Goal: Task Accomplishment & Management: Manage account settings

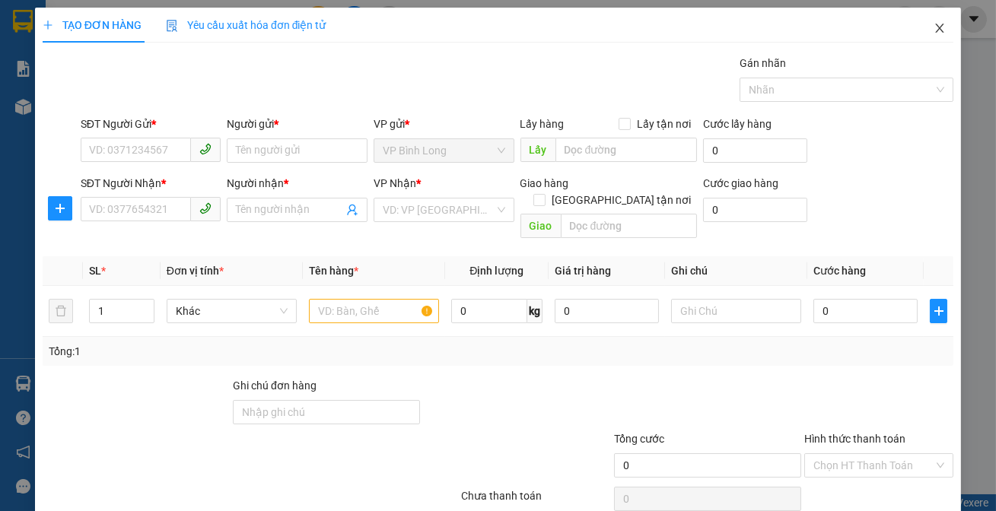
click at [933, 33] on icon "close" at bounding box center [939, 28] width 12 height 12
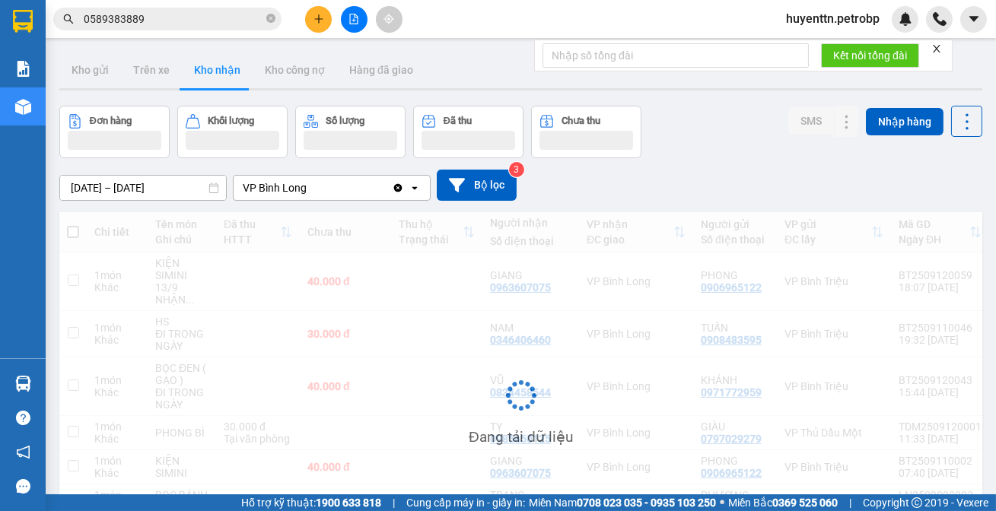
scroll to position [126, 0]
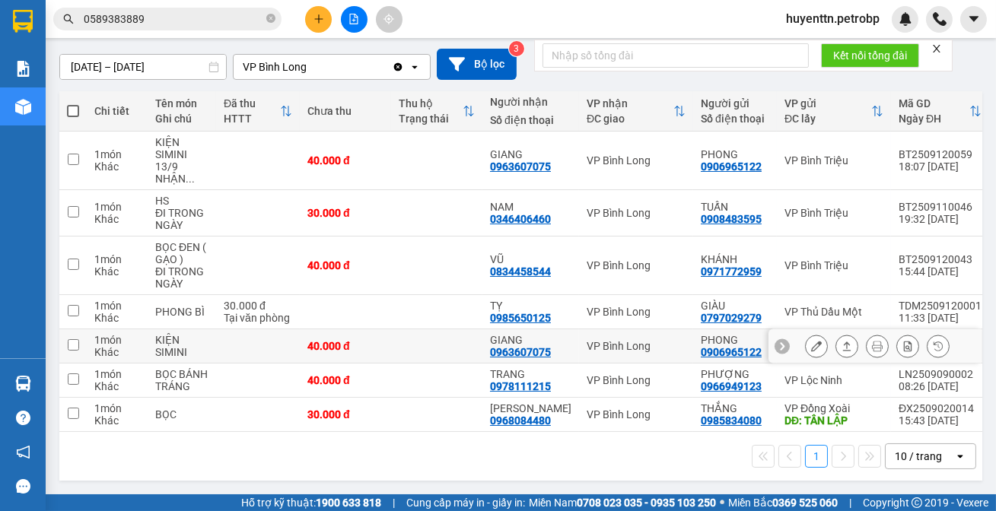
click at [811, 344] on icon at bounding box center [816, 346] width 11 height 11
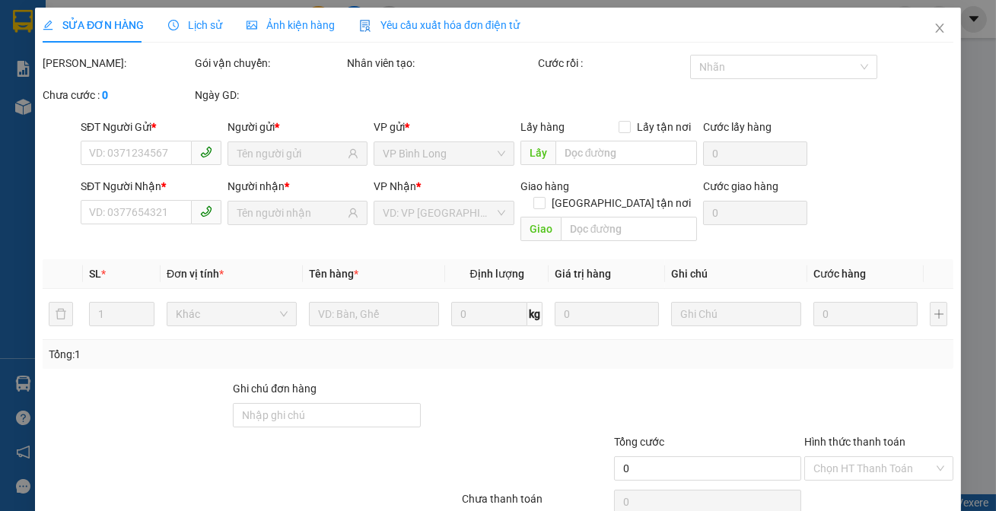
type input "0906965122"
type input "PHONG"
type input "0963607075"
type input "GIANG"
type input "40.000"
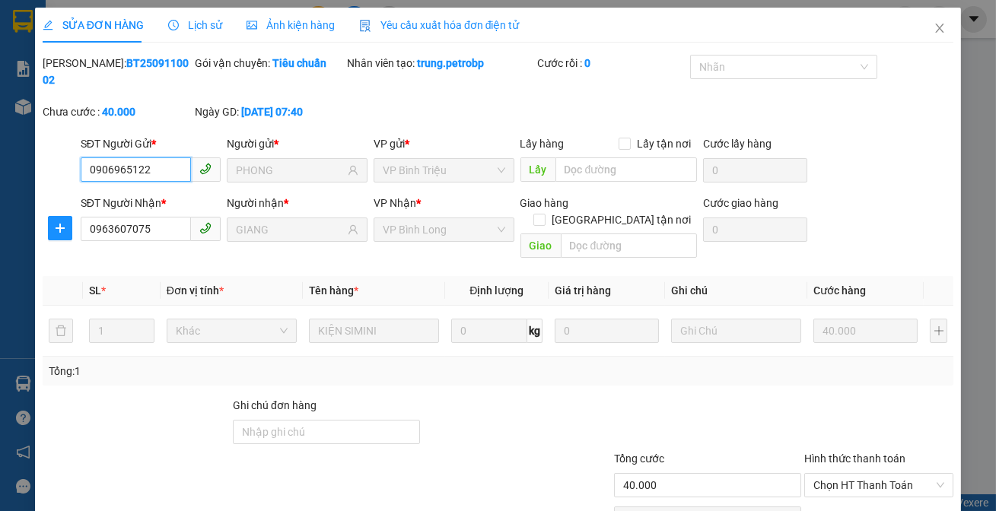
scroll to position [71, 0]
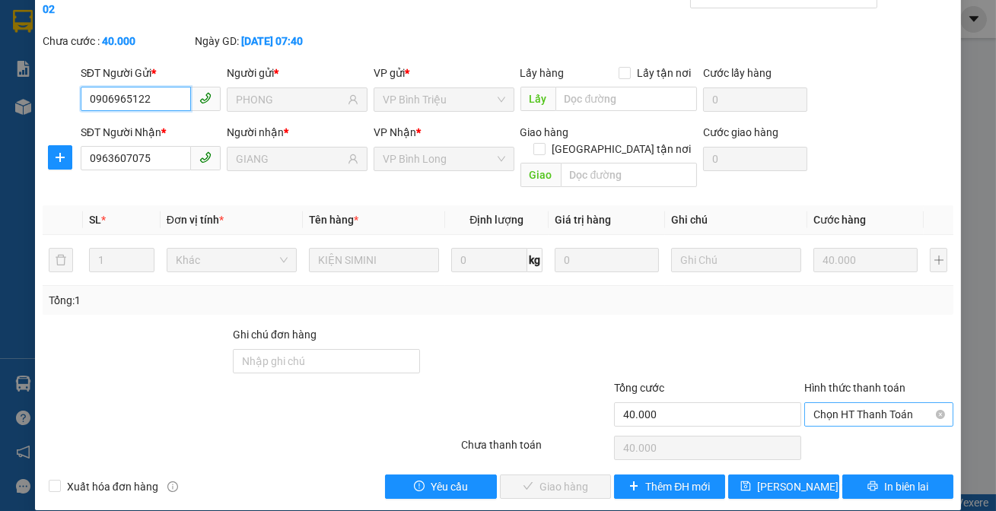
click at [827, 403] on span "Chọn HT Thanh Toán" at bounding box center [878, 414] width 131 height 23
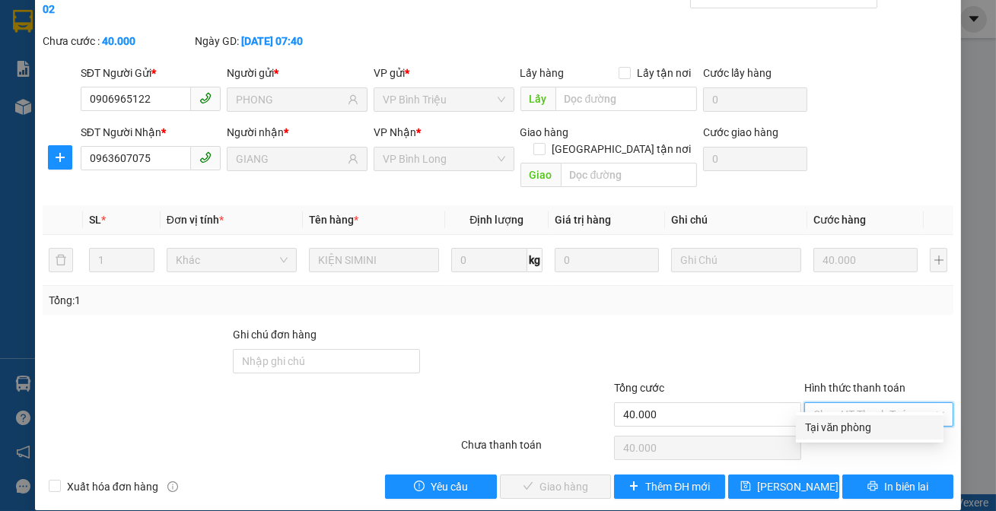
click at [805, 436] on div "Tại văn phòng" at bounding box center [870, 427] width 148 height 24
type input "0"
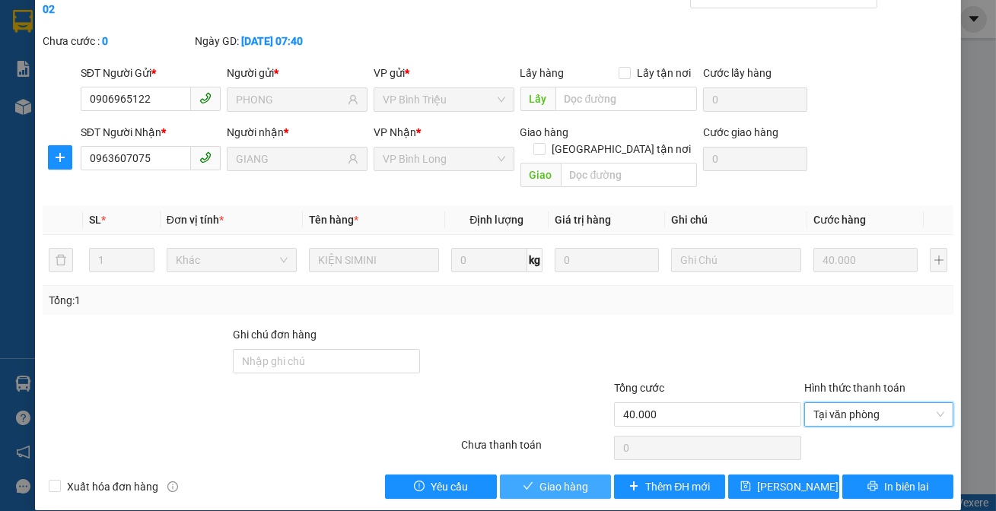
click at [555, 479] on span "Giao hàng" at bounding box center [563, 487] width 49 height 17
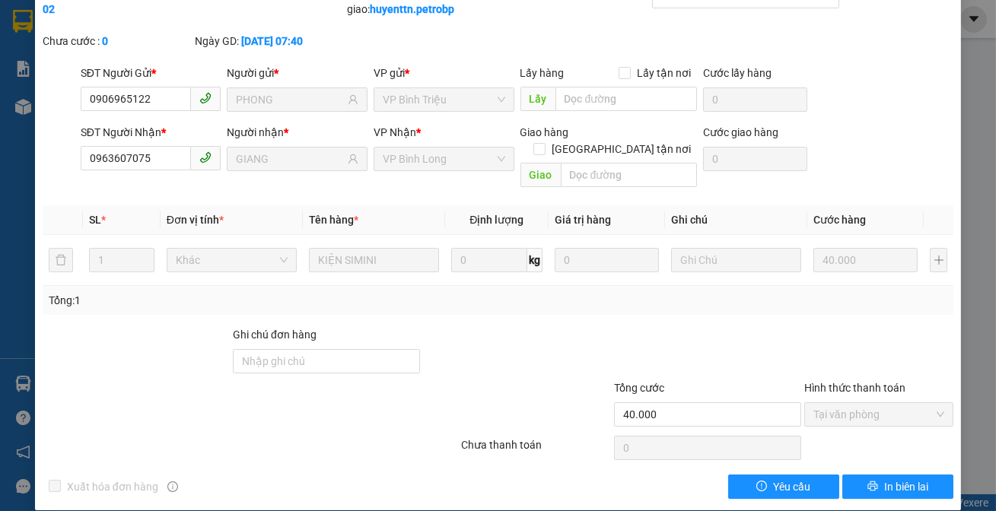
scroll to position [0, 0]
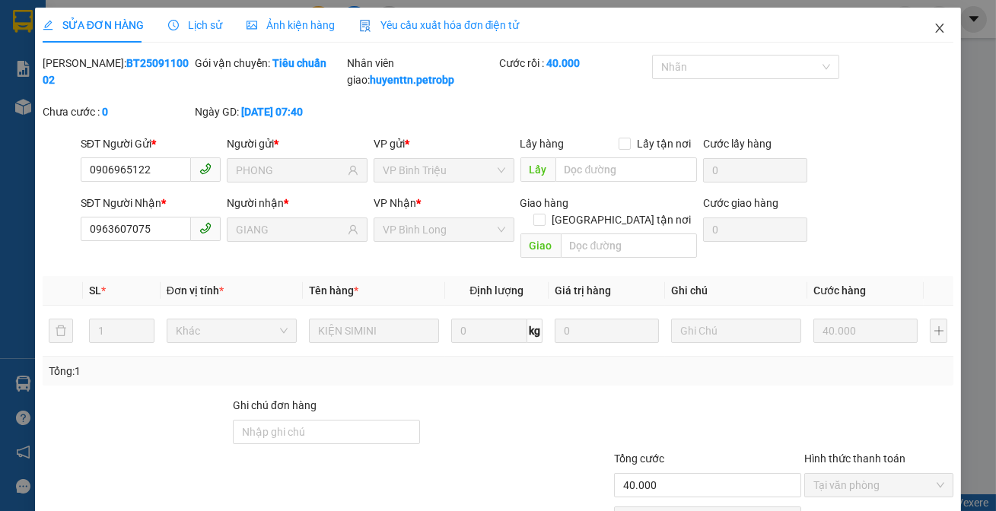
click at [933, 27] on icon "close" at bounding box center [939, 28] width 12 height 12
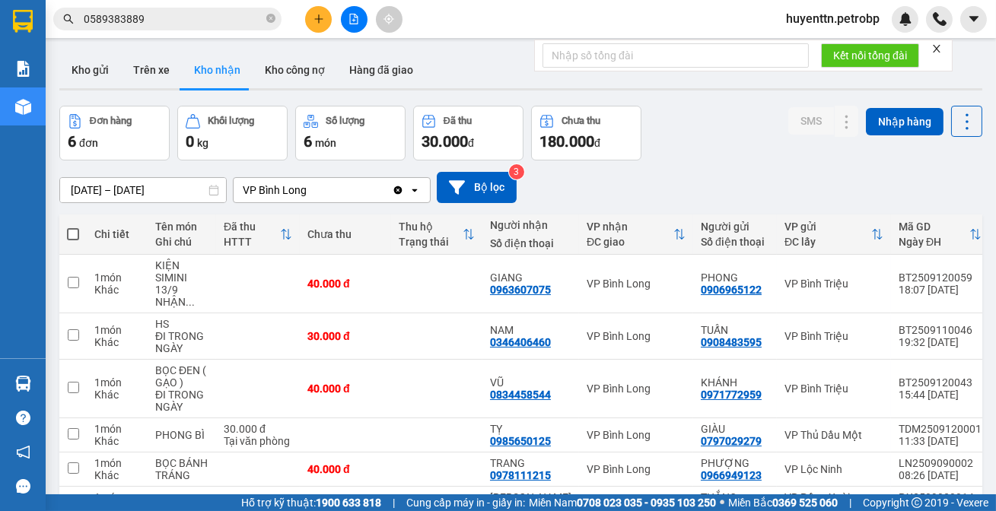
scroll to position [94, 0]
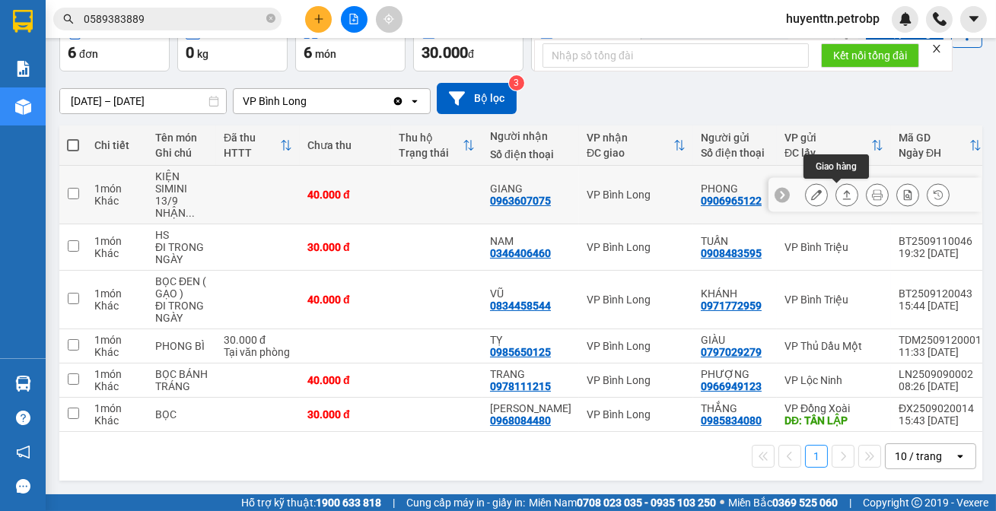
click at [841, 189] on icon at bounding box center [846, 194] width 11 height 11
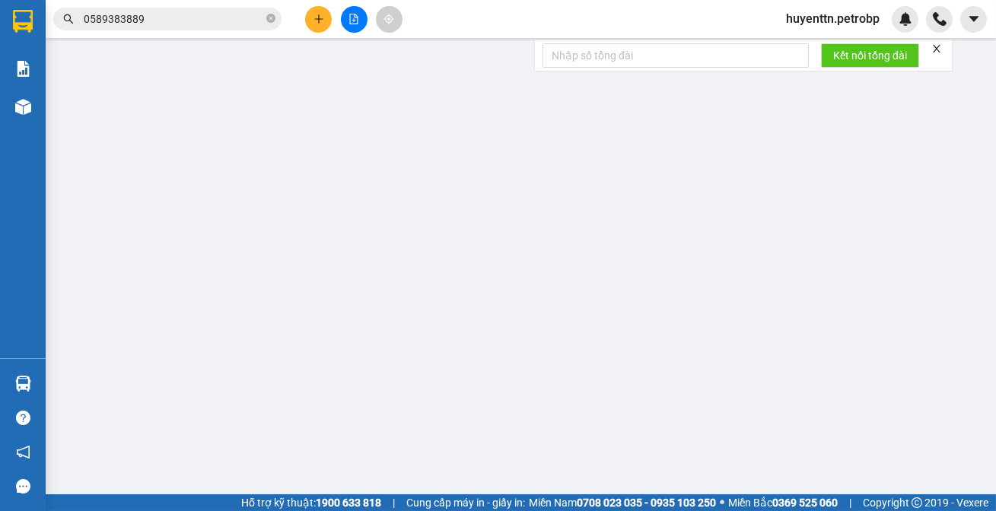
type input "0906965122"
type input "PHONG"
type input "0963607075"
type input "GIANG"
type input "40.000"
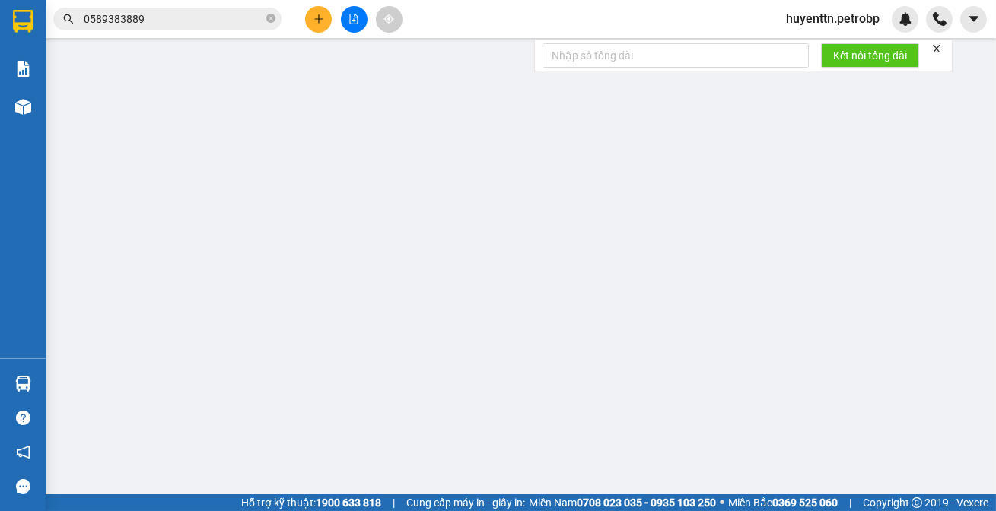
type input "40.000"
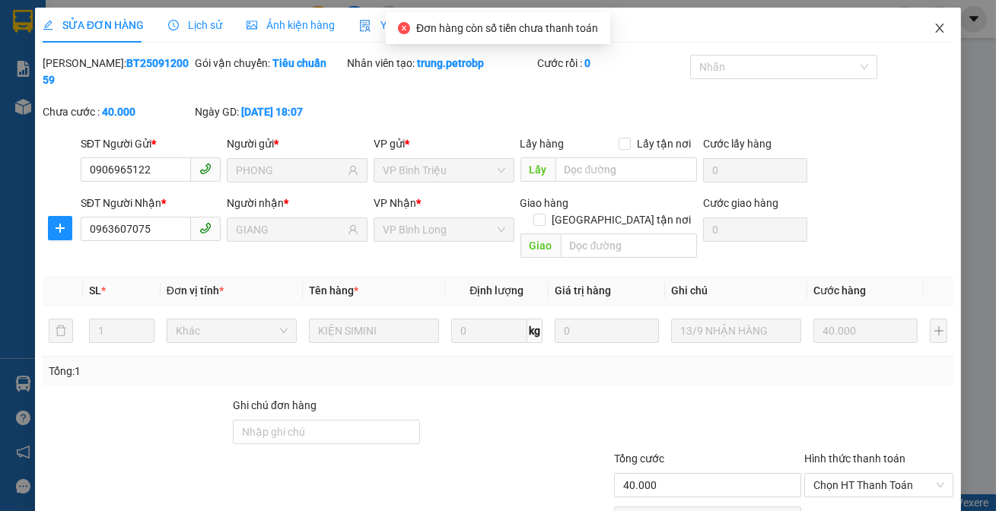
click at [933, 30] on icon "close" at bounding box center [939, 28] width 12 height 12
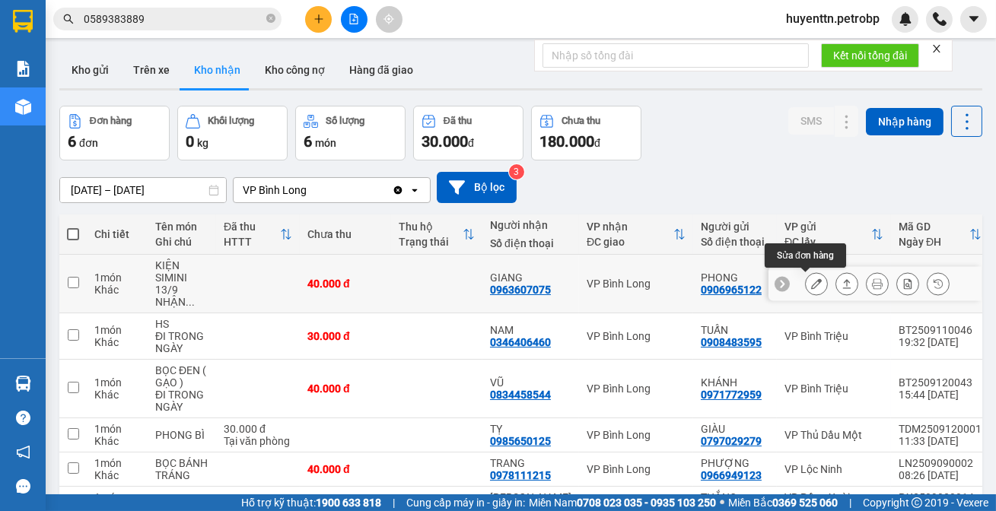
click at [811, 288] on icon at bounding box center [816, 283] width 11 height 11
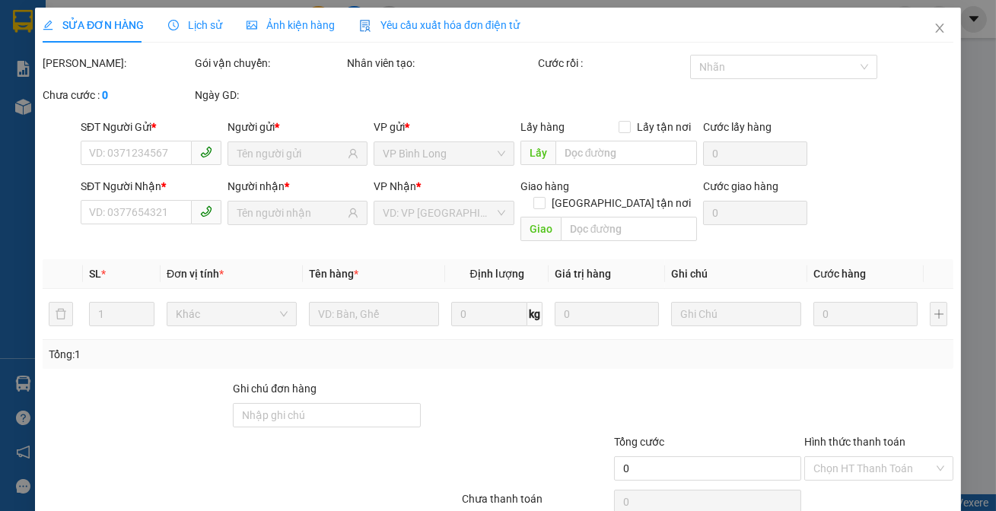
type input "0906965122"
type input "PHONG"
type input "0963607075"
type input "GIANG"
type input "40.000"
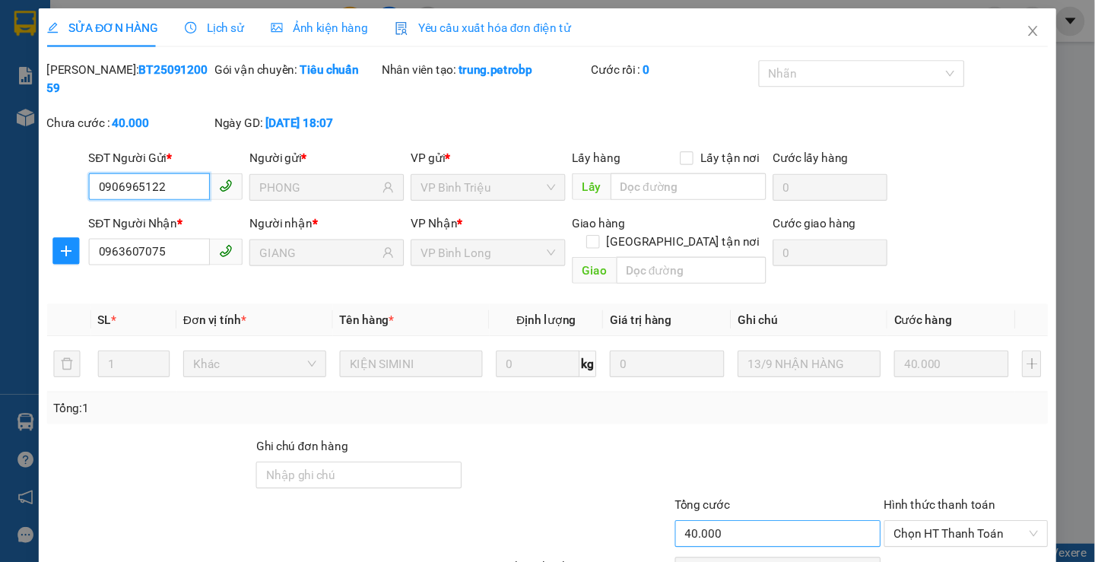
scroll to position [71, 0]
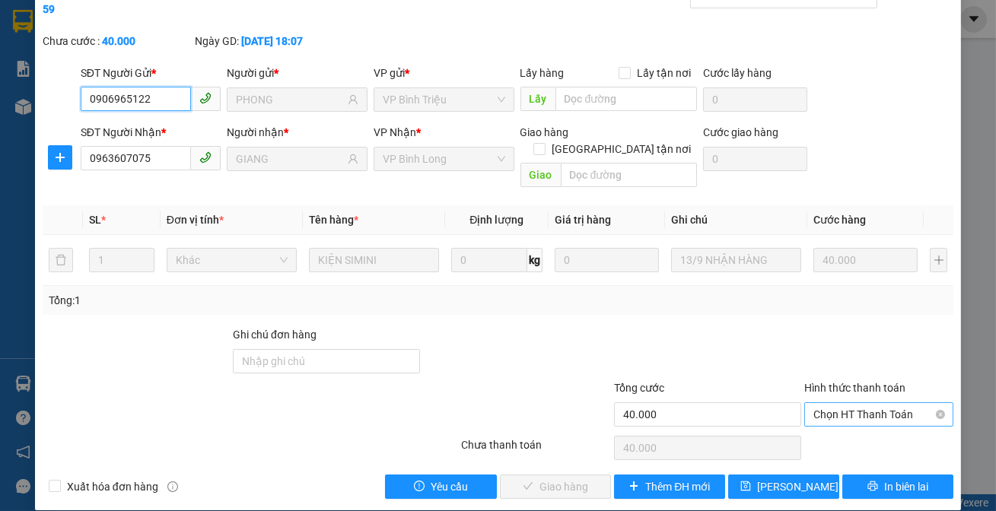
click at [814, 403] on span "Chọn HT Thanh Toán" at bounding box center [878, 414] width 131 height 23
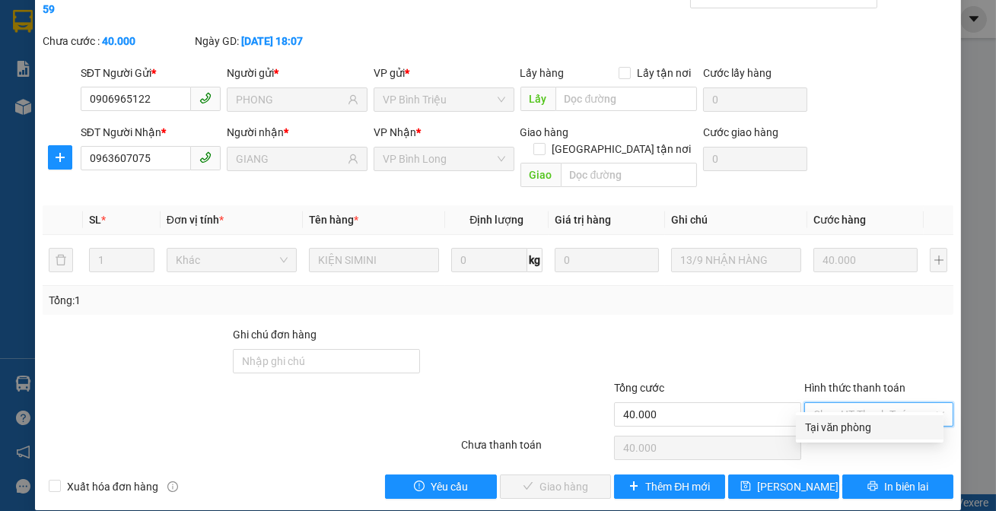
drag, startPoint x: 848, startPoint y: 424, endPoint x: 739, endPoint y: 417, distance: 109.0
click at [847, 424] on div "Tại văn phòng" at bounding box center [869, 427] width 129 height 17
type input "0"
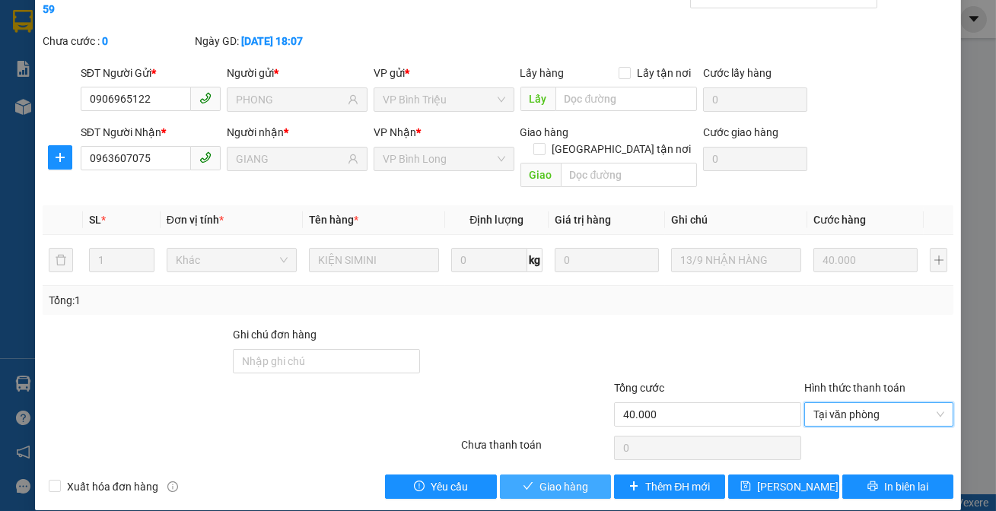
drag, startPoint x: 539, startPoint y: 464, endPoint x: 558, endPoint y: 450, distance: 23.4
click at [539, 479] on span "Giao hàng" at bounding box center [563, 487] width 49 height 17
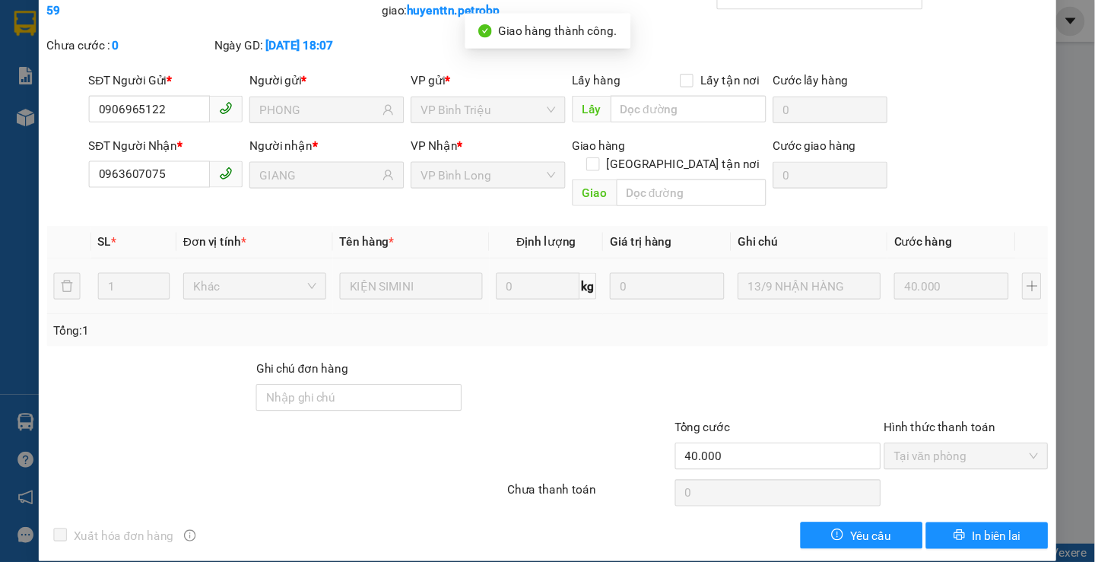
scroll to position [4, 0]
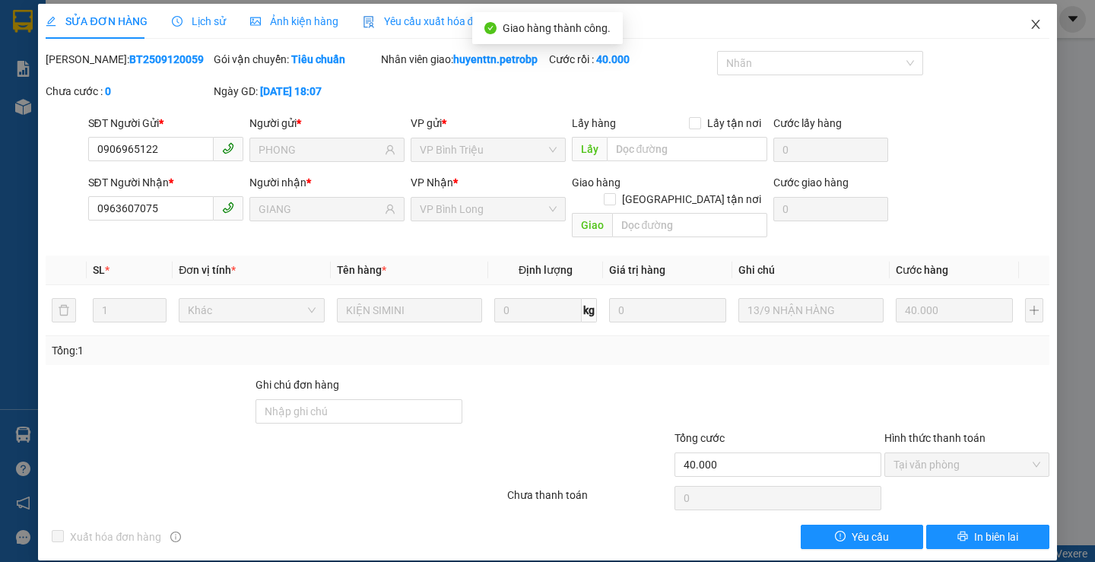
click at [995, 25] on icon "close" at bounding box center [1036, 24] width 8 height 9
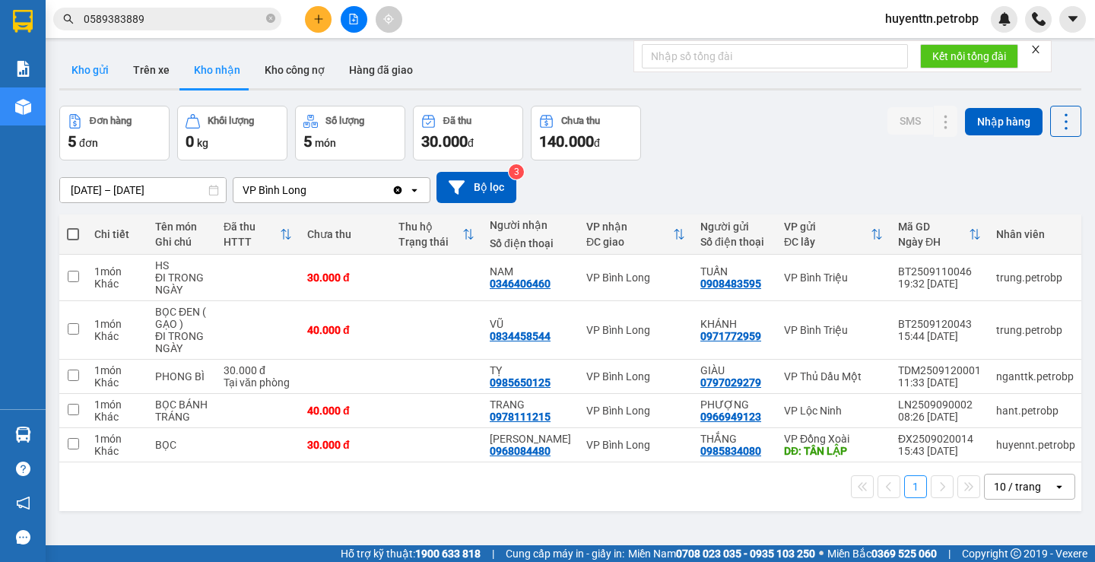
click at [100, 75] on button "Kho gửi" at bounding box center [90, 70] width 62 height 37
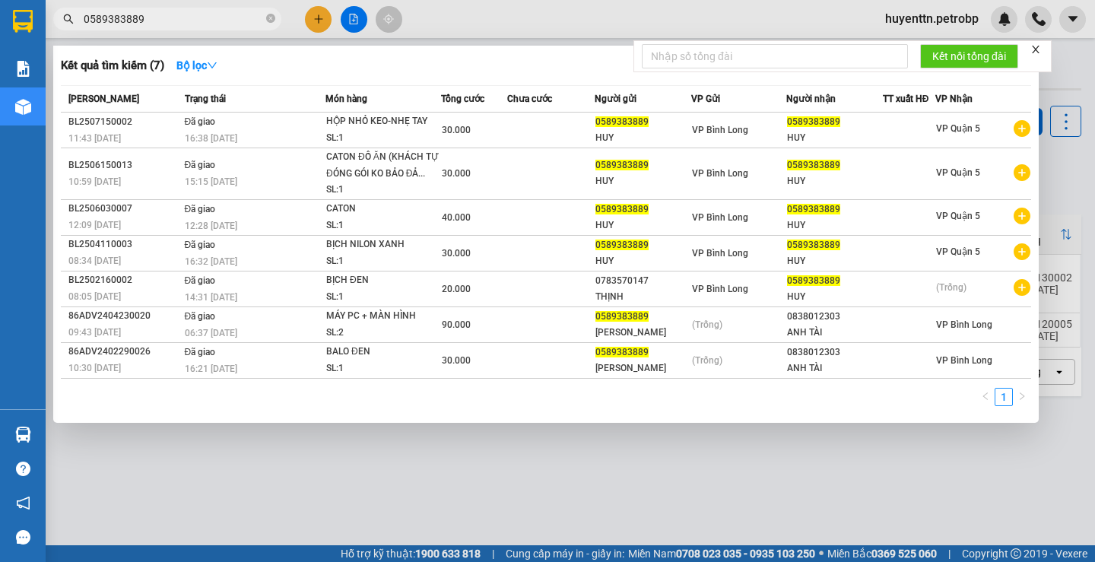
click at [193, 23] on input "0589383889" at bounding box center [174, 19] width 180 height 17
type input "0"
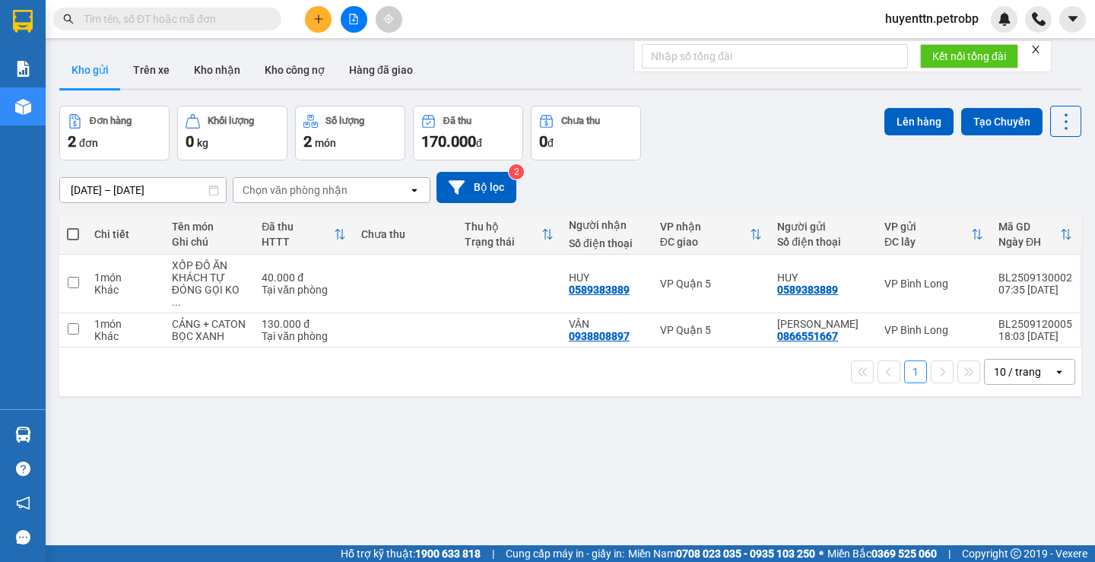
click at [314, 19] on icon "plus" at bounding box center [318, 19] width 11 height 11
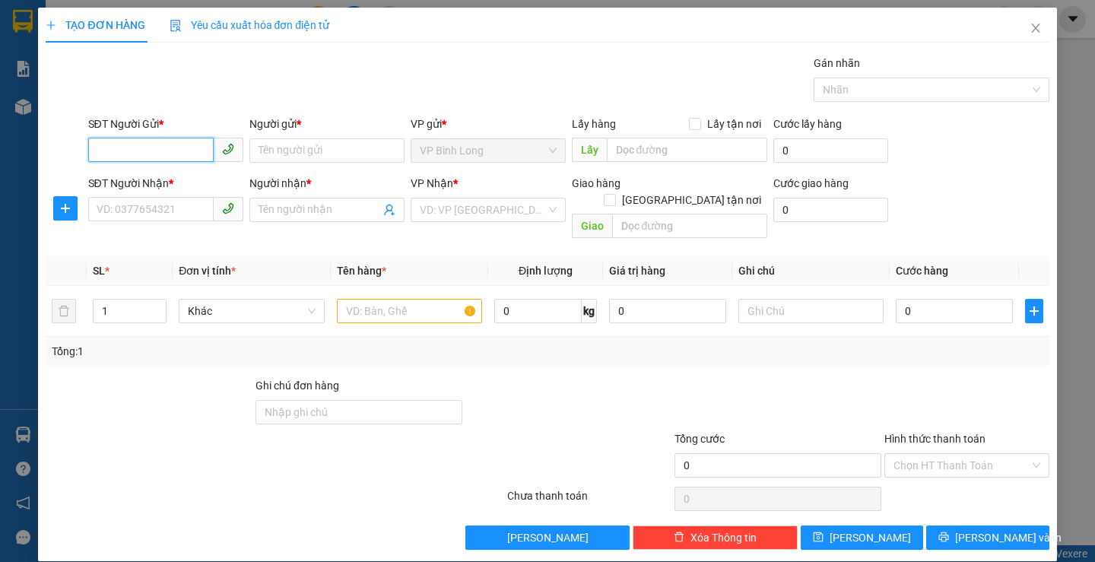
click at [126, 148] on input "SĐT Người Gửi *" at bounding box center [151, 150] width 126 height 24
click at [132, 179] on div "0914101521 - Liên" at bounding box center [163, 181] width 135 height 17
type input "0914101521"
type input "Liên"
type input "0911003620"
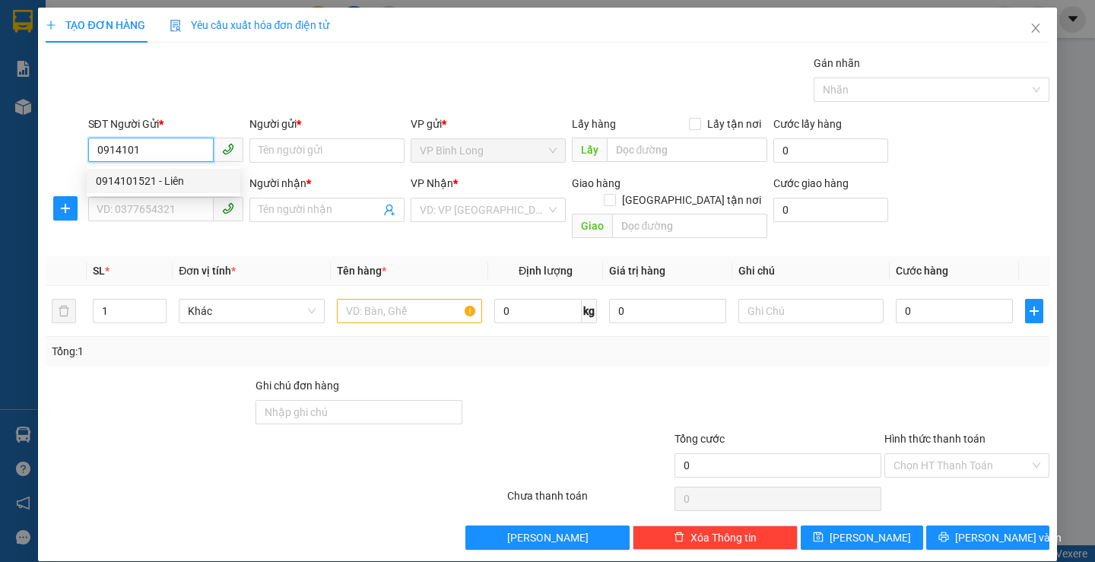
type input "CHỊ YẾN"
type input "30.000"
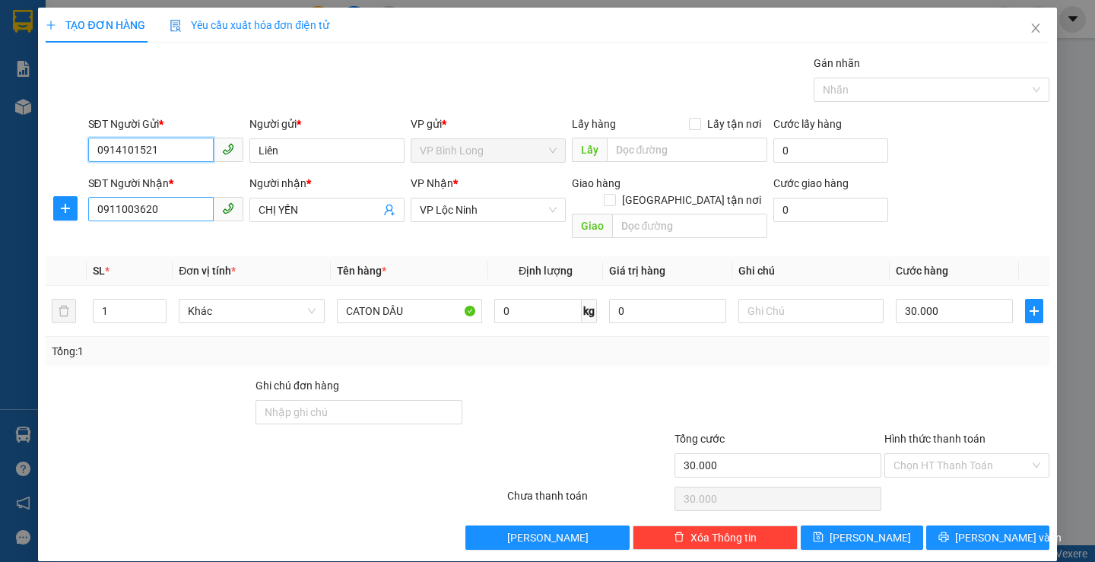
type input "0914101521"
click at [173, 221] on input "0911003620" at bounding box center [151, 209] width 126 height 24
type input "0"
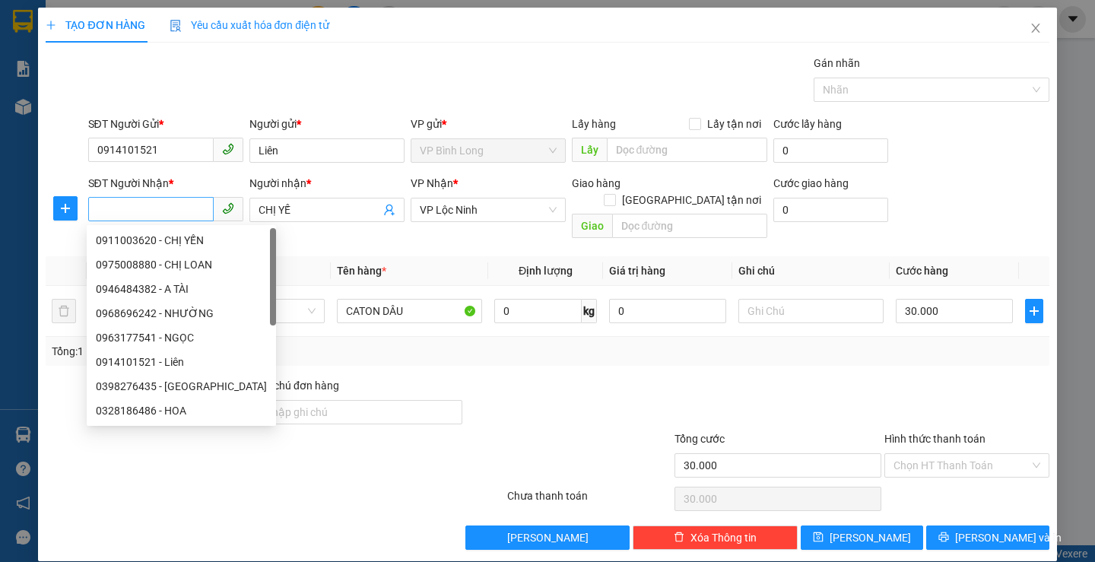
drag, startPoint x: 323, startPoint y: 210, endPoint x: 171, endPoint y: 216, distance: 151.5
click at [316, 211] on input "CHỊ YẾ" at bounding box center [320, 210] width 122 height 17
type input "C"
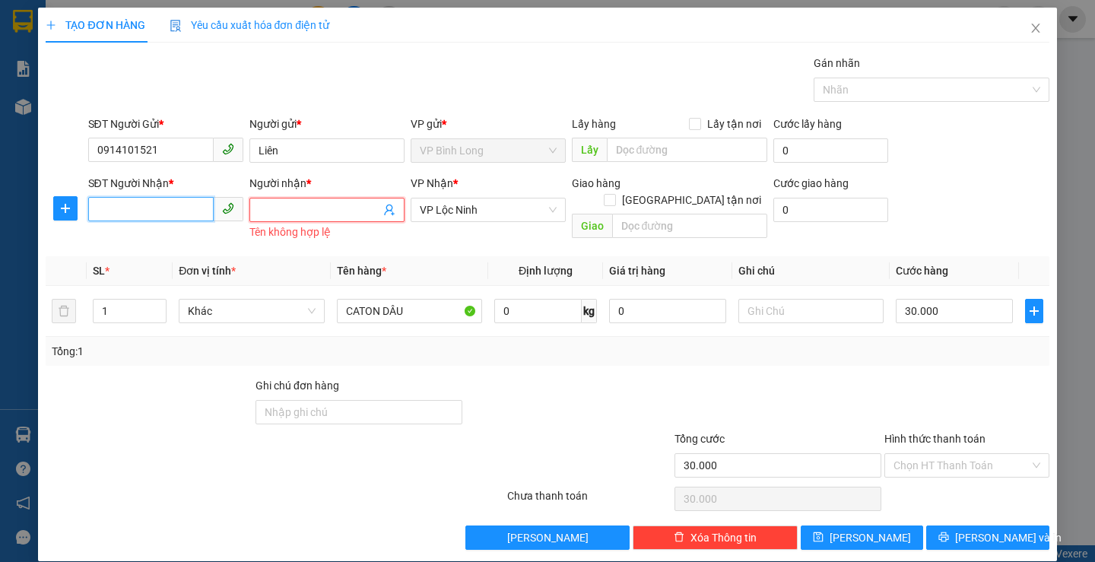
click at [165, 212] on input "SĐT Người Nhận *" at bounding box center [151, 209] width 126 height 24
type input "0988248234"
click at [192, 243] on div "0988248234 - Công" at bounding box center [163, 240] width 135 height 17
type input "Công"
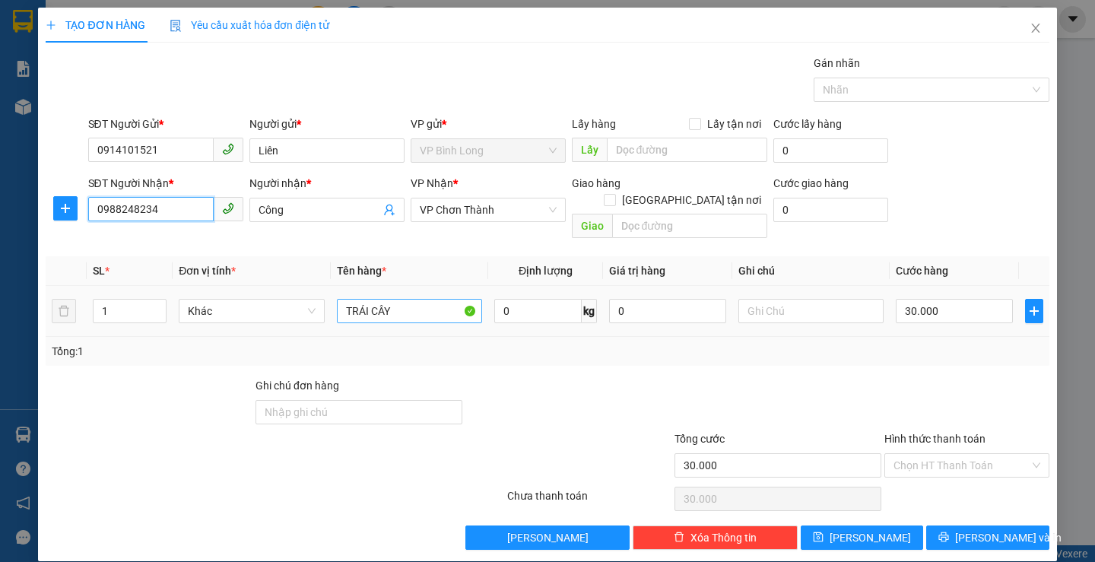
type input "0988248234"
click at [418, 299] on input "TRÁI CÂY" at bounding box center [409, 311] width 145 height 24
type input "T"
type input "CATON TRÁI CÂY"
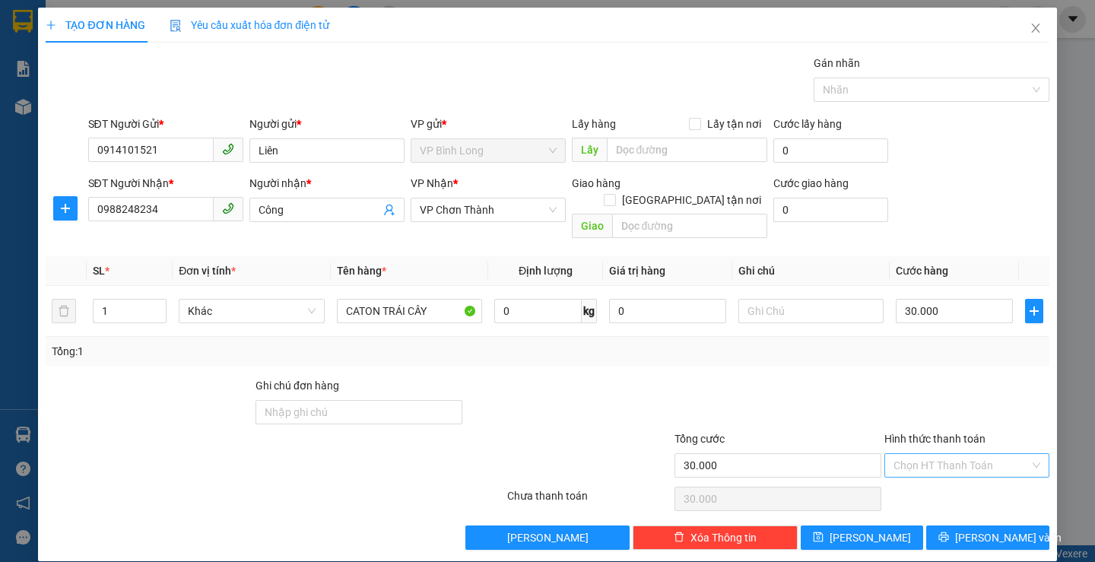
click at [945, 454] on input "Hình thức thanh toán" at bounding box center [962, 465] width 136 height 23
click at [926, 344] on div "Tại văn phòng" at bounding box center [958, 345] width 145 height 17
type input "0"
click at [980, 510] on span "[PERSON_NAME] và In" at bounding box center [1008, 537] width 107 height 17
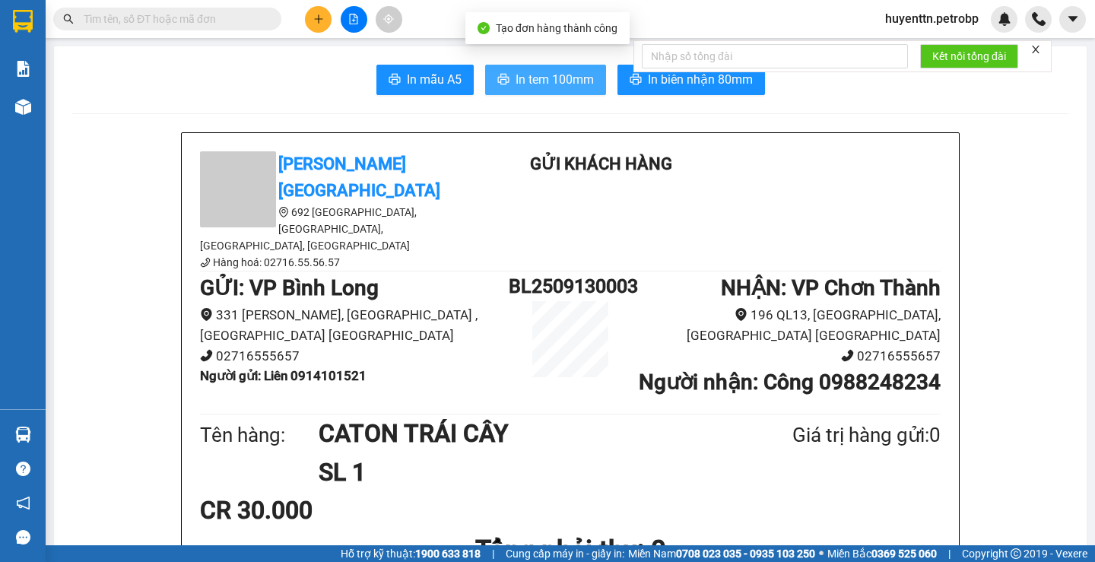
click at [563, 81] on span "In tem 100mm" at bounding box center [555, 79] width 78 height 19
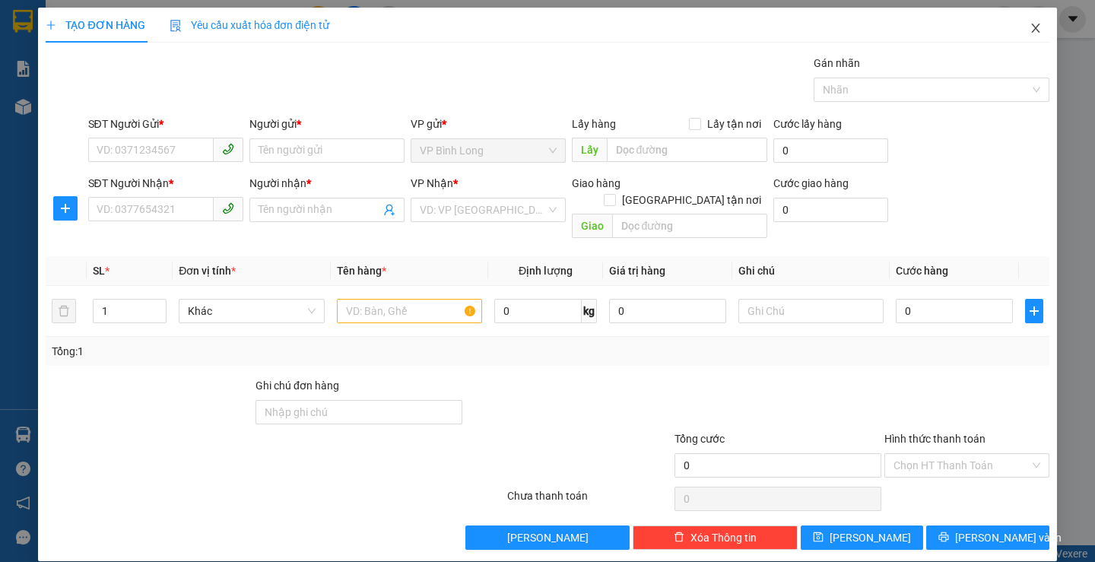
click at [995, 23] on icon "close" at bounding box center [1036, 28] width 12 height 12
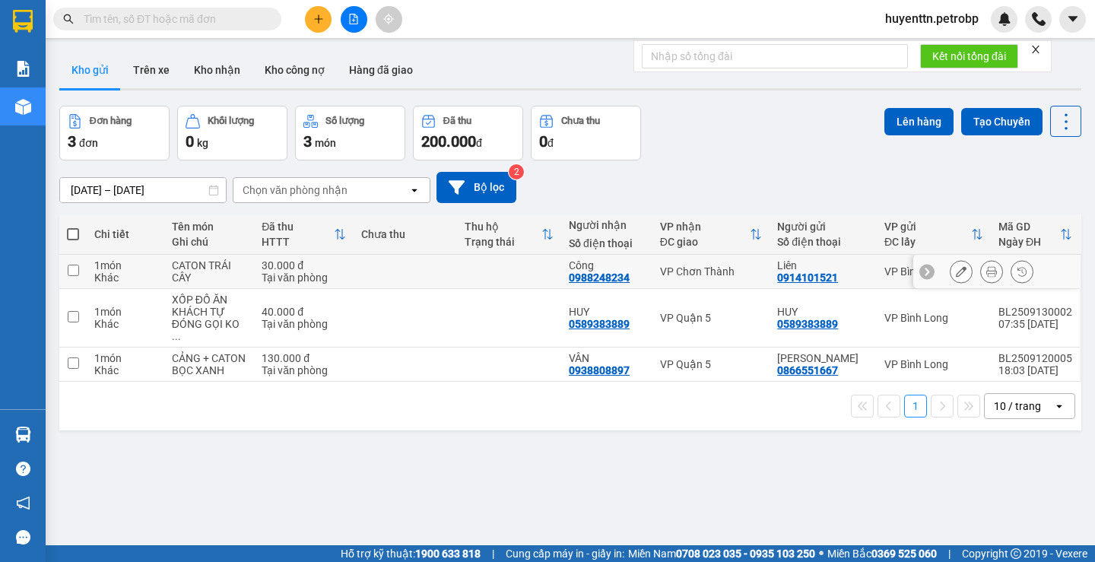
click at [458, 272] on td at bounding box center [406, 272] width 104 height 34
checkbox input "true"
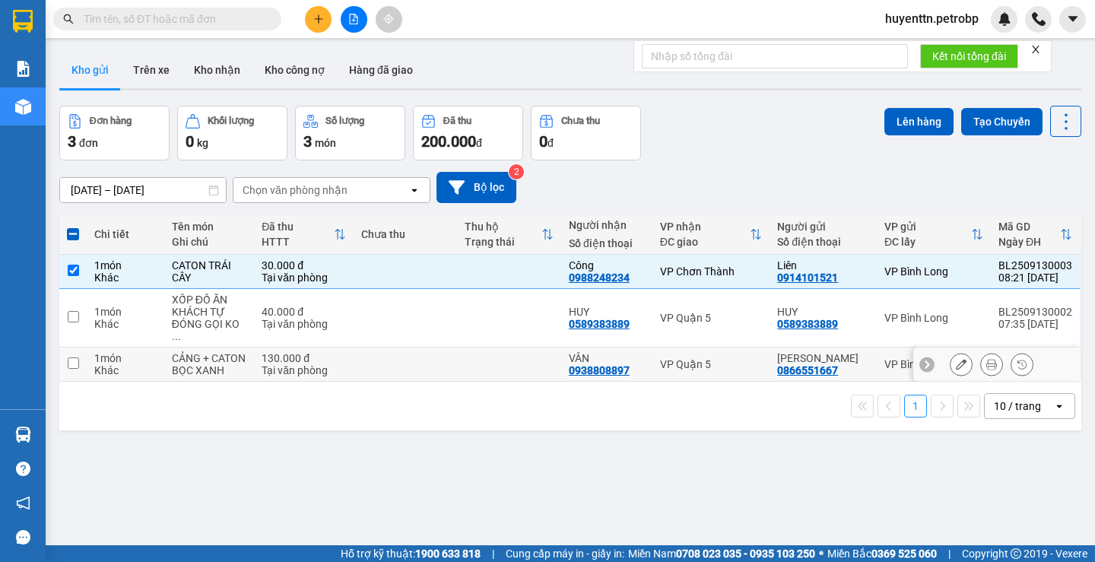
click at [393, 367] on td at bounding box center [406, 365] width 104 height 34
checkbox input "true"
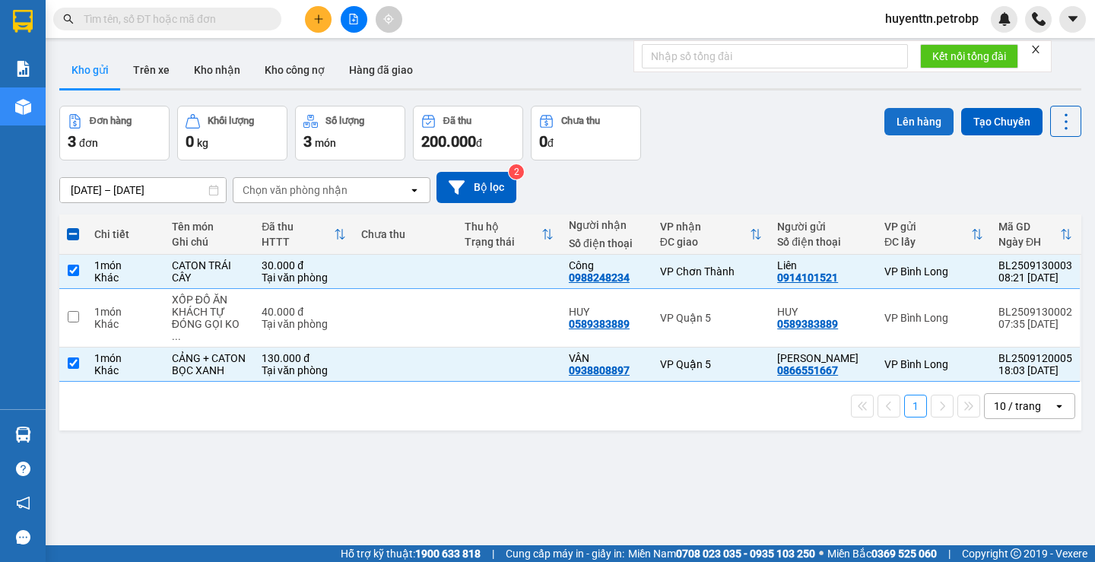
click at [908, 117] on button "Lên hàng" at bounding box center [919, 121] width 69 height 27
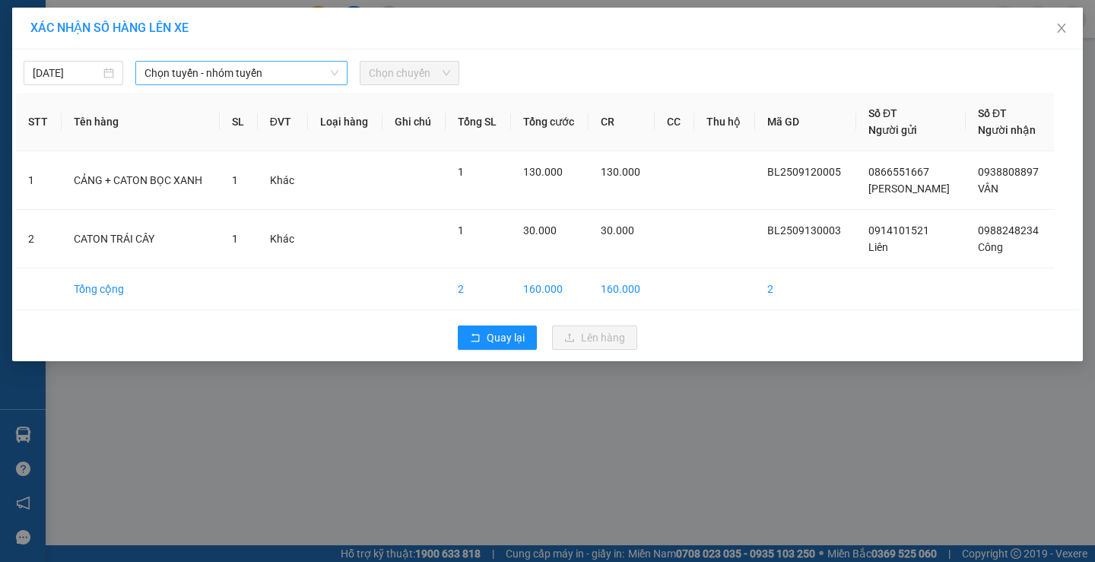
click at [151, 70] on span "Chọn tuyến - nhóm tuyến" at bounding box center [242, 73] width 194 height 23
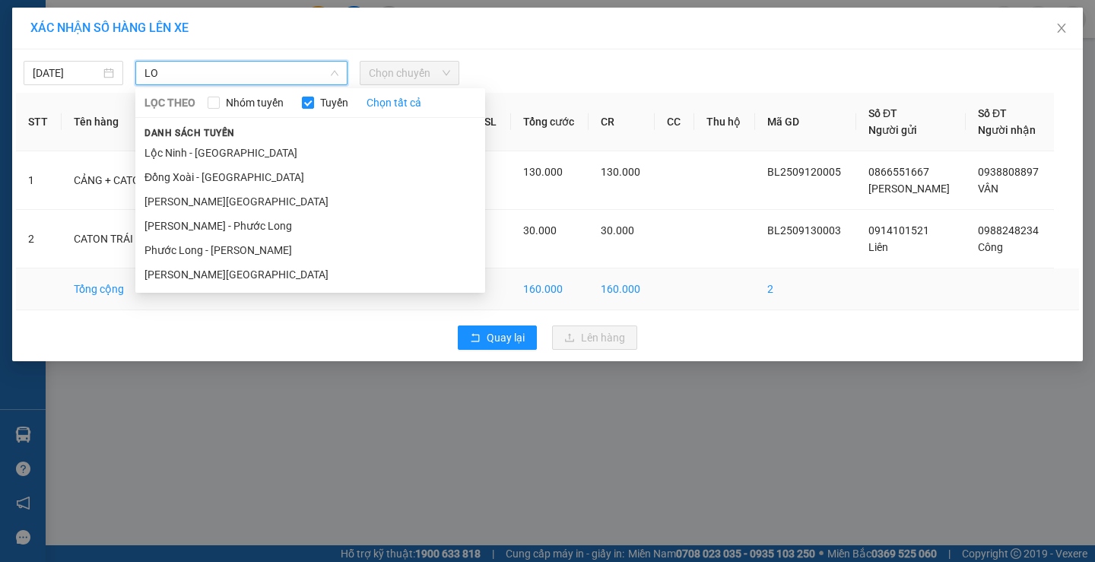
type input "LO"
click at [177, 271] on li "[PERSON_NAME][GEOGRAPHIC_DATA]" at bounding box center [310, 274] width 350 height 24
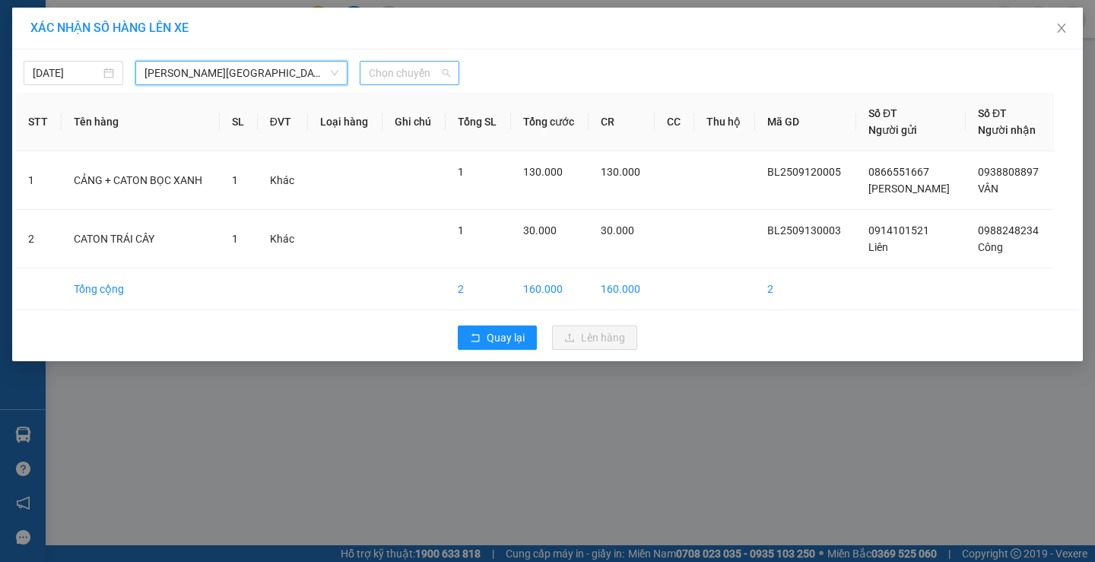
click at [412, 68] on span "Chọn chuyến" at bounding box center [409, 73] width 81 height 23
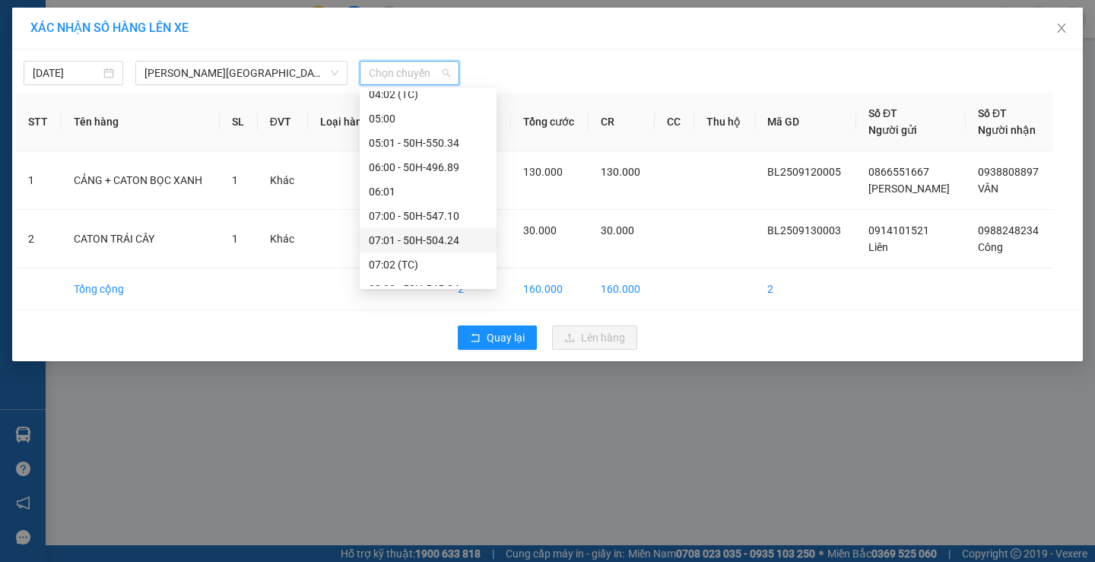
scroll to position [304, 0]
click at [404, 220] on div "08:00 - 50H-545.34" at bounding box center [428, 213] width 119 height 17
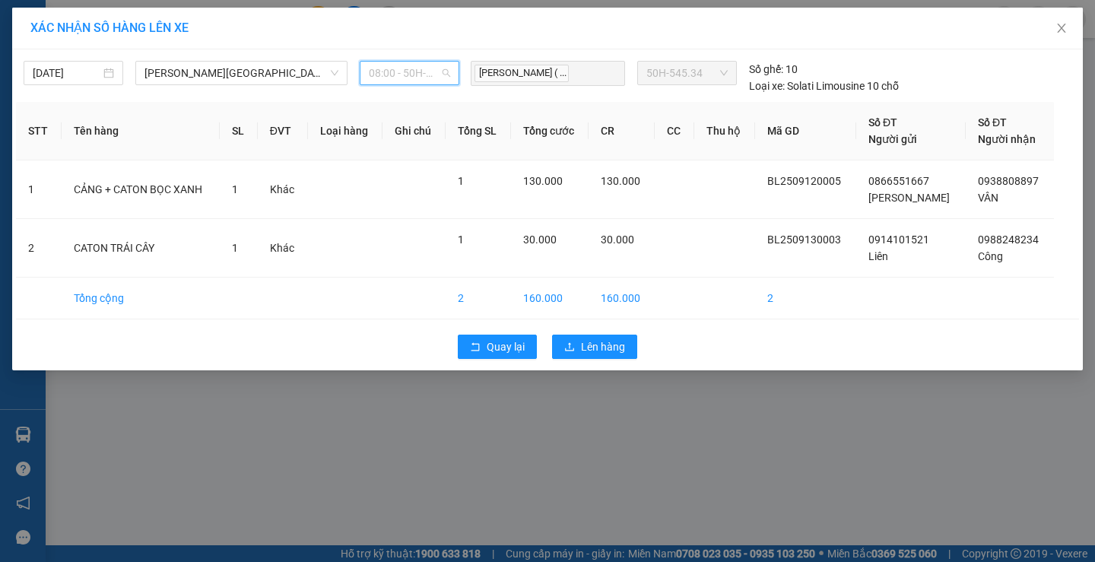
click at [418, 72] on span "08:00 - 50H-545.34" at bounding box center [409, 73] width 81 height 23
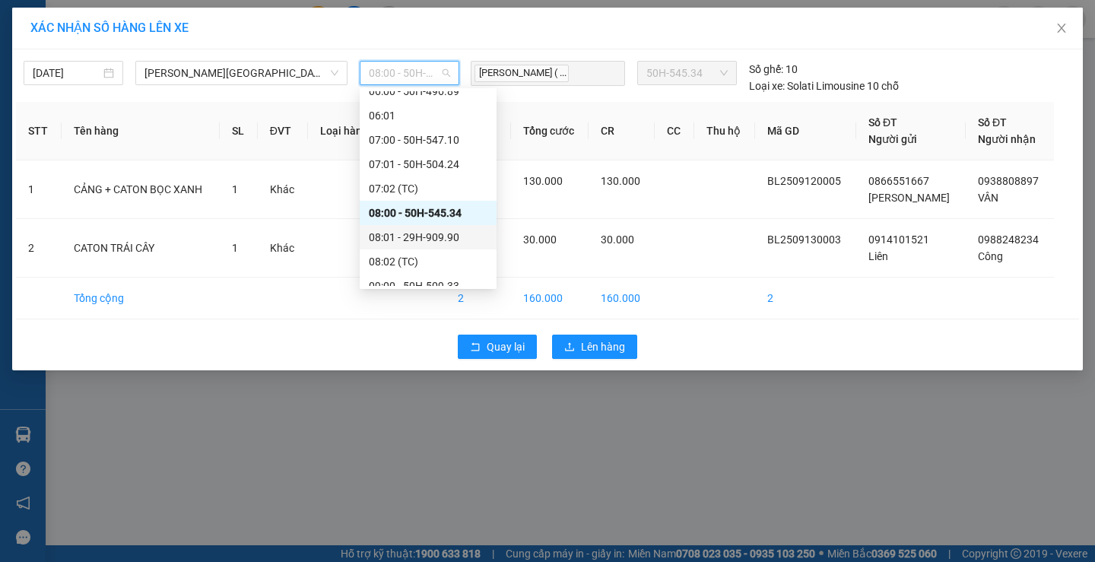
click at [412, 241] on div "08:01 - 29H-909.90" at bounding box center [428, 237] width 119 height 17
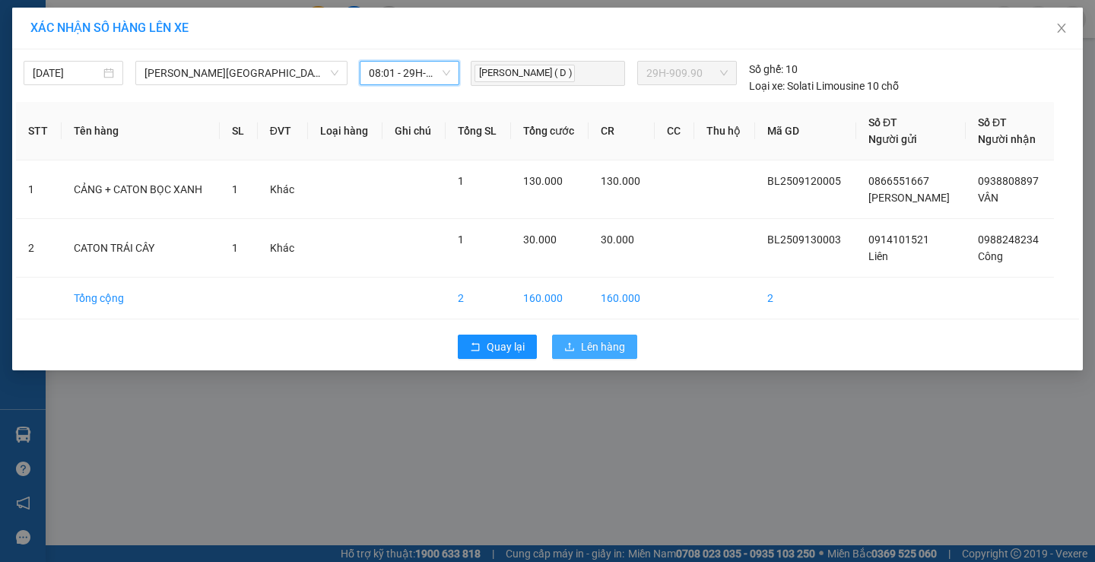
click at [587, 355] on button "Lên hàng" at bounding box center [594, 347] width 85 height 24
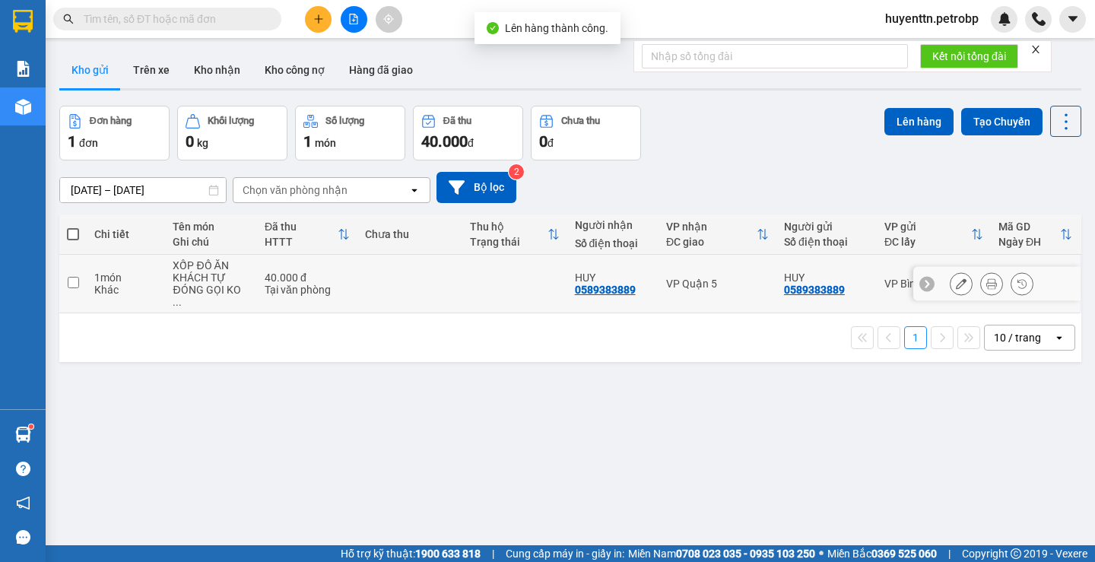
click at [482, 279] on td at bounding box center [515, 284] width 105 height 59
checkbox input "true"
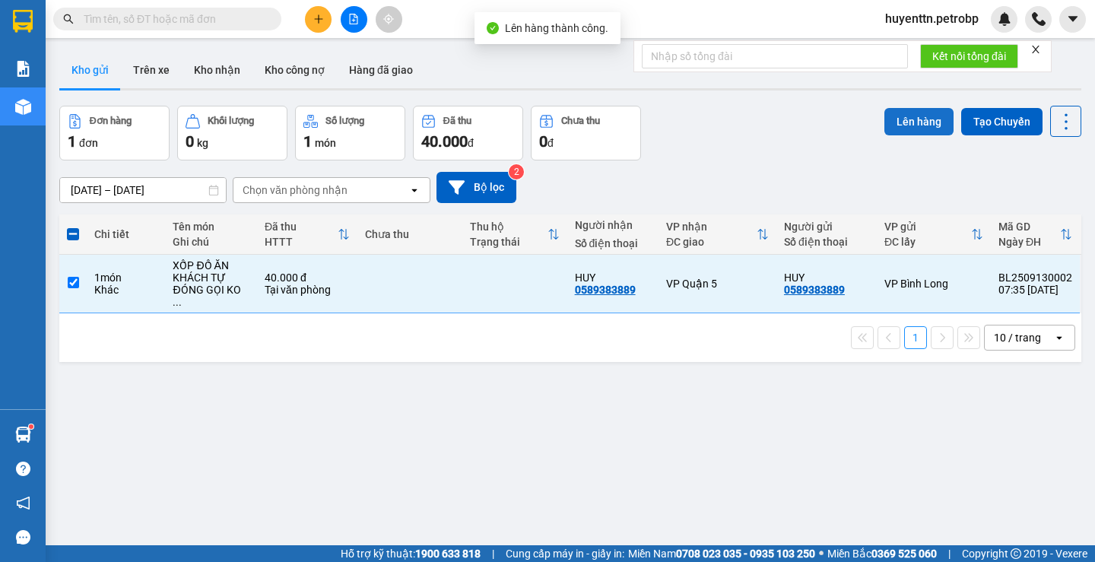
click at [903, 121] on button "Lên hàng" at bounding box center [919, 121] width 69 height 27
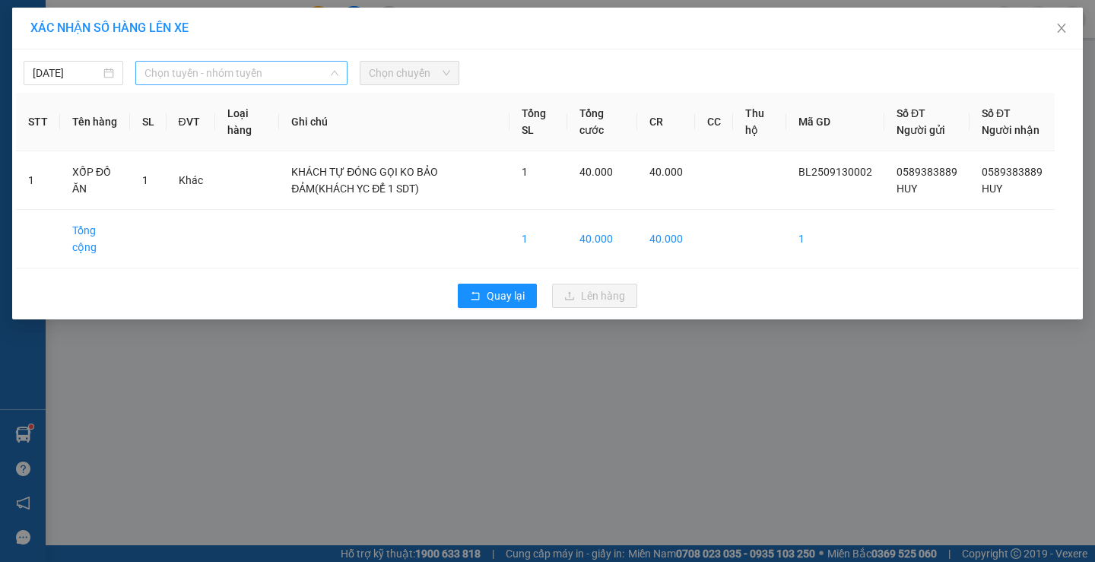
click at [275, 76] on span "Chọn tuyến - nhóm tuyến" at bounding box center [242, 73] width 194 height 23
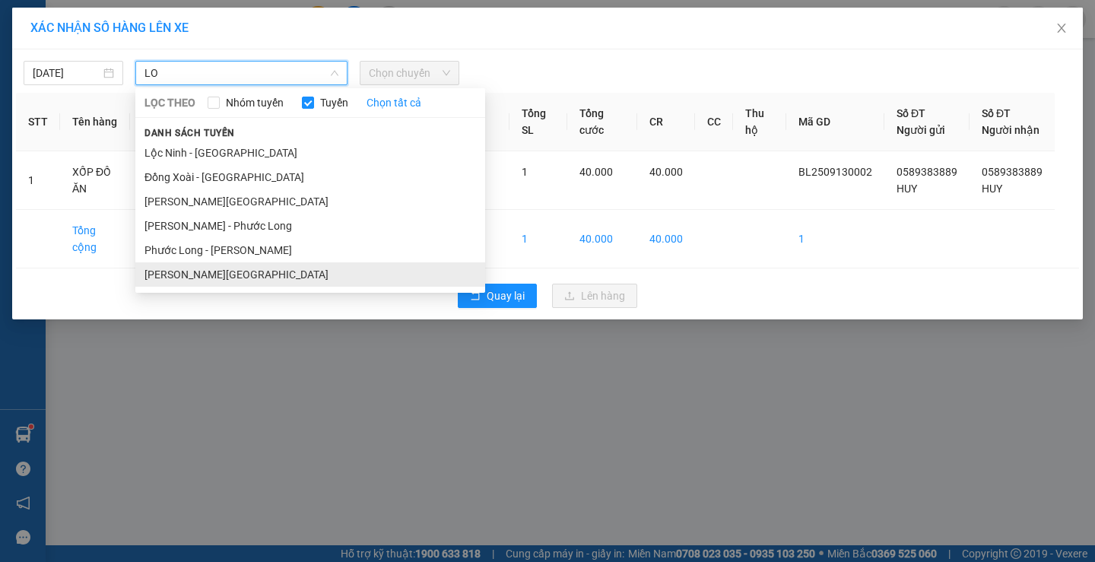
type input "LO"
click at [221, 274] on li "[PERSON_NAME][GEOGRAPHIC_DATA]" at bounding box center [310, 274] width 350 height 24
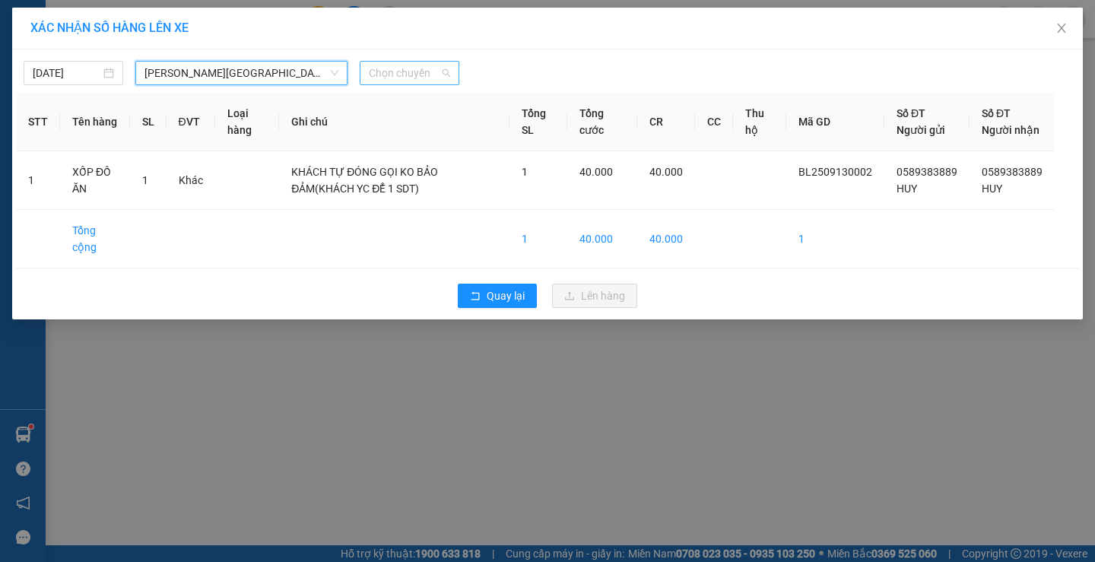
click at [403, 75] on span "Chọn chuyến" at bounding box center [409, 73] width 81 height 23
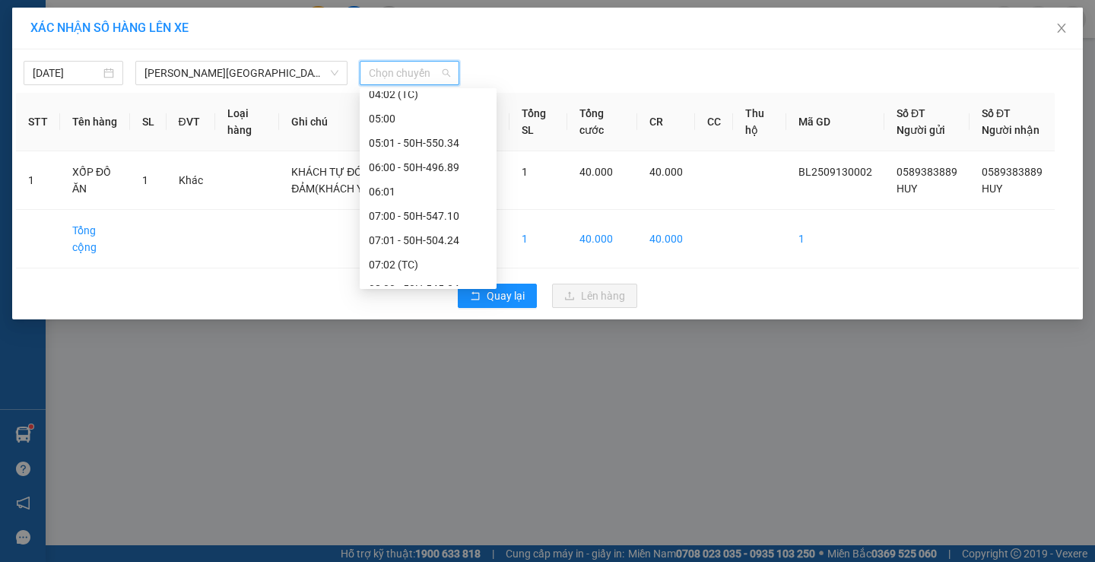
scroll to position [304, 0]
click at [264, 75] on span "[PERSON_NAME][GEOGRAPHIC_DATA]" at bounding box center [242, 73] width 194 height 23
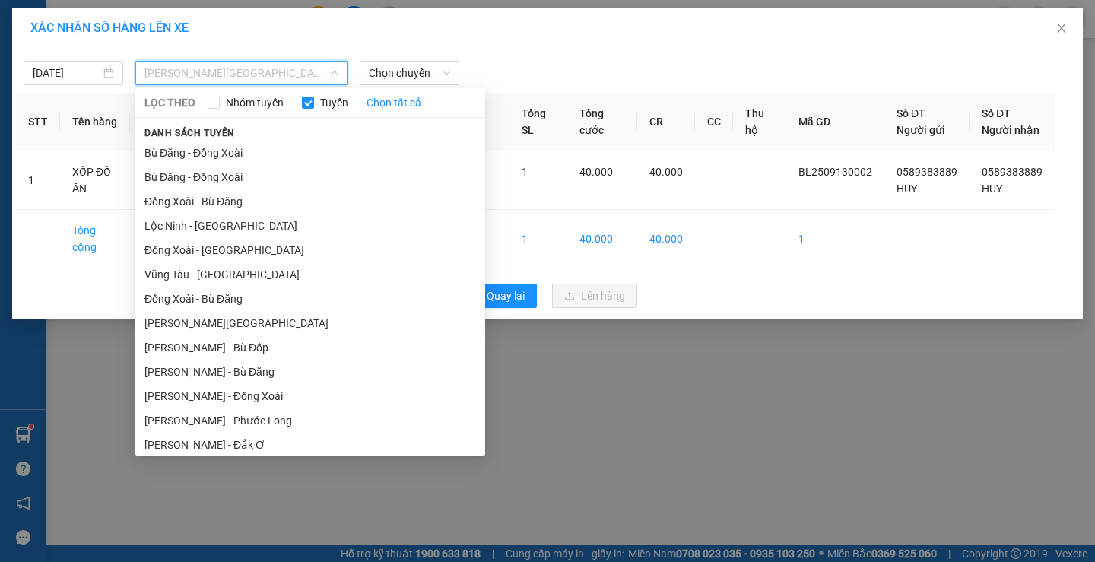
click at [704, 452] on div "XÁC NHẬN SỐ HÀNG LÊN XE [DATE] [GEOGRAPHIC_DATA] - [GEOGRAPHIC_DATA] LỌC THEO N…" at bounding box center [547, 281] width 1095 height 562
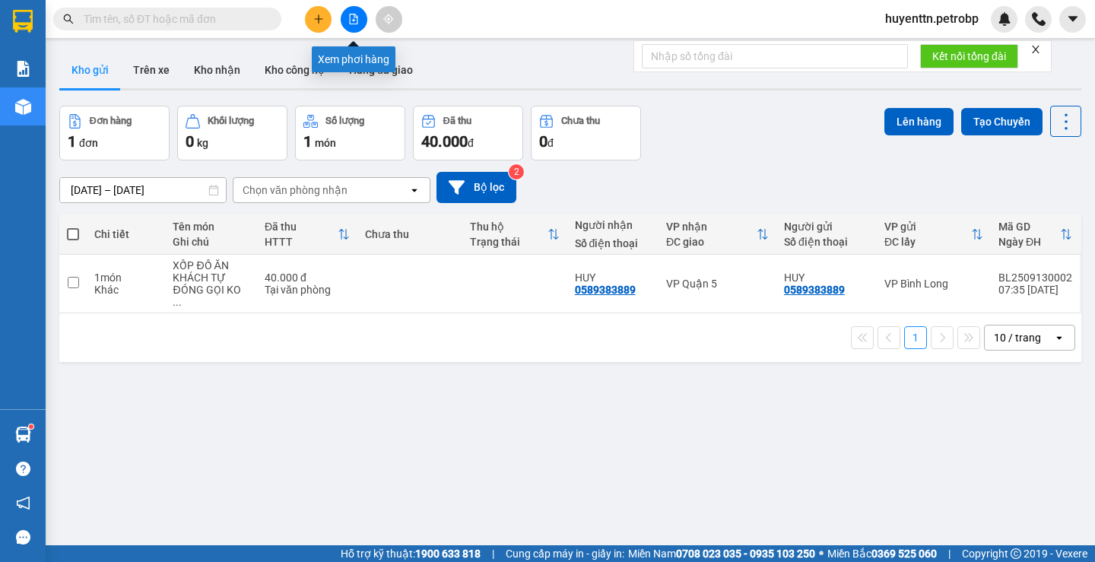
click at [357, 21] on icon "file-add" at bounding box center [353, 19] width 11 height 11
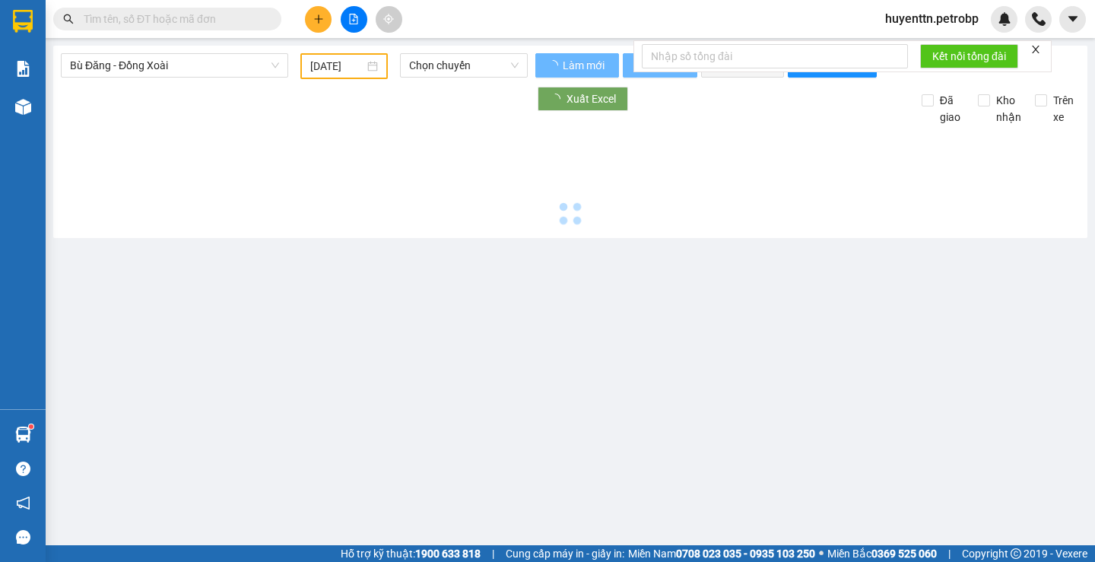
type input "[DATE]"
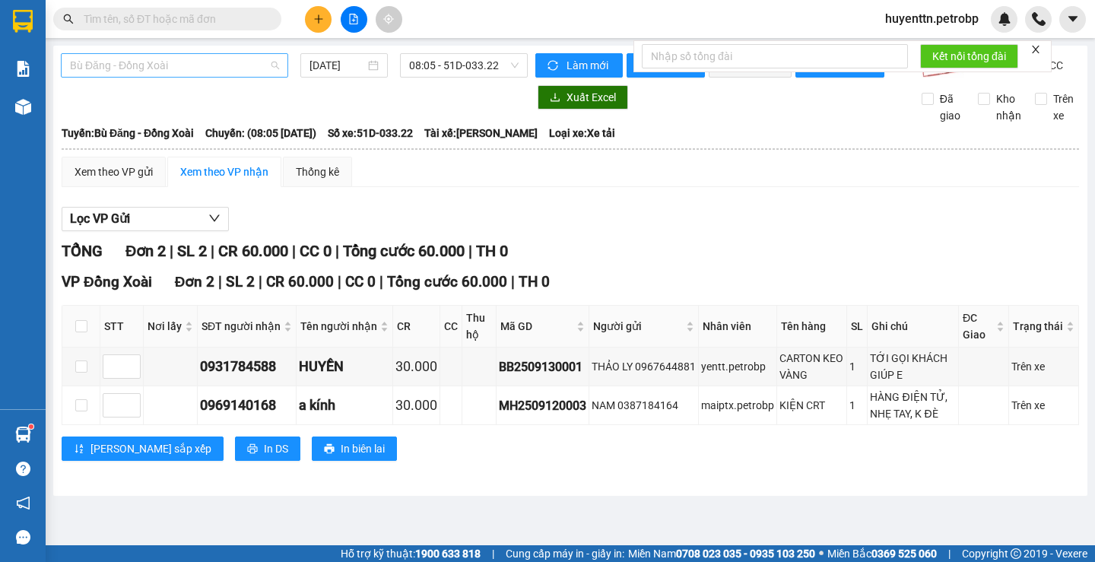
click at [198, 68] on span "Bù Đăng - Đồng Xoài" at bounding box center [174, 65] width 209 height 23
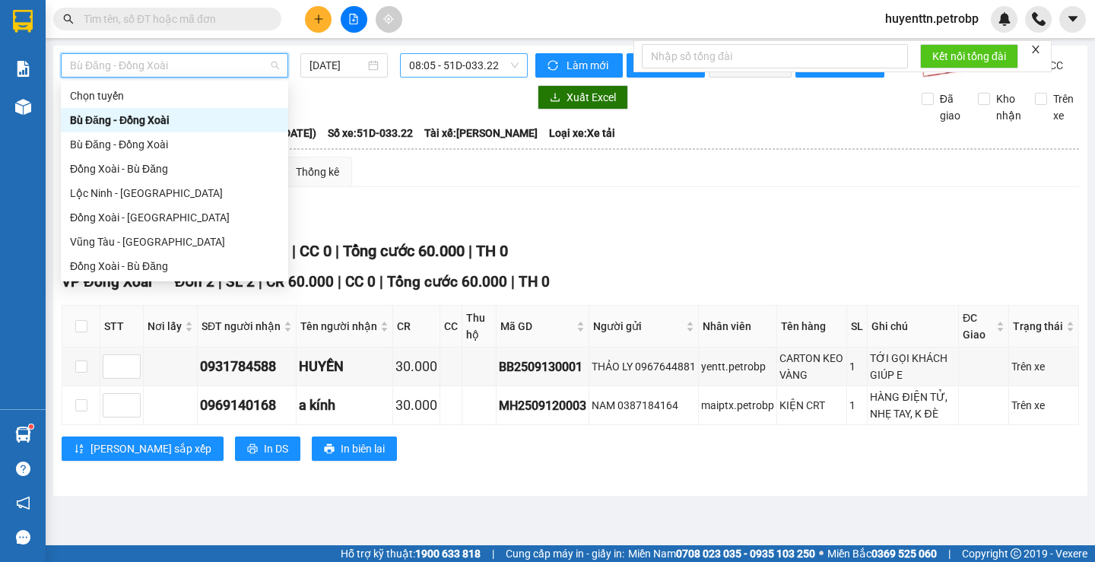
click at [447, 71] on span "08:05 - 51D-033.22" at bounding box center [464, 65] width 110 height 23
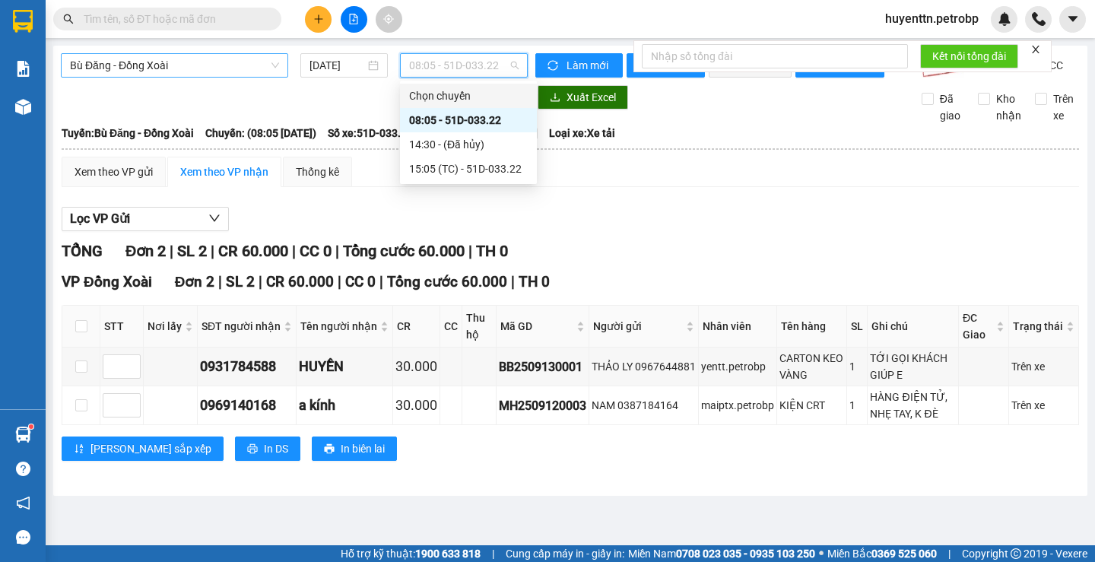
click at [186, 58] on span "Bù Đăng - Đồng Xoài" at bounding box center [174, 65] width 209 height 23
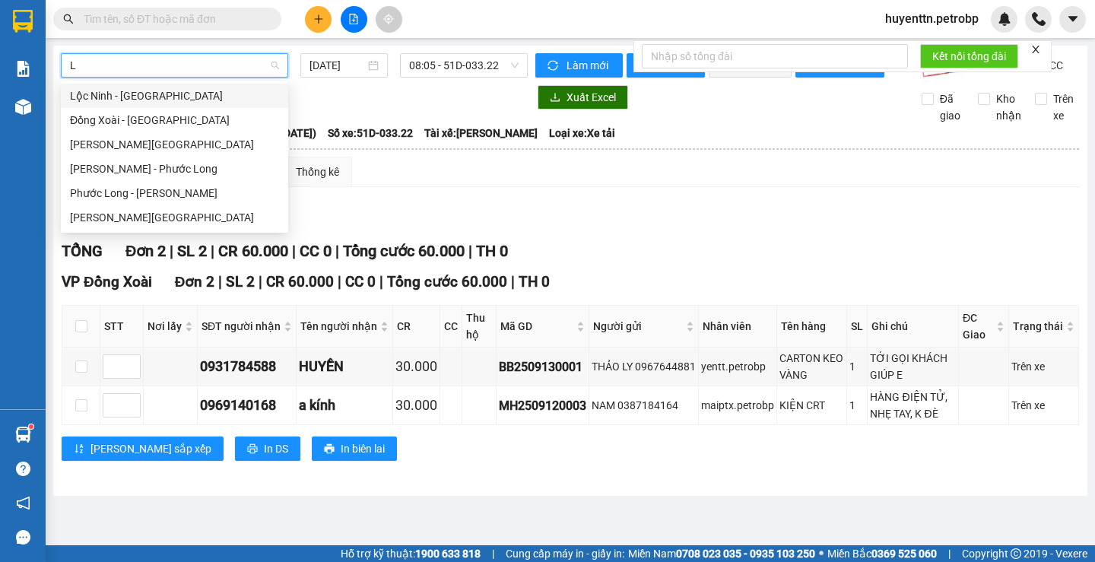
type input "LO"
click at [186, 101] on div "Lộc Ninh - [GEOGRAPHIC_DATA]" at bounding box center [174, 95] width 209 height 17
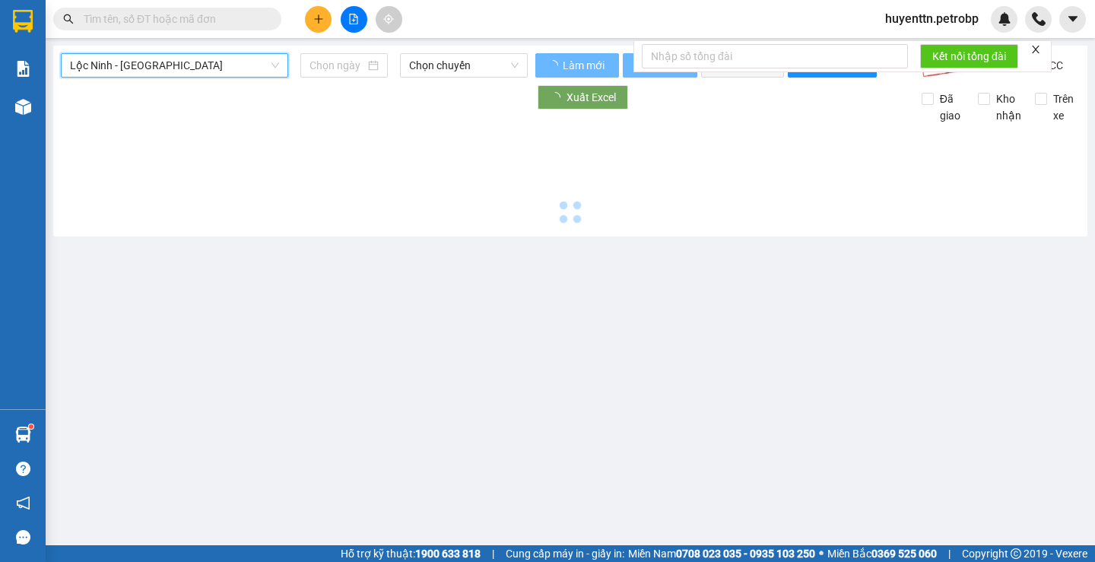
type input "[DATE]"
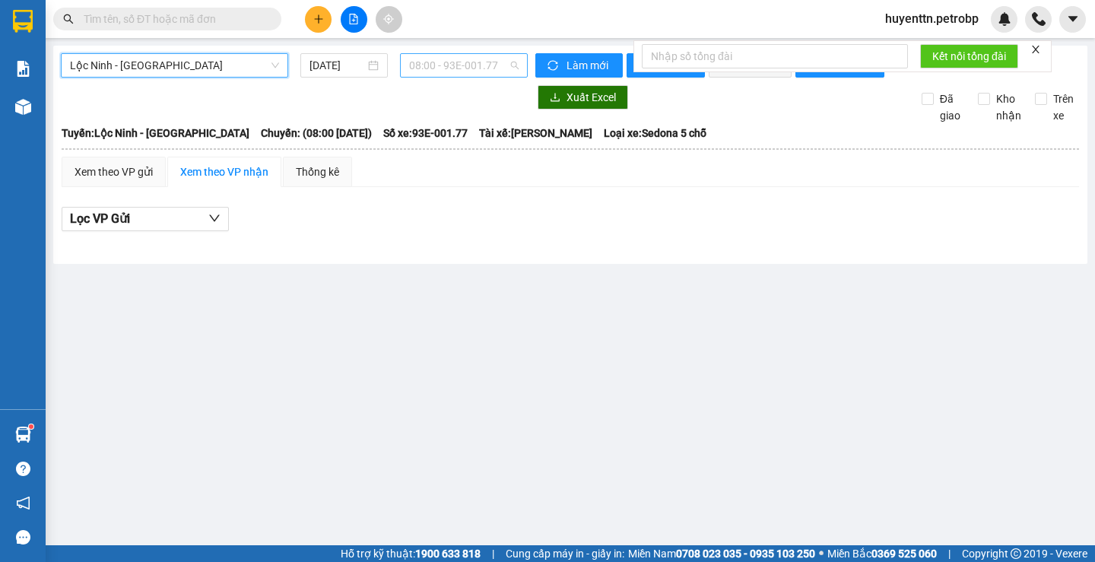
click at [449, 72] on span "08:00 - 93E-001.77" at bounding box center [464, 65] width 110 height 23
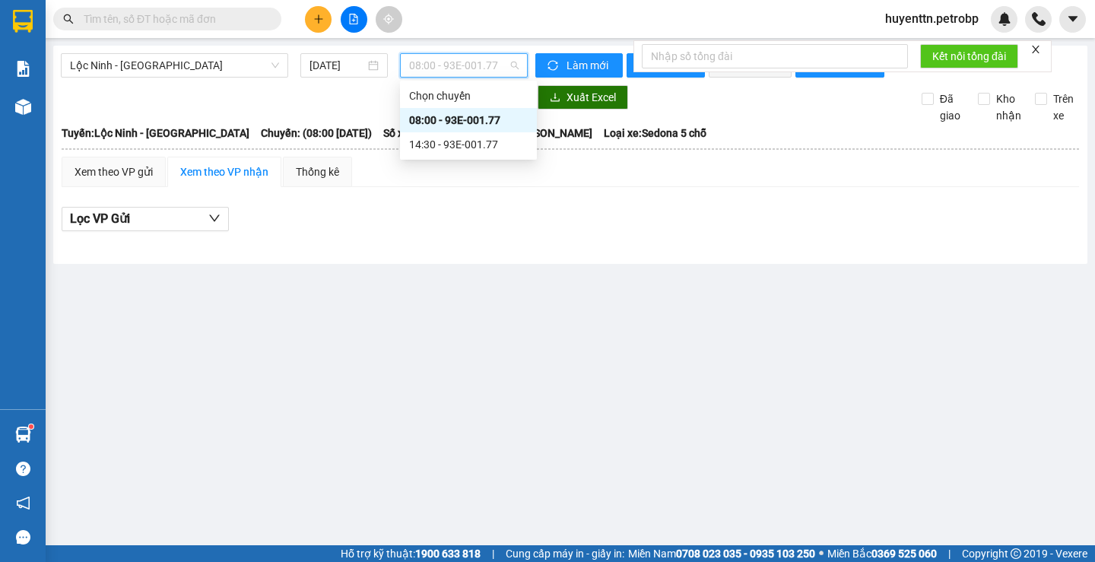
click at [428, 120] on div "08:00 - 93E-001.77" at bounding box center [468, 120] width 119 height 17
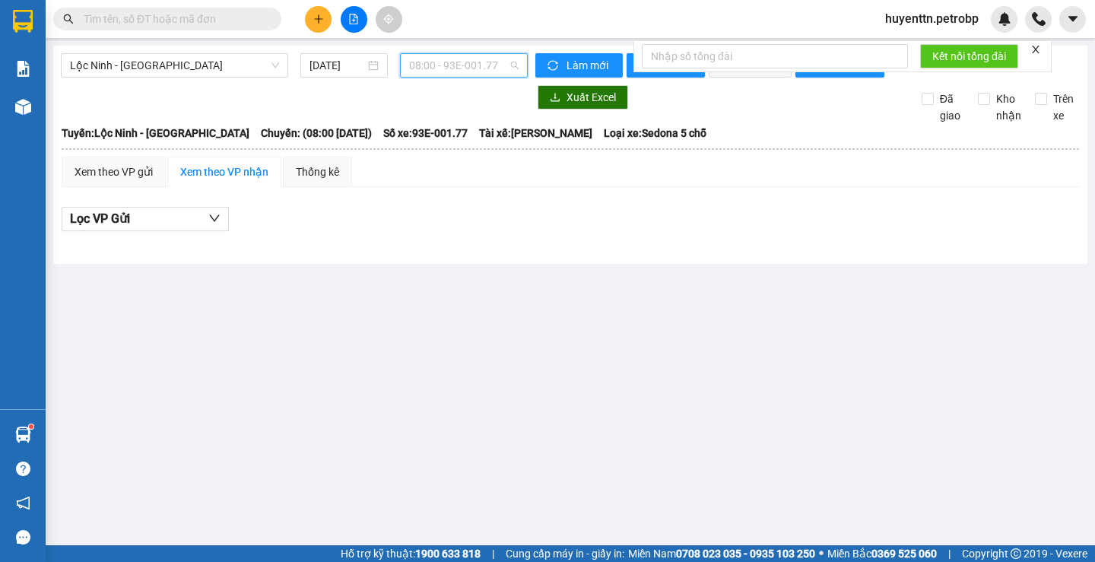
click at [457, 68] on span "08:00 - 93E-001.77" at bounding box center [464, 65] width 110 height 23
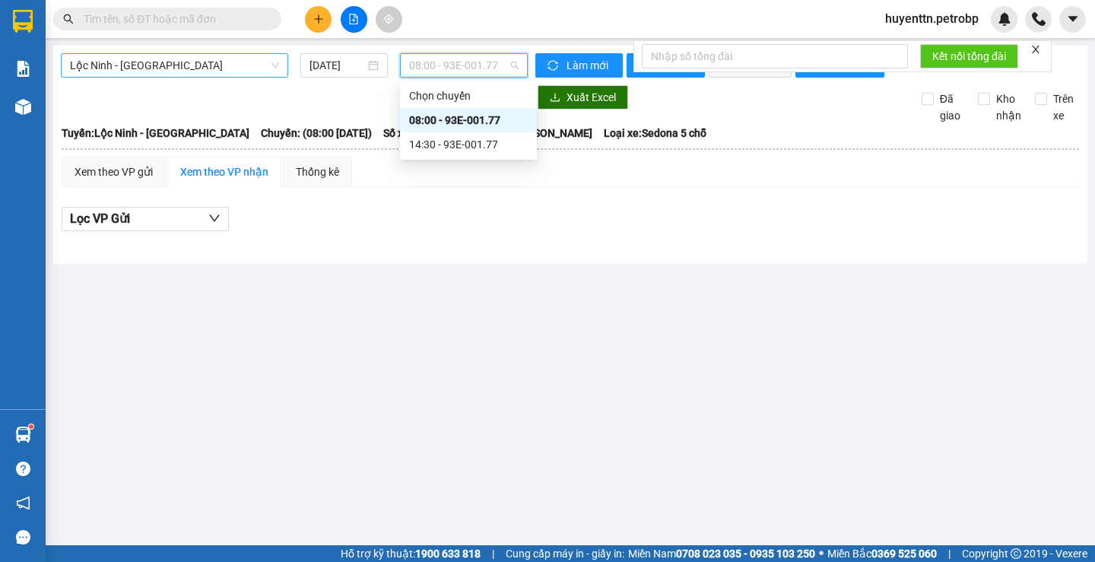
click at [264, 77] on div "Lộc Ninh - [GEOGRAPHIC_DATA]" at bounding box center [174, 65] width 227 height 24
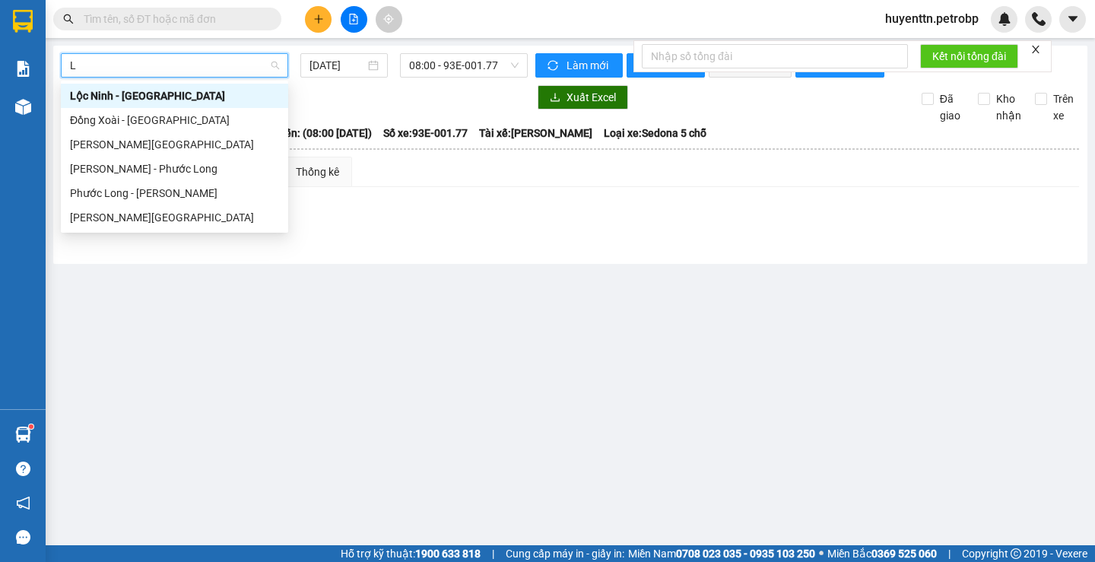
type input "LO"
click at [191, 215] on div "[PERSON_NAME][GEOGRAPHIC_DATA]" at bounding box center [174, 217] width 209 height 17
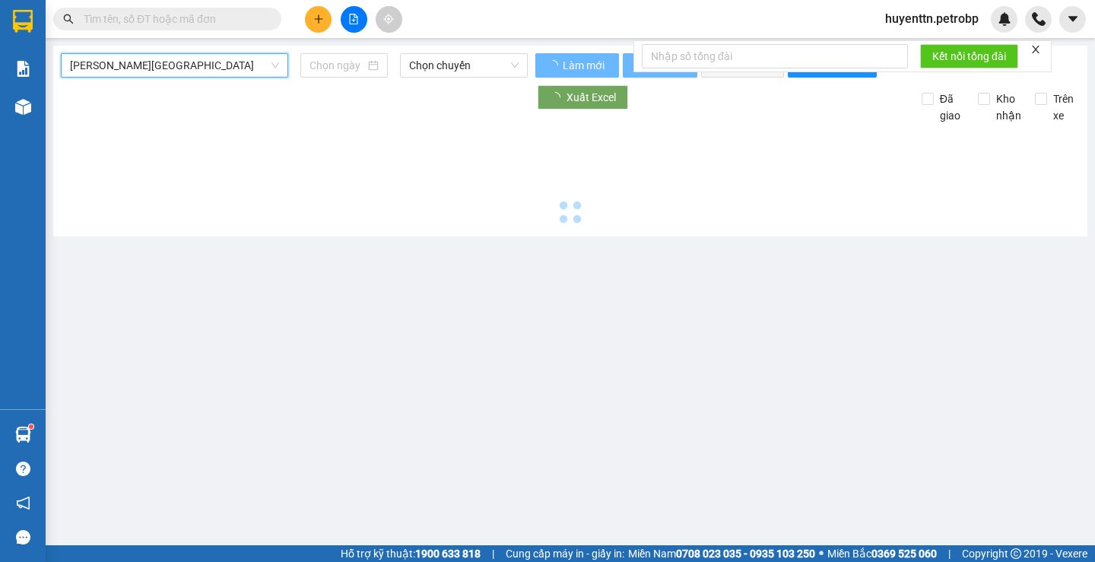
type input "[DATE]"
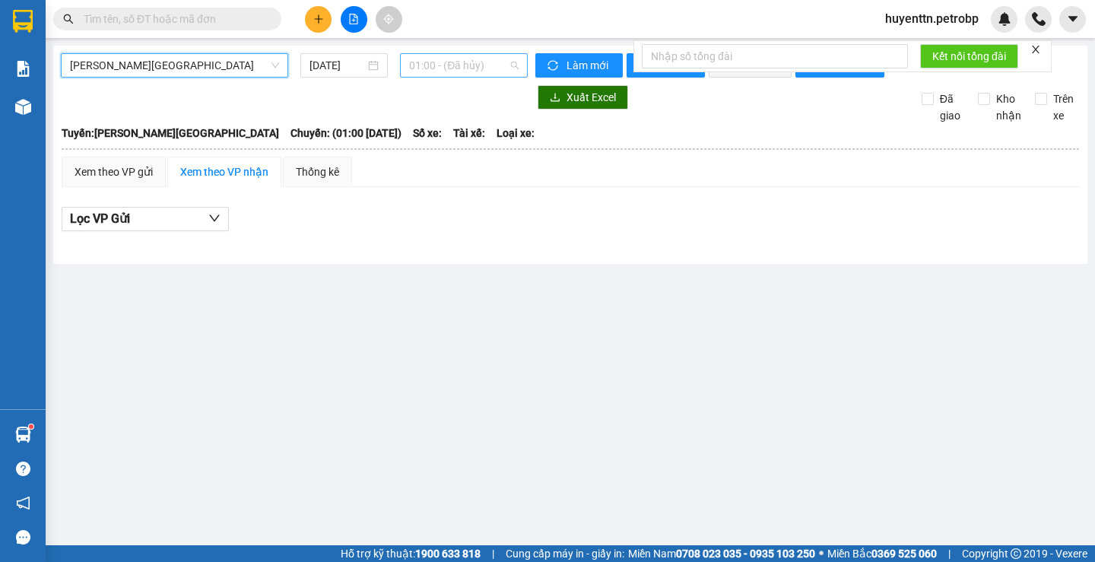
click at [444, 68] on span "01:00 - (Đã hủy)" at bounding box center [464, 65] width 110 height 23
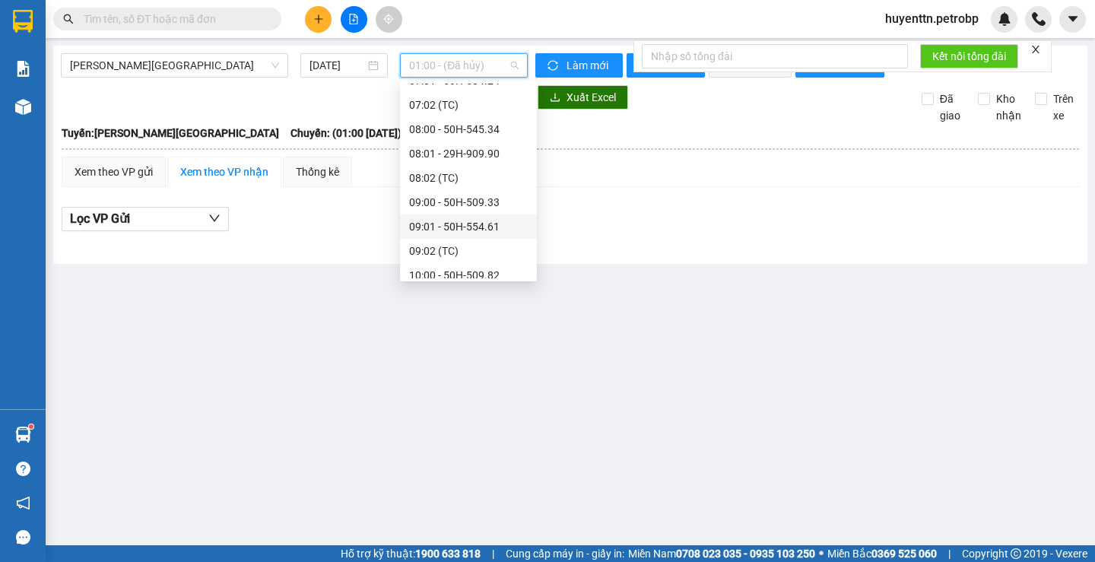
scroll to position [456, 0]
click at [470, 131] on div "09:00 - 50H-509.33" at bounding box center [468, 126] width 119 height 17
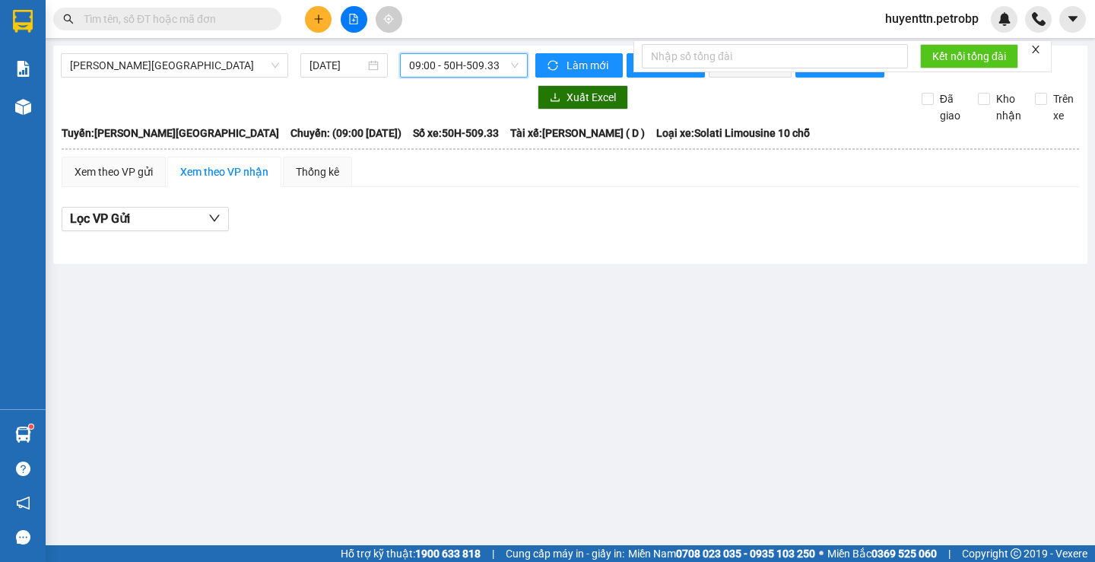
click at [478, 63] on span "09:00 - 50H-509.33" at bounding box center [464, 65] width 110 height 23
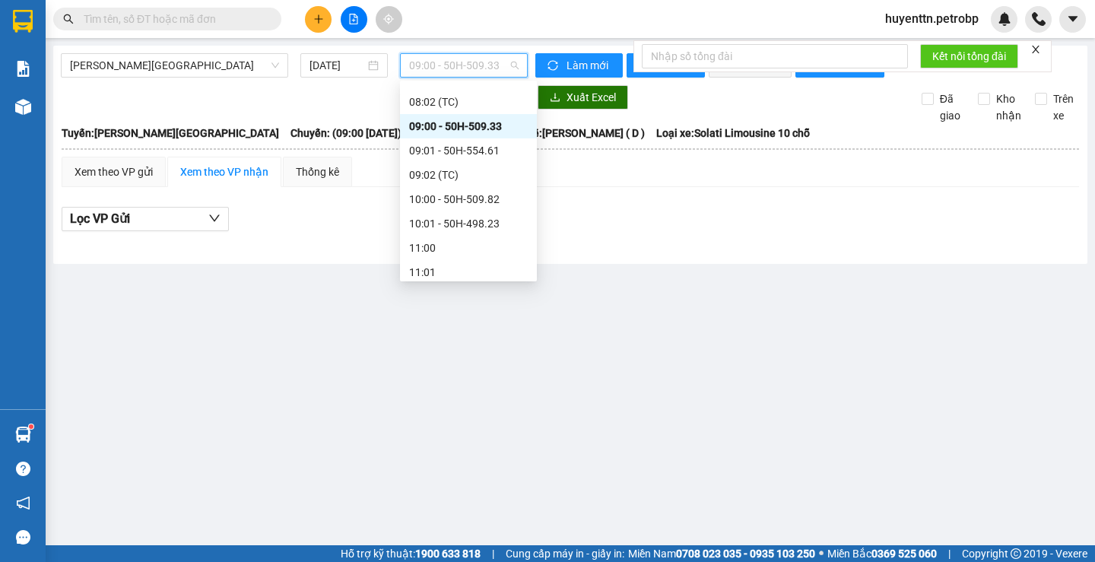
scroll to position [380, 0]
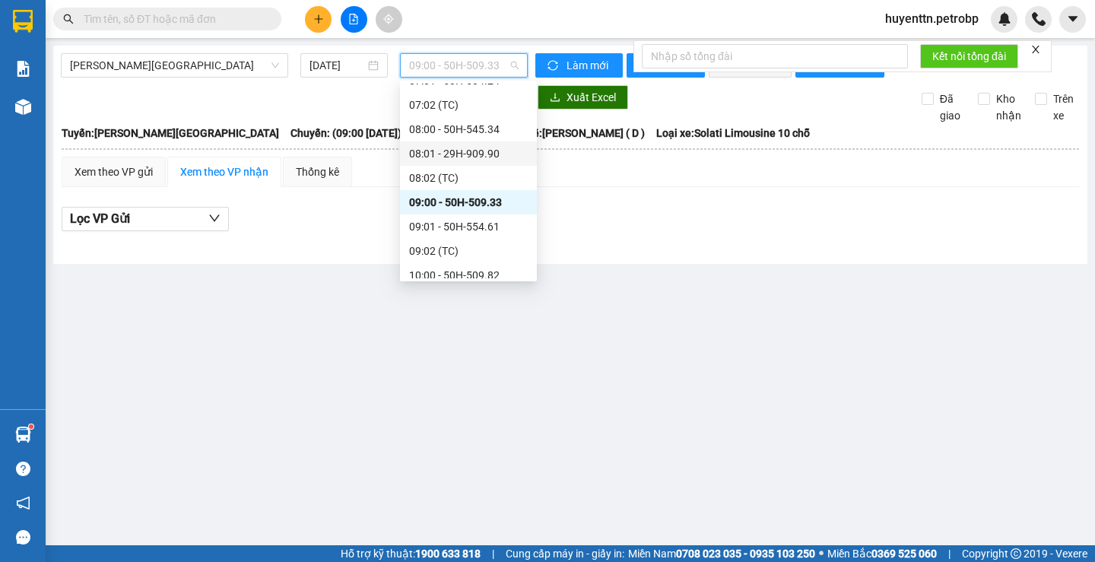
click at [466, 151] on div "08:01 - 29H-909.90" at bounding box center [468, 153] width 119 height 17
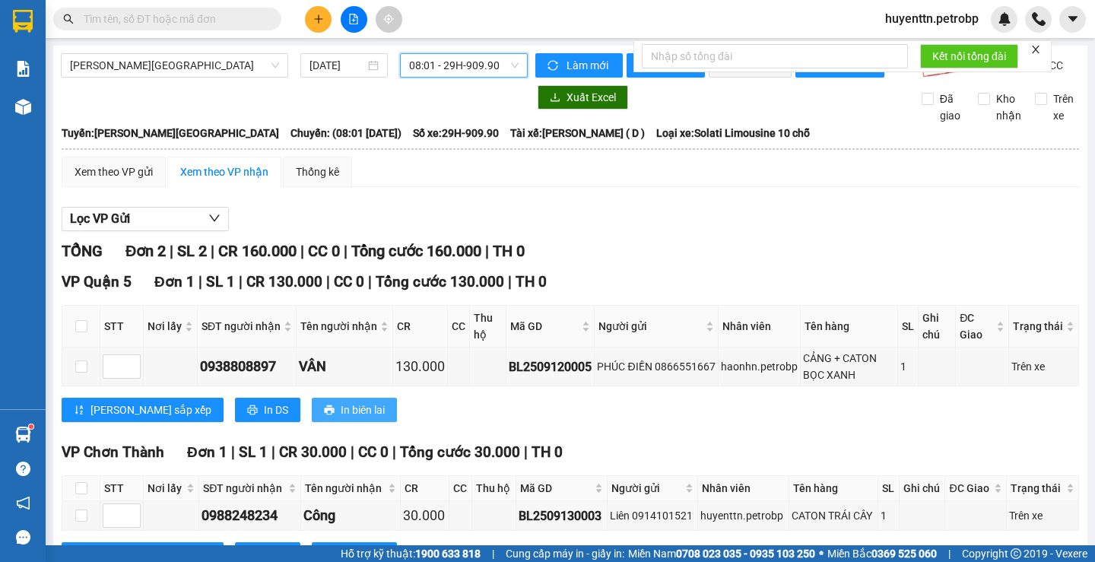
scroll to position [77, 0]
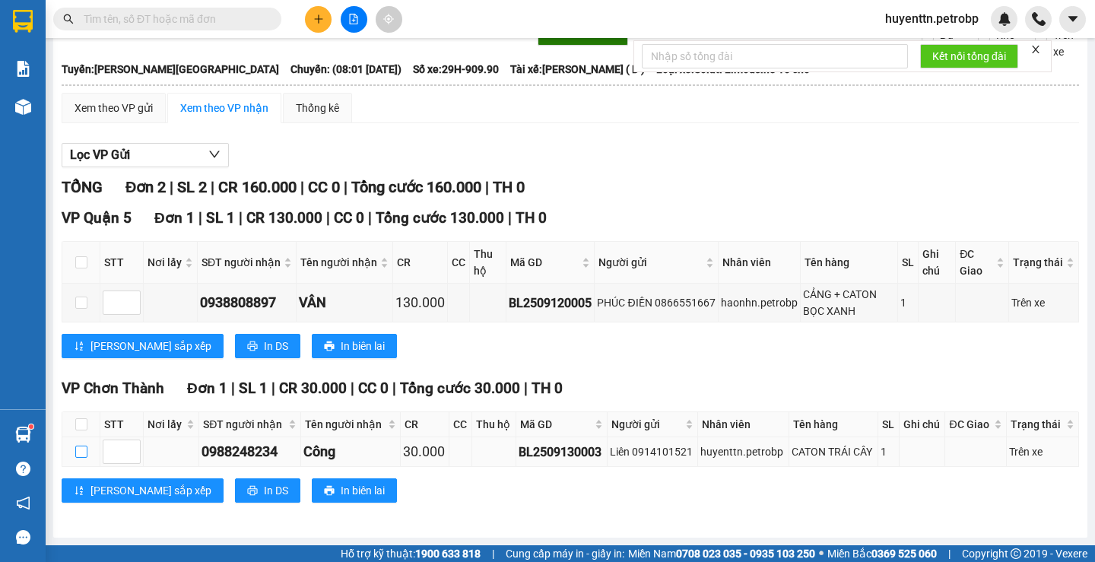
click at [78, 450] on input "checkbox" at bounding box center [81, 452] width 12 height 12
checkbox input "true"
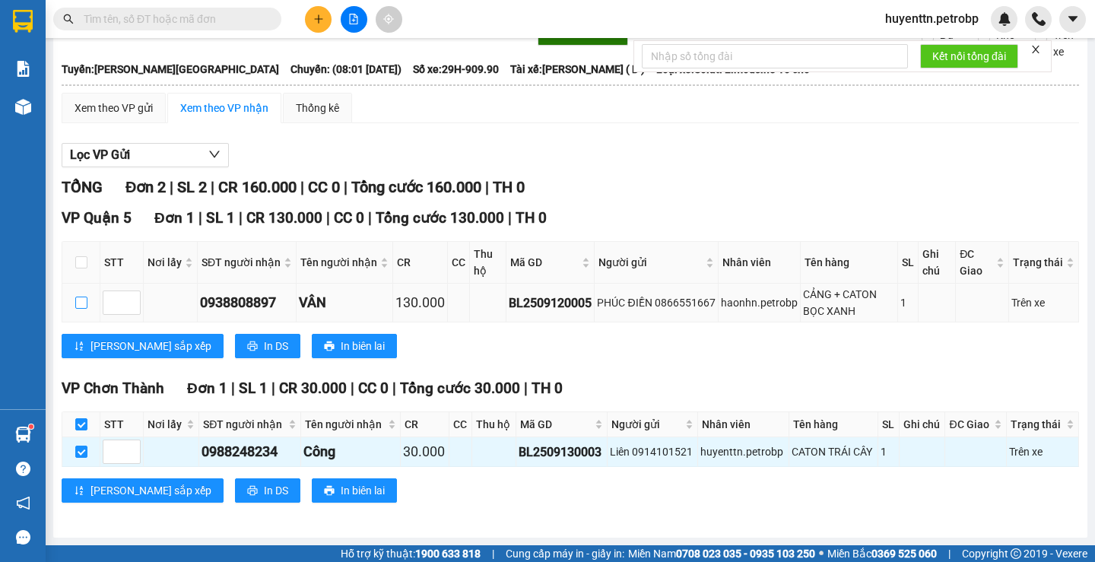
click at [78, 304] on input "checkbox" at bounding box center [81, 303] width 12 height 12
checkbox input "true"
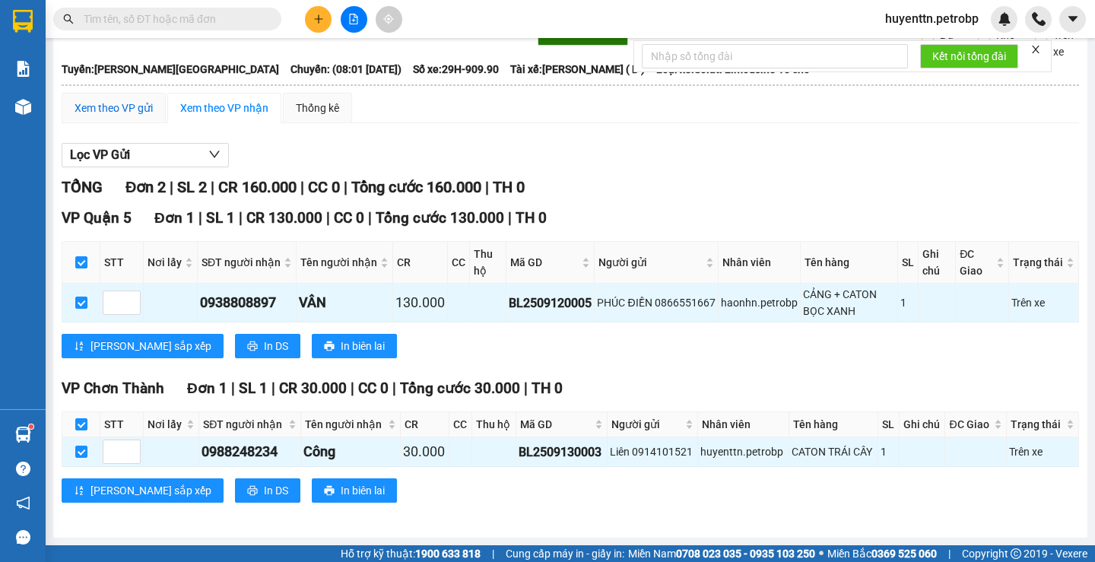
click at [126, 100] on div "Xem theo VP gửi" at bounding box center [114, 108] width 78 height 17
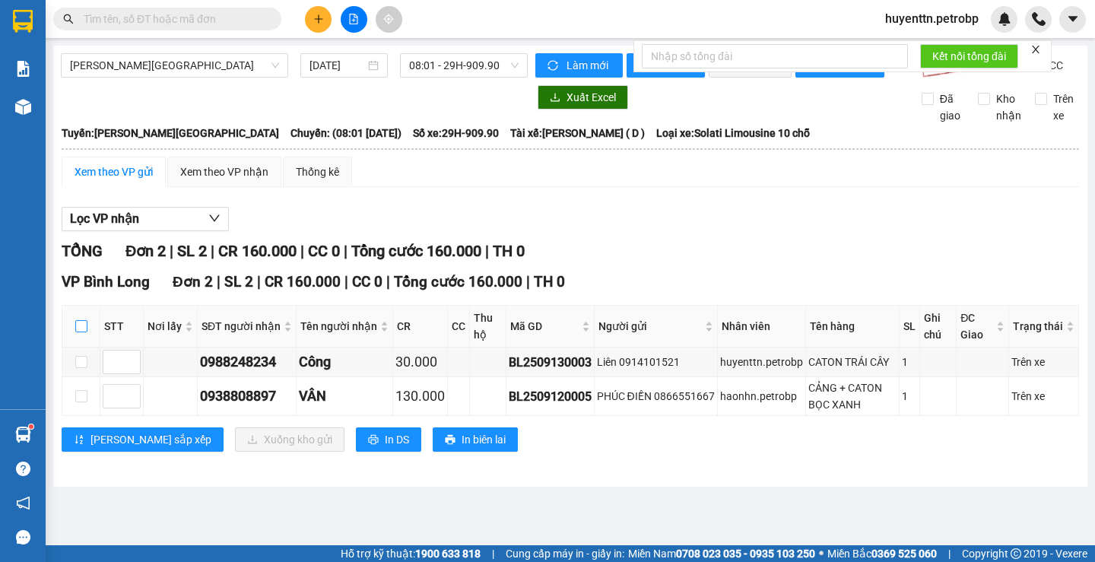
click at [83, 332] on input "checkbox" at bounding box center [81, 326] width 12 height 12
checkbox input "true"
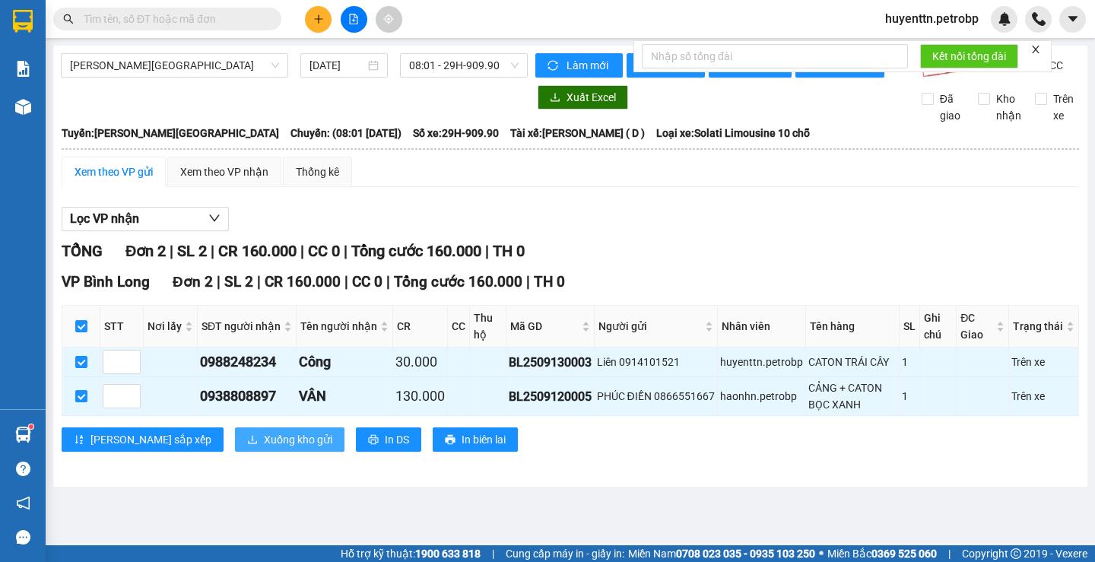
click at [264, 448] on span "Xuống kho gửi" at bounding box center [298, 439] width 68 height 17
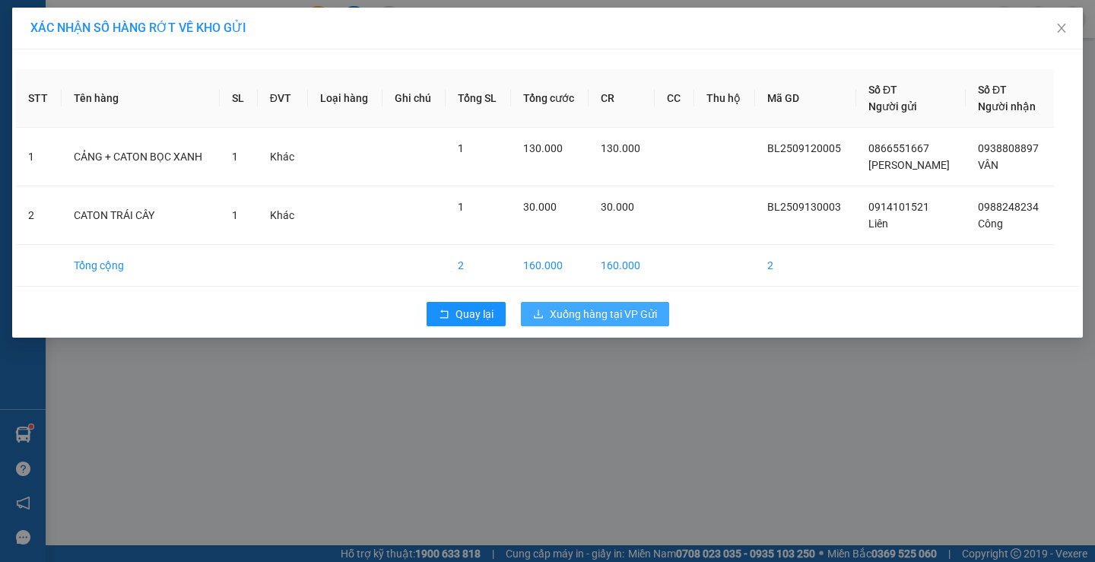
click at [602, 318] on span "Xuống hàng tại VP Gửi" at bounding box center [603, 314] width 107 height 17
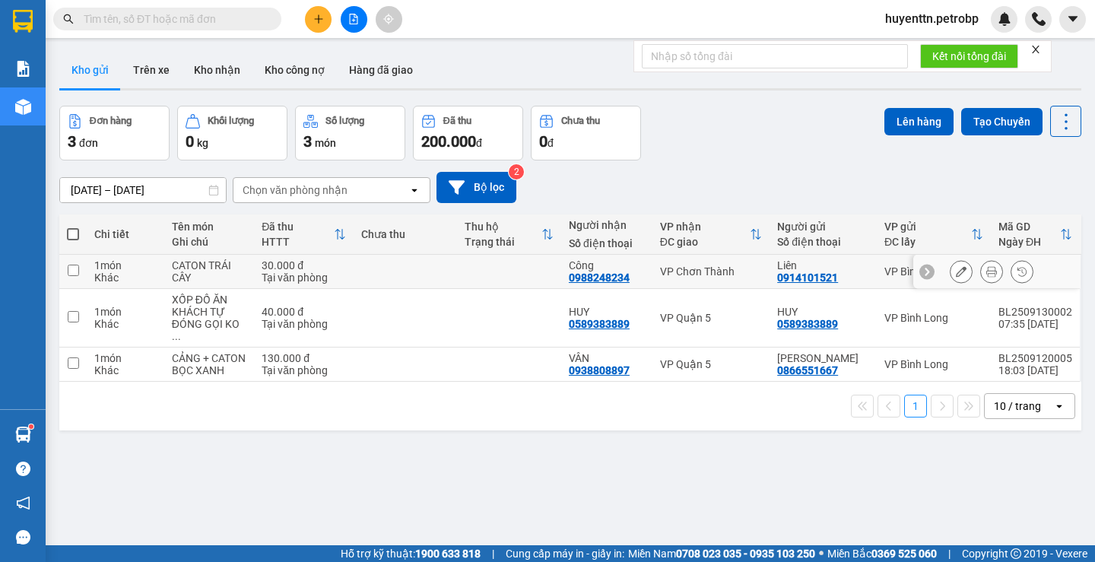
click at [189, 269] on div "CATON TRÁI CÂY" at bounding box center [209, 271] width 75 height 24
checkbox input "true"
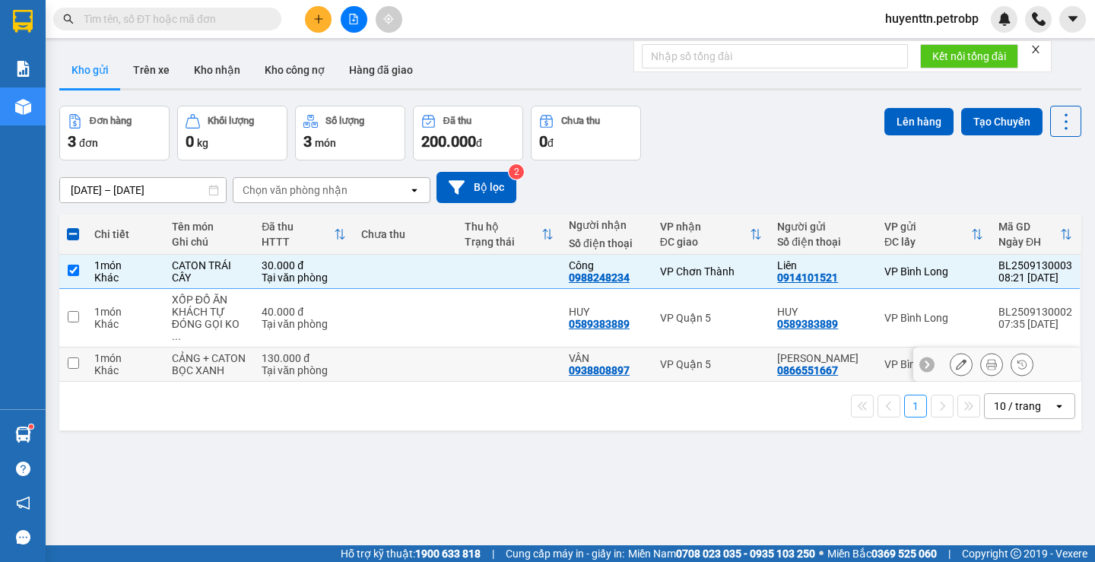
click at [300, 364] on div "Tại văn phòng" at bounding box center [304, 370] width 84 height 12
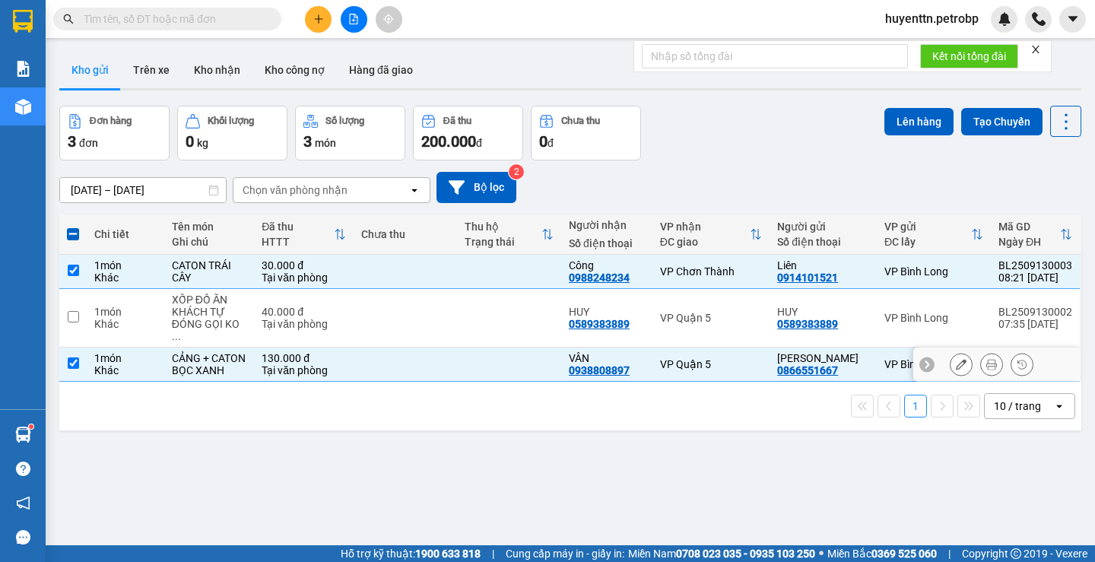
checkbox input "true"
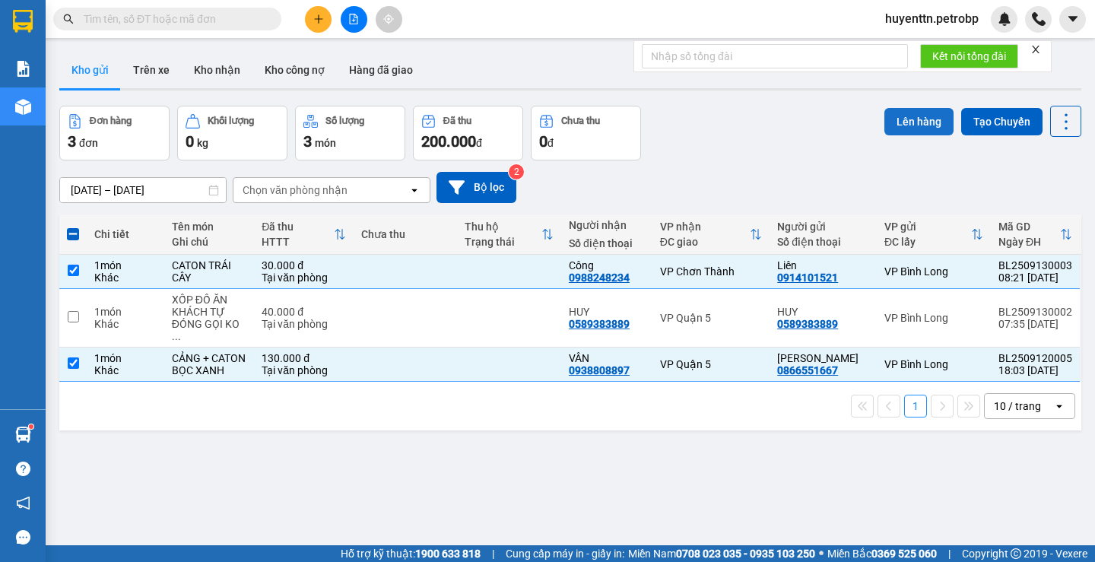
click at [897, 120] on button "Lên hàng" at bounding box center [919, 121] width 69 height 27
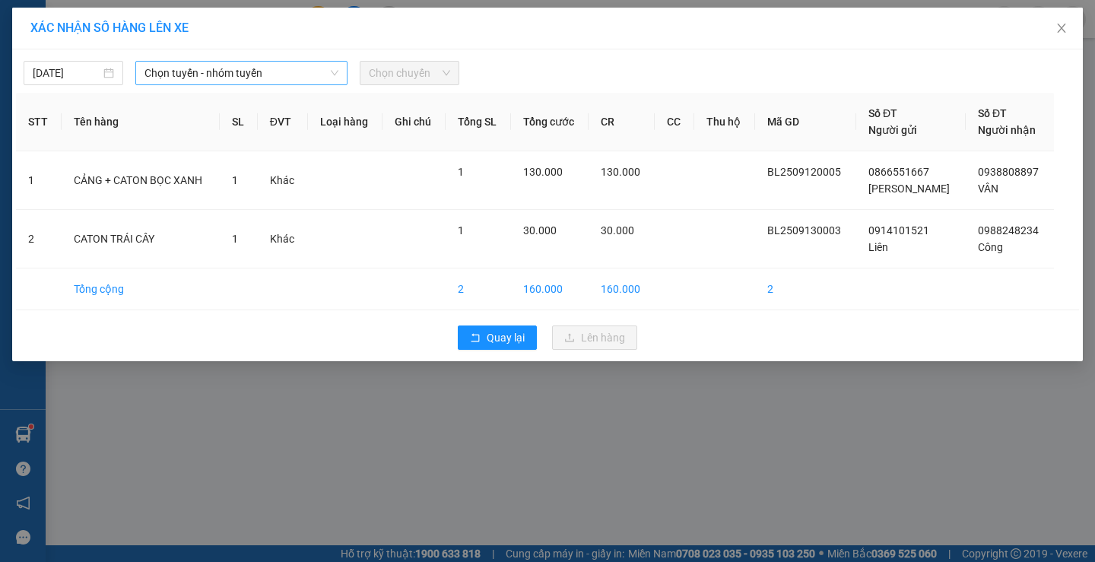
click at [250, 74] on span "Chọn tuyến - nhóm tuyến" at bounding box center [242, 73] width 194 height 23
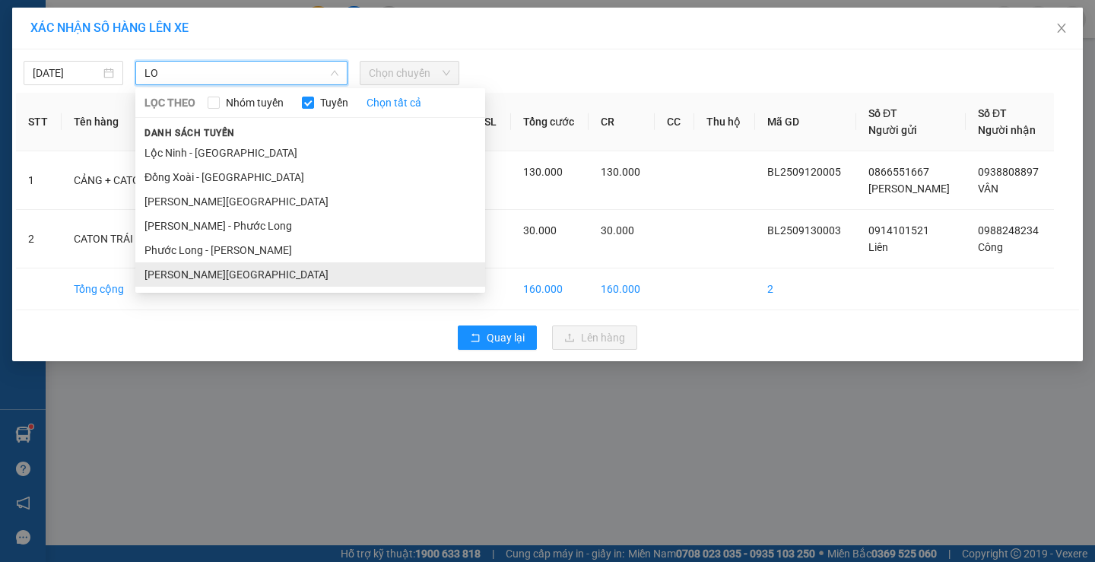
type input "LO"
click at [252, 281] on li "[PERSON_NAME][GEOGRAPHIC_DATA]" at bounding box center [310, 274] width 350 height 24
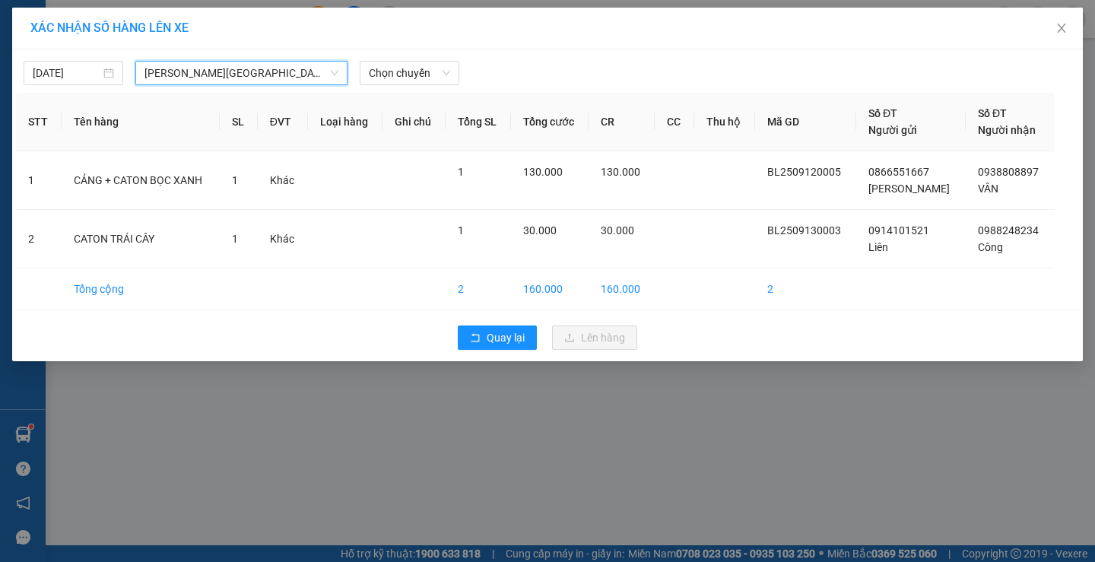
click at [313, 80] on span "[PERSON_NAME][GEOGRAPHIC_DATA]" at bounding box center [242, 73] width 194 height 23
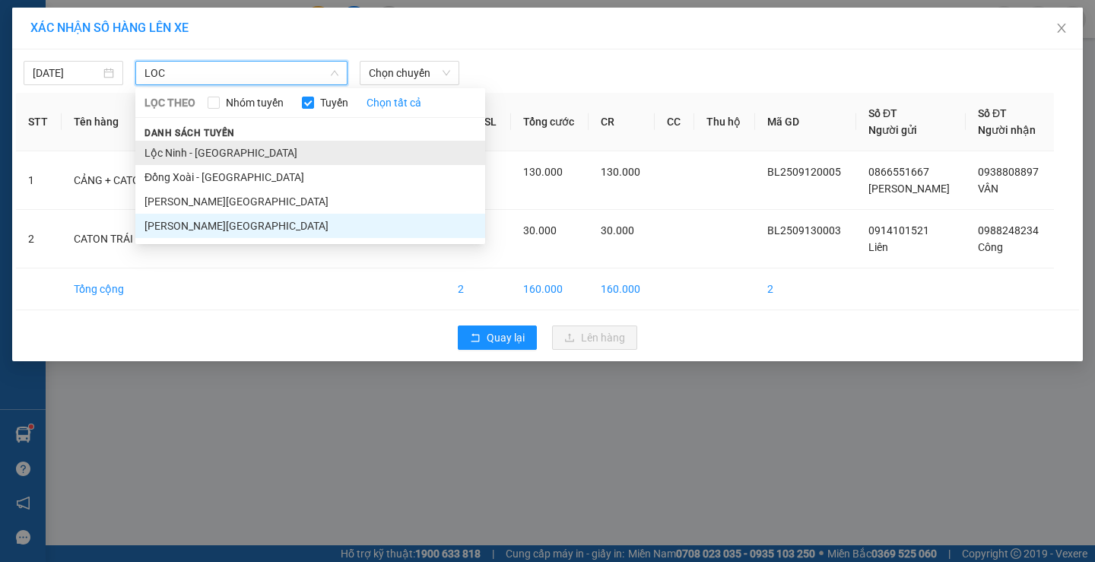
type input "LOC"
click at [299, 145] on li "Lộc Ninh - [GEOGRAPHIC_DATA]" at bounding box center [310, 153] width 350 height 24
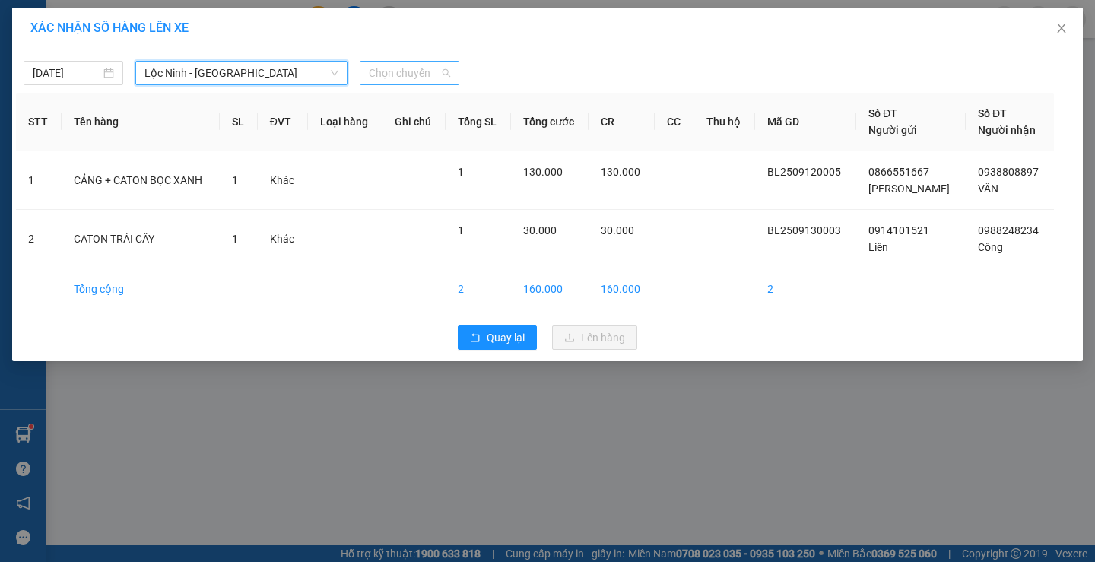
click at [390, 72] on span "Chọn chuyến" at bounding box center [409, 73] width 81 height 23
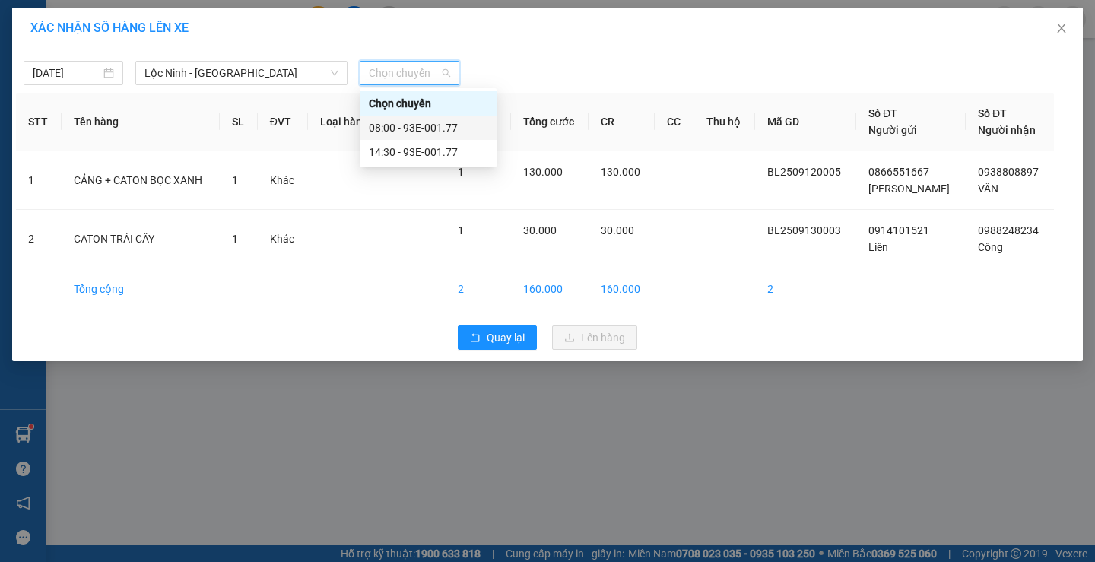
click at [412, 133] on div "08:00 - 93E-001.77" at bounding box center [428, 127] width 119 height 17
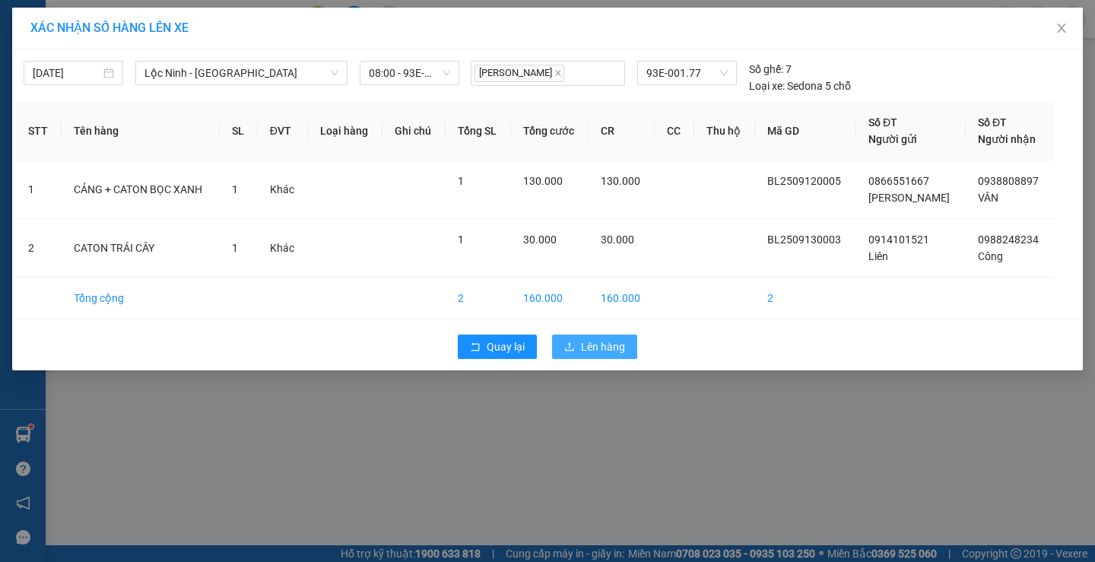
click at [609, 348] on span "Lên hàng" at bounding box center [603, 347] width 44 height 17
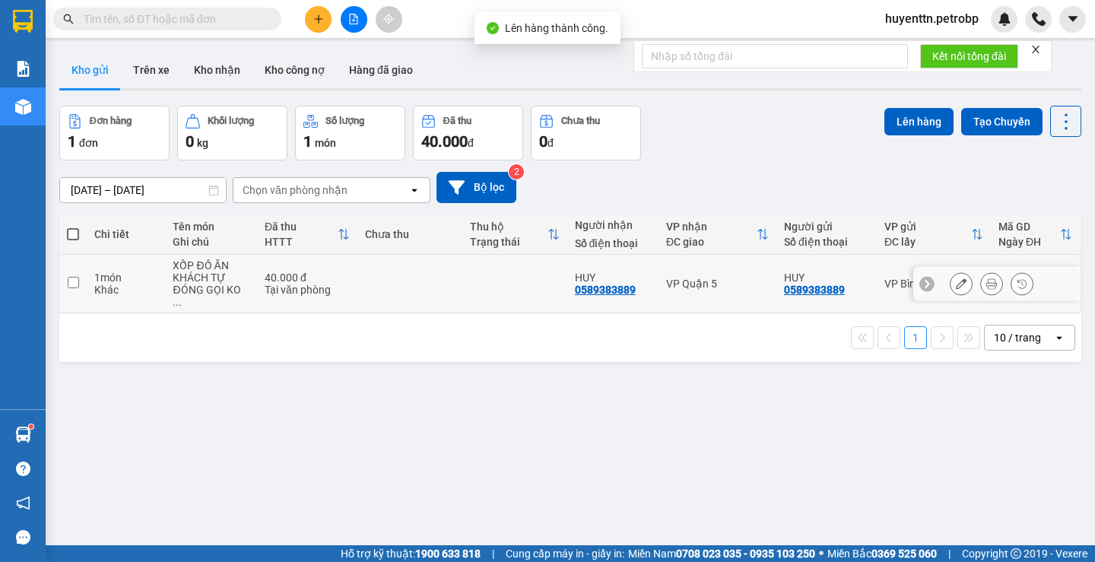
click at [646, 281] on div "HUY 0589383889" at bounding box center [613, 284] width 76 height 24
checkbox input "true"
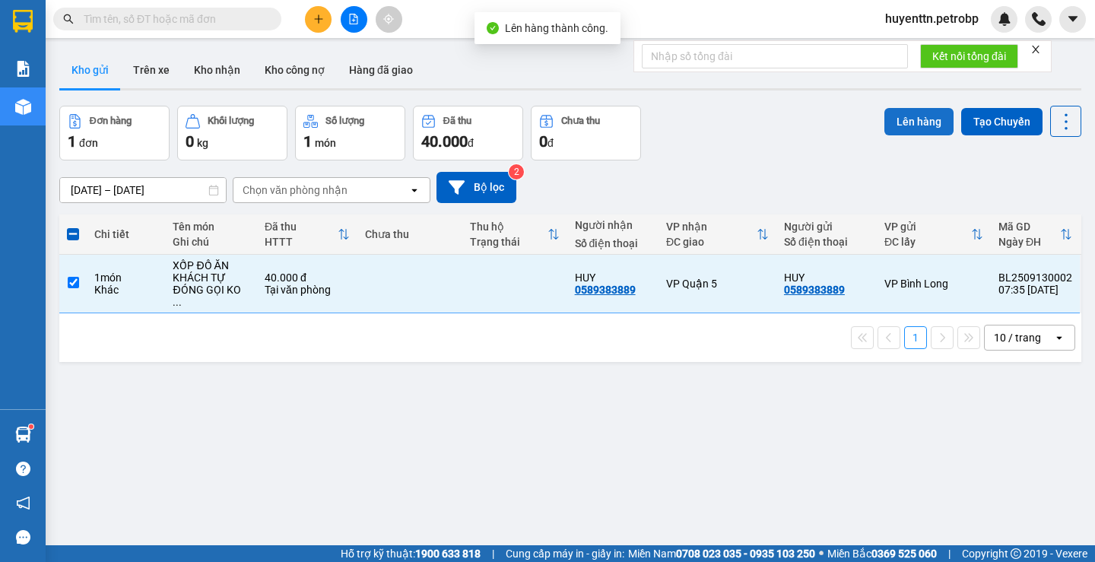
click at [905, 120] on button "Lên hàng" at bounding box center [919, 121] width 69 height 27
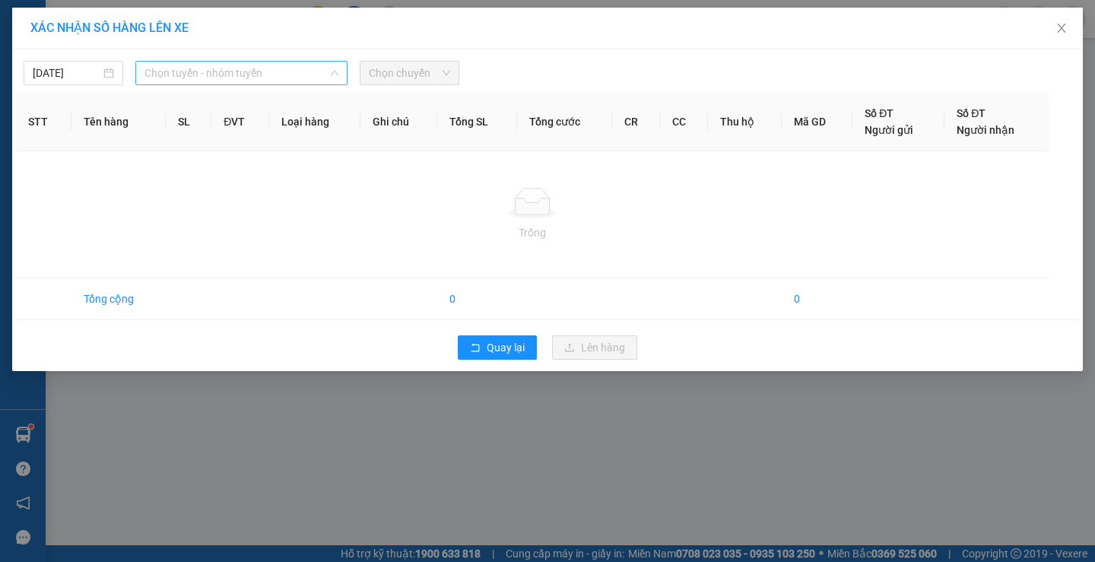
click at [300, 71] on span "Chọn tuyến - nhóm tuyến" at bounding box center [242, 73] width 194 height 23
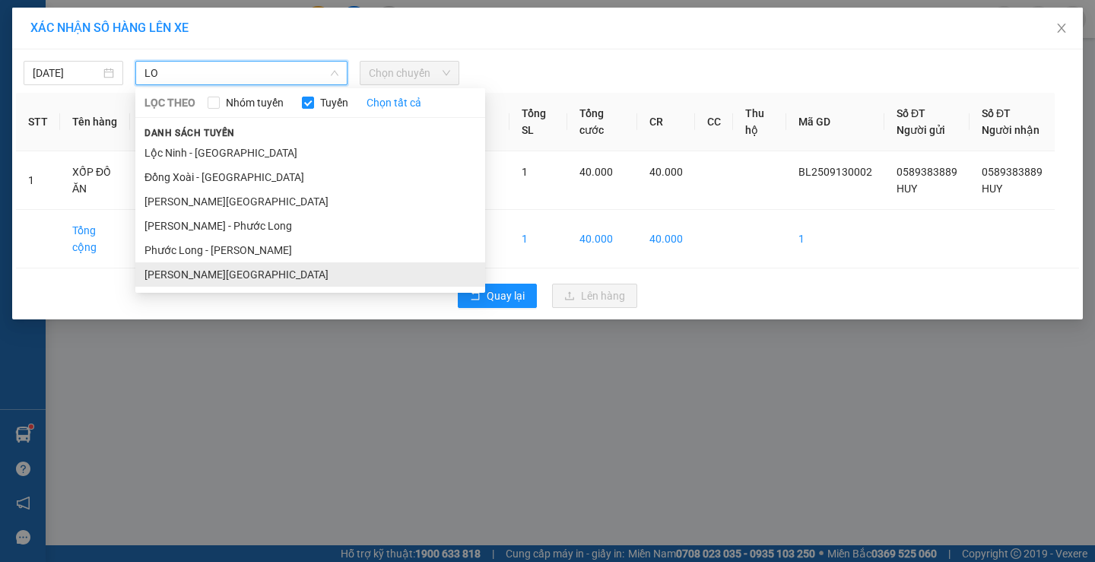
type input "LO"
click at [231, 270] on li "[PERSON_NAME][GEOGRAPHIC_DATA]" at bounding box center [310, 274] width 350 height 24
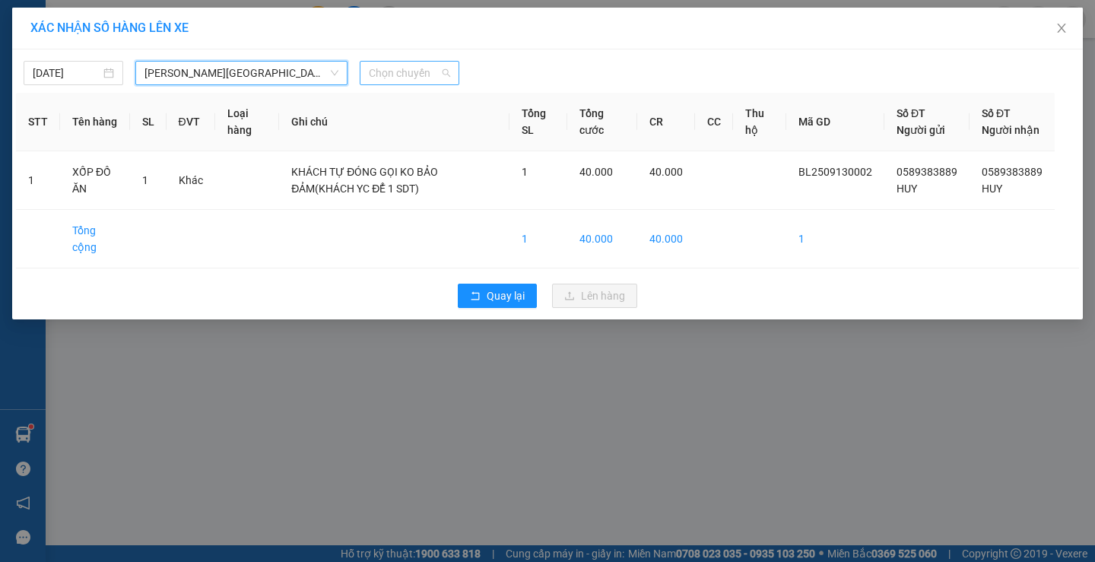
click at [424, 67] on span "Chọn chuyến" at bounding box center [409, 73] width 81 height 23
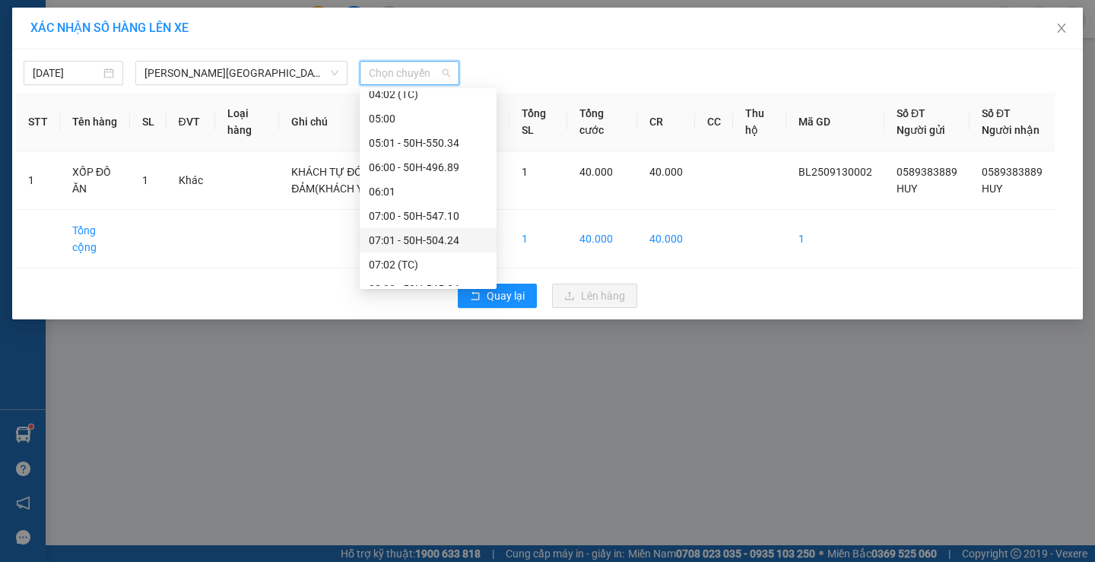
scroll to position [304, 0]
click at [425, 234] on div "08:01 - 29H-909.90" at bounding box center [428, 237] width 119 height 17
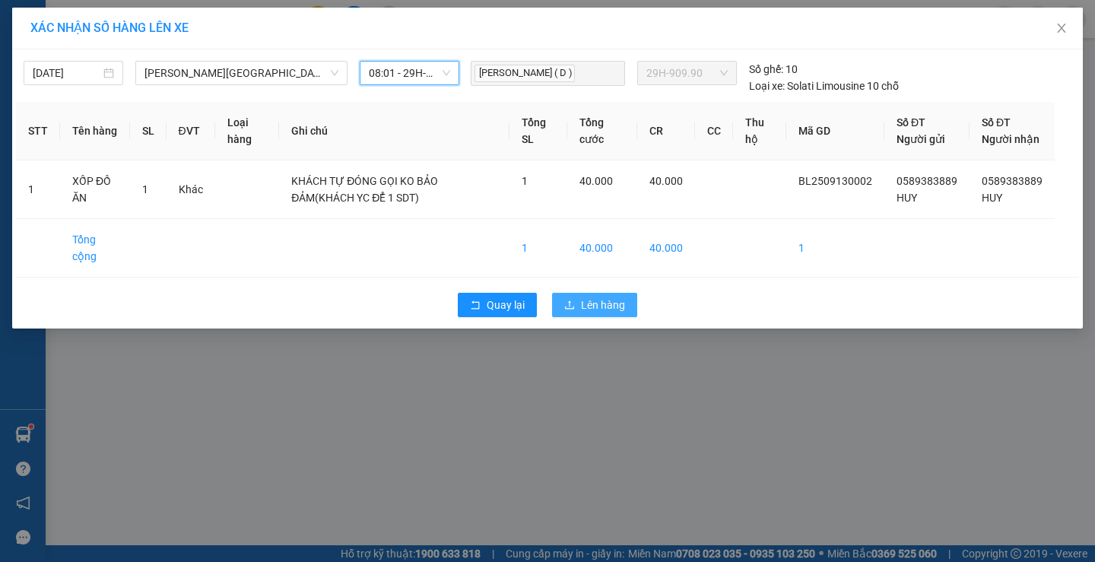
click at [590, 313] on span "Lên hàng" at bounding box center [603, 305] width 44 height 17
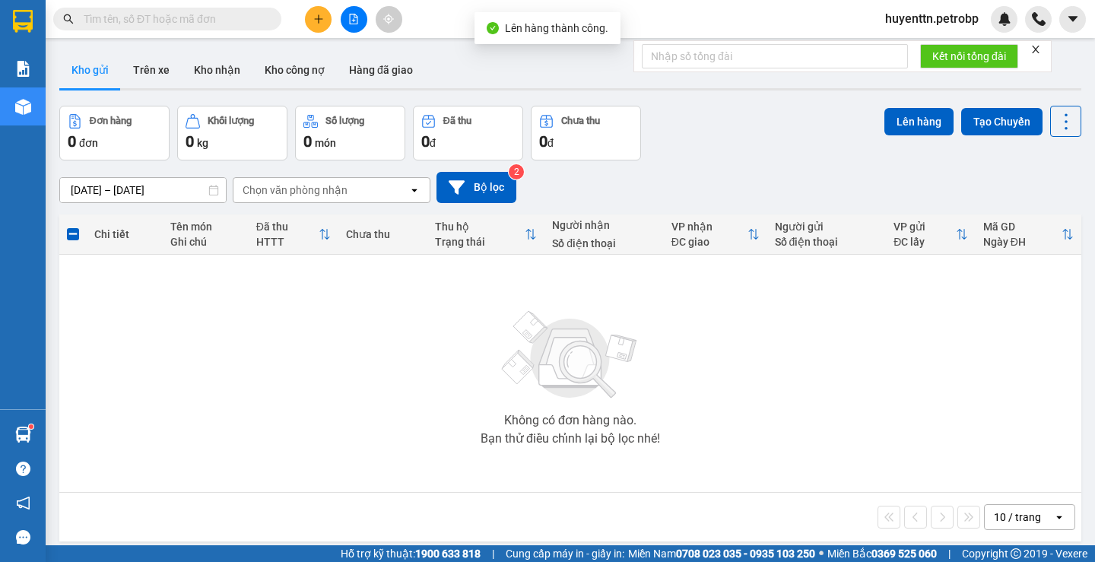
click at [351, 25] on button at bounding box center [354, 19] width 27 height 27
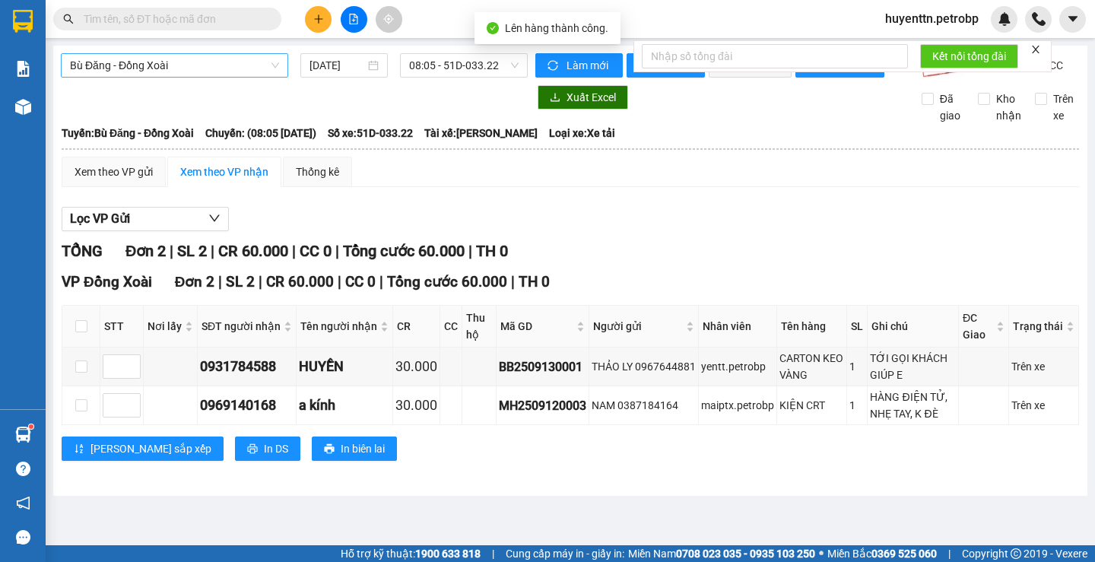
click at [184, 62] on span "Bù Đăng - Đồng Xoài" at bounding box center [174, 65] width 209 height 23
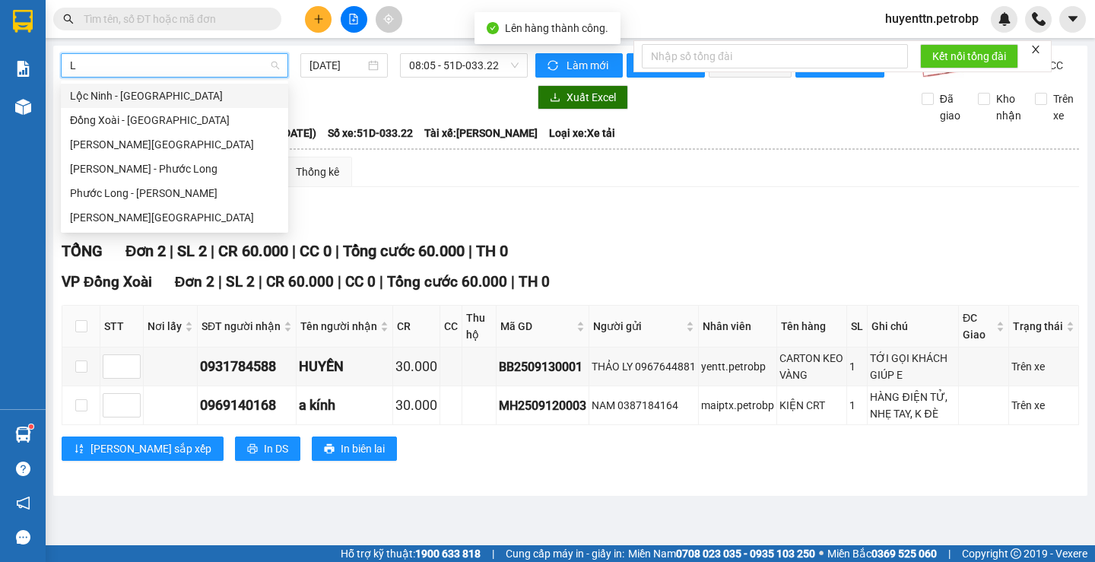
type input "LO"
click at [137, 222] on div "[PERSON_NAME][GEOGRAPHIC_DATA]" at bounding box center [174, 217] width 209 height 17
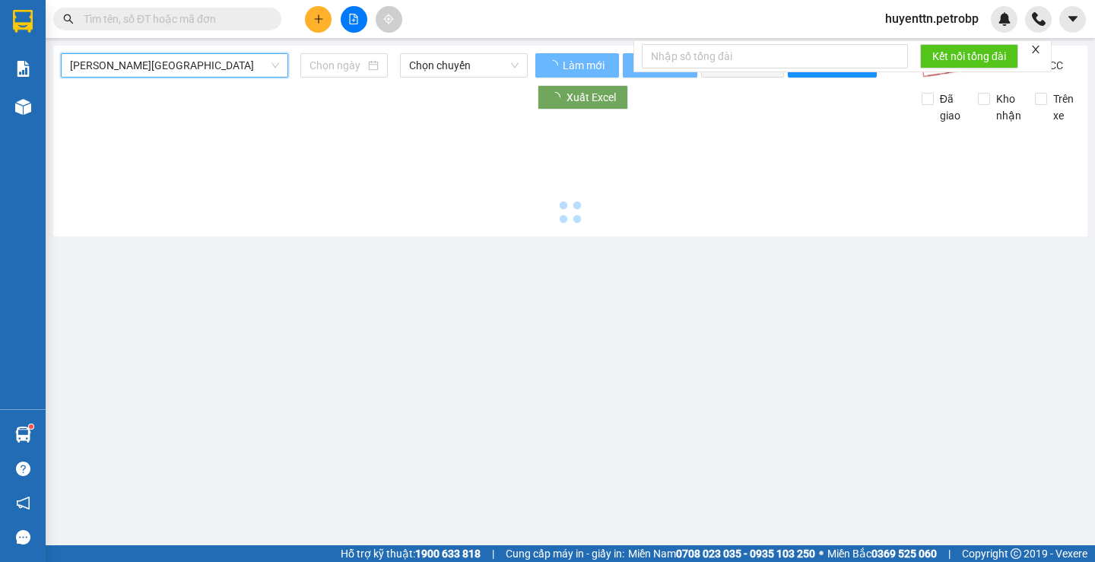
type input "[DATE]"
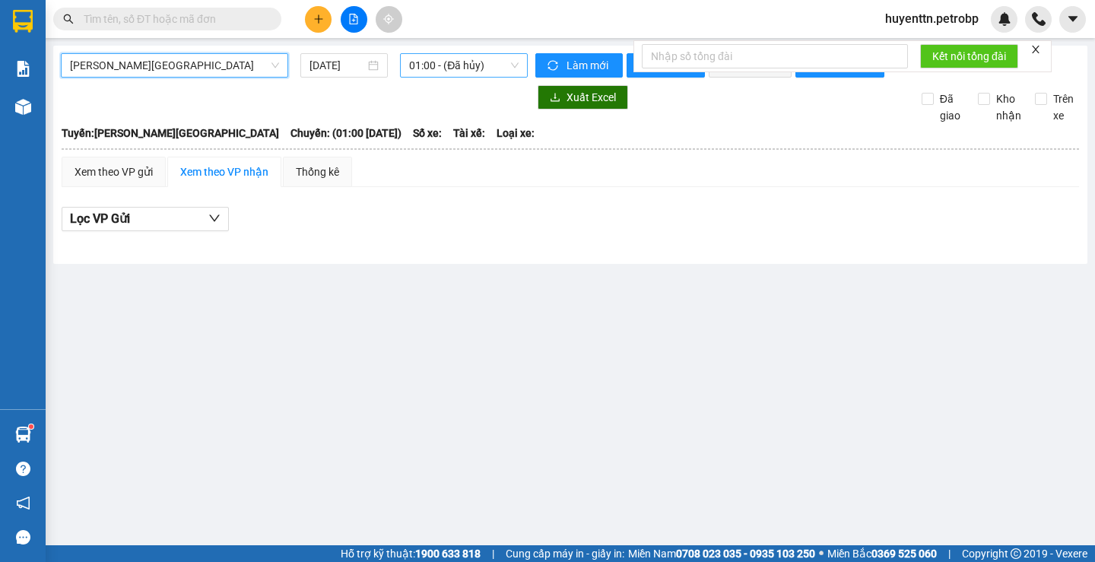
click at [431, 72] on span "01:00 - (Đã hủy)" at bounding box center [464, 65] width 110 height 23
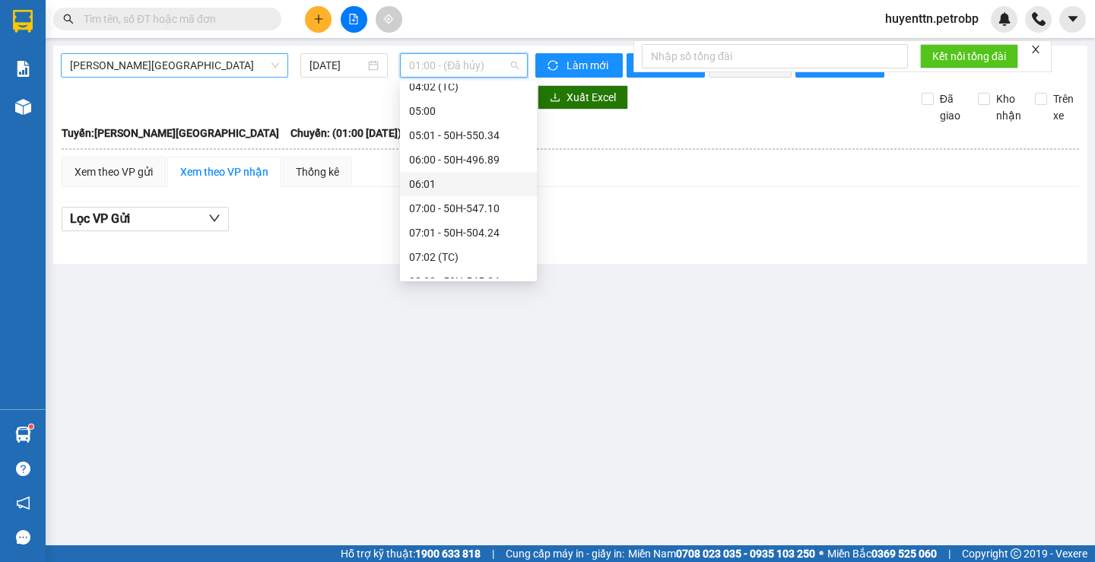
scroll to position [76, 0]
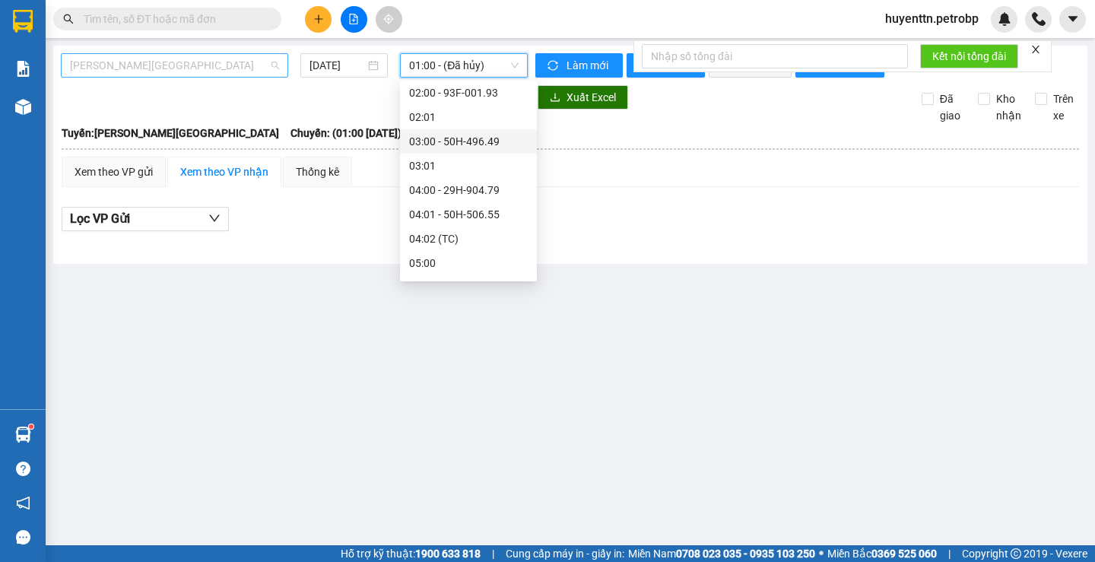
click at [204, 68] on span "[PERSON_NAME][GEOGRAPHIC_DATA]" at bounding box center [174, 65] width 209 height 23
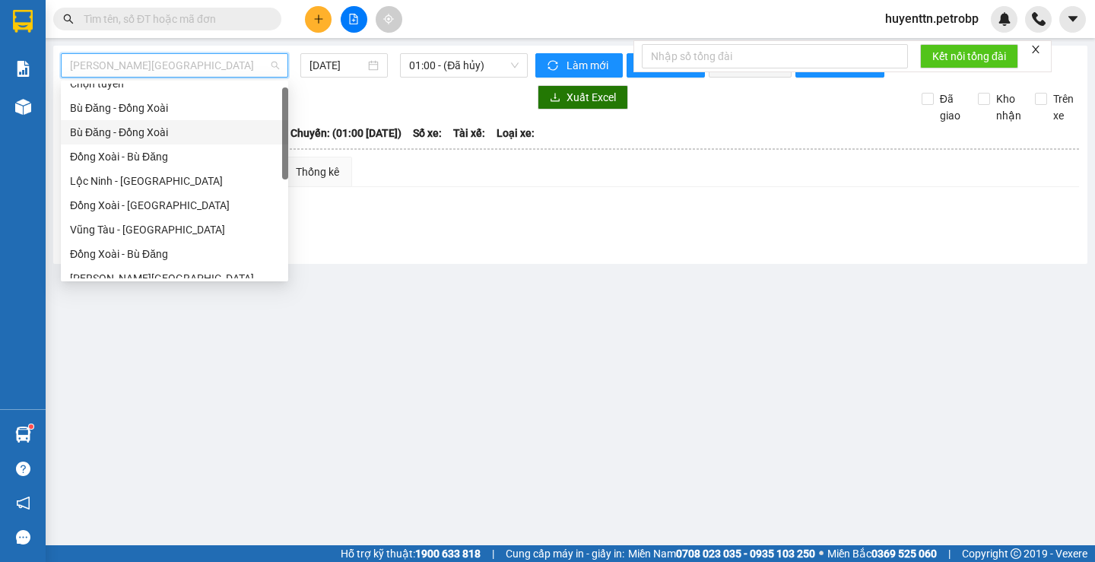
scroll to position [0, 0]
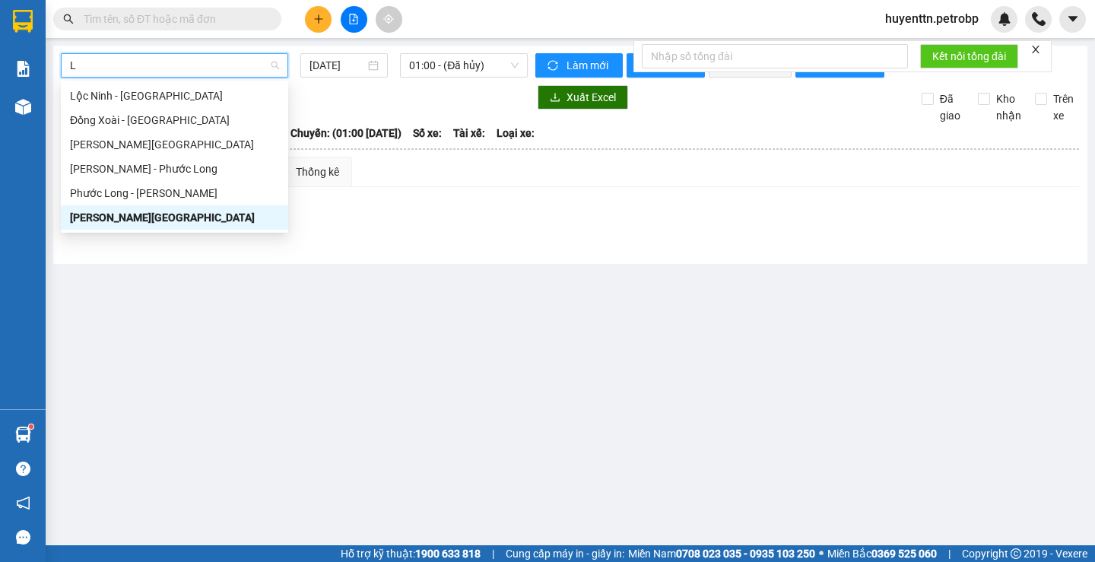
type input "LO"
click at [196, 99] on div "Lộc Ninh - [GEOGRAPHIC_DATA]" at bounding box center [174, 95] width 209 height 17
type input "[DATE]"
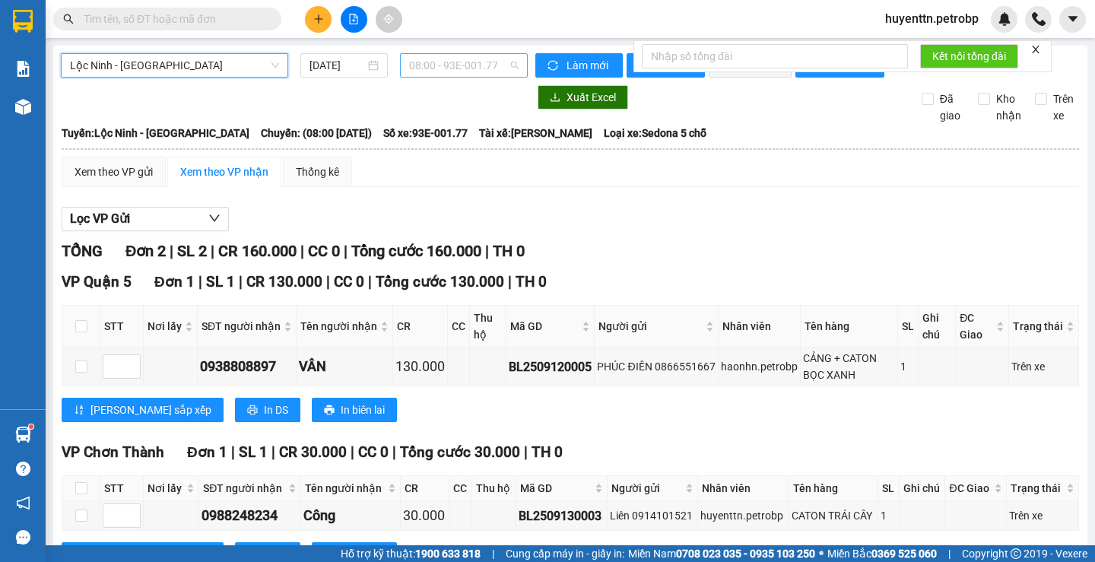
click at [441, 62] on span "08:00 - 93E-001.77" at bounding box center [464, 65] width 110 height 23
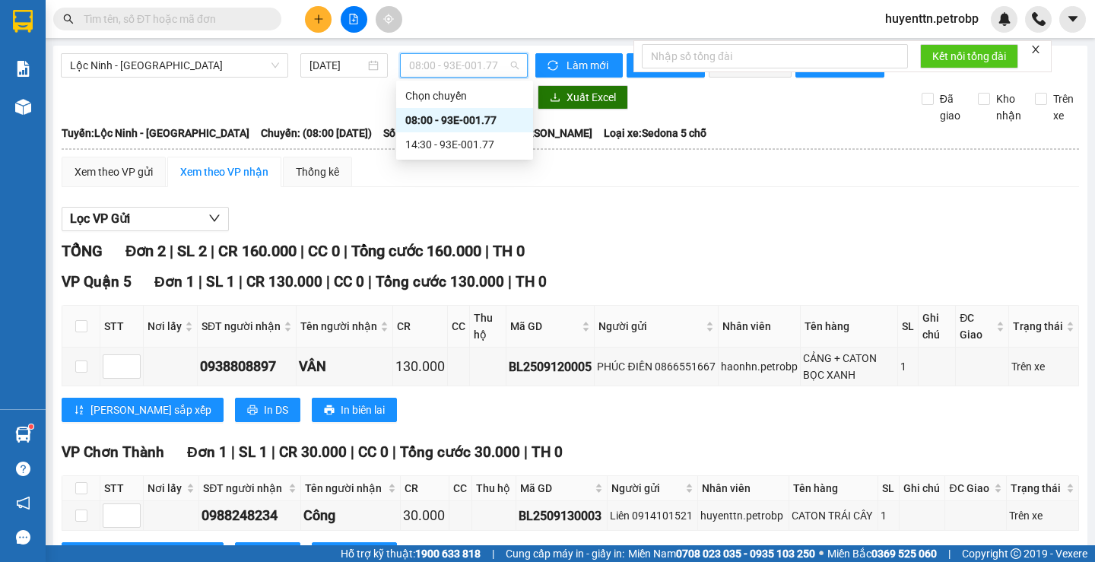
click at [459, 127] on div "08:00 - 93E-001.77" at bounding box center [464, 120] width 119 height 17
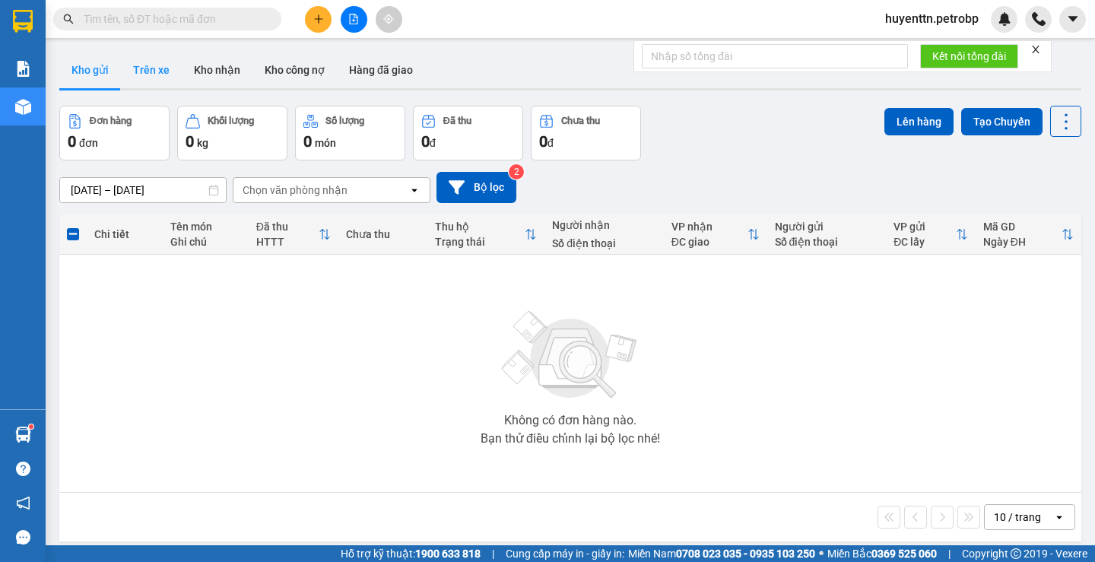
click at [150, 75] on button "Trên xe" at bounding box center [151, 70] width 61 height 37
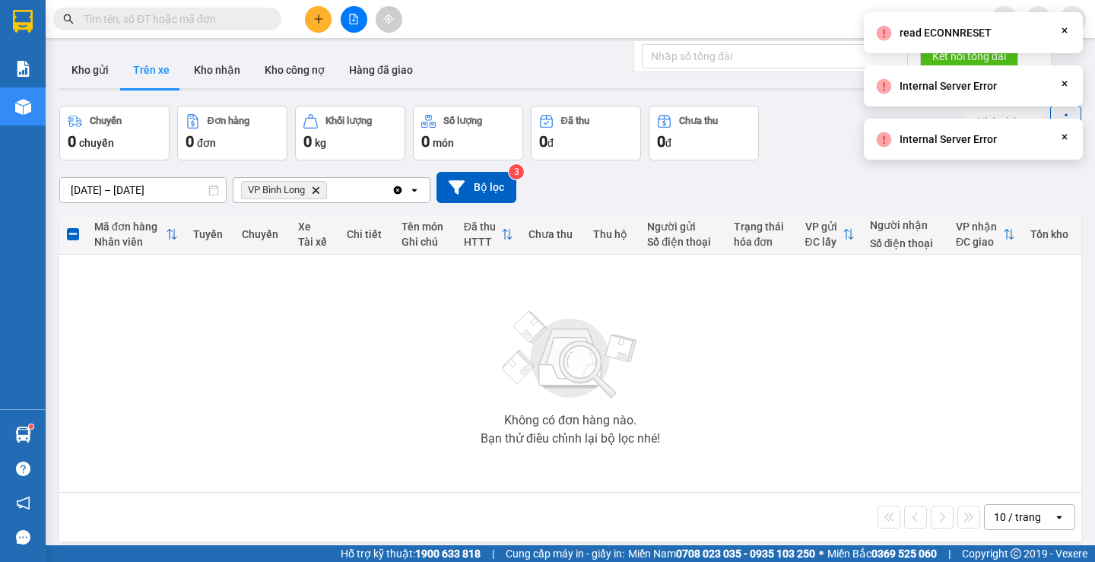
scroll to position [70, 0]
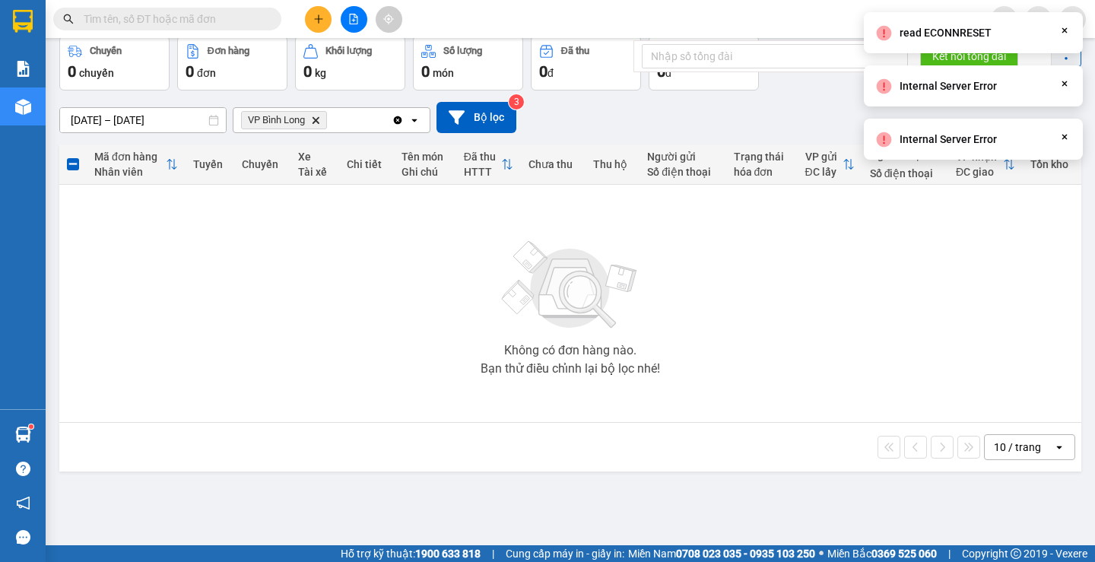
click at [995, 37] on div "read ECONNRESET Close" at bounding box center [973, 32] width 219 height 41
click at [995, 30] on div "read ECONNRESET Close" at bounding box center [973, 32] width 219 height 41
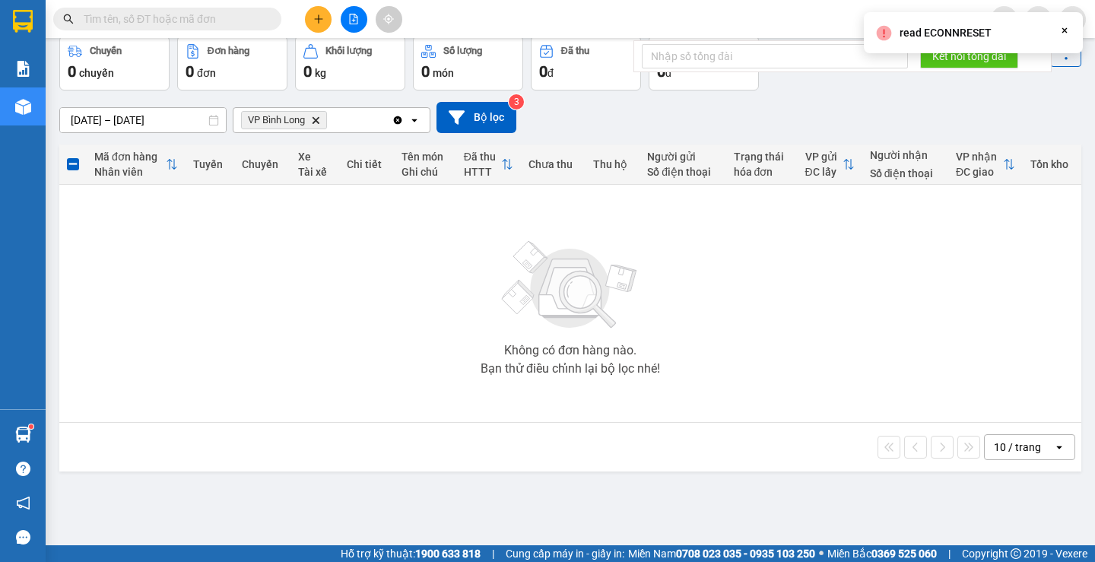
click at [995, 30] on icon "Close" at bounding box center [1065, 30] width 12 height 12
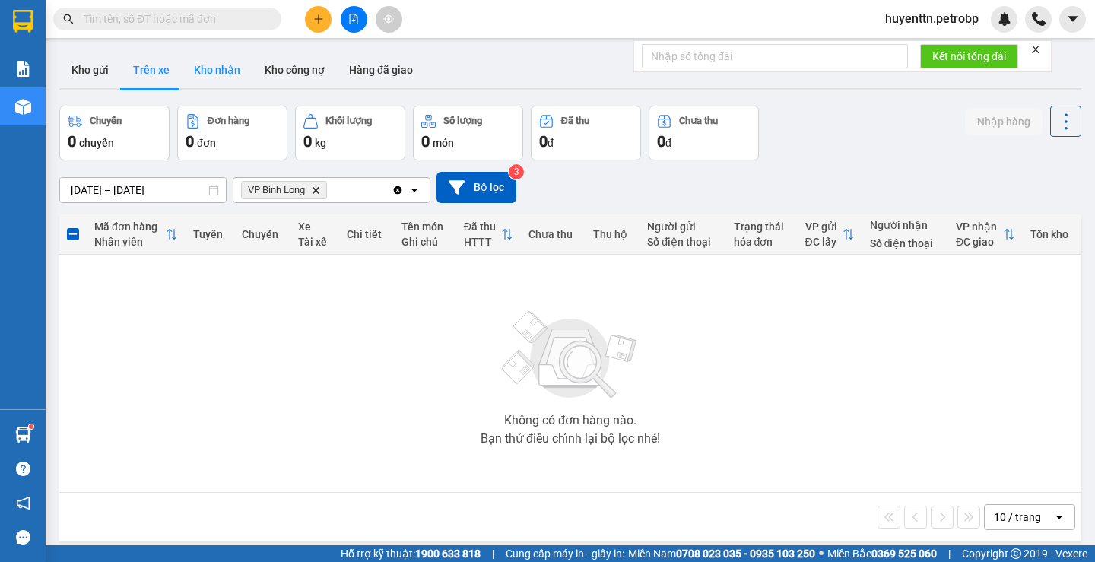
click at [224, 78] on button "Kho nhận" at bounding box center [217, 70] width 71 height 37
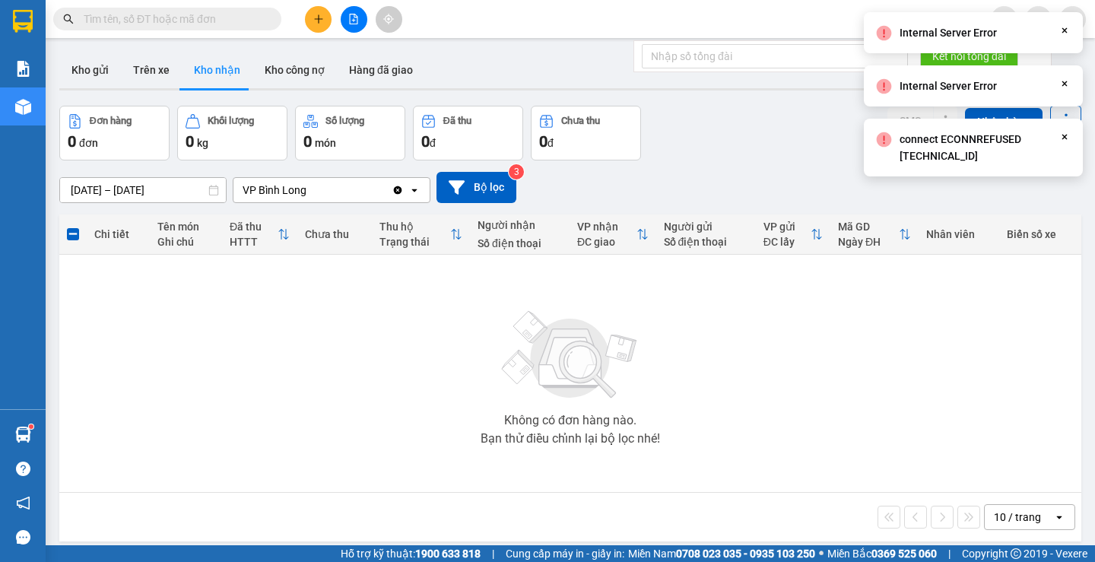
click at [618, 396] on img at bounding box center [570, 355] width 152 height 107
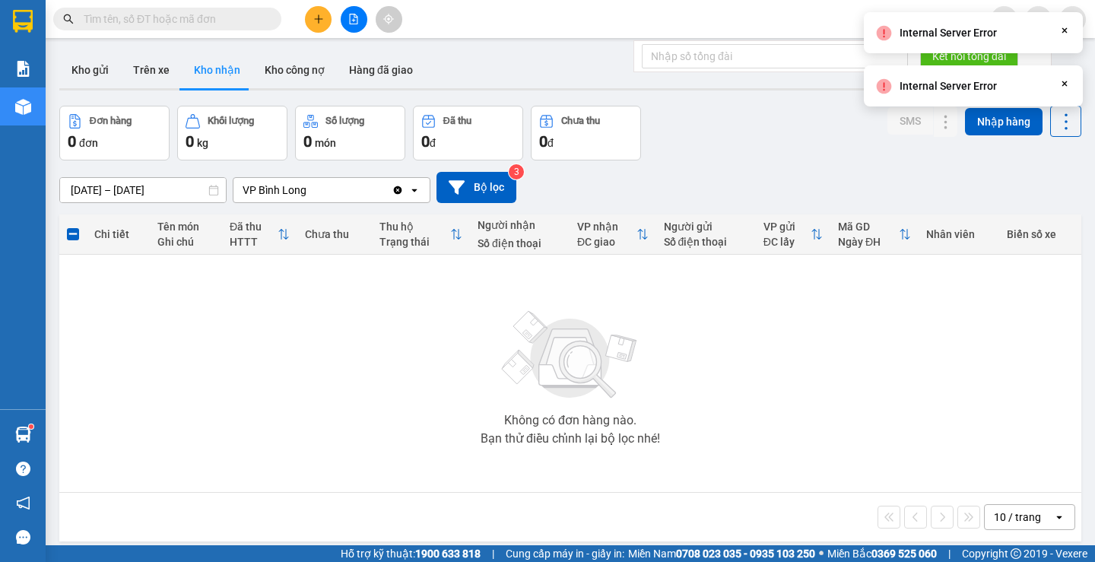
click at [995, 30] on icon "Close" at bounding box center [1065, 30] width 12 height 12
click at [995, 80] on div "Kho gửi Trên xe Kho nhận Kho công nợ Hàng đã giao" at bounding box center [570, 72] width 1022 height 40
click at [995, 30] on icon at bounding box center [1065, 30] width 5 height 5
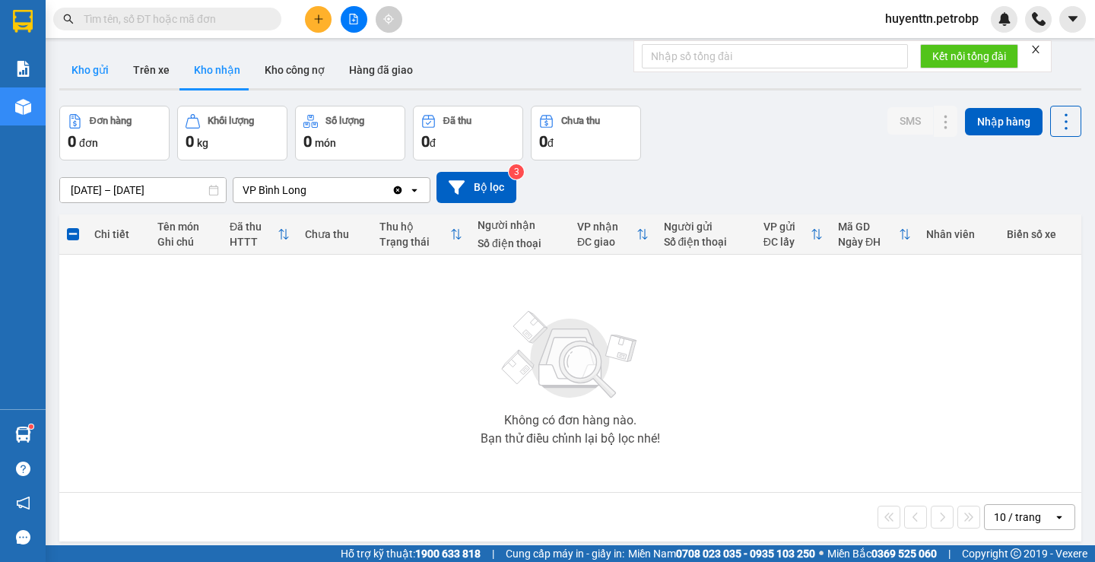
click at [97, 82] on button "Kho gửi" at bounding box center [90, 70] width 62 height 37
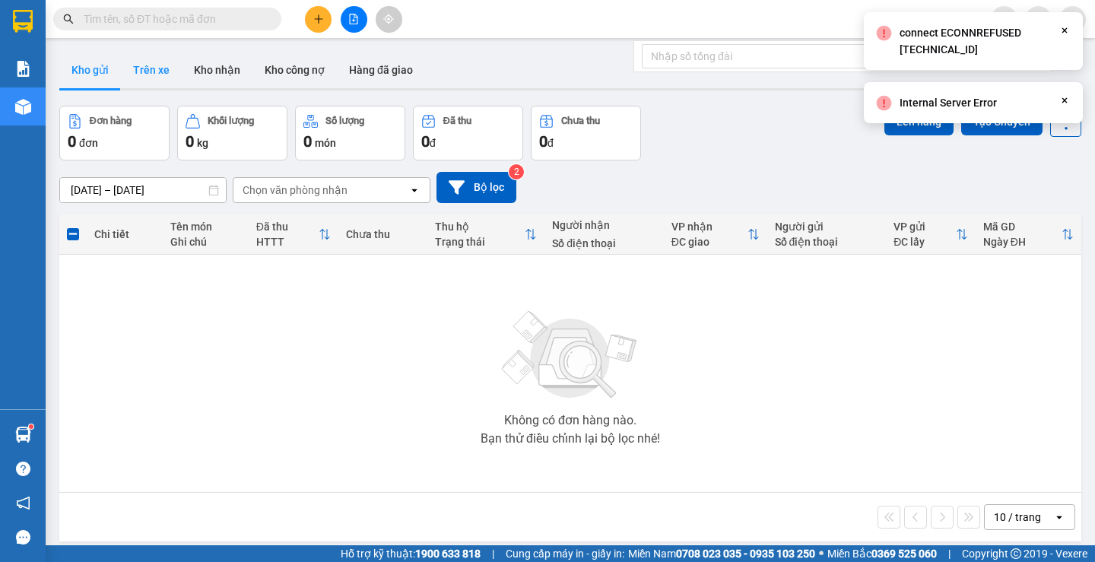
click at [143, 80] on button "Trên xe" at bounding box center [151, 70] width 61 height 37
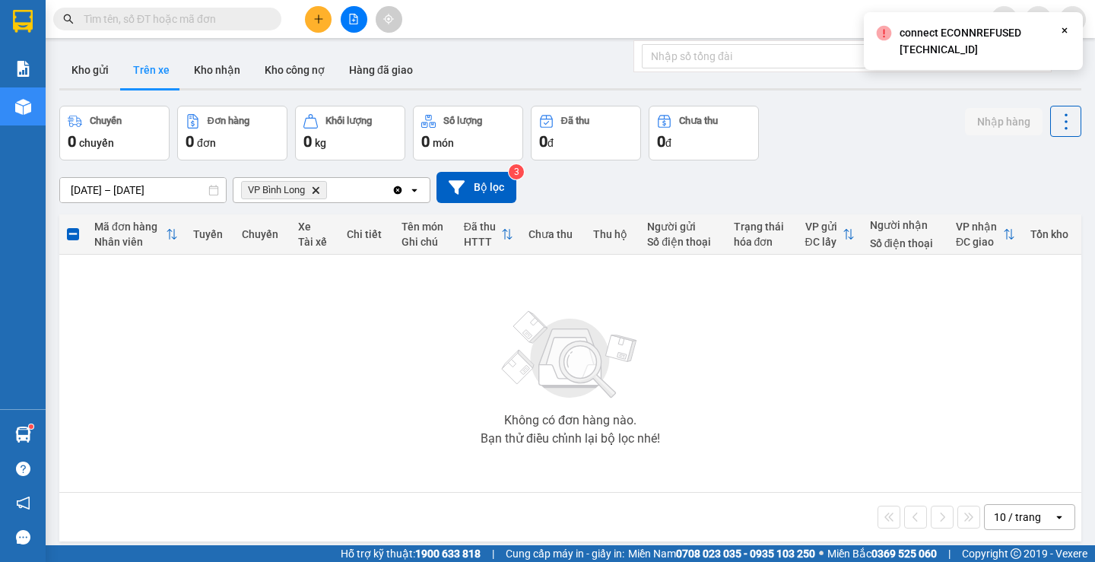
click at [995, 32] on icon at bounding box center [1065, 30] width 5 height 5
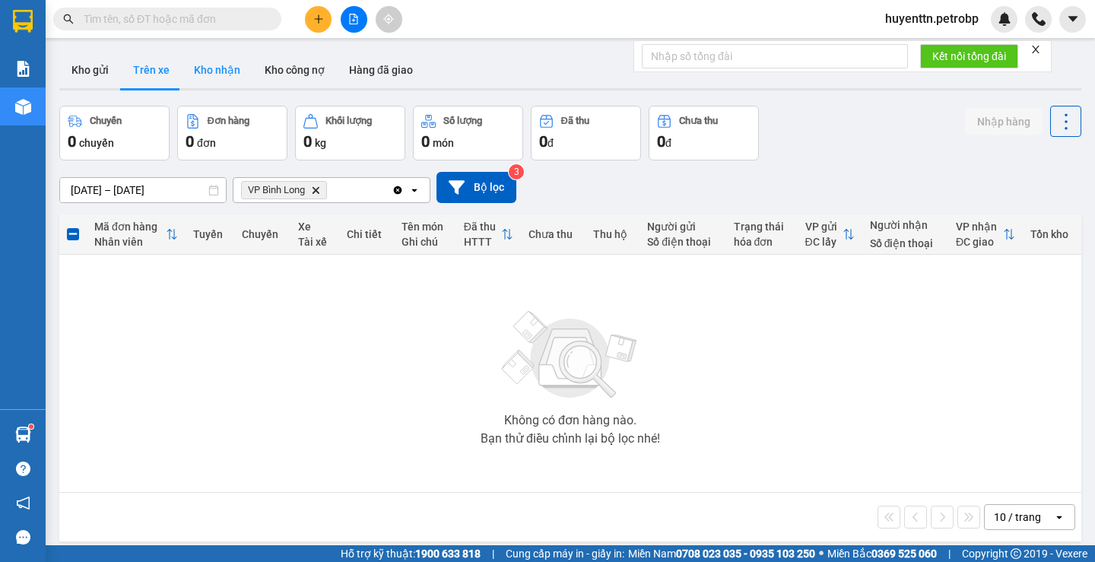
click at [232, 80] on button "Kho nhận" at bounding box center [217, 70] width 71 height 37
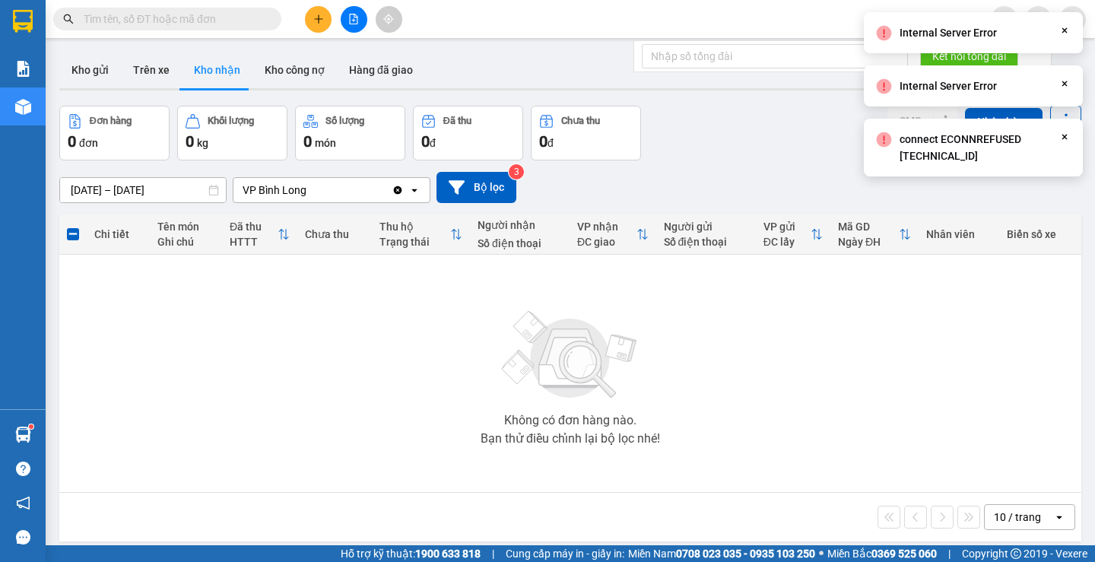
click at [995, 30] on icon "Close" at bounding box center [1065, 30] width 12 height 12
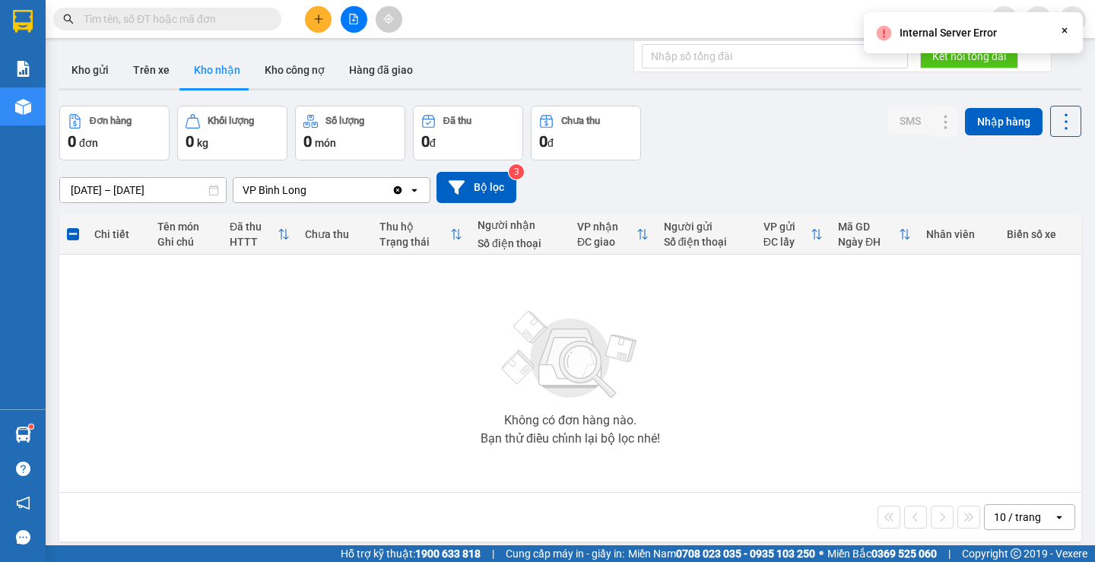
click at [995, 29] on icon "Close" at bounding box center [1065, 30] width 12 height 12
click at [80, 81] on button "Kho gửi" at bounding box center [90, 70] width 62 height 37
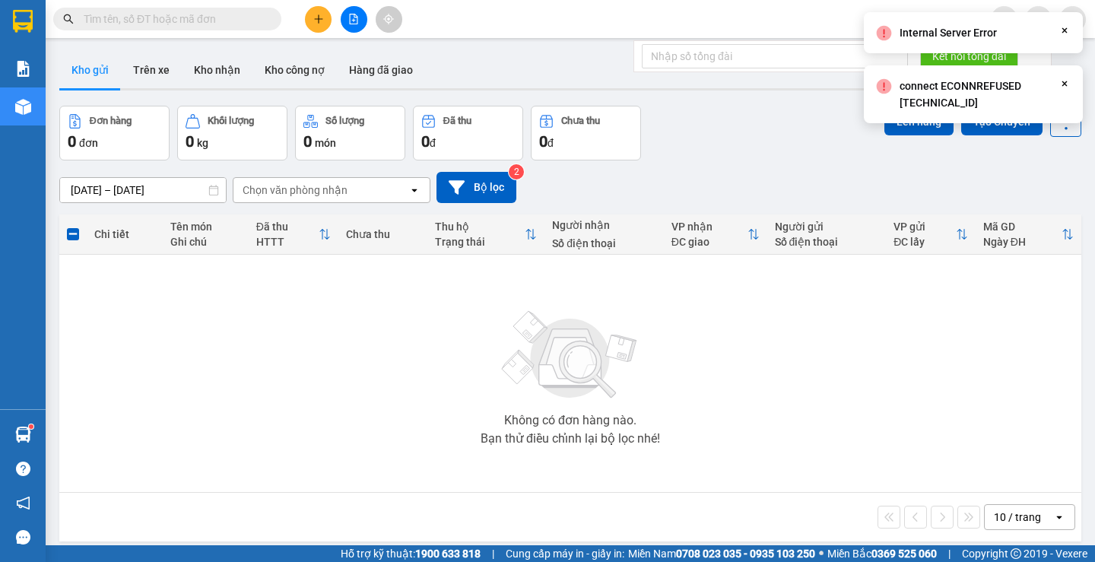
click at [995, 30] on icon "Close" at bounding box center [1065, 30] width 12 height 12
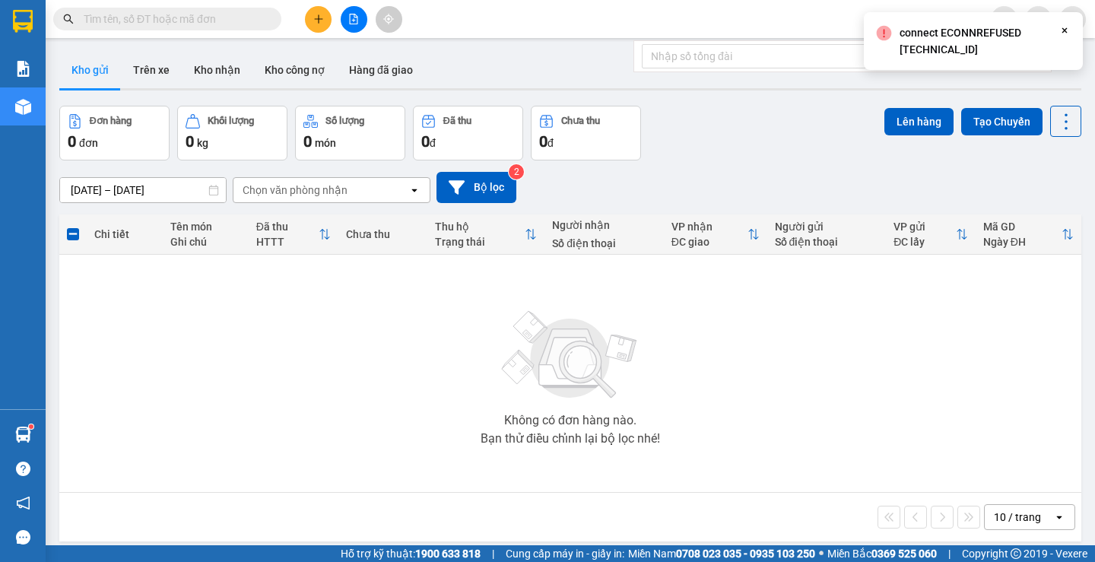
click at [995, 81] on div "ver 1.8.143 Kho gửi Trên xe Kho nhận Kho công nợ Hàng đã giao Đơn hàng 0 đơn Kh…" at bounding box center [570, 327] width 1035 height 562
click at [995, 36] on icon "Close" at bounding box center [1065, 30] width 12 height 12
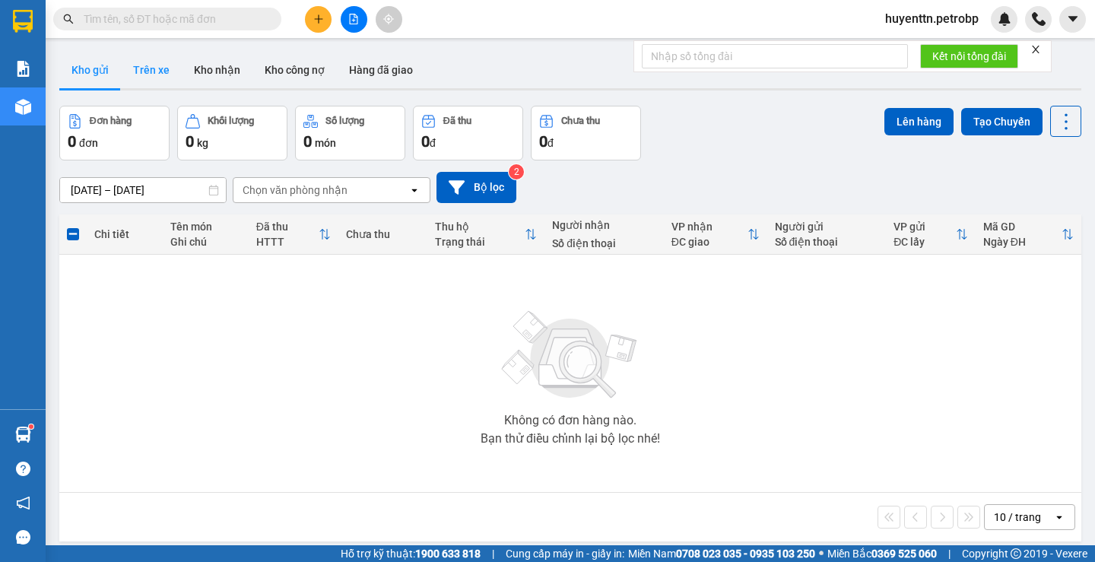
click at [174, 70] on button "Trên xe" at bounding box center [151, 70] width 61 height 37
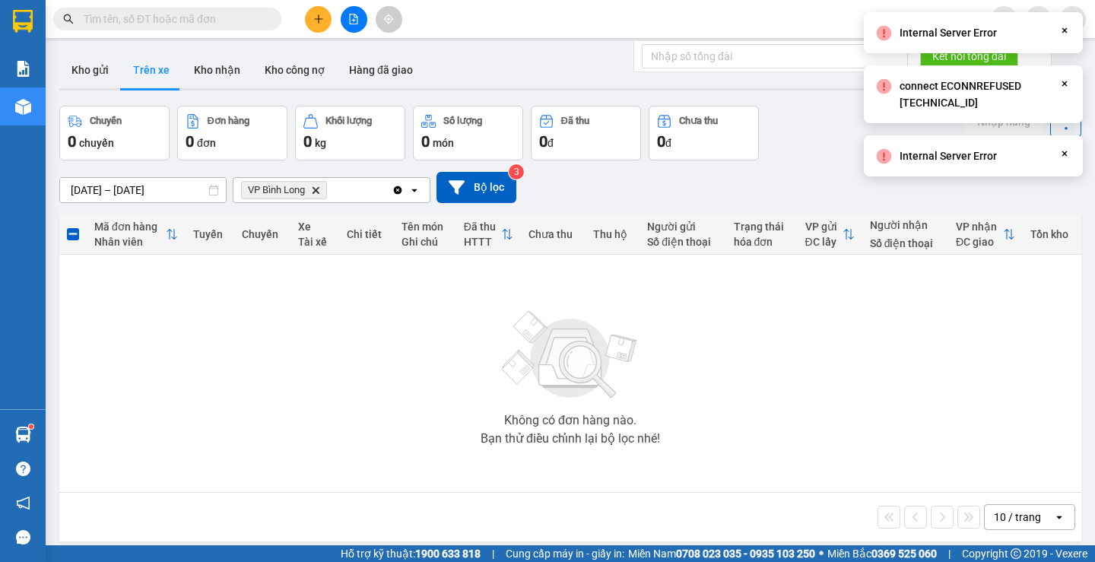
click at [995, 31] on icon "Close" at bounding box center [1065, 30] width 12 height 12
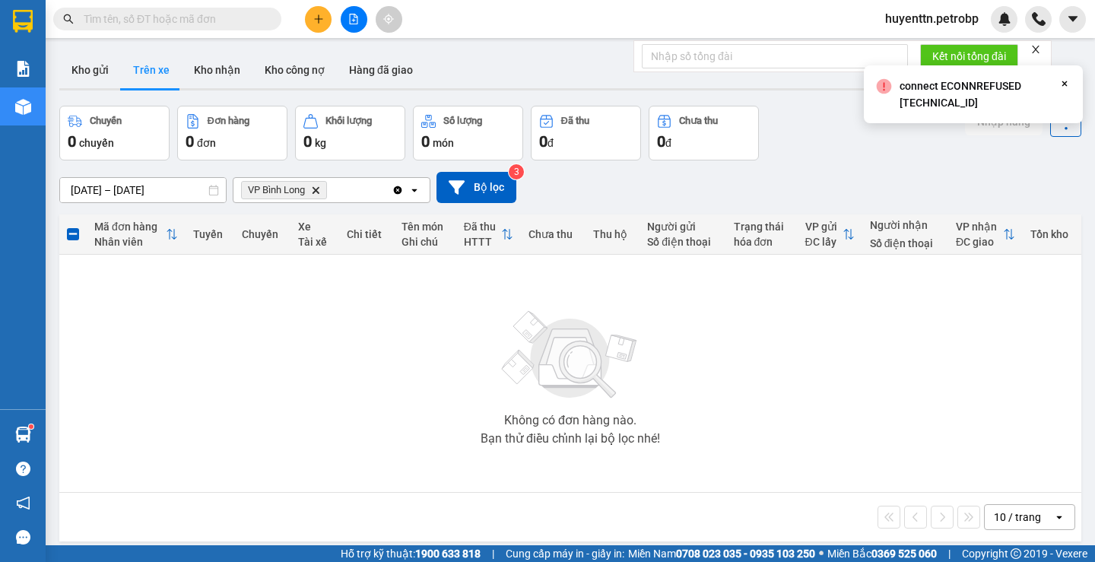
click at [995, 81] on icon "Close" at bounding box center [1065, 84] width 12 height 12
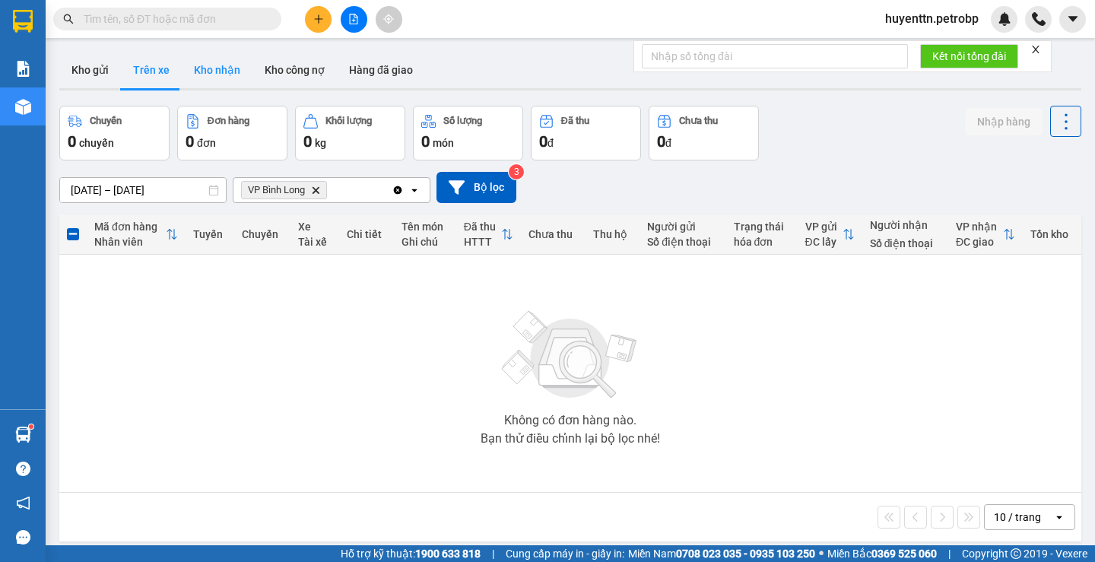
click at [247, 75] on button "Kho nhận" at bounding box center [217, 70] width 71 height 37
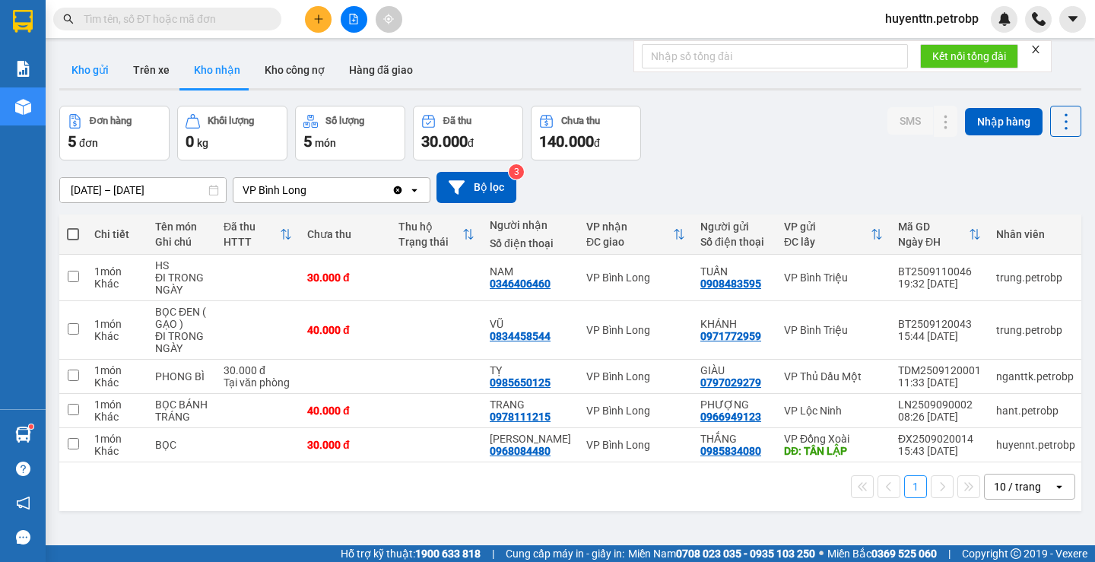
click at [75, 81] on button "Kho gửi" at bounding box center [90, 70] width 62 height 37
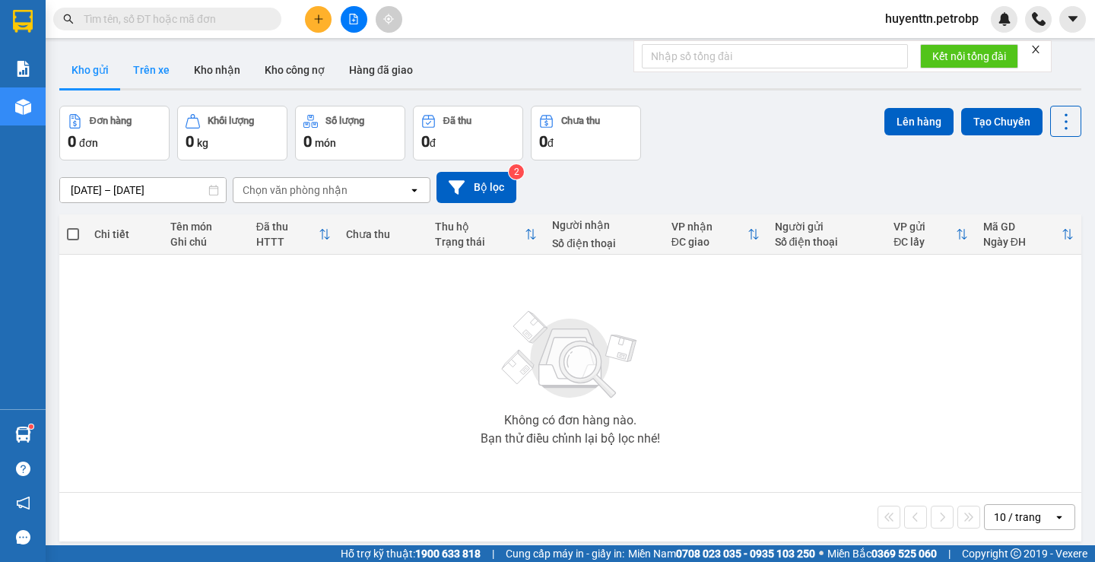
click at [157, 79] on button "Trên xe" at bounding box center [151, 70] width 61 height 37
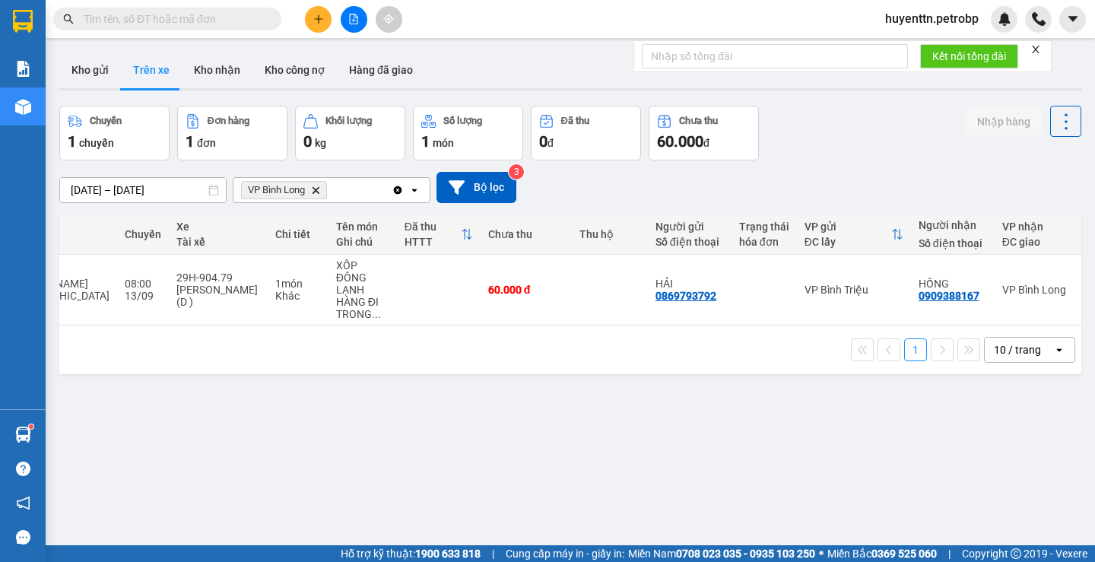
scroll to position [0, 189]
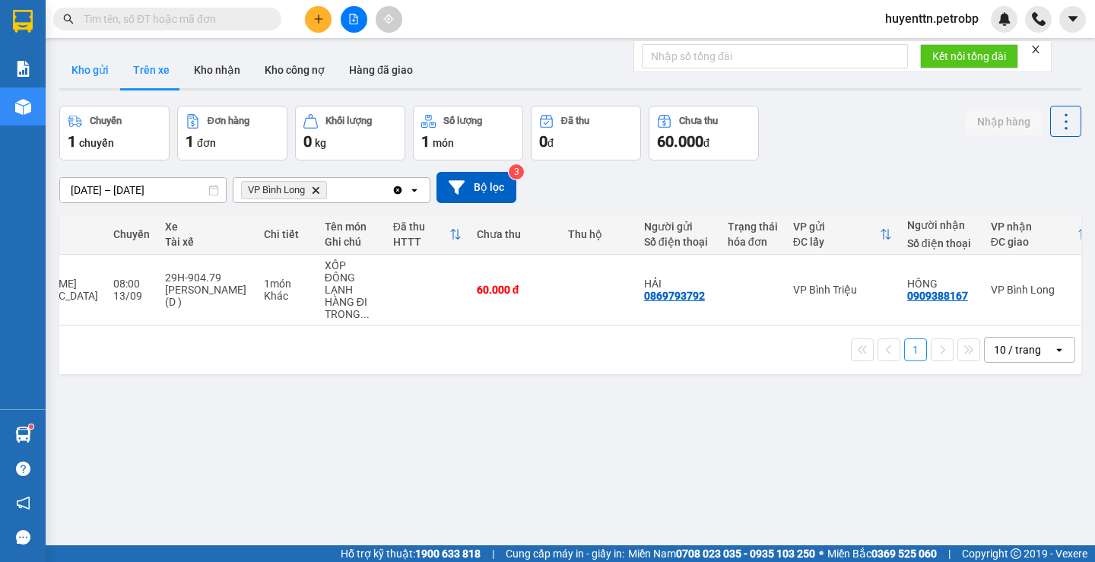
click at [89, 72] on button "Kho gửi" at bounding box center [90, 70] width 62 height 37
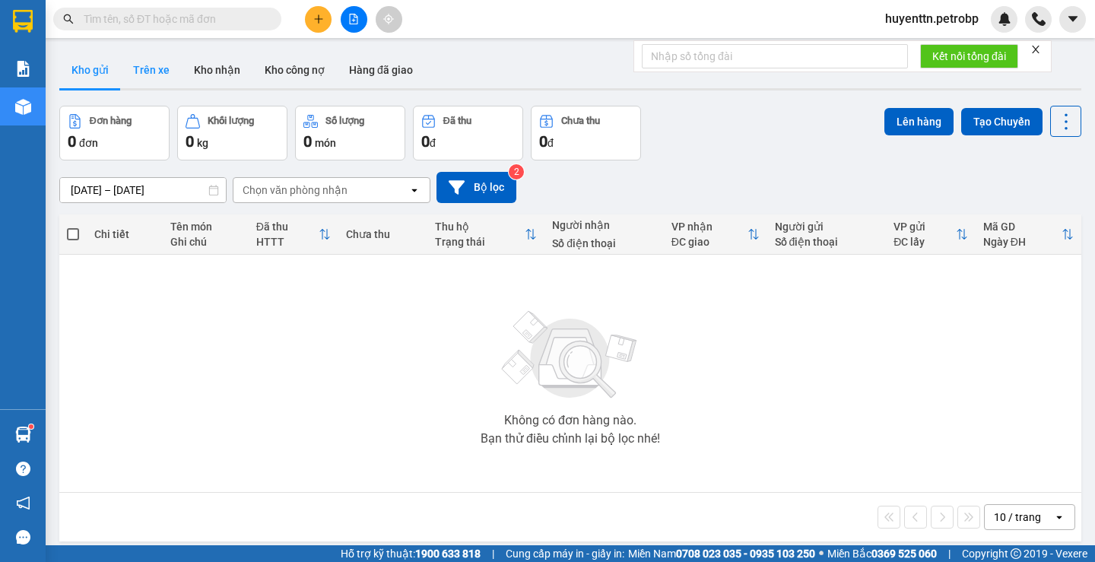
click at [135, 70] on button "Trên xe" at bounding box center [151, 70] width 61 height 37
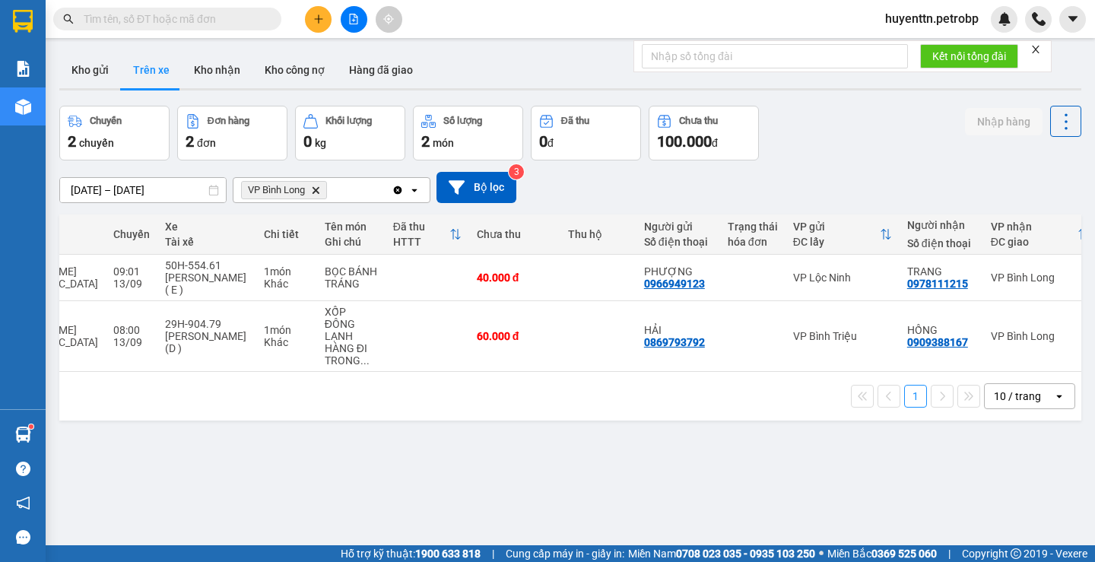
scroll to position [0, 202]
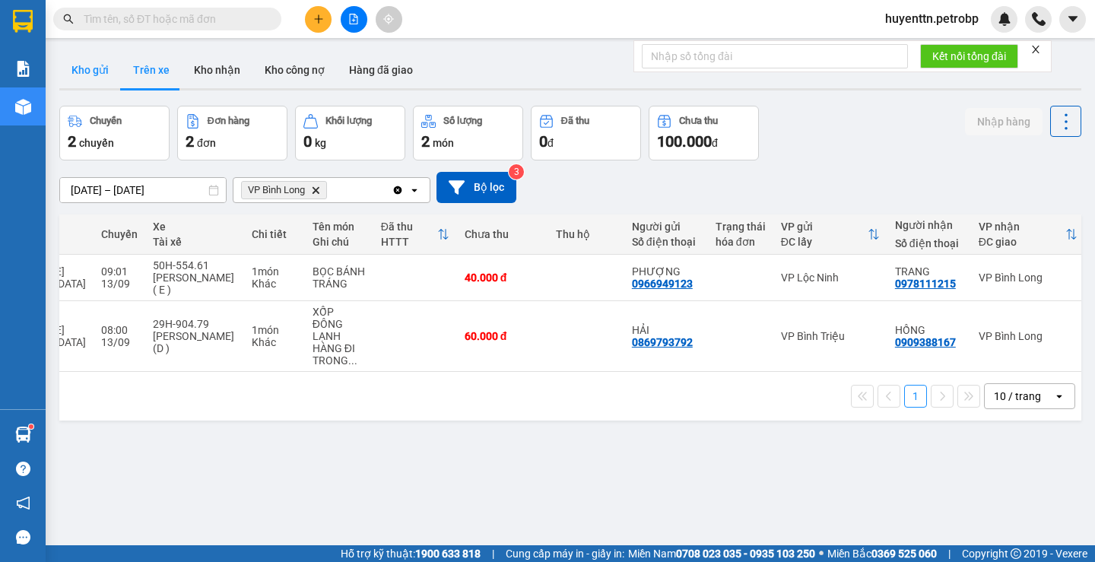
click at [103, 82] on button "Kho gửi" at bounding box center [90, 70] width 62 height 37
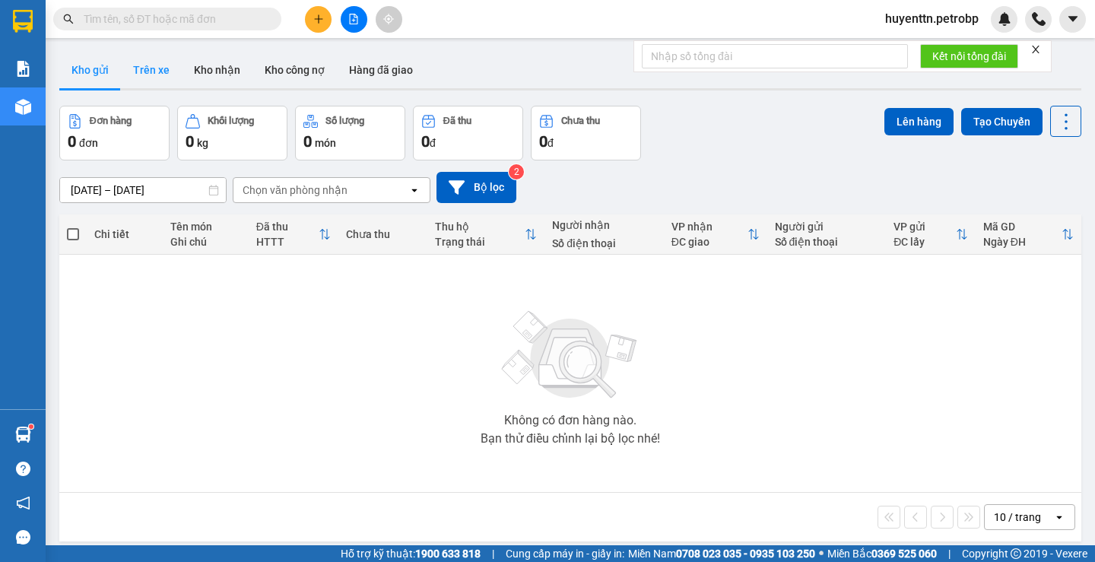
click at [144, 73] on button "Trên xe" at bounding box center [151, 70] width 61 height 37
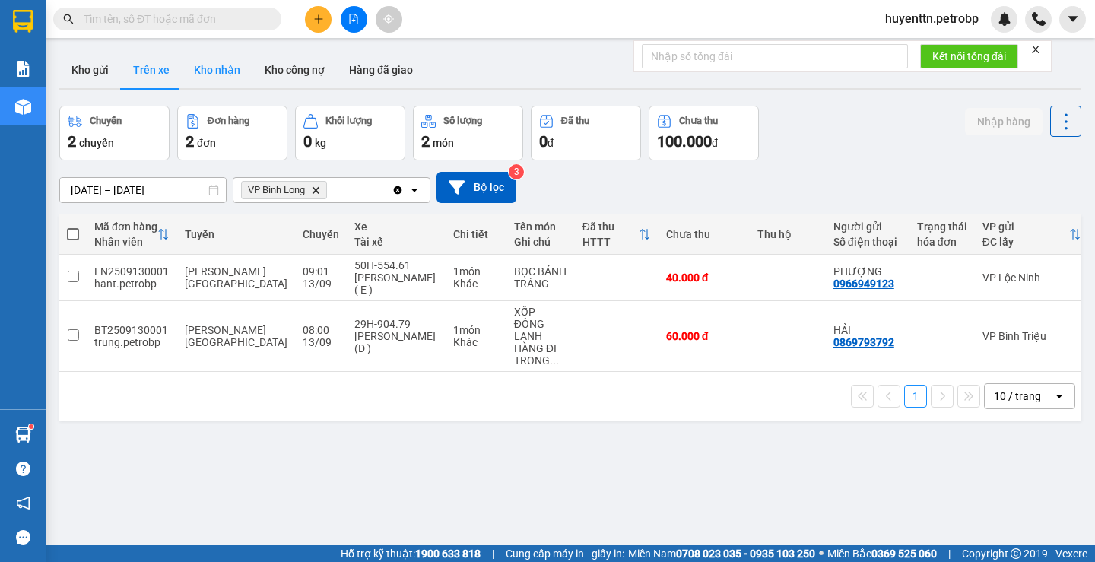
click at [212, 74] on button "Kho nhận" at bounding box center [217, 70] width 71 height 37
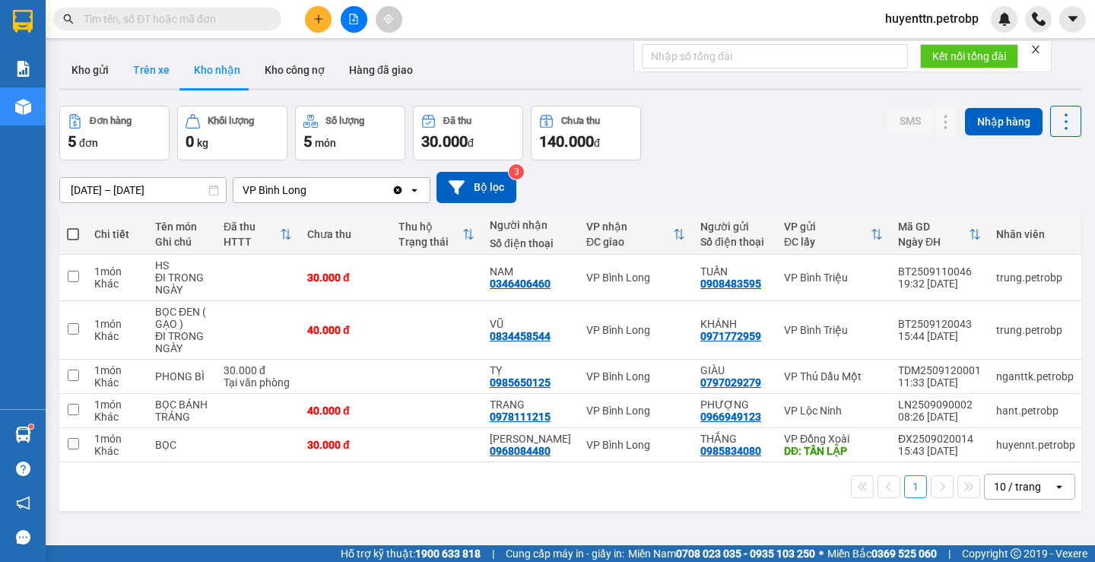
click at [148, 83] on button "Trên xe" at bounding box center [151, 70] width 61 height 37
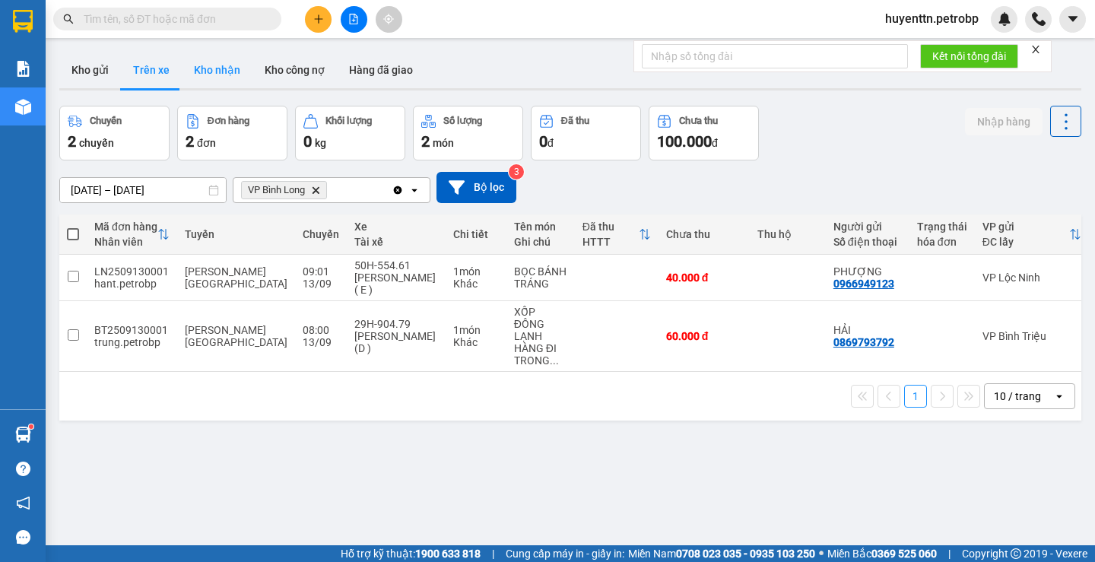
click at [214, 72] on button "Kho nhận" at bounding box center [217, 70] width 71 height 37
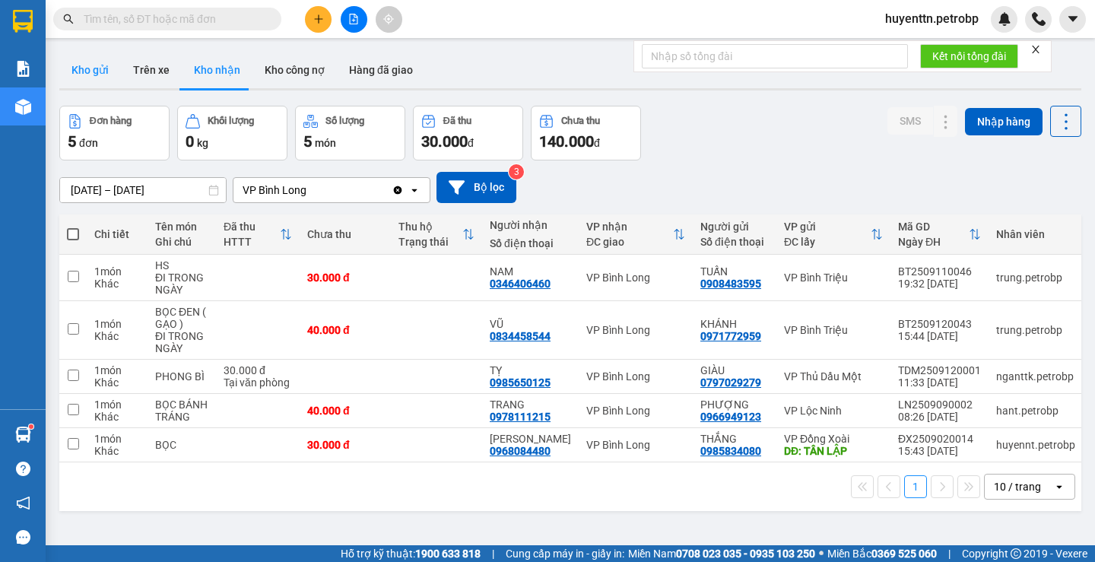
click at [94, 83] on button "Kho gửi" at bounding box center [90, 70] width 62 height 37
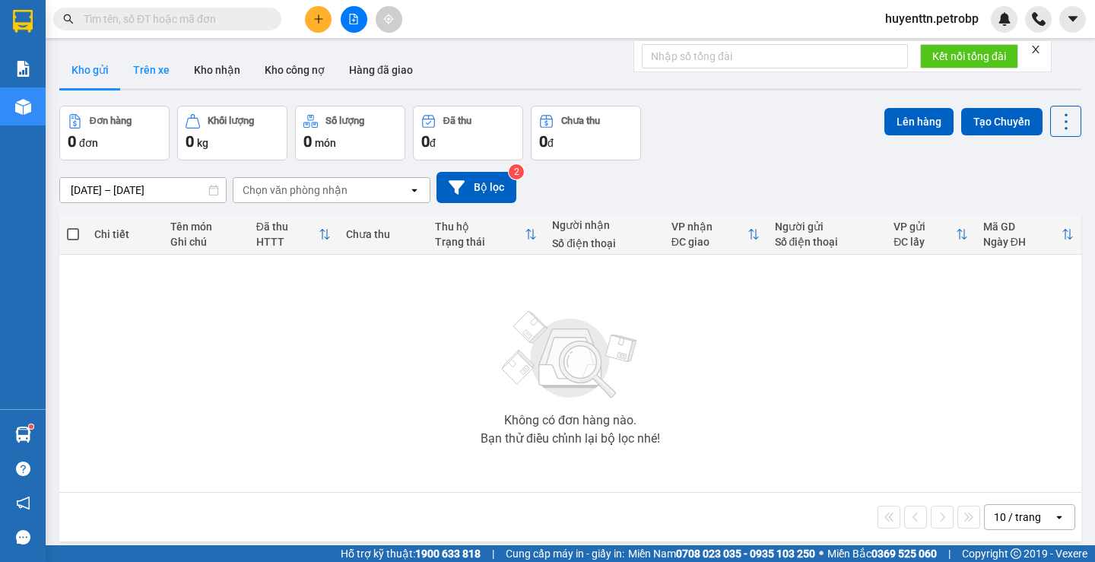
click at [134, 72] on button "Trên xe" at bounding box center [151, 70] width 61 height 37
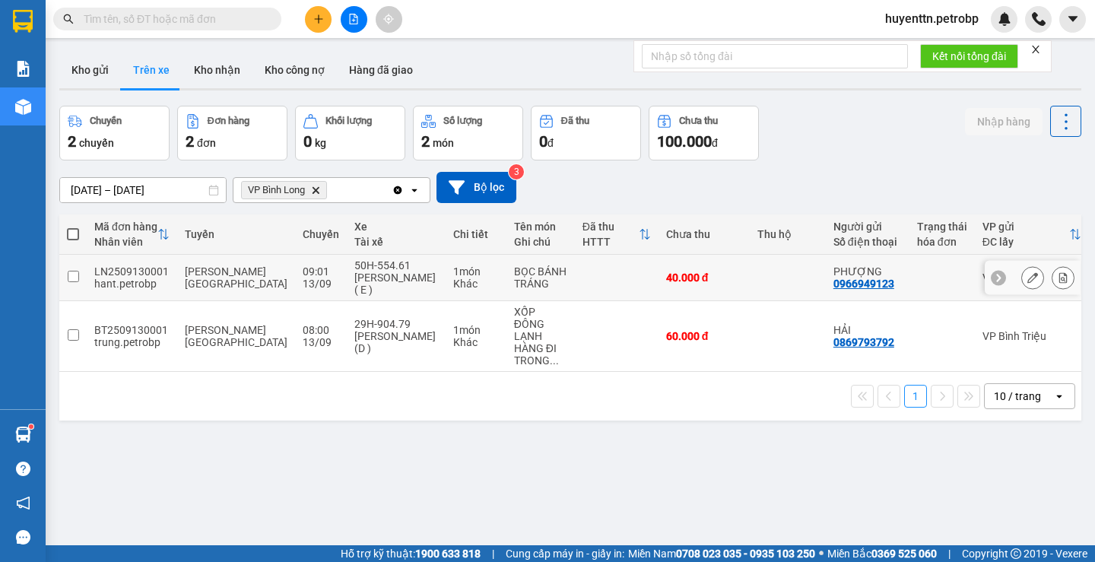
click at [995, 281] on icon at bounding box center [1063, 277] width 11 height 11
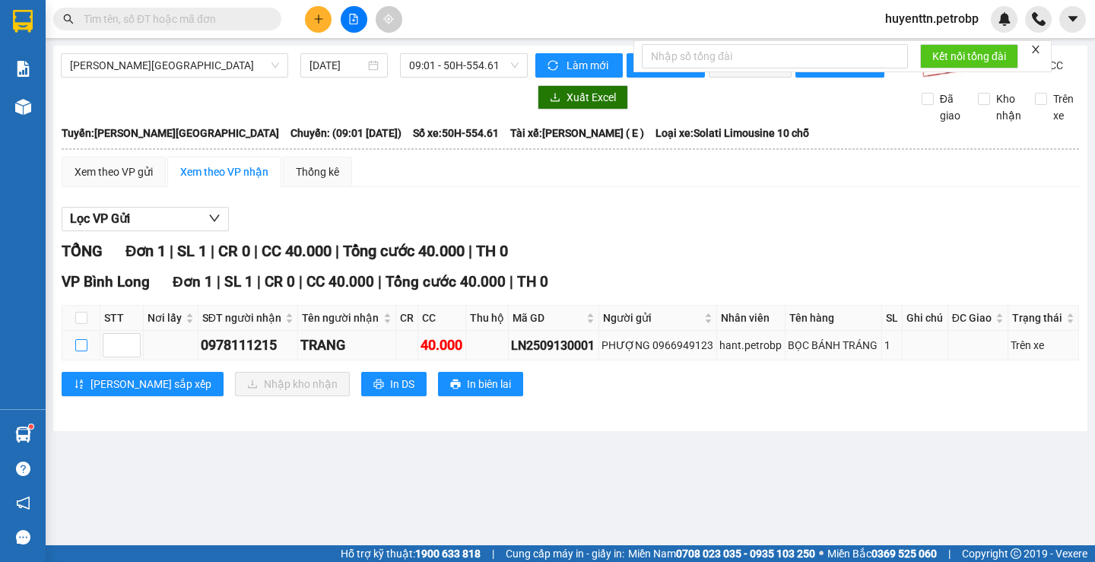
click at [83, 351] on input "checkbox" at bounding box center [81, 345] width 12 height 12
checkbox input "true"
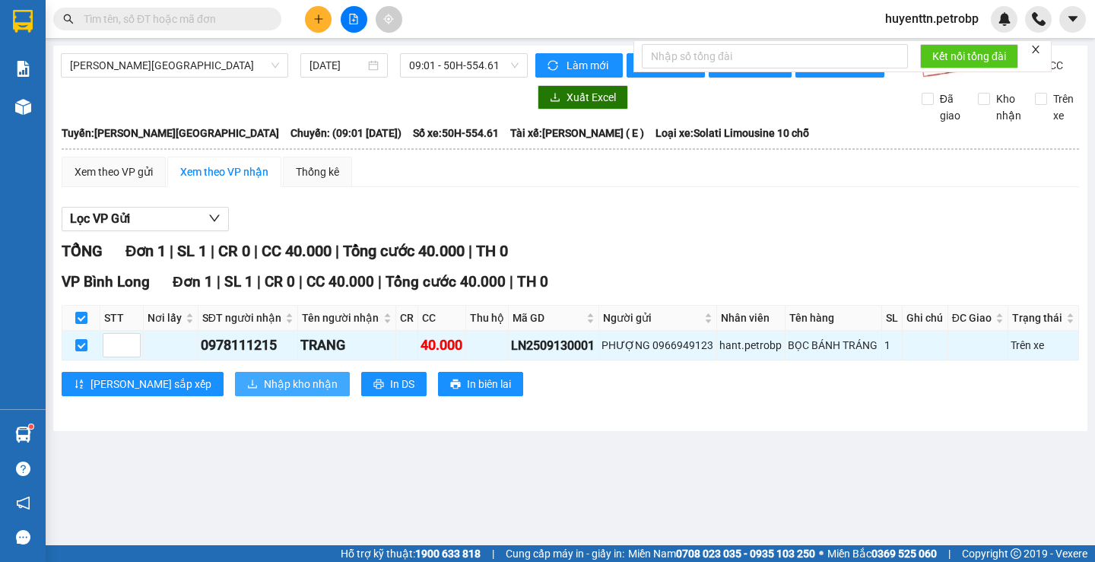
click at [264, 392] on span "Nhập kho nhận" at bounding box center [301, 384] width 74 height 17
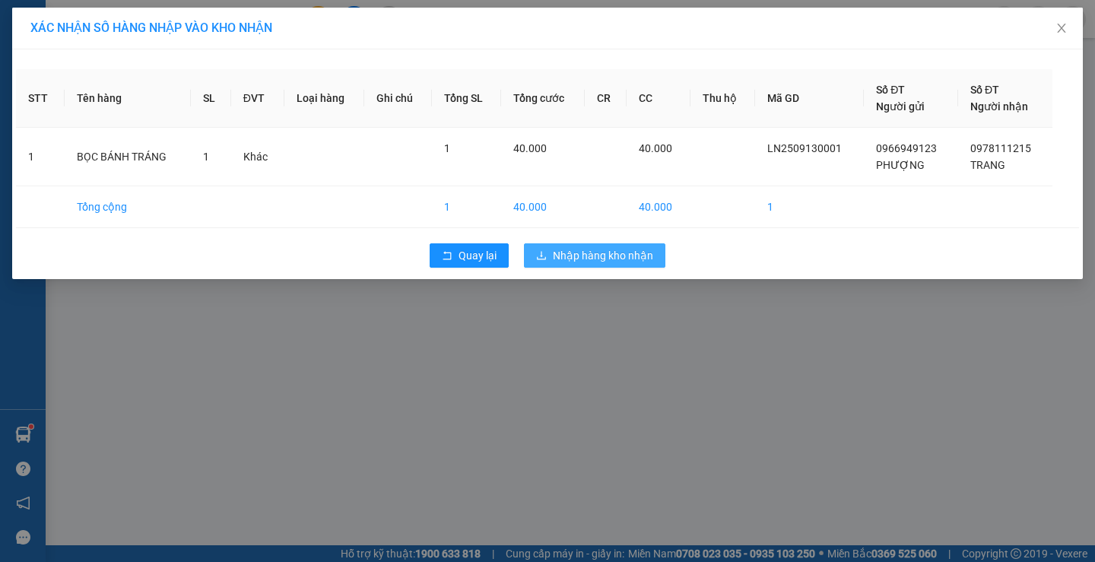
click at [587, 255] on span "Nhập hàng kho nhận" at bounding box center [603, 255] width 100 height 17
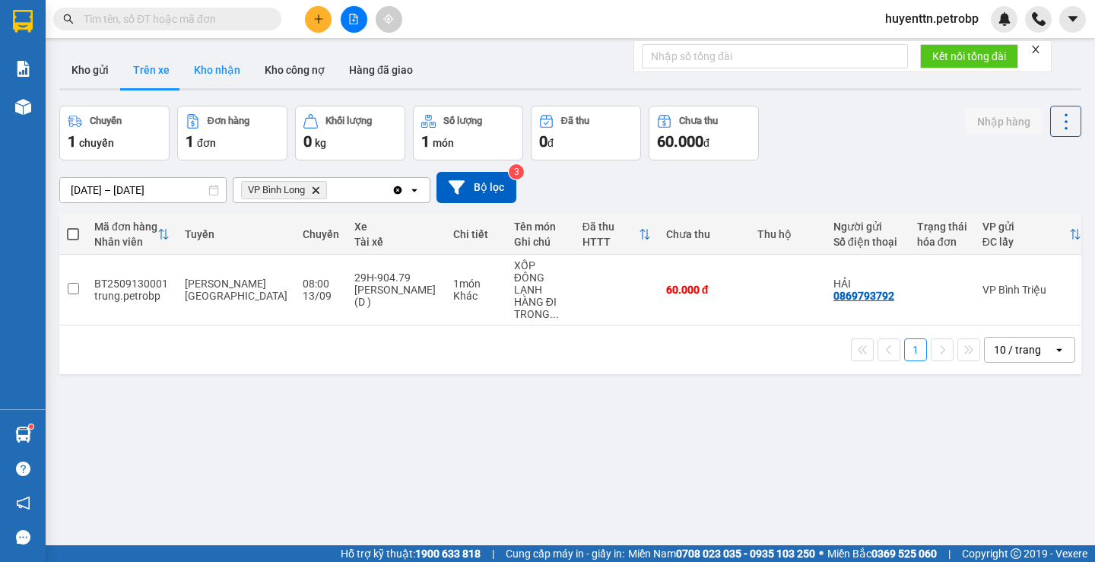
click at [225, 69] on button "Kho nhận" at bounding box center [217, 70] width 71 height 37
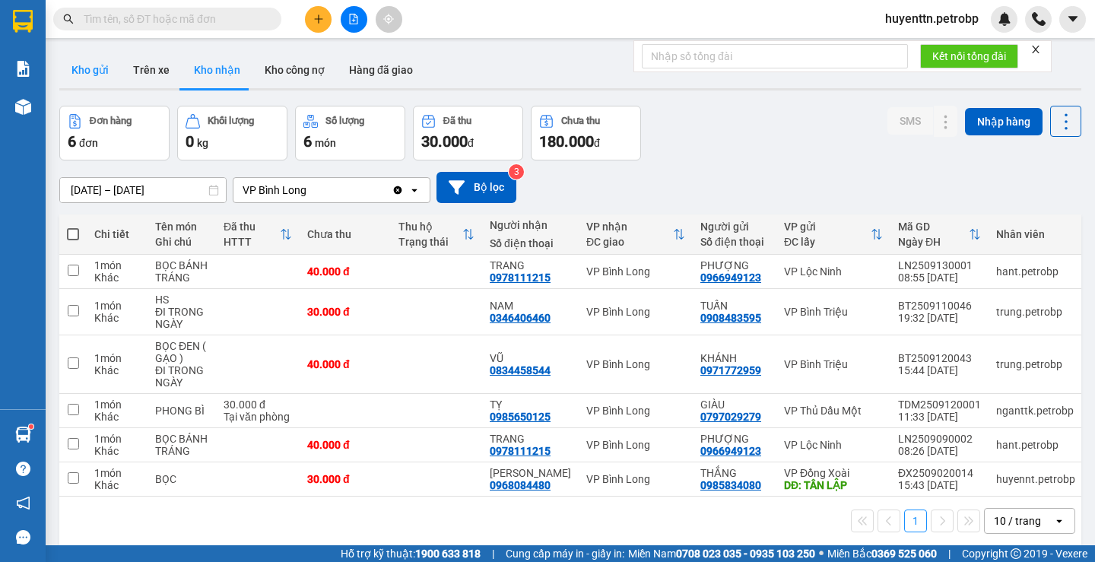
click at [102, 68] on button "Kho gửi" at bounding box center [90, 70] width 62 height 37
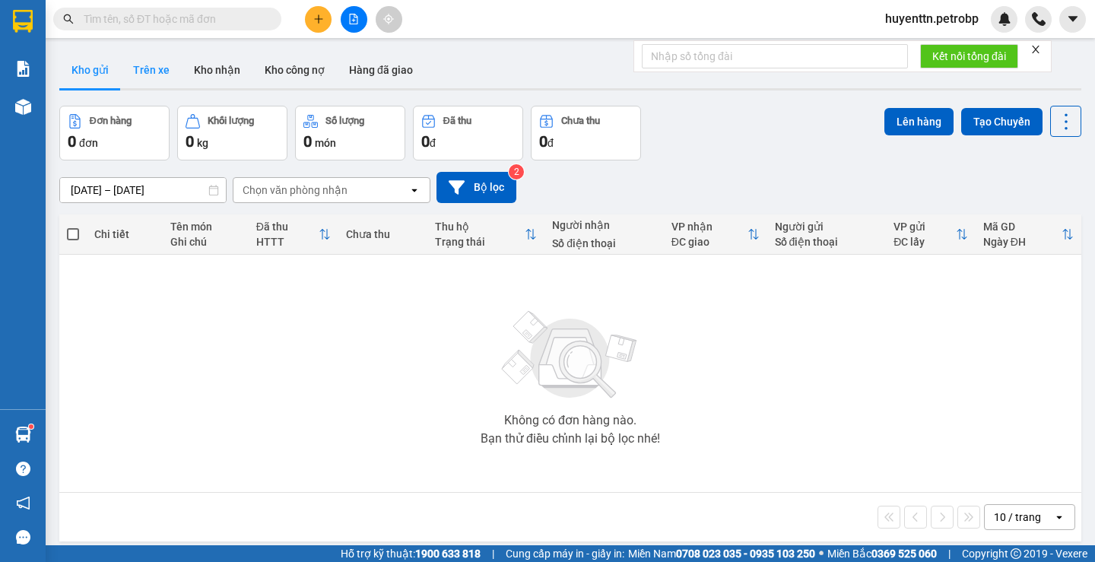
click at [161, 79] on button "Trên xe" at bounding box center [151, 70] width 61 height 37
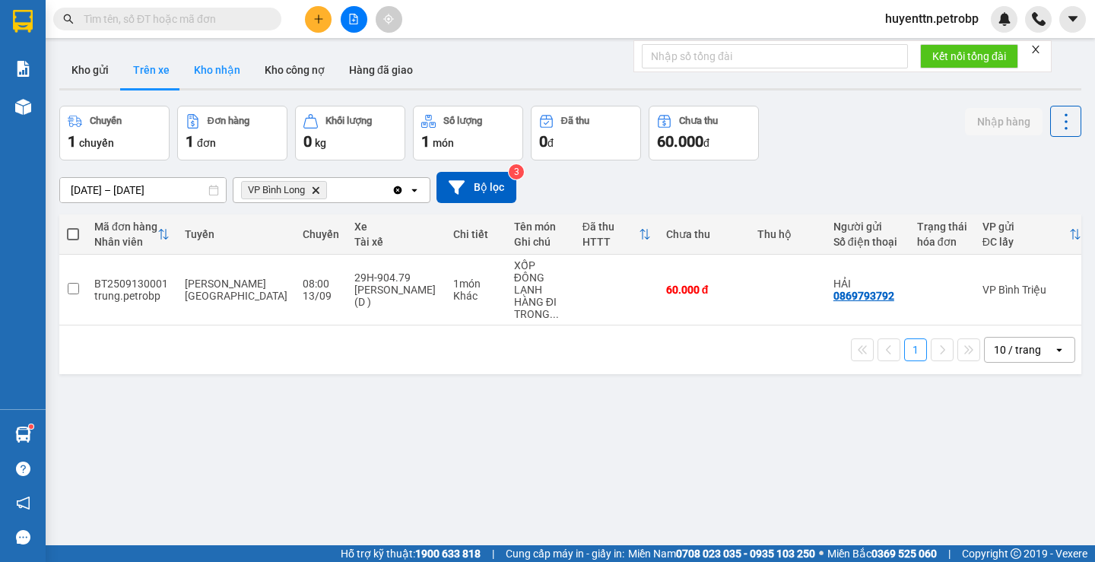
click at [193, 67] on button "Kho nhận" at bounding box center [217, 70] width 71 height 37
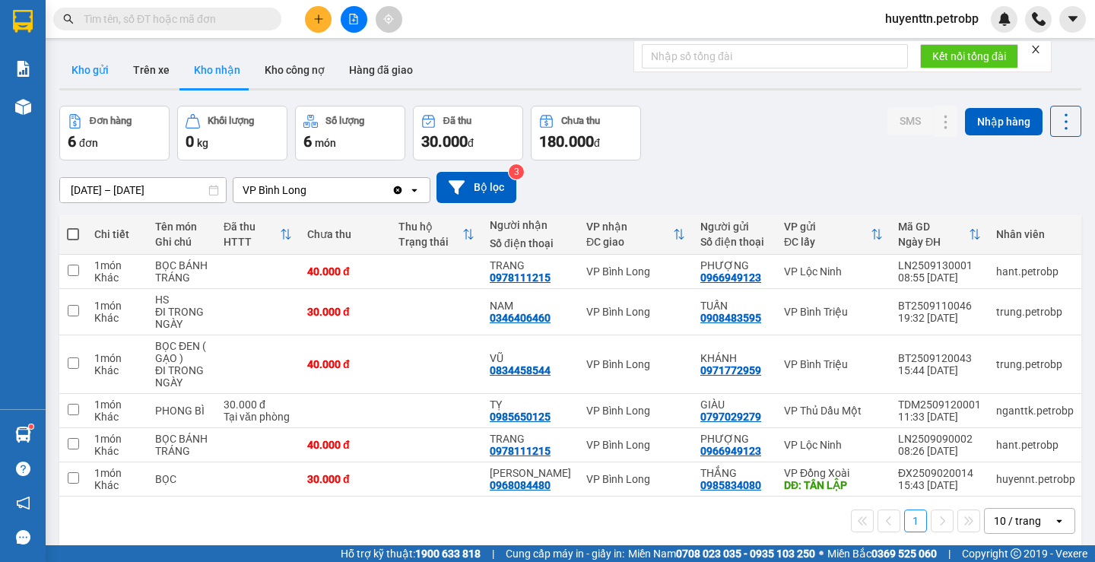
click at [86, 75] on button "Kho gửi" at bounding box center [90, 70] width 62 height 37
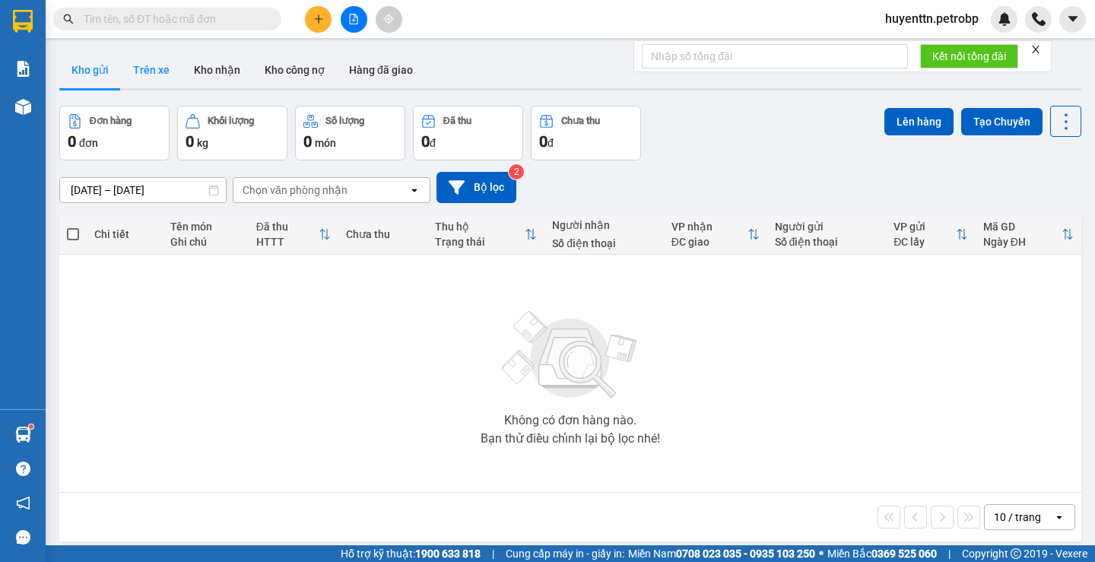
click at [141, 71] on button "Trên xe" at bounding box center [151, 70] width 61 height 37
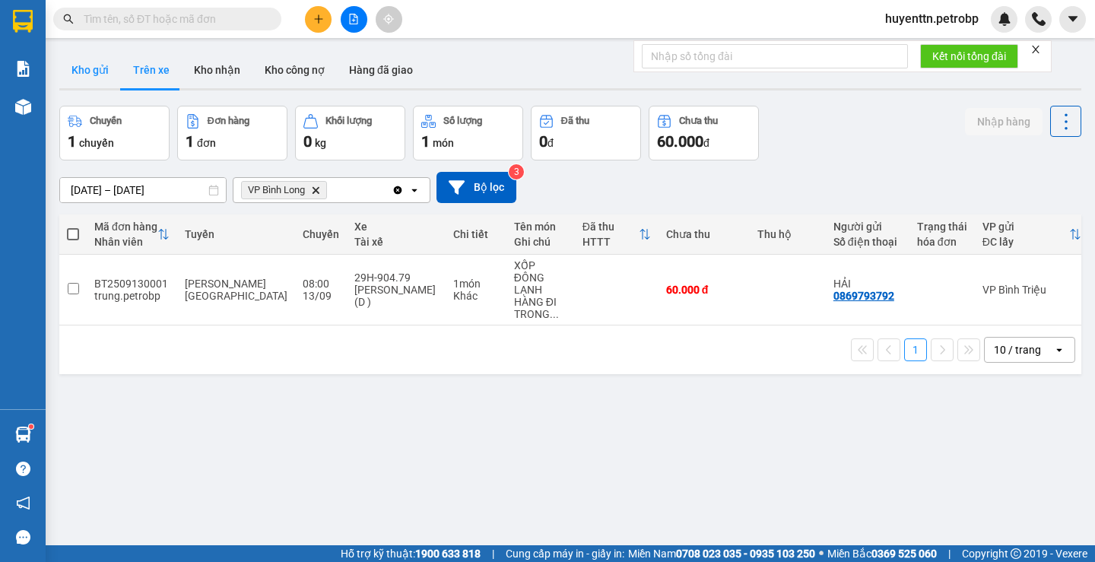
click at [105, 68] on button "Kho gửi" at bounding box center [90, 70] width 62 height 37
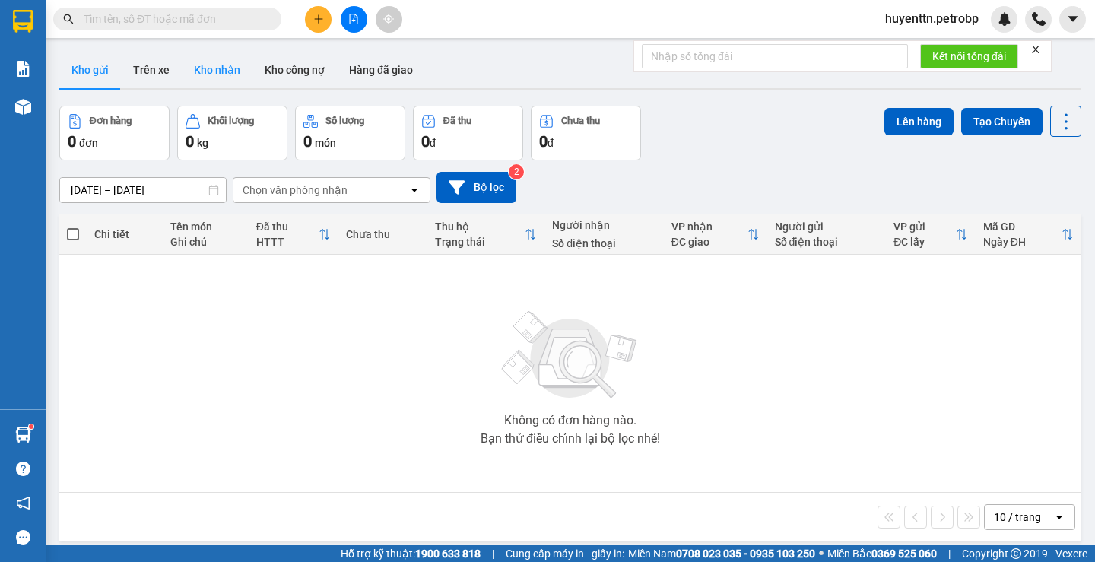
click at [223, 78] on button "Kho nhận" at bounding box center [217, 70] width 71 height 37
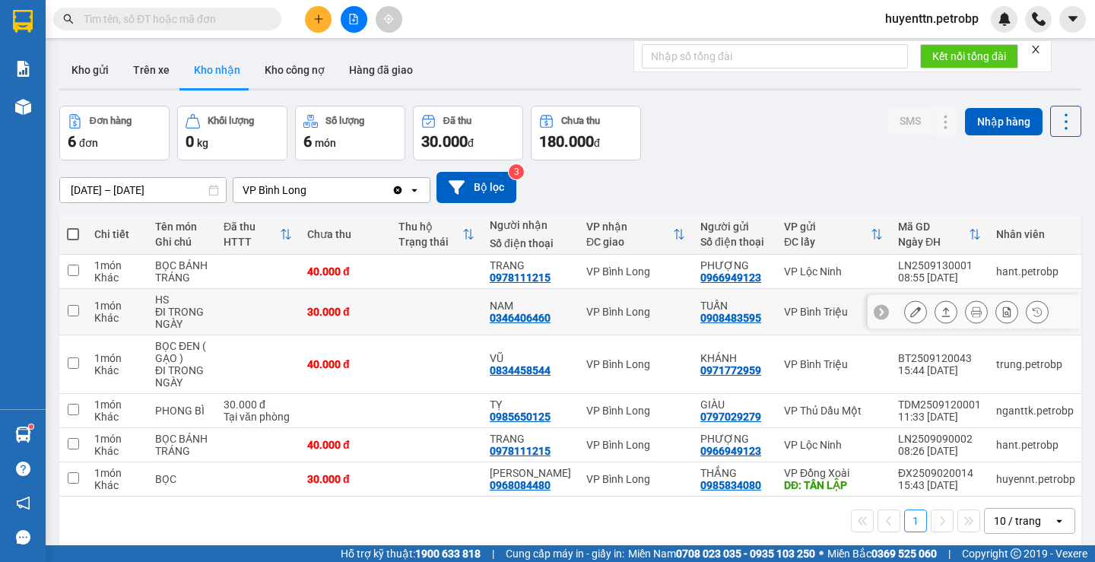
click at [914, 313] on button at bounding box center [915, 312] width 21 height 27
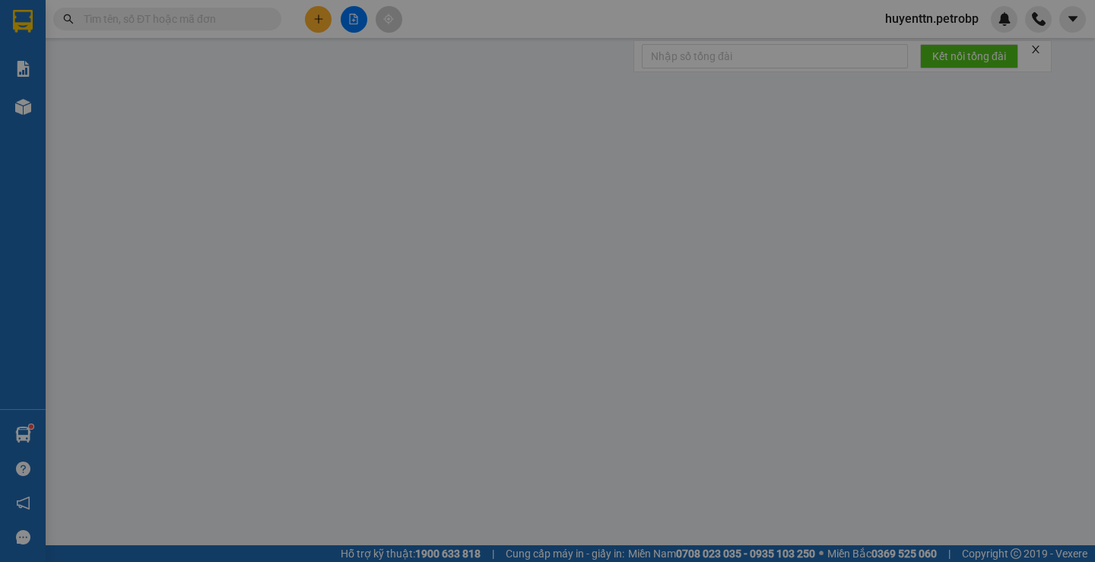
type input "0908483595"
type input "TUẤN"
type input "0346406460"
type input "NAM"
type input "30.000"
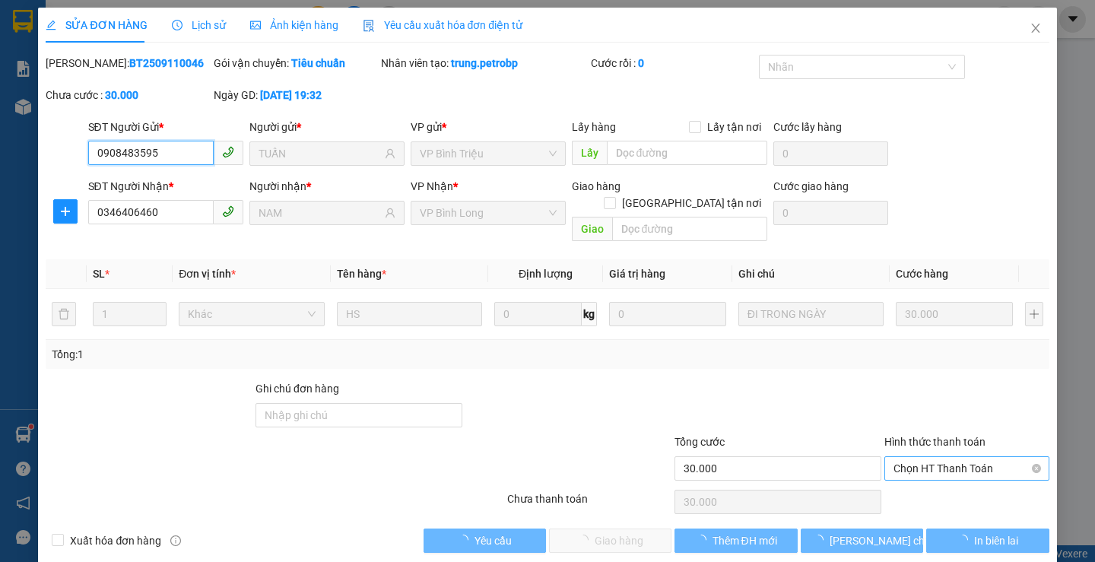
click at [947, 457] on span "Chọn HT Thanh Toán" at bounding box center [967, 468] width 147 height 23
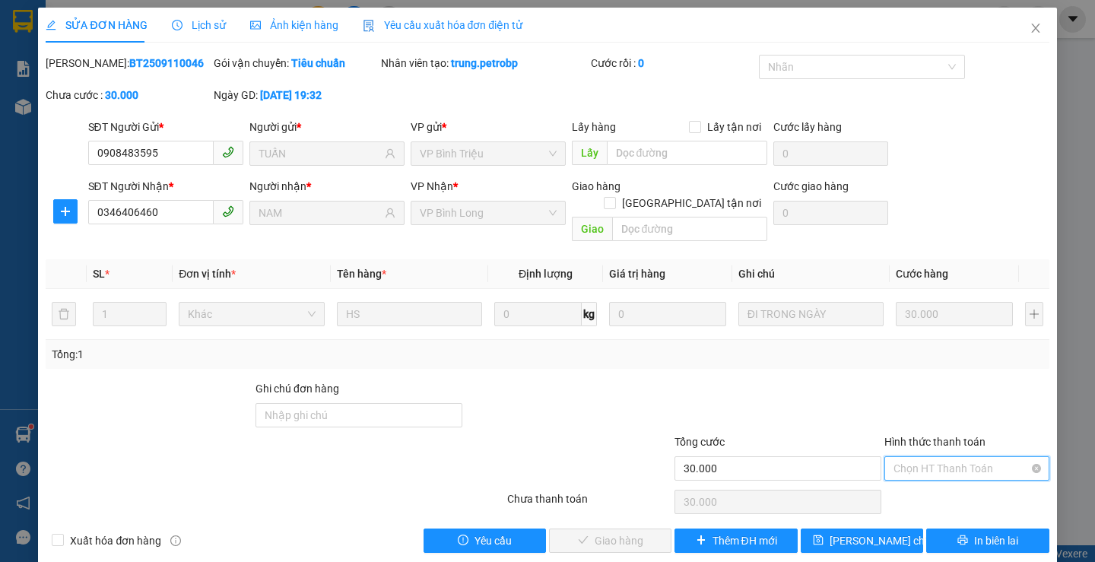
scroll to position [4, 0]
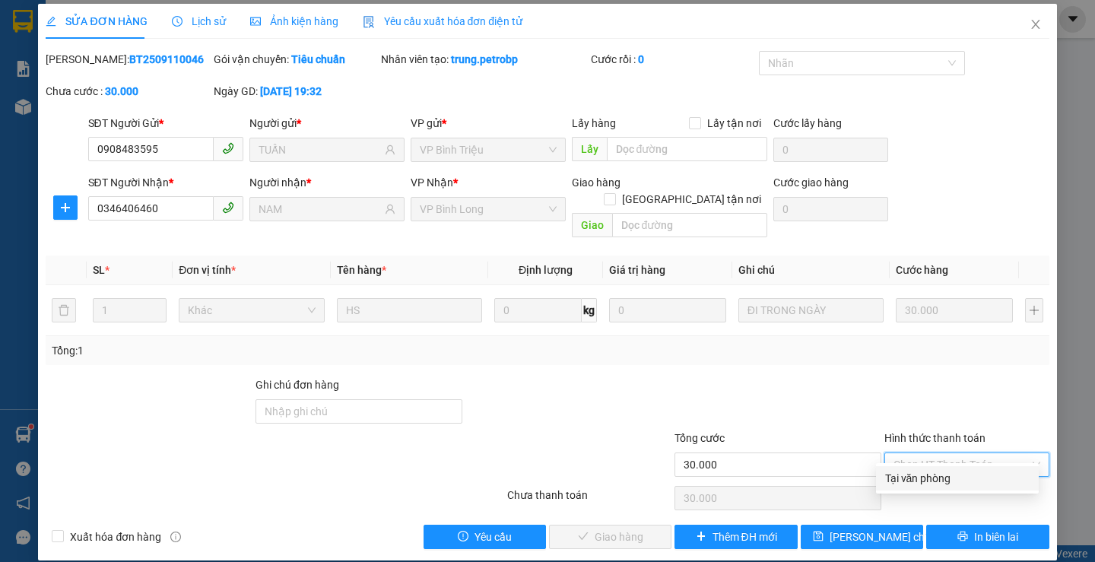
drag, startPoint x: 929, startPoint y: 473, endPoint x: 889, endPoint y: 476, distance: 39.7
click at [928, 475] on div "Tại văn phòng" at bounding box center [958, 478] width 145 height 17
type input "0"
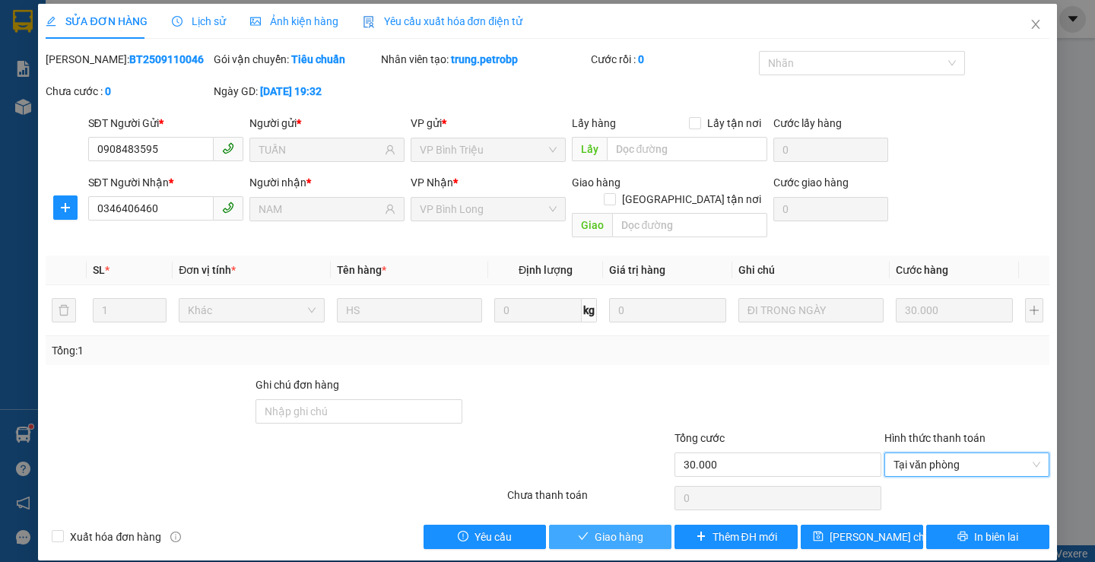
click at [583, 510] on button "Giao hàng" at bounding box center [610, 537] width 122 height 24
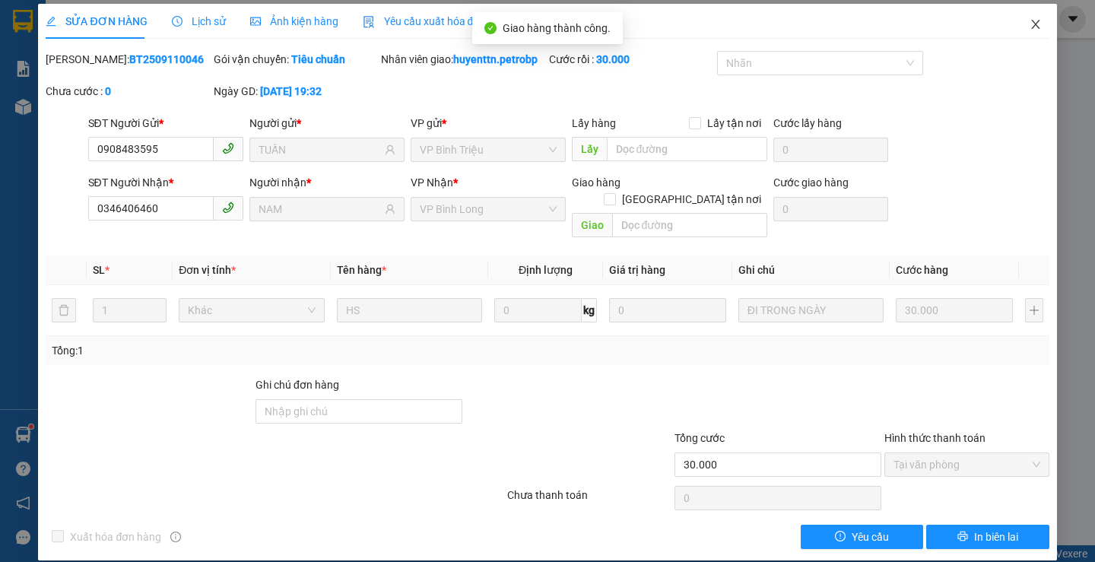
click at [995, 29] on span "Close" at bounding box center [1036, 25] width 43 height 43
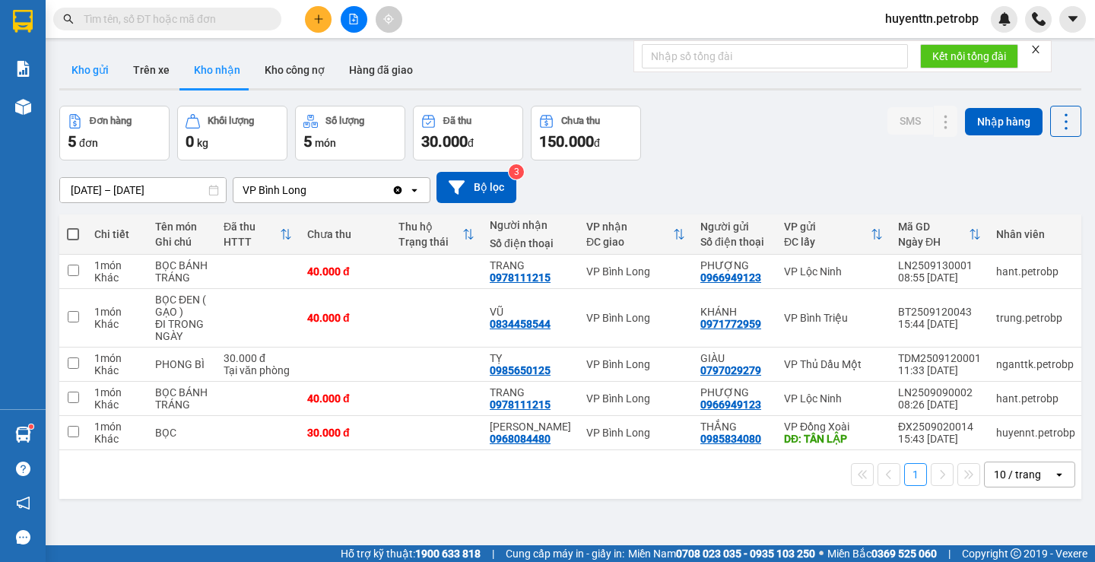
click at [76, 79] on button "Kho gửi" at bounding box center [90, 70] width 62 height 37
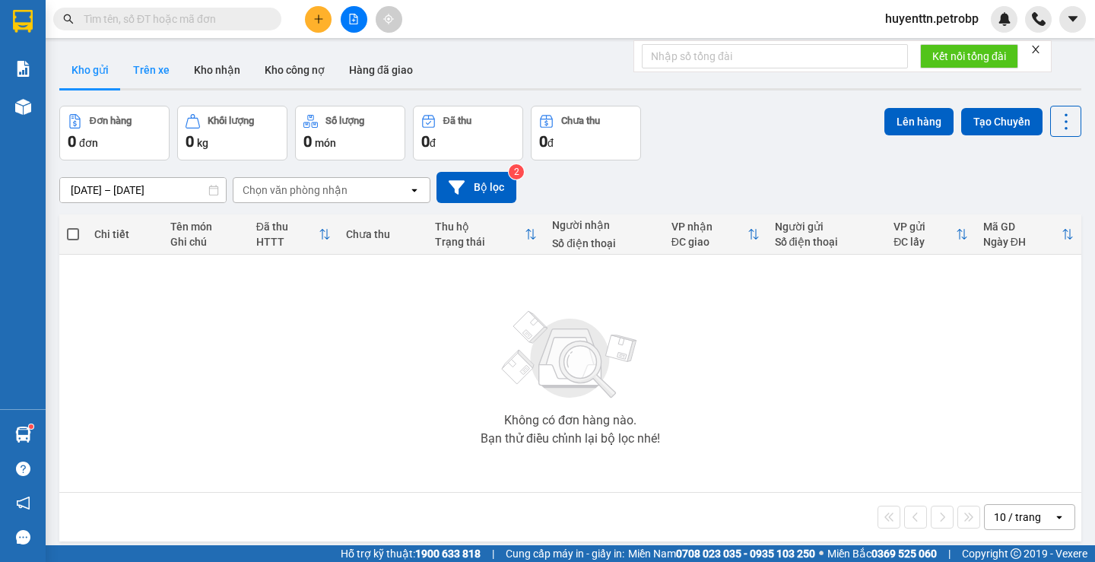
click at [161, 72] on button "Trên xe" at bounding box center [151, 70] width 61 height 37
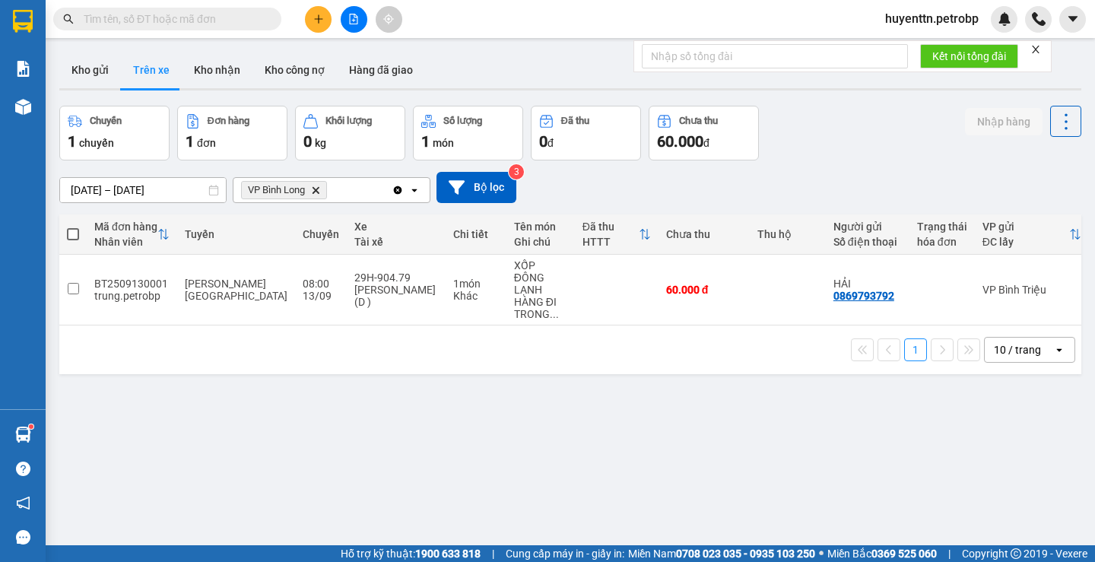
scroll to position [0, 144]
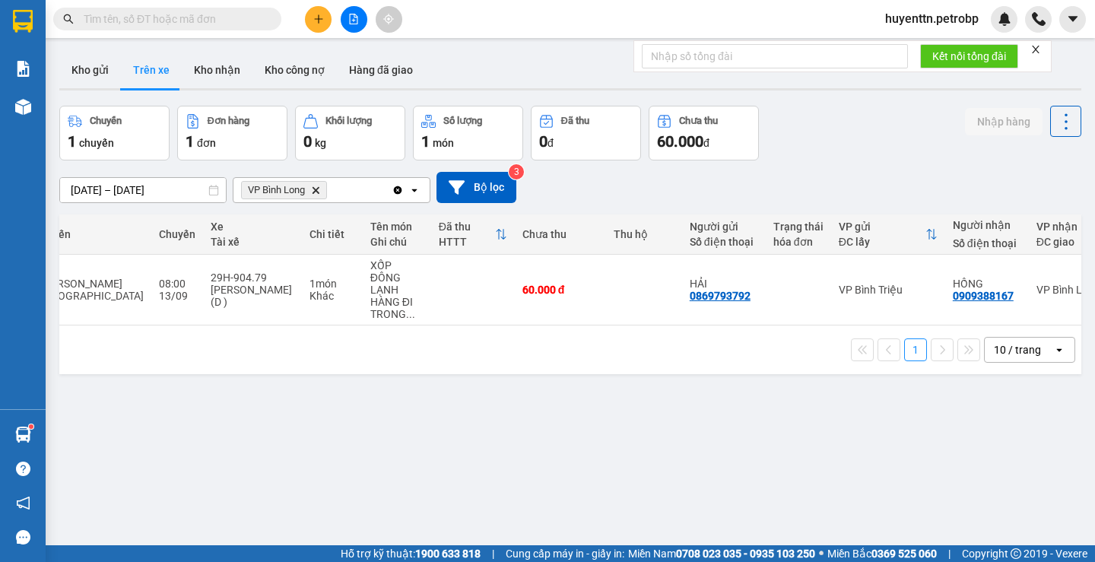
click at [211, 14] on input "text" at bounding box center [174, 19] width 180 height 17
click at [316, 21] on icon "plus" at bounding box center [318, 19] width 11 height 11
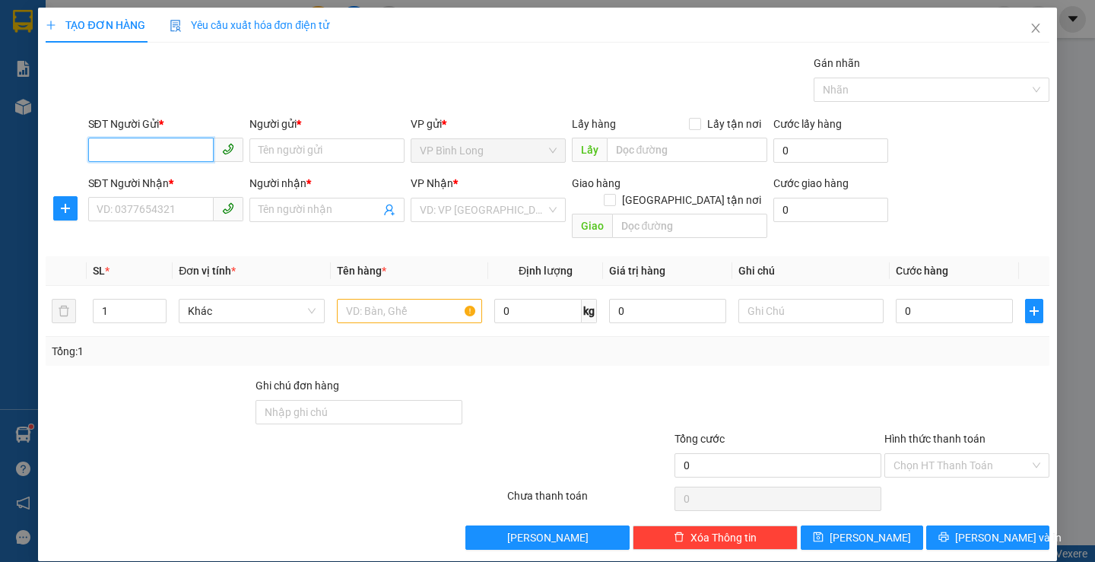
click at [121, 140] on input "SĐT Người Gửi *" at bounding box center [151, 150] width 126 height 24
type input "0919742599"
click at [285, 154] on input "Người gửi *" at bounding box center [327, 150] width 155 height 24
click at [154, 144] on input "0919742599" at bounding box center [151, 150] width 126 height 24
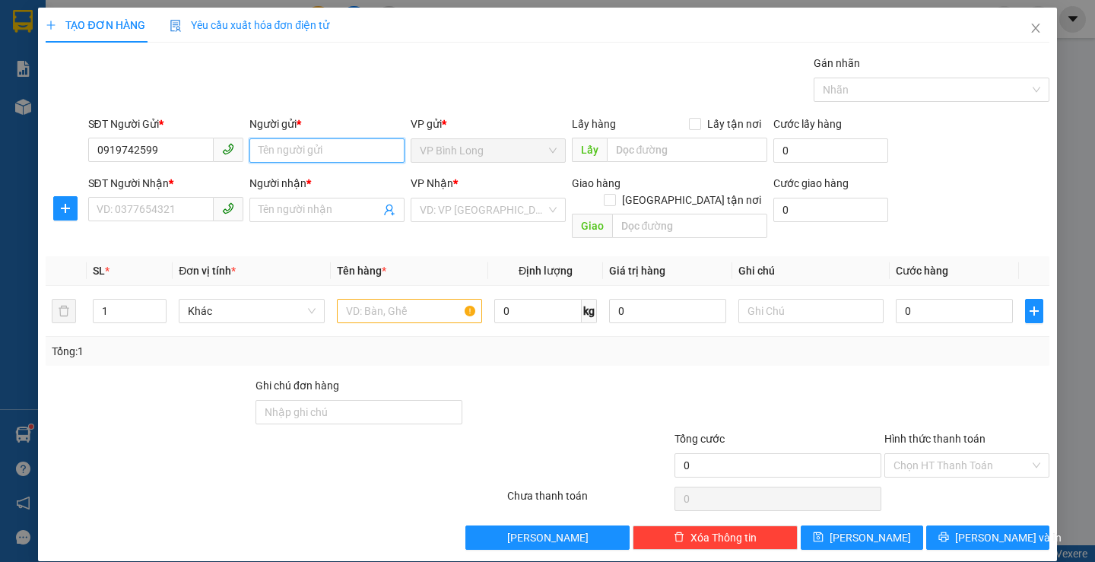
click at [345, 147] on input "Người gửi *" at bounding box center [327, 150] width 155 height 24
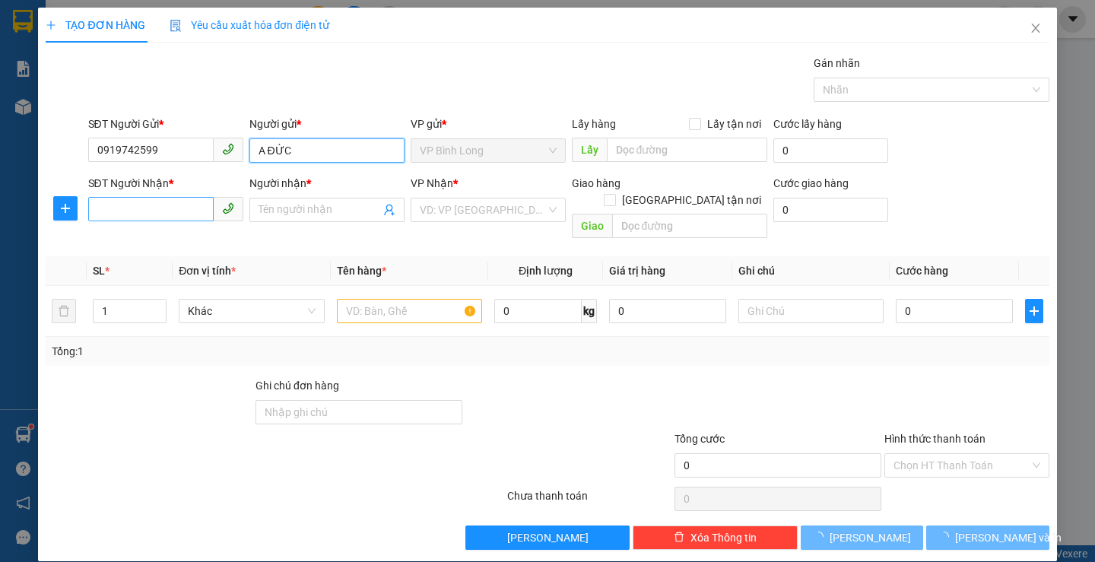
type input "A ĐỨC"
click at [154, 220] on input "SĐT Người Nhận *" at bounding box center [151, 209] width 126 height 24
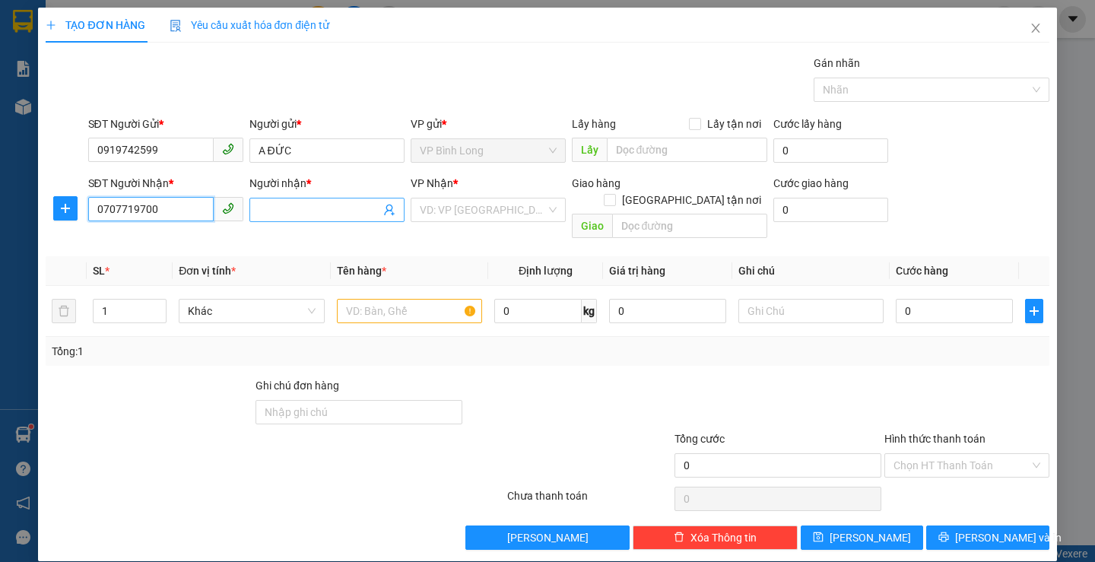
type input "0707719700"
click at [263, 215] on input "Người nhận *" at bounding box center [320, 210] width 122 height 17
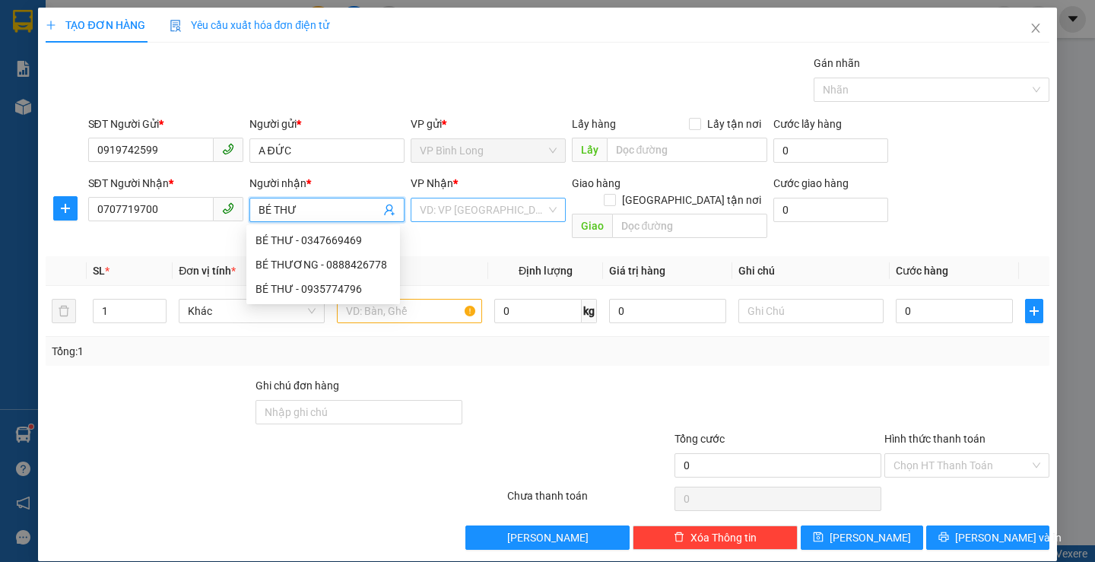
type input "BÉ THƯ"
click at [472, 208] on input "search" at bounding box center [483, 210] width 126 height 23
type input "Q"
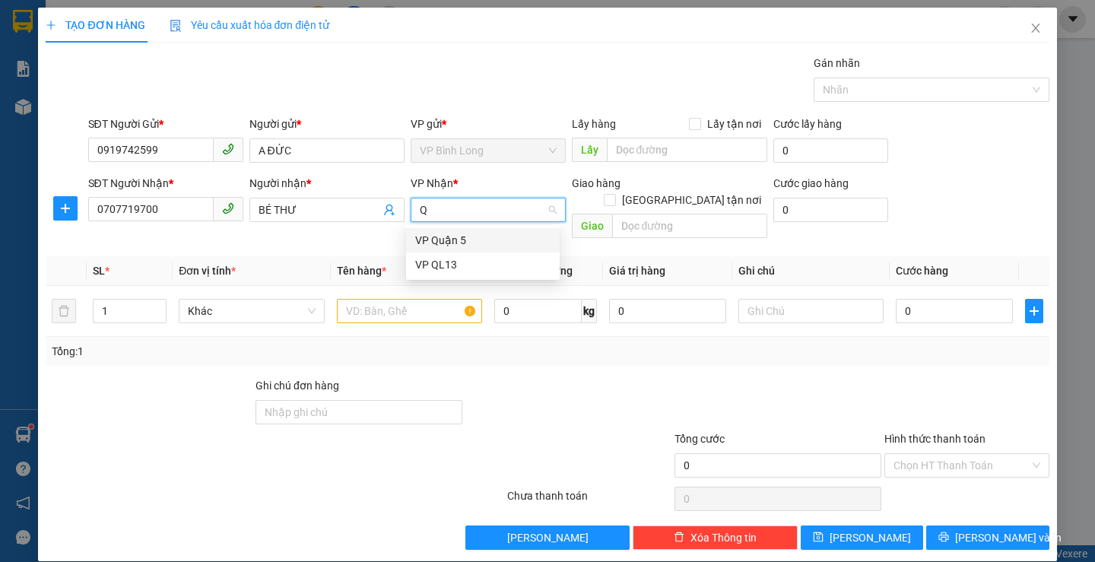
click at [489, 231] on div "VP Quận 5" at bounding box center [483, 240] width 154 height 24
click at [426, 305] on input "text" at bounding box center [409, 311] width 145 height 24
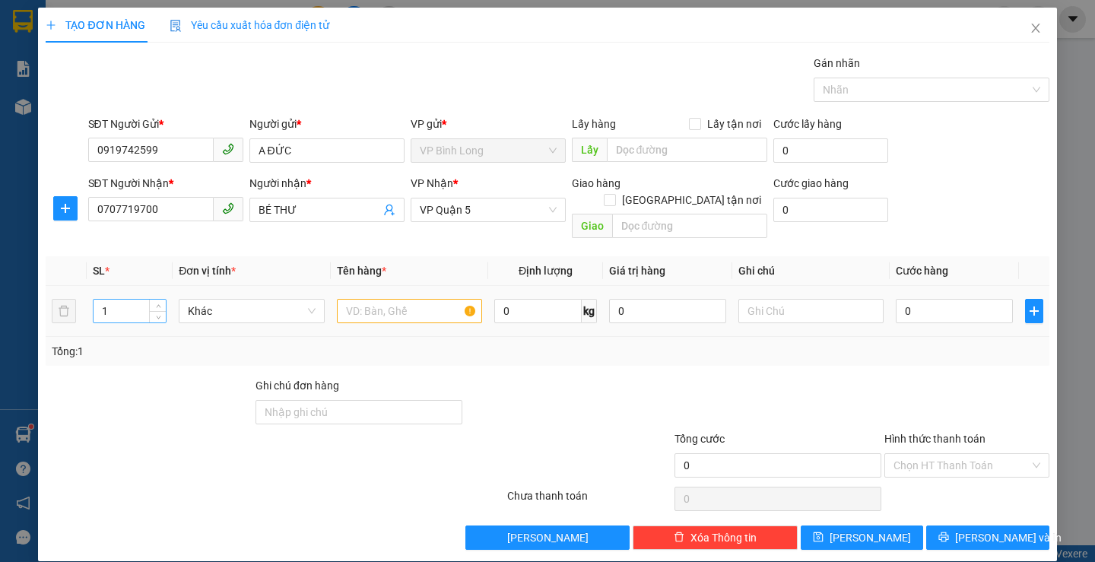
click at [114, 300] on input "1" at bounding box center [130, 311] width 72 height 23
type input "2"
click at [386, 299] on input "text" at bounding box center [409, 311] width 145 height 24
type input "XỐP ĐỒ ĂN + CATON"
click at [763, 300] on input "text" at bounding box center [811, 311] width 145 height 24
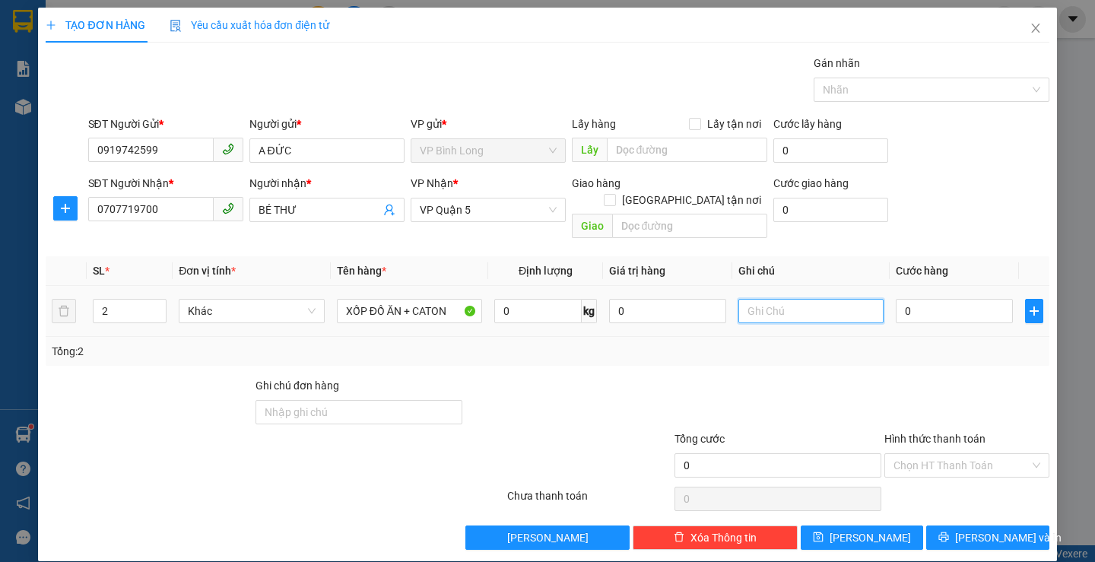
type input "M"
type input "NHẸ TAY"
click at [949, 300] on input "0" at bounding box center [954, 311] width 117 height 24
type input "7"
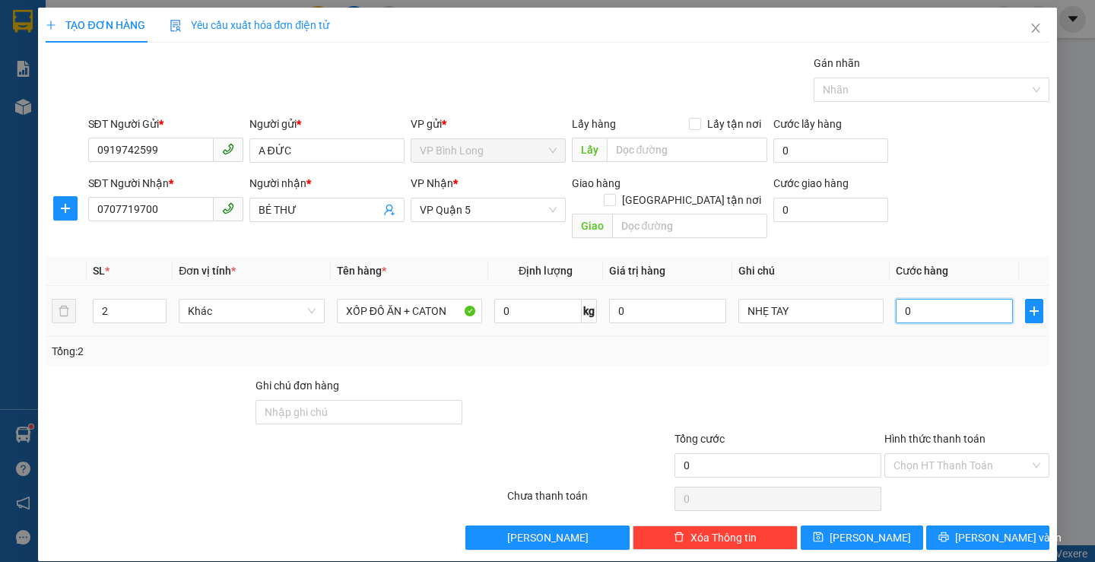
type input "7"
type input "70"
type input "700"
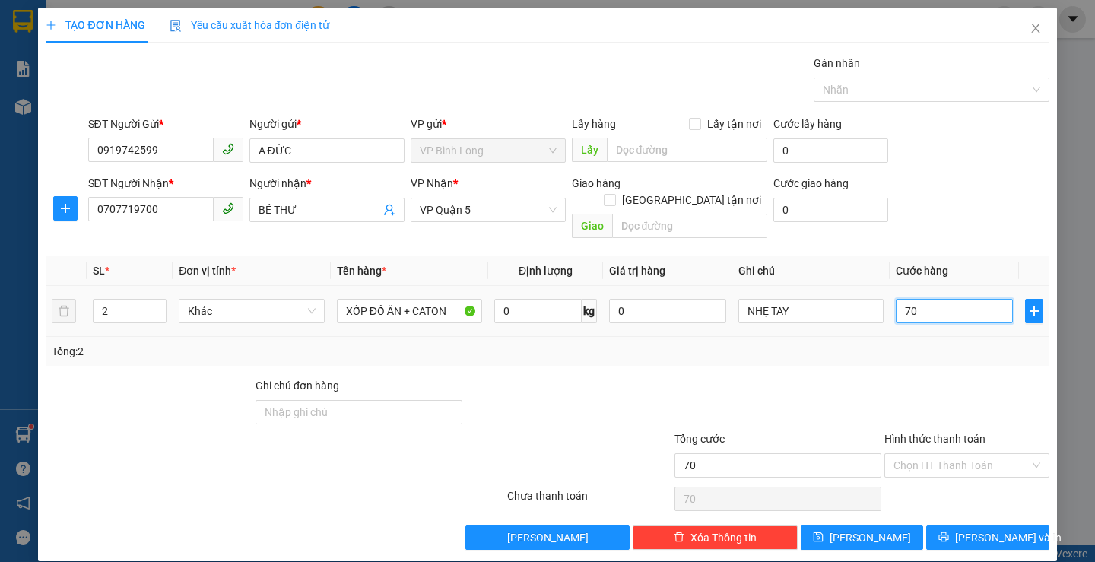
type input "700"
type input "7.000"
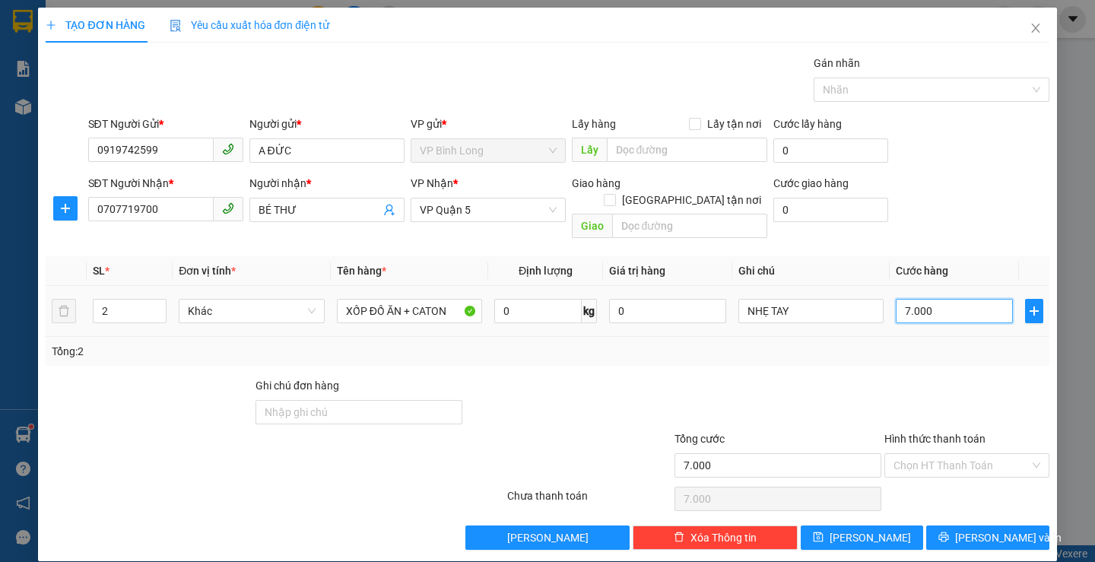
type input "70.000"
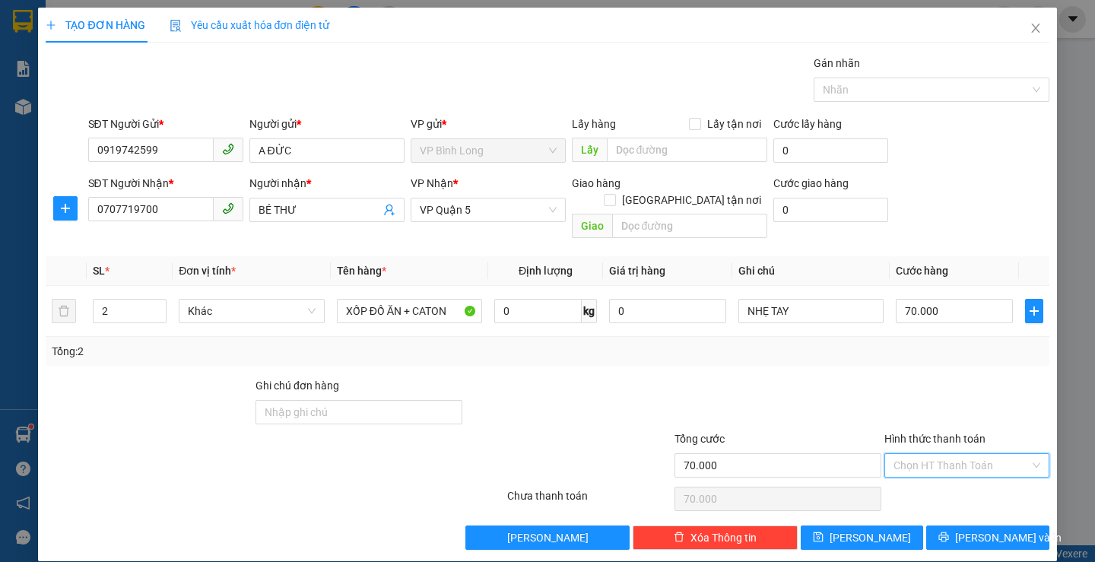
click at [940, 454] on input "Hình thức thanh toán" at bounding box center [962, 465] width 136 height 23
click at [933, 346] on div "Tại văn phòng" at bounding box center [958, 345] width 145 height 17
type input "0"
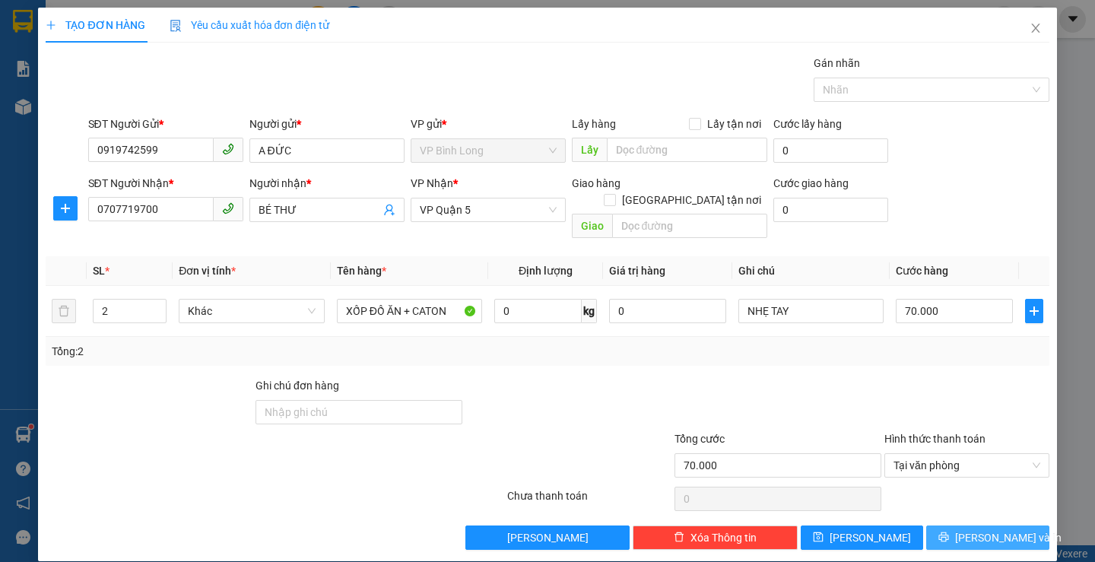
click at [981, 510] on span "[PERSON_NAME] và In" at bounding box center [1008, 537] width 107 height 17
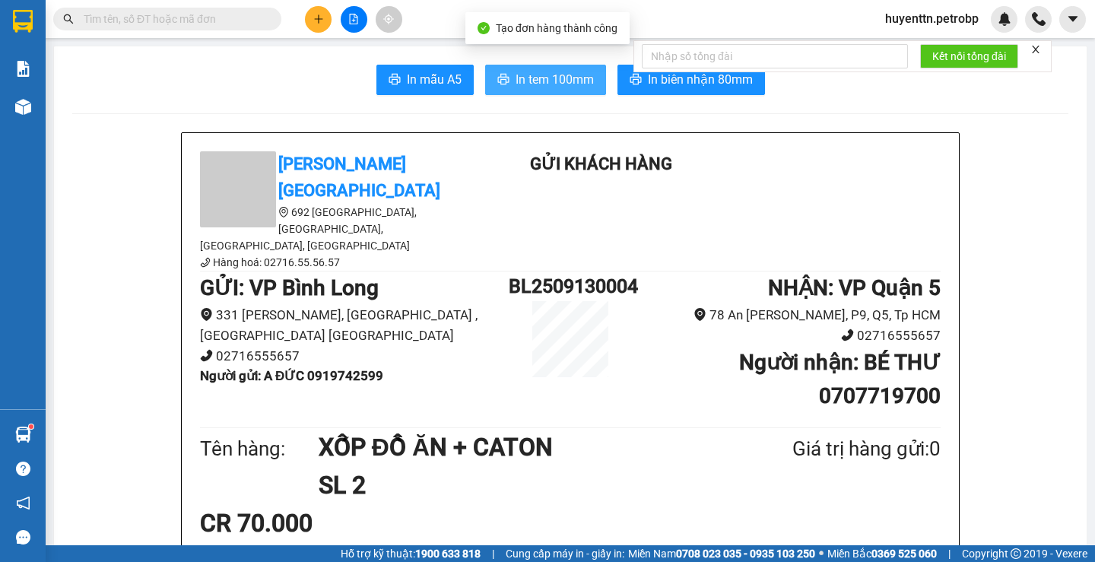
click at [527, 75] on span "In tem 100mm" at bounding box center [555, 79] width 78 height 19
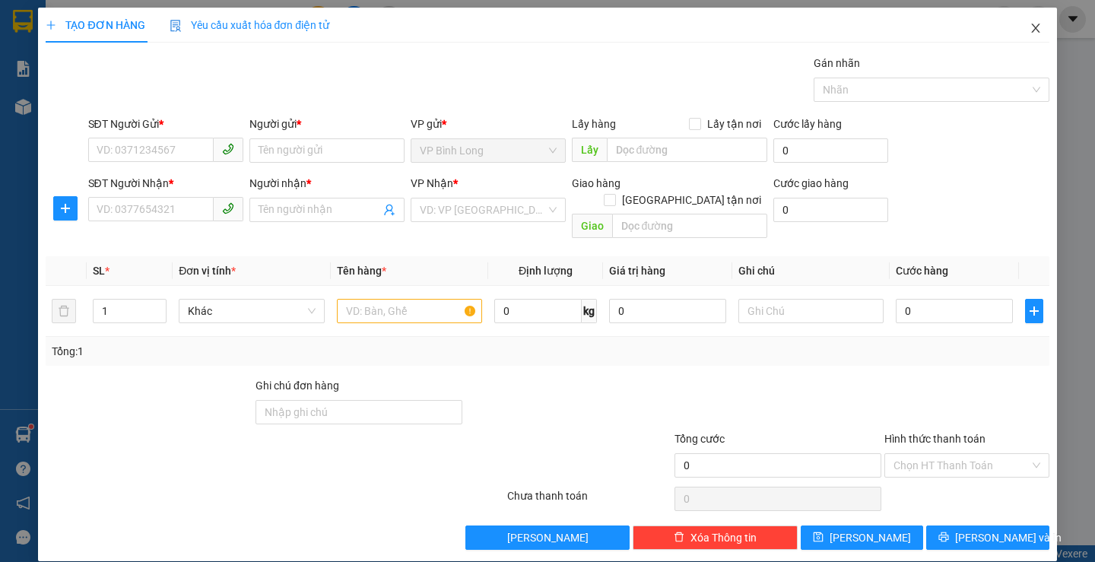
click at [995, 26] on span "Close" at bounding box center [1036, 29] width 43 height 43
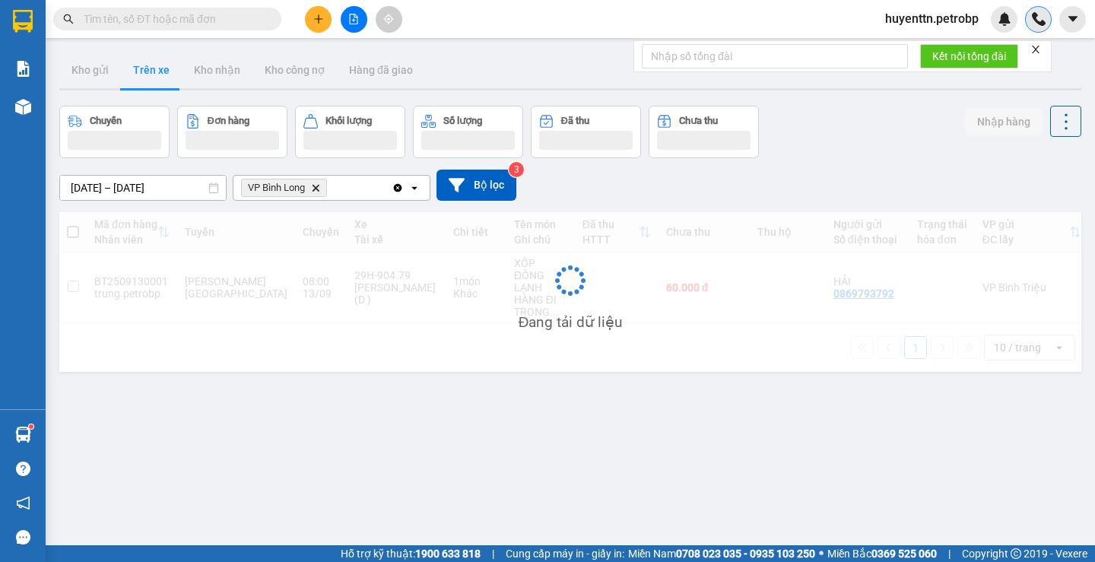
click at [995, 27] on div at bounding box center [1038, 19] width 27 height 27
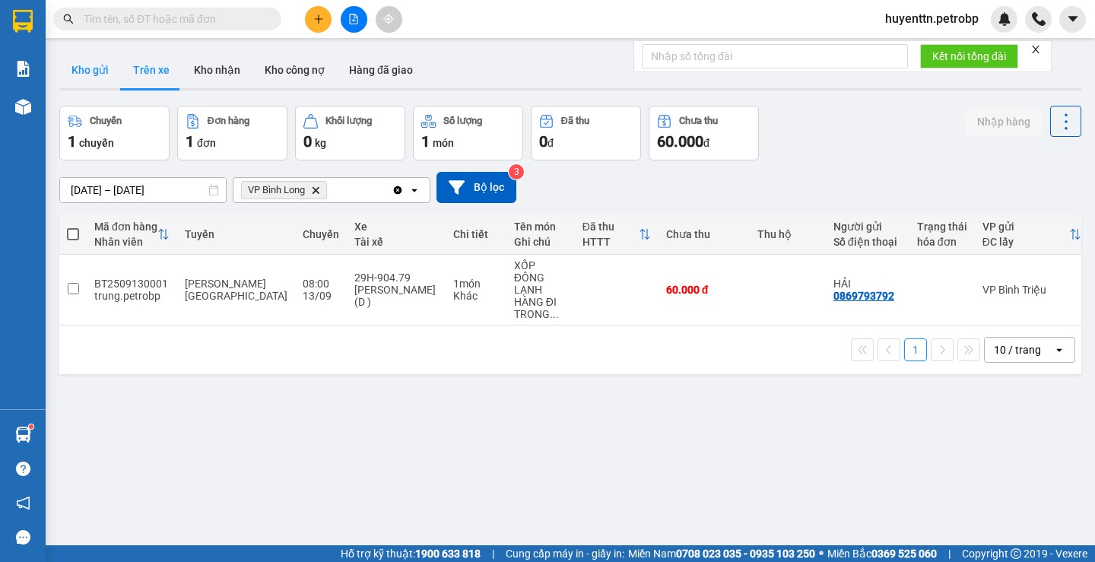
click at [84, 76] on button "Kho gửi" at bounding box center [90, 70] width 62 height 37
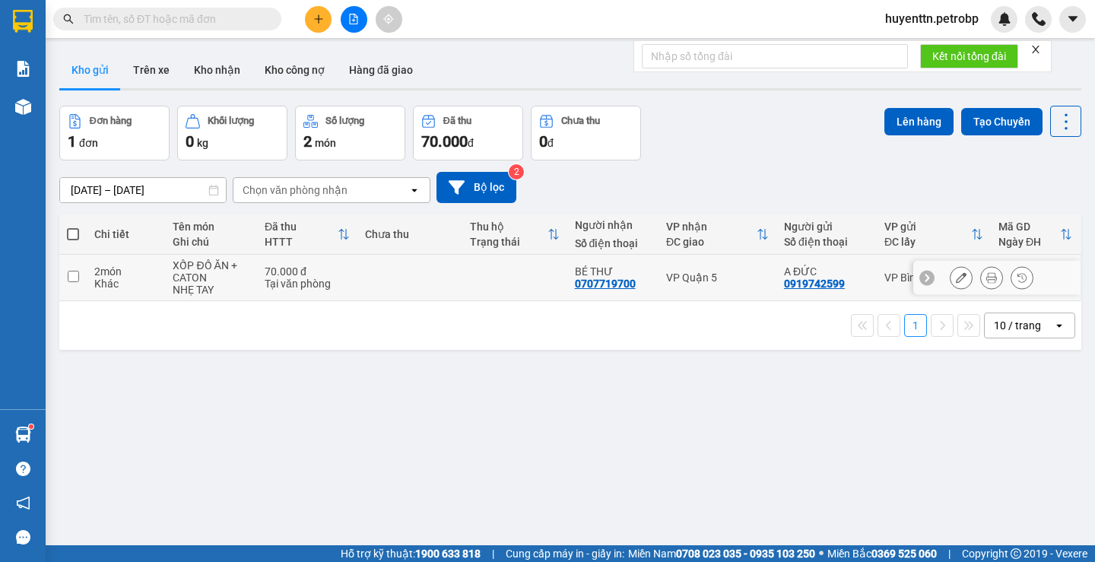
click at [609, 284] on div "0707719700" at bounding box center [605, 284] width 61 height 12
copy div "0707719700"
click at [154, 29] on span at bounding box center [167, 19] width 228 height 23
click at [157, 19] on input "text" at bounding box center [174, 19] width 180 height 17
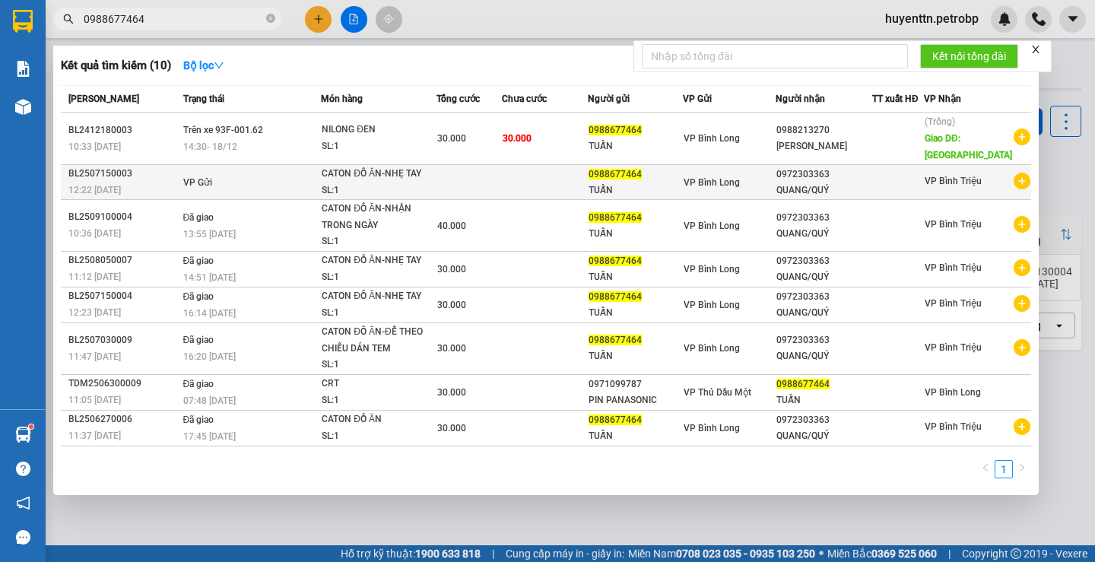
type input "0988677464"
click at [995, 186] on icon "plus-circle" at bounding box center [1022, 181] width 17 height 17
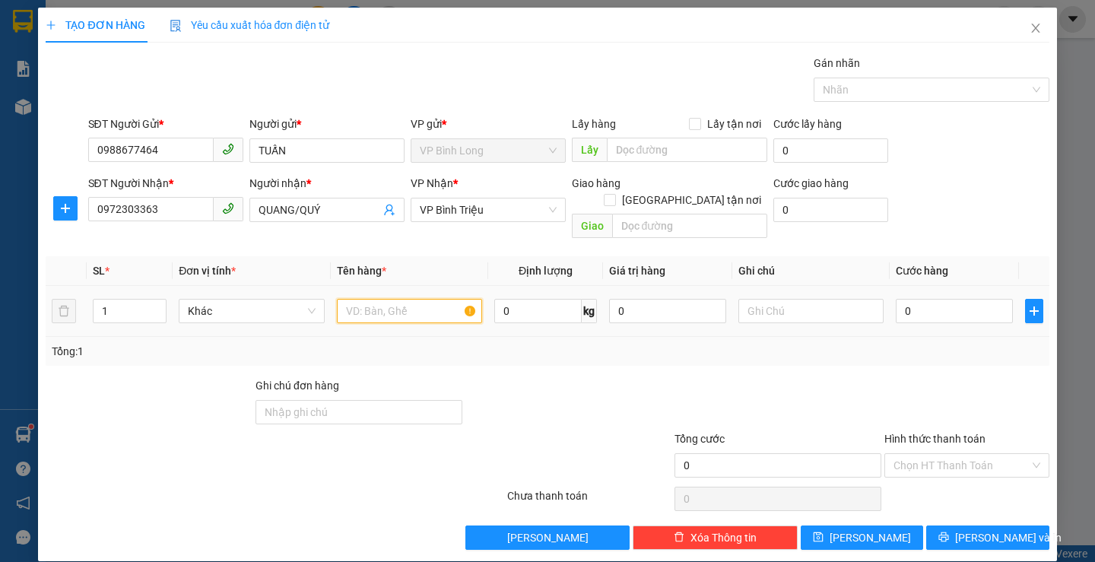
click at [380, 299] on input "text" at bounding box center [409, 311] width 145 height 24
type input "CATON ĐỒ ĂN-NHẸ TAY"
click at [758, 299] on input "text" at bounding box center [811, 311] width 145 height 24
type input "D"
type input "Đ"
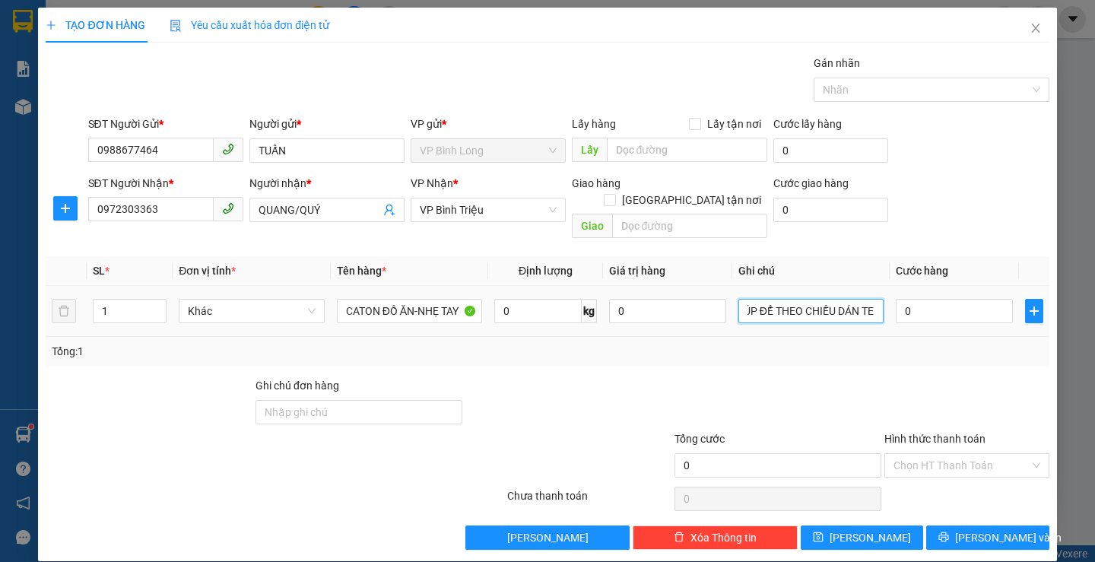
scroll to position [0, 30]
type input "KO ÚP ĐỂ THEO CHIỀU DÁN TEM"
click at [952, 305] on input "0" at bounding box center [954, 311] width 117 height 24
type input "4"
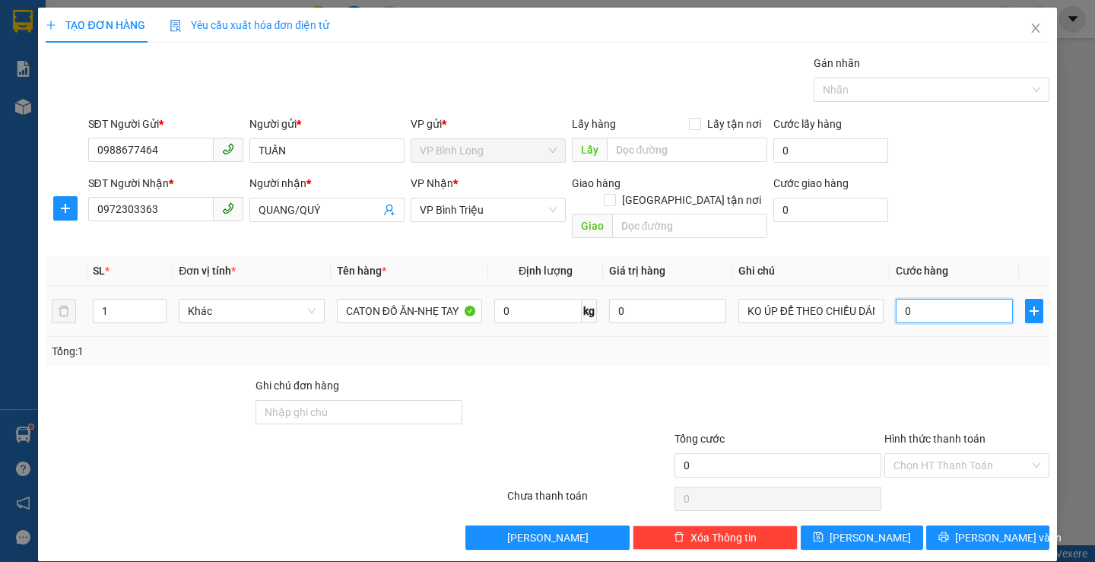
type input "4"
type input "40"
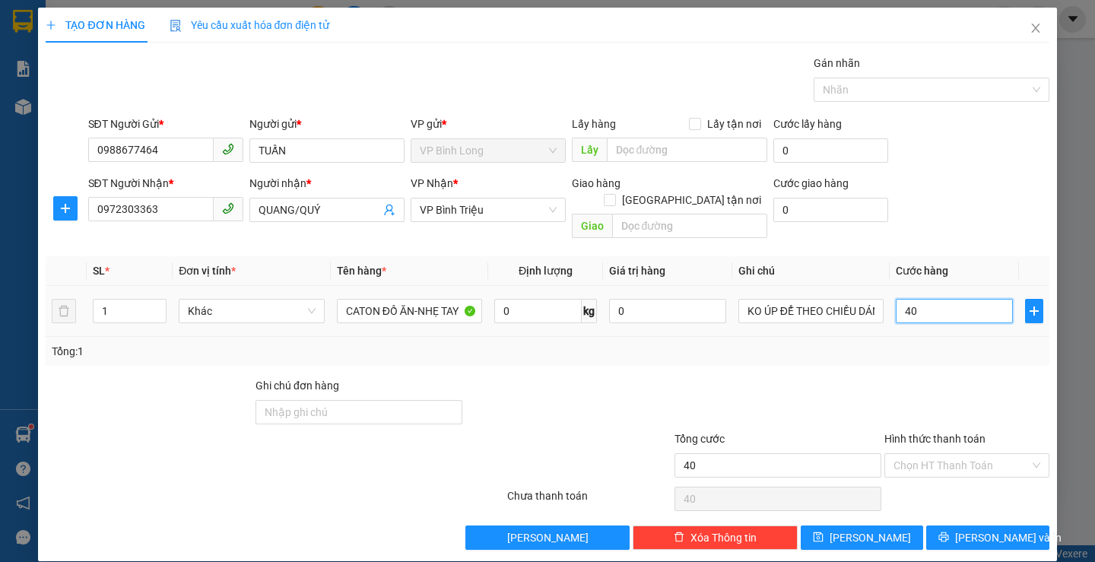
type input "400"
type input "4.000"
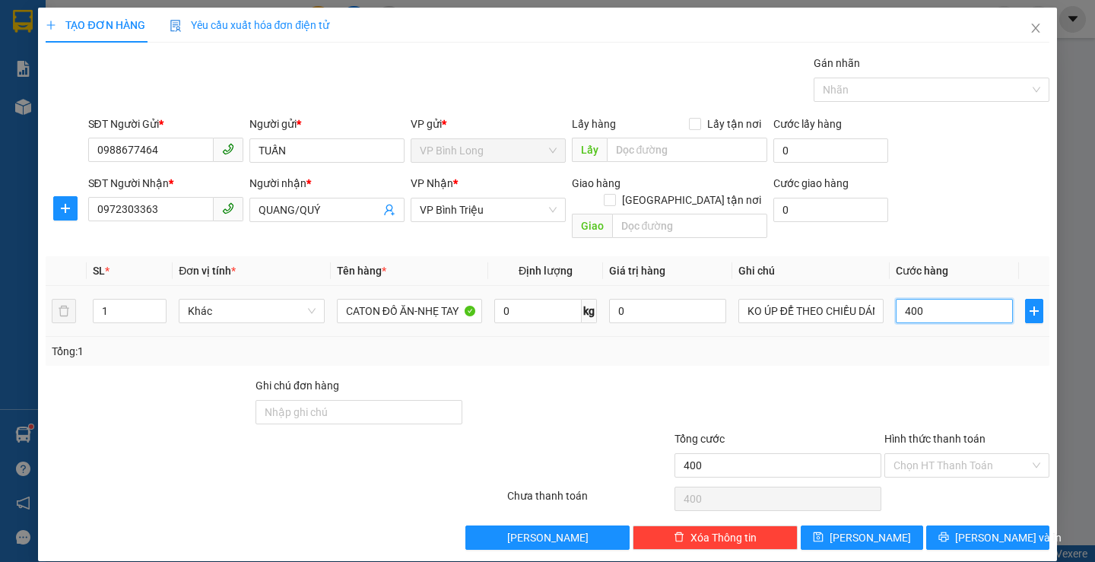
type input "4.000"
type input "40.000"
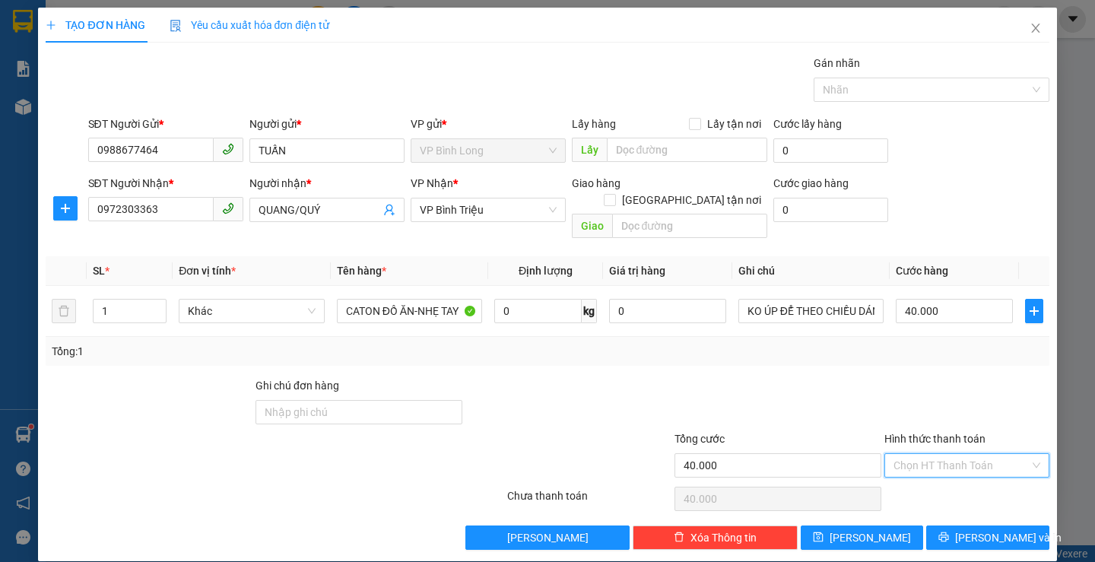
click at [923, 454] on input "Hình thức thanh toán" at bounding box center [962, 465] width 136 height 23
click at [938, 345] on div "Tại văn phòng" at bounding box center [958, 345] width 145 height 17
type input "0"
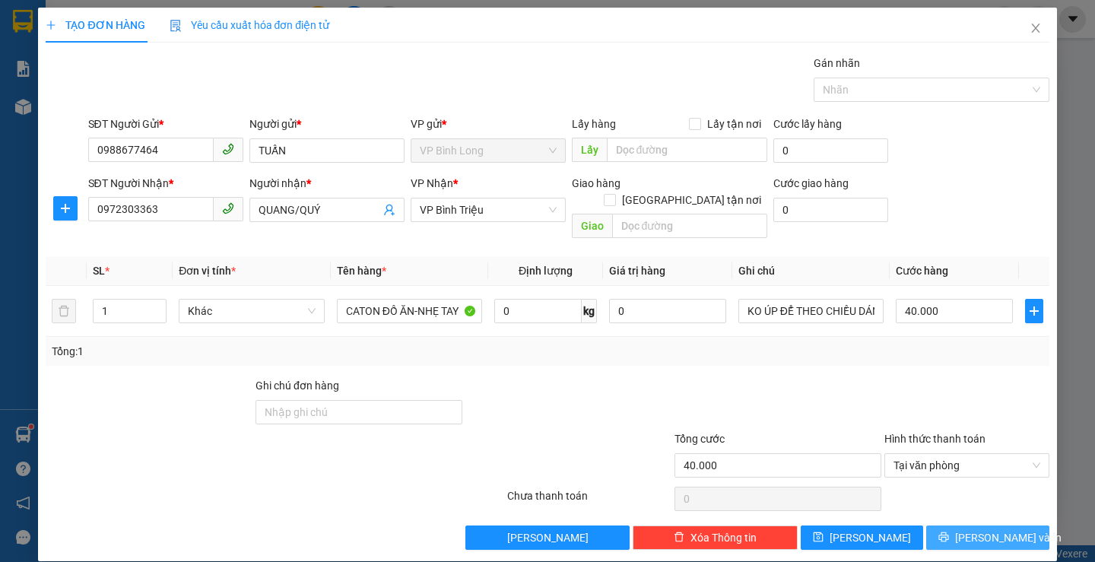
click at [960, 510] on button "[PERSON_NAME] và In" at bounding box center [988, 538] width 122 height 24
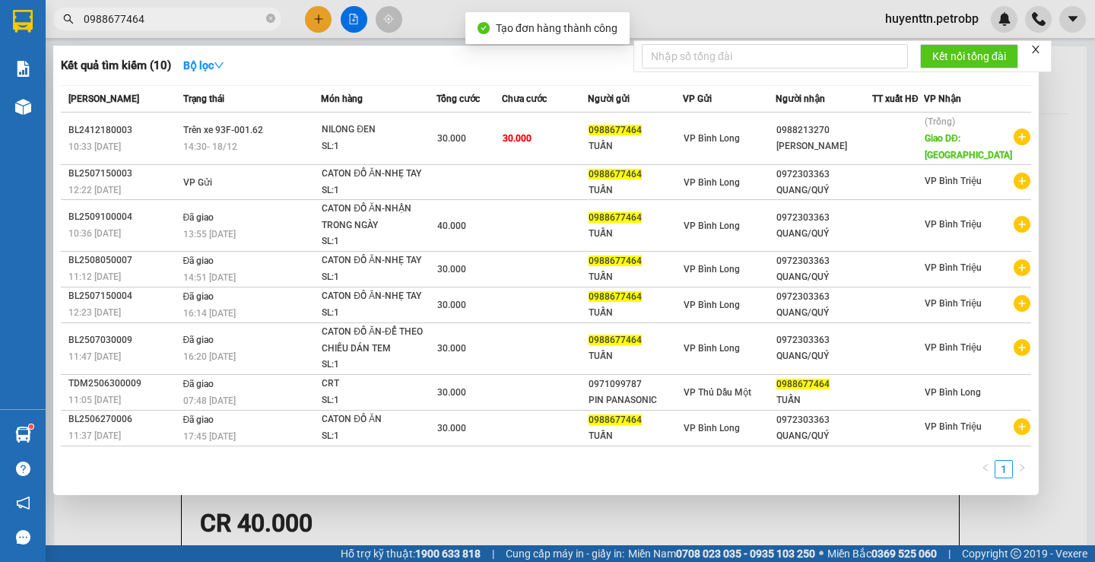
click at [676, 43] on div at bounding box center [775, 56] width 266 height 30
click at [778, 21] on div at bounding box center [547, 281] width 1095 height 562
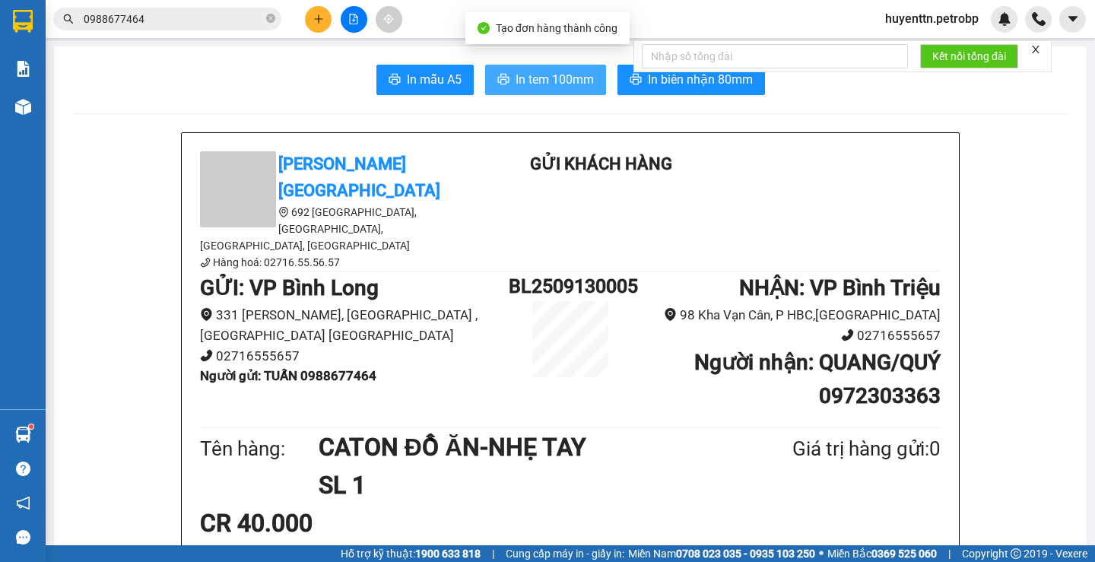
click at [559, 82] on span "In tem 100mm" at bounding box center [555, 79] width 78 height 19
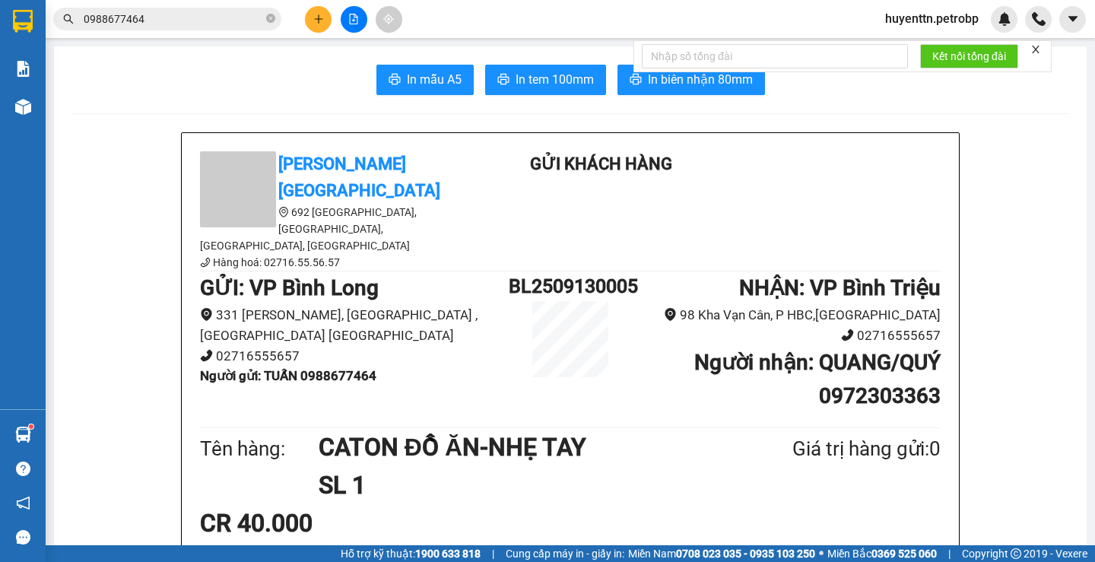
click at [225, 16] on input "0988677464" at bounding box center [174, 19] width 180 height 17
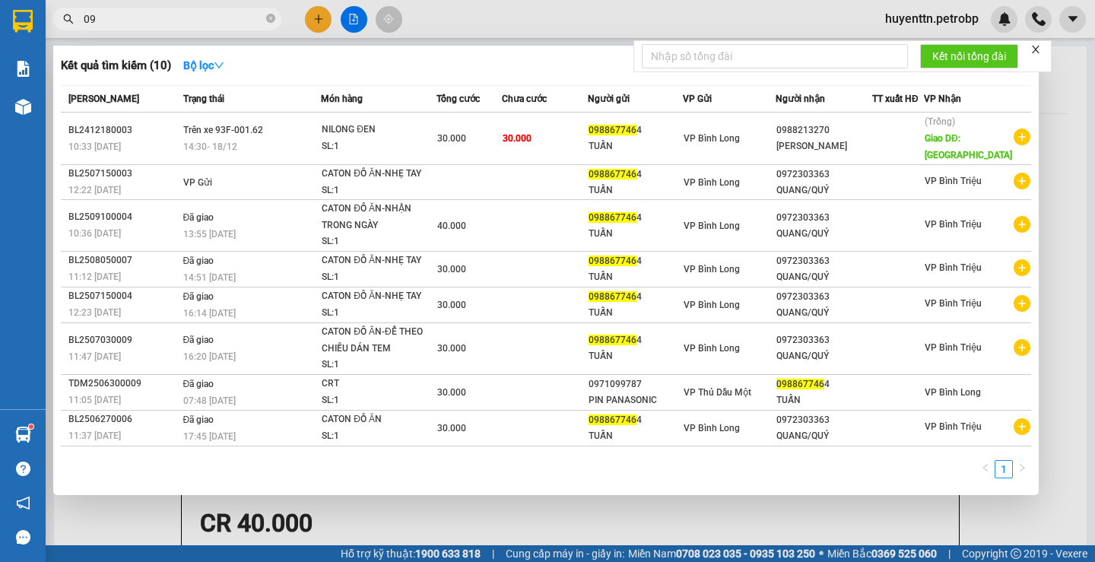
type input "0"
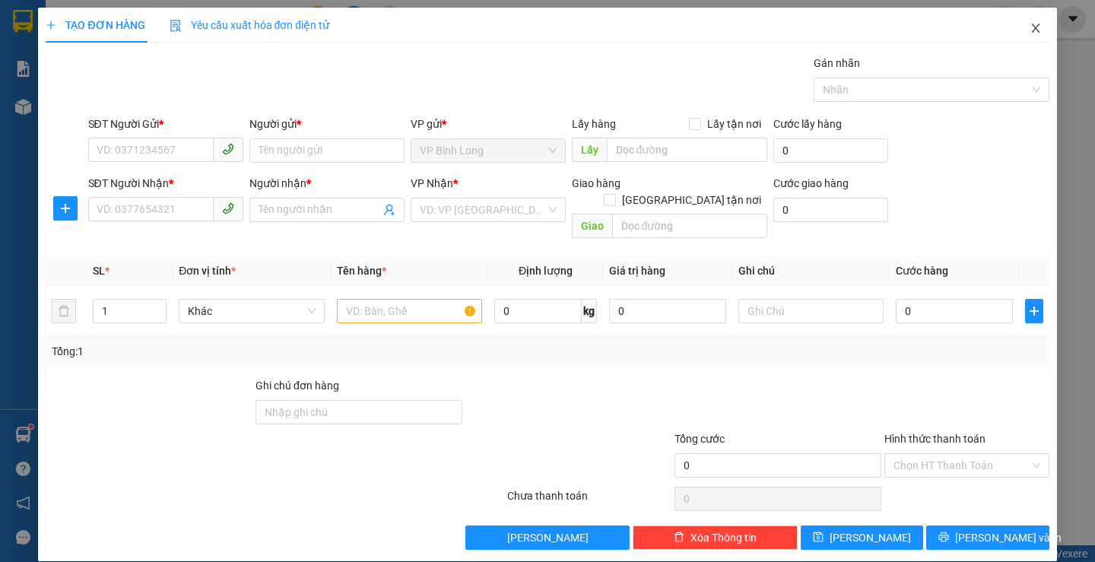
click at [995, 24] on icon "close" at bounding box center [1036, 28] width 12 height 12
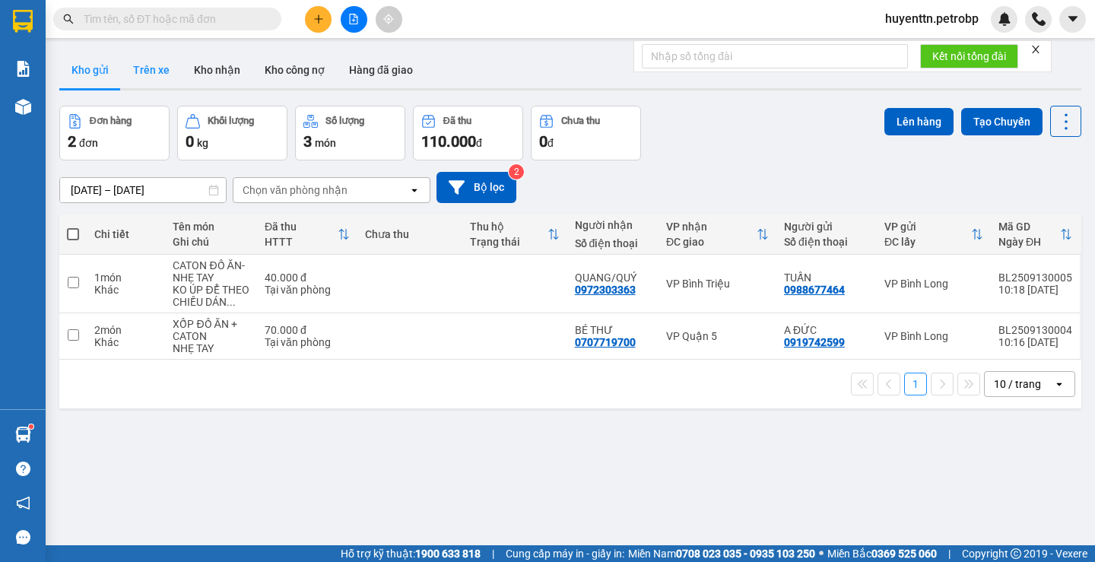
click at [160, 81] on button "Trên xe" at bounding box center [151, 70] width 61 height 37
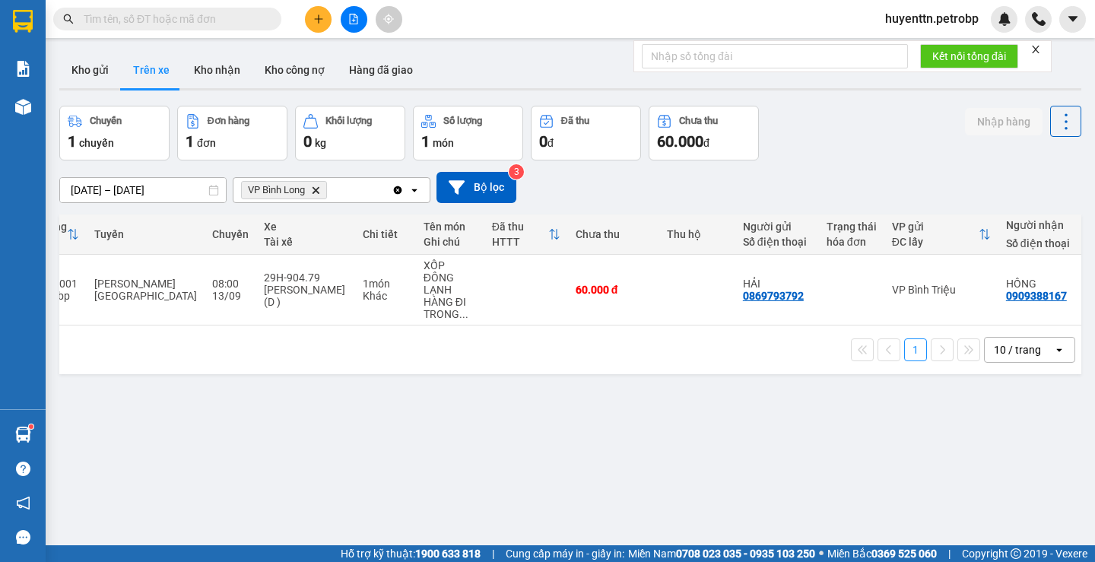
scroll to position [0, 176]
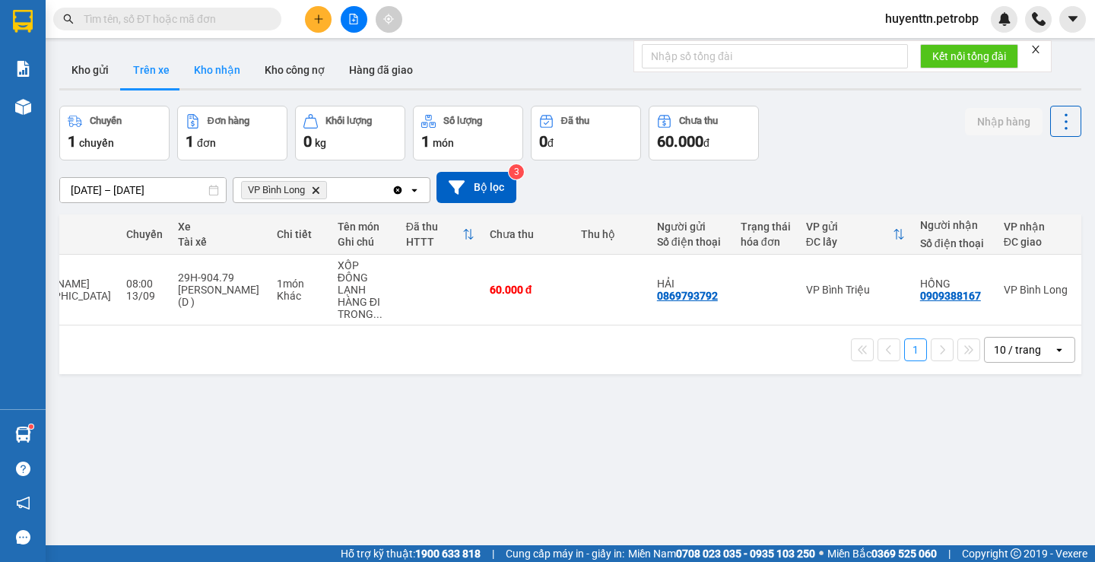
click at [225, 72] on button "Kho nhận" at bounding box center [217, 70] width 71 height 37
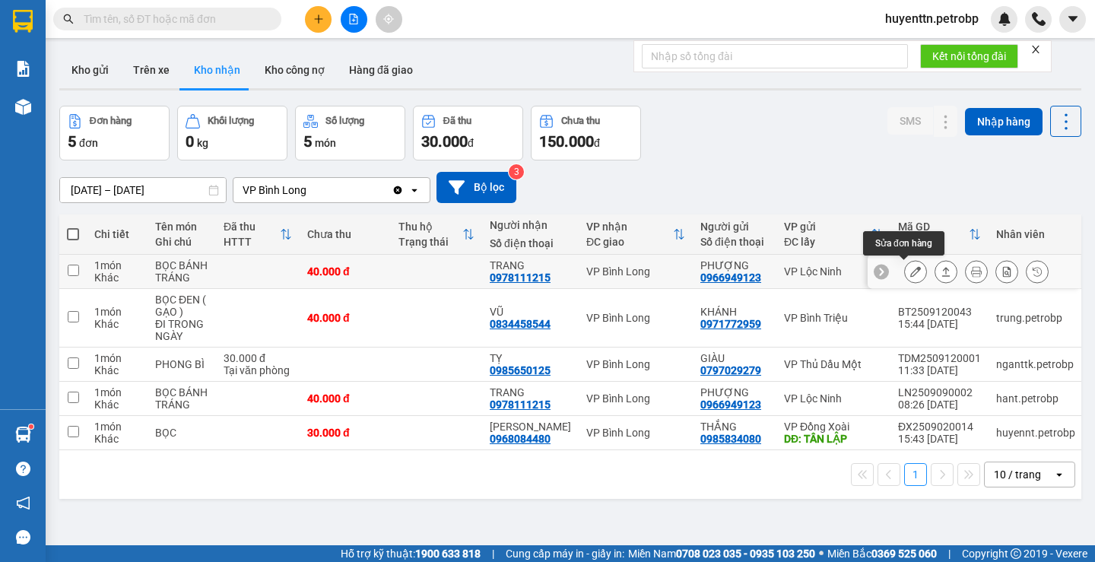
click at [911, 271] on icon at bounding box center [916, 271] width 11 height 11
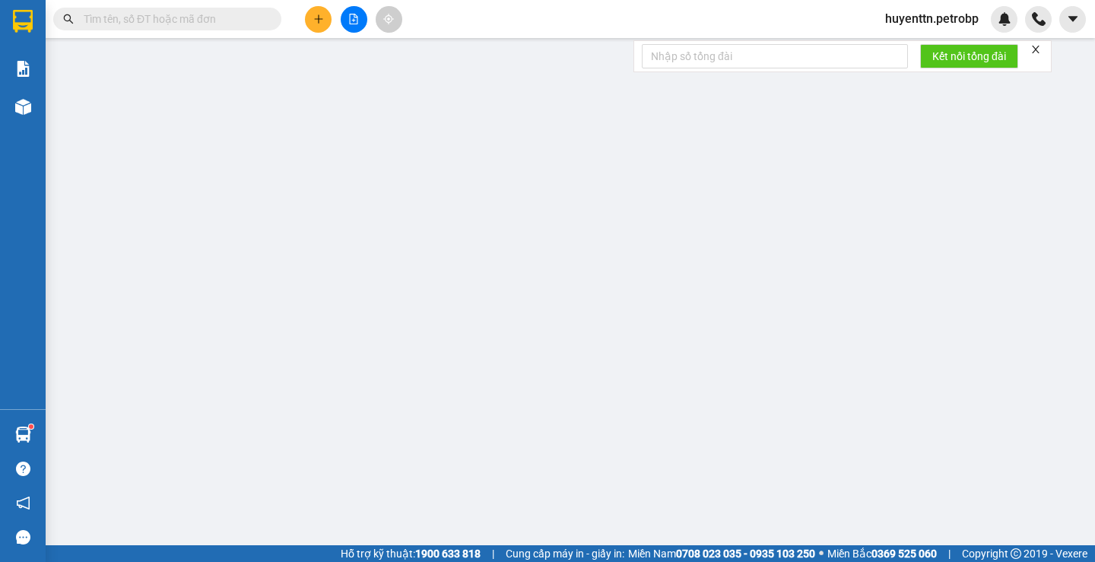
type input "0966949123"
type input "PHƯỢNG"
type input "0978111215"
type input "TRANG"
type input "40.000"
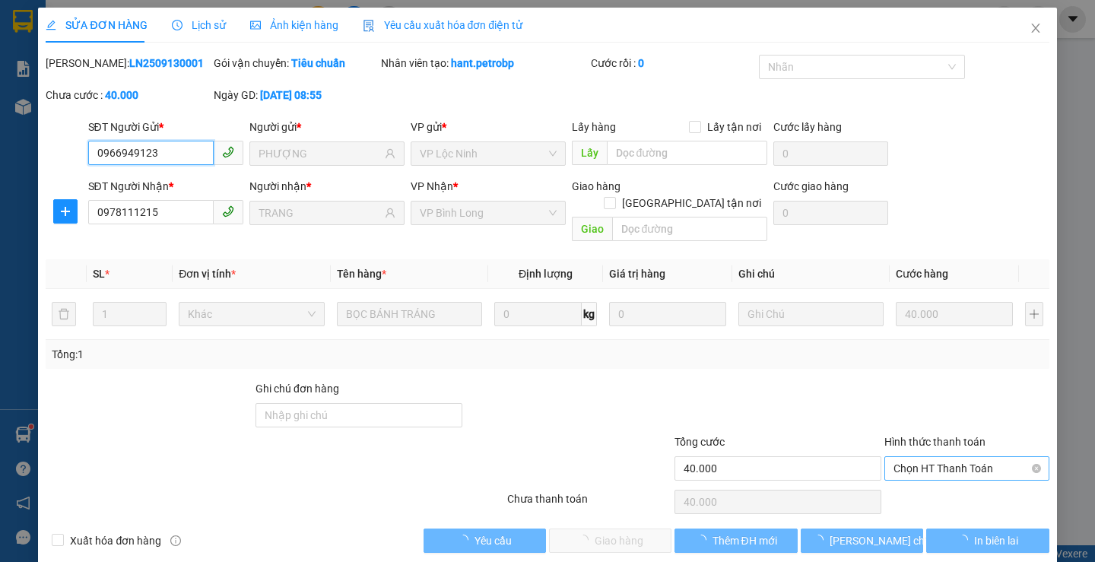
scroll to position [4, 0]
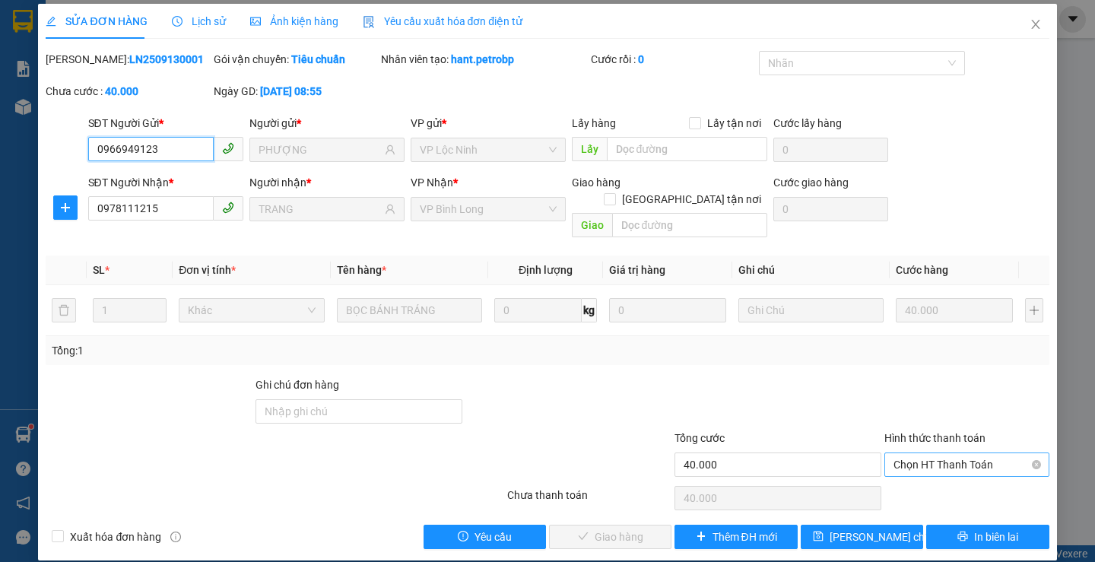
click at [907, 453] on span "Chọn HT Thanh Toán" at bounding box center [967, 464] width 147 height 23
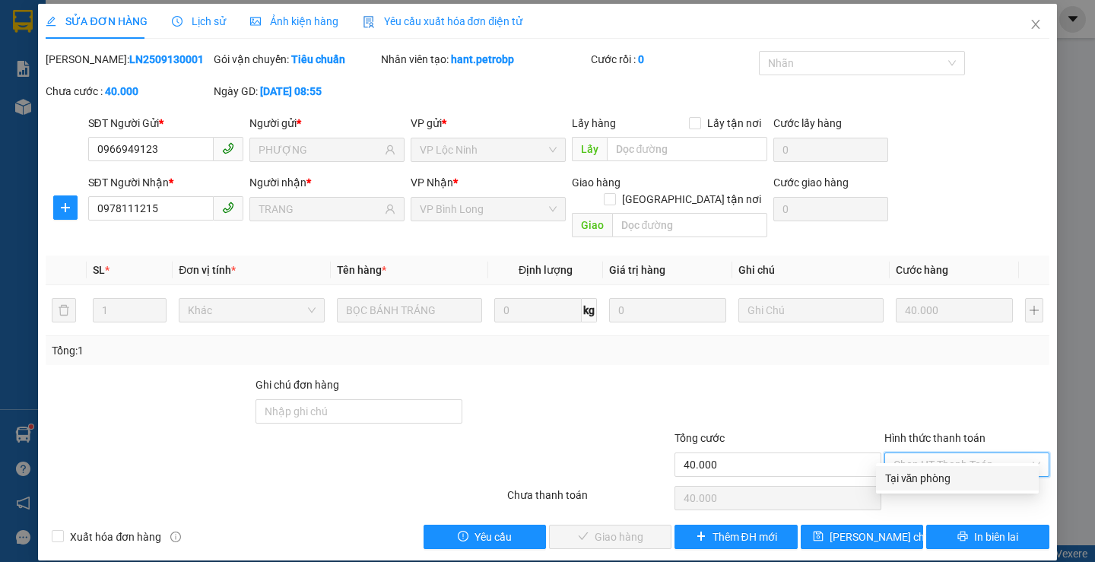
click at [901, 476] on div "Tại văn phòng" at bounding box center [958, 478] width 145 height 17
type input "0"
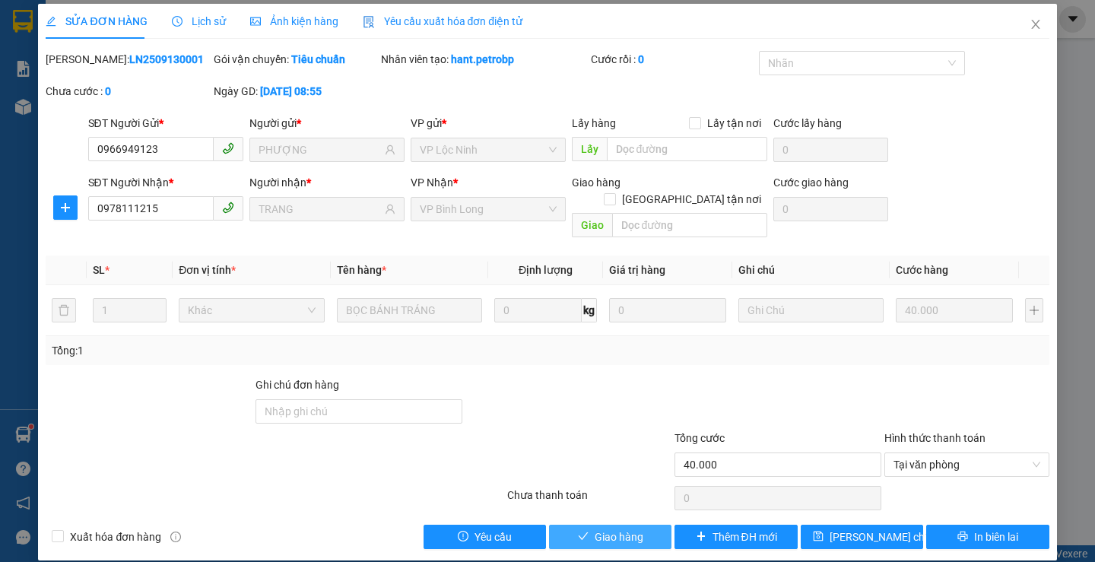
click at [609, 510] on button "Giao hàng" at bounding box center [610, 537] width 122 height 24
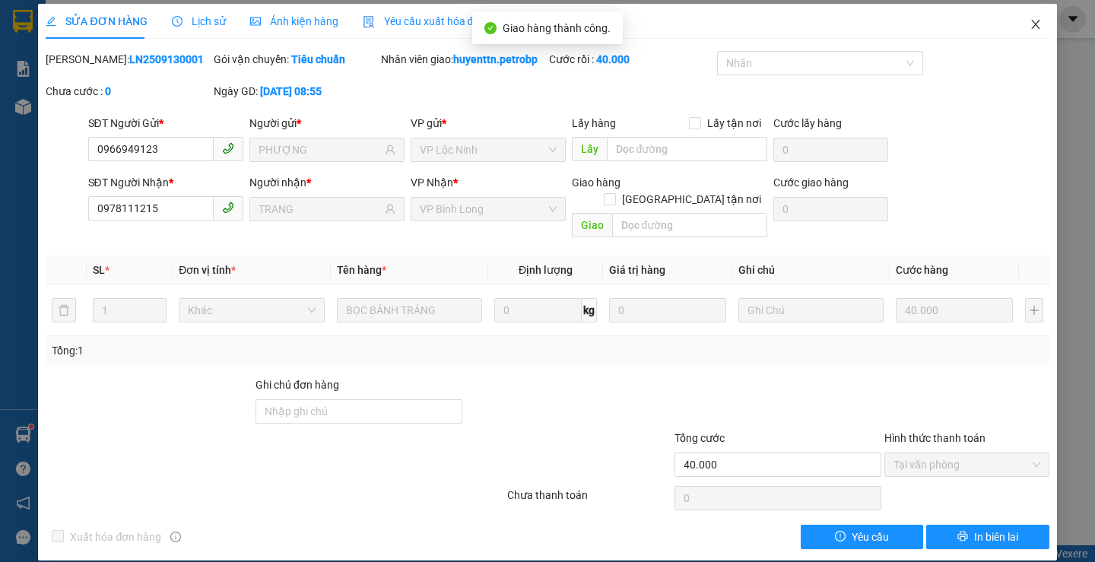
click at [995, 27] on icon "close" at bounding box center [1036, 24] width 12 height 12
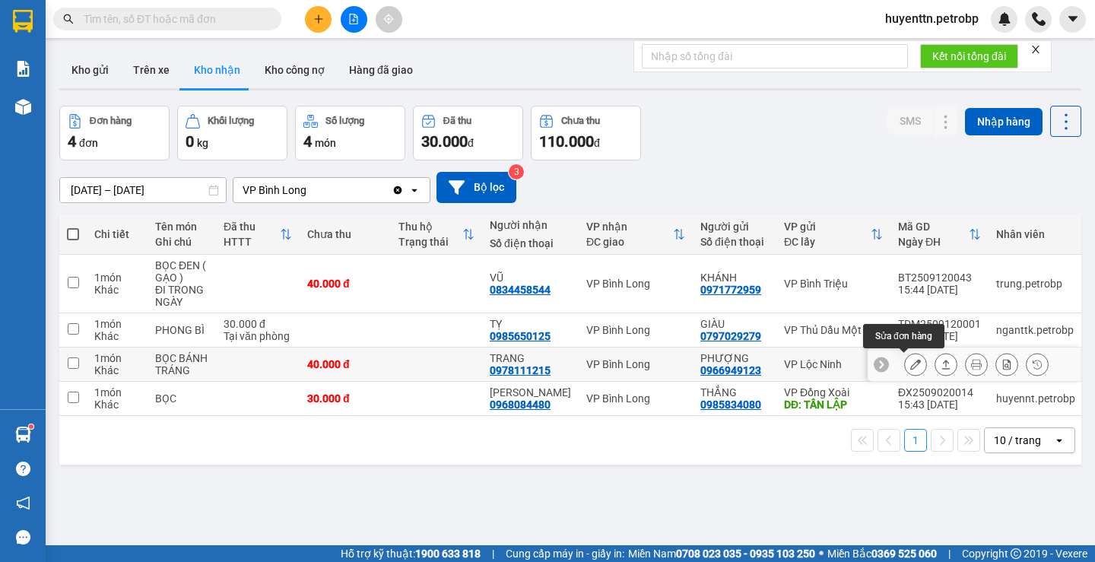
click at [911, 367] on icon at bounding box center [916, 364] width 11 height 11
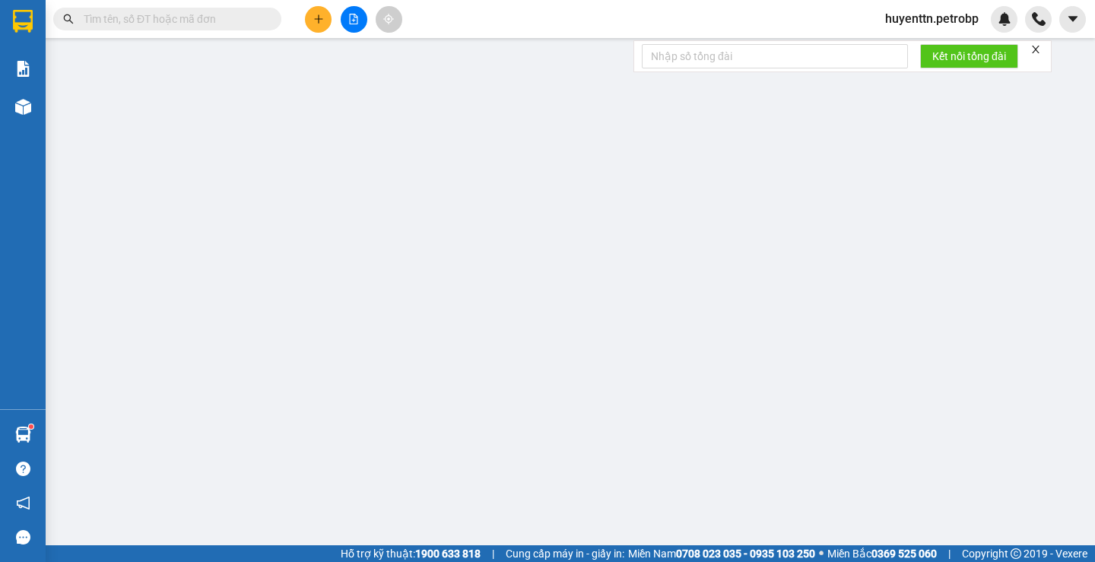
type input "0966949123"
type input "PHƯỢNG"
type input "0978111215"
type input "TRANG"
type input "40.000"
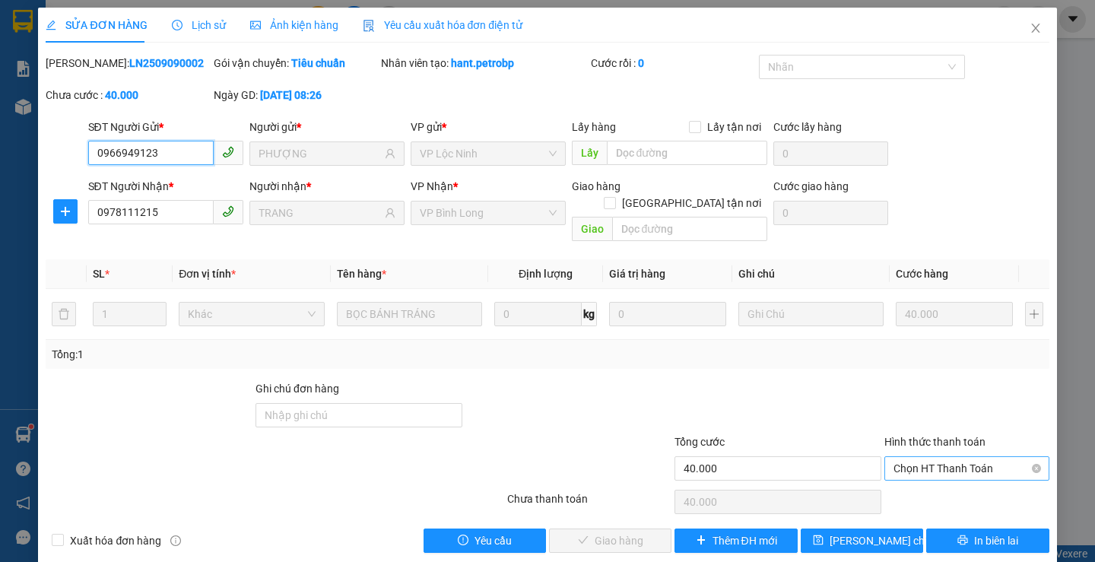
click at [898, 457] on span "Chọn HT Thanh Toán" at bounding box center [967, 468] width 147 height 23
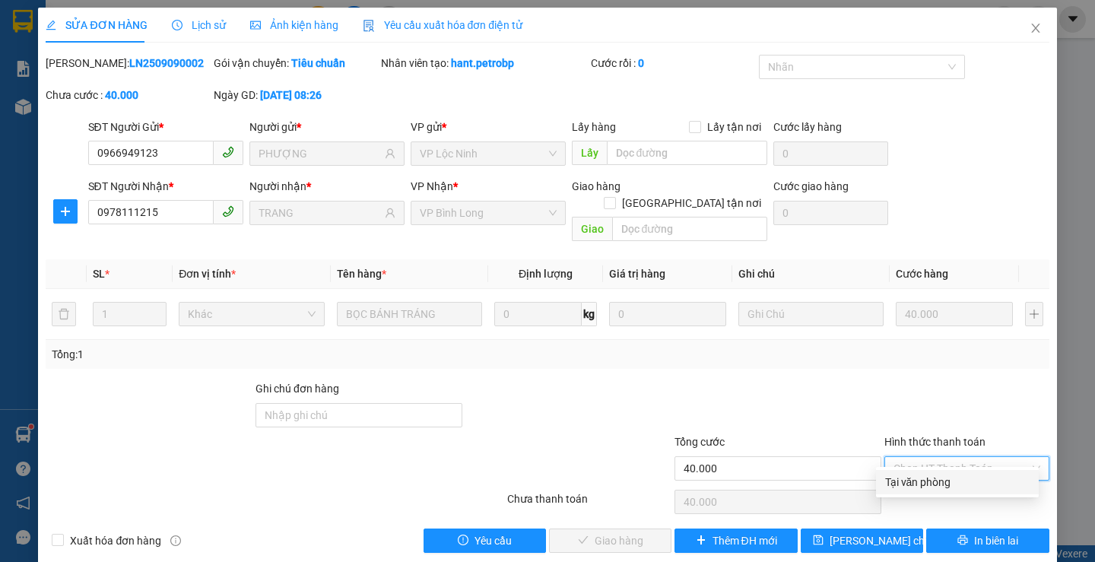
click at [891, 475] on div "Tại văn phòng" at bounding box center [958, 482] width 145 height 17
type input "0"
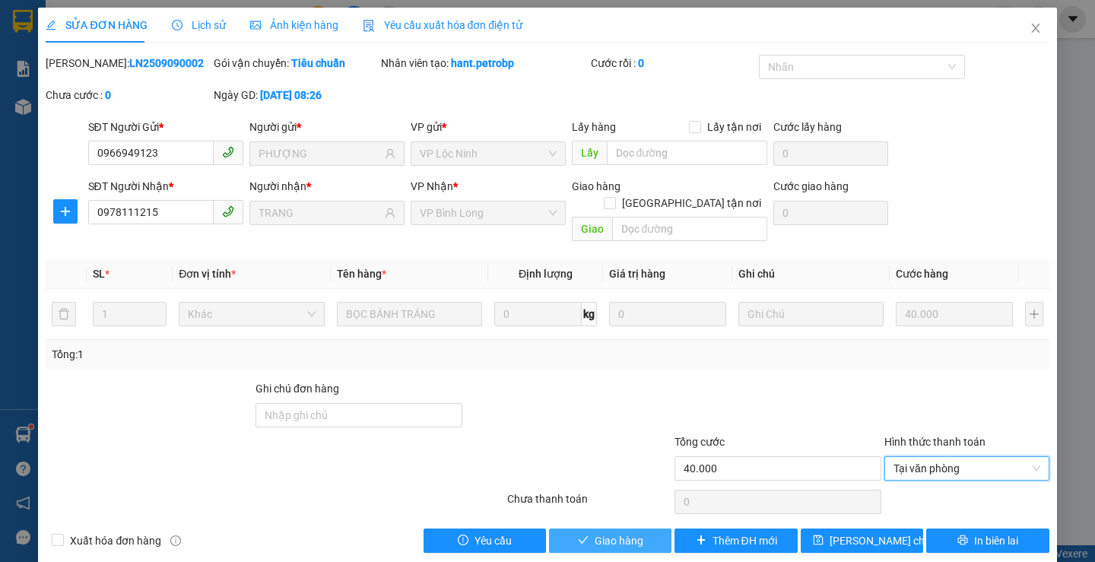
click at [603, 510] on span "Giao hàng" at bounding box center [619, 541] width 49 height 17
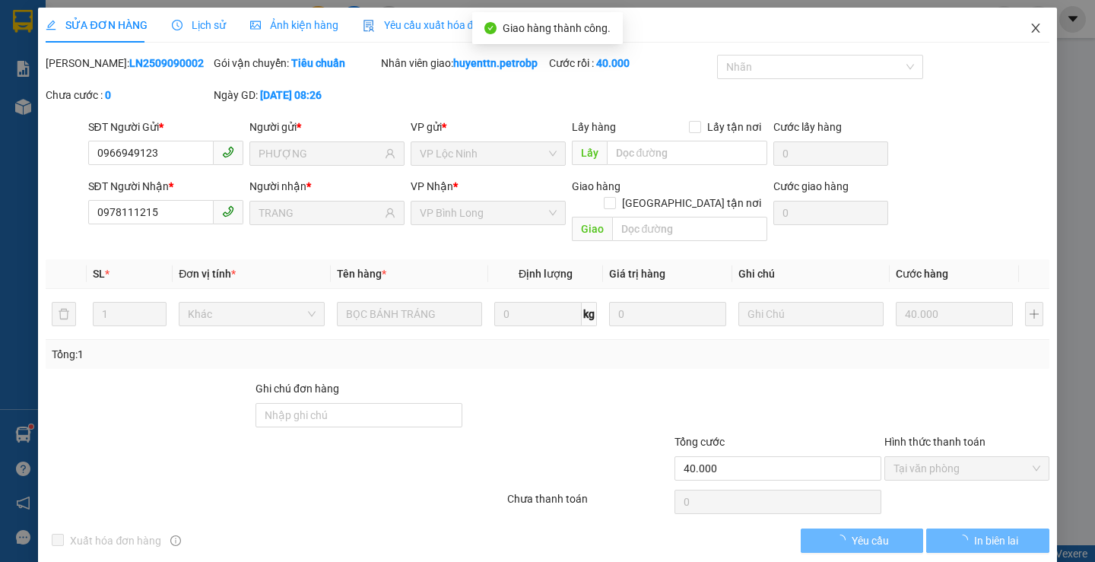
click at [995, 24] on icon "close" at bounding box center [1036, 28] width 12 height 12
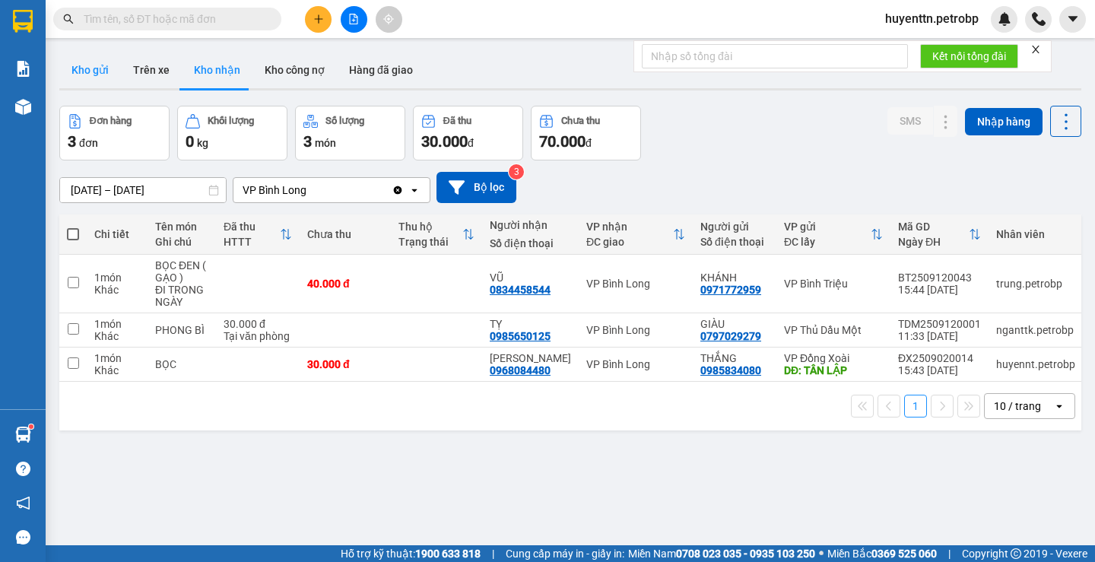
click at [103, 80] on button "Kho gửi" at bounding box center [90, 70] width 62 height 37
click at [93, 75] on button "Kho gửi" at bounding box center [90, 70] width 62 height 37
click at [81, 68] on button "Kho gửi" at bounding box center [90, 70] width 62 height 37
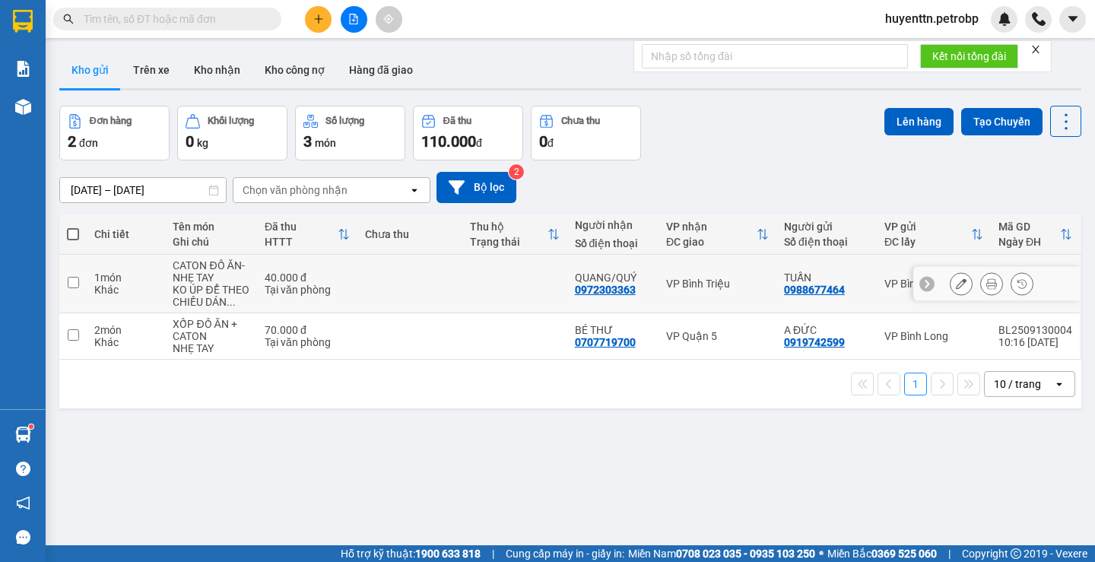
click at [288, 289] on div "Tại văn phòng" at bounding box center [307, 290] width 85 height 12
checkbox input "true"
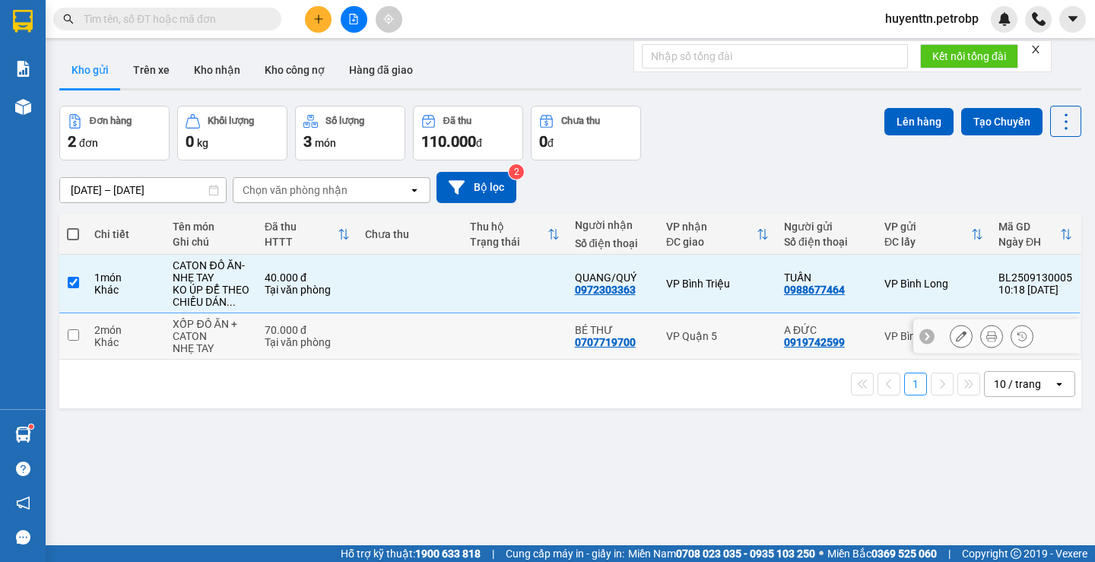
click at [279, 330] on div "70.000 đ" at bounding box center [307, 330] width 85 height 12
checkbox input "true"
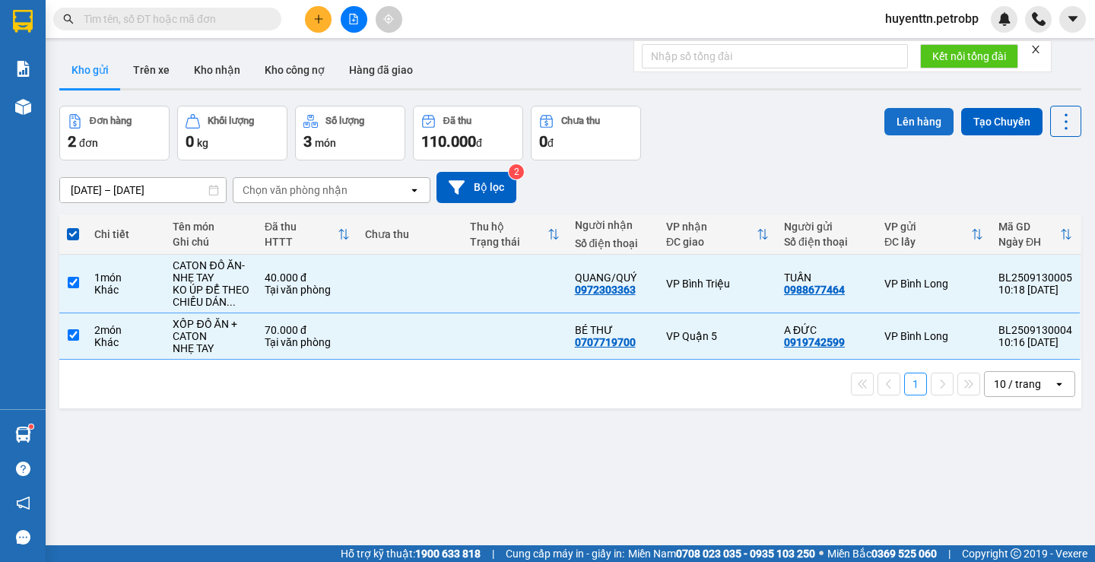
click at [917, 116] on button "Lên hàng" at bounding box center [919, 121] width 69 height 27
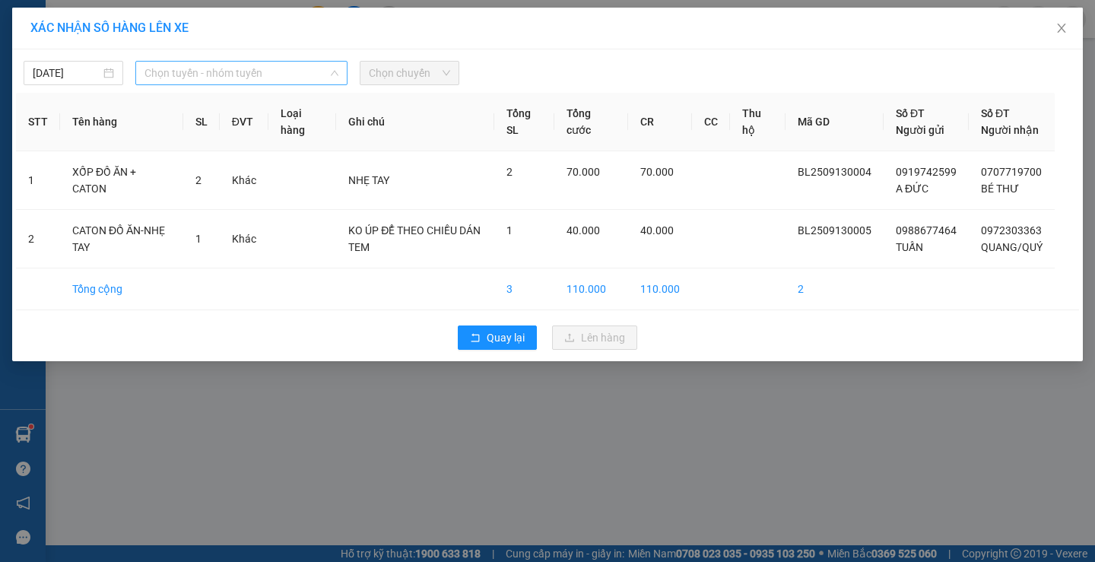
click at [303, 80] on span "Chọn tuyến - nhóm tuyến" at bounding box center [242, 73] width 194 height 23
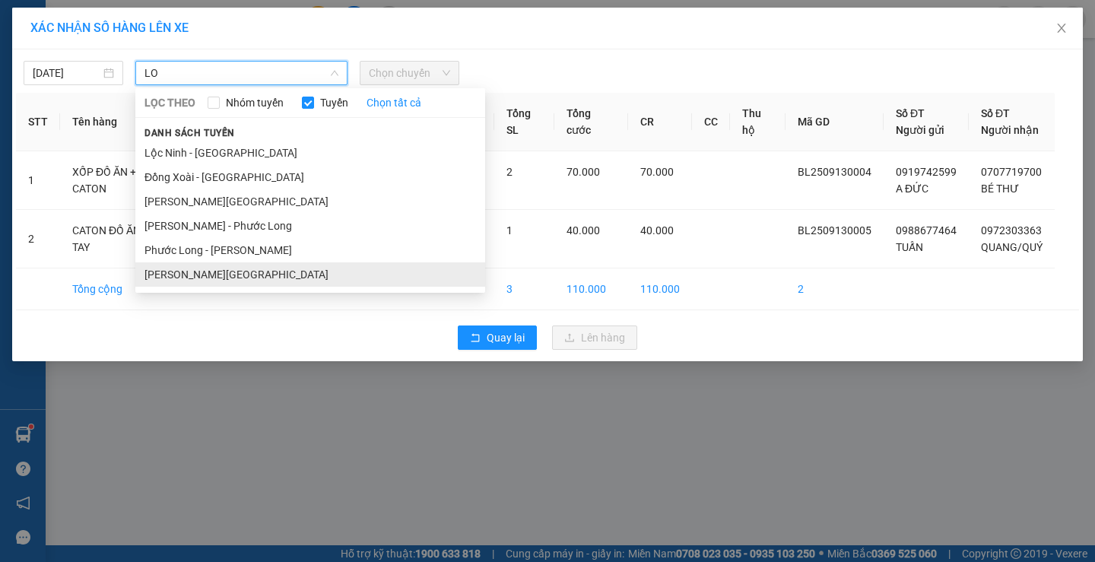
type input "LO"
click at [211, 273] on li "[PERSON_NAME][GEOGRAPHIC_DATA]" at bounding box center [310, 274] width 350 height 24
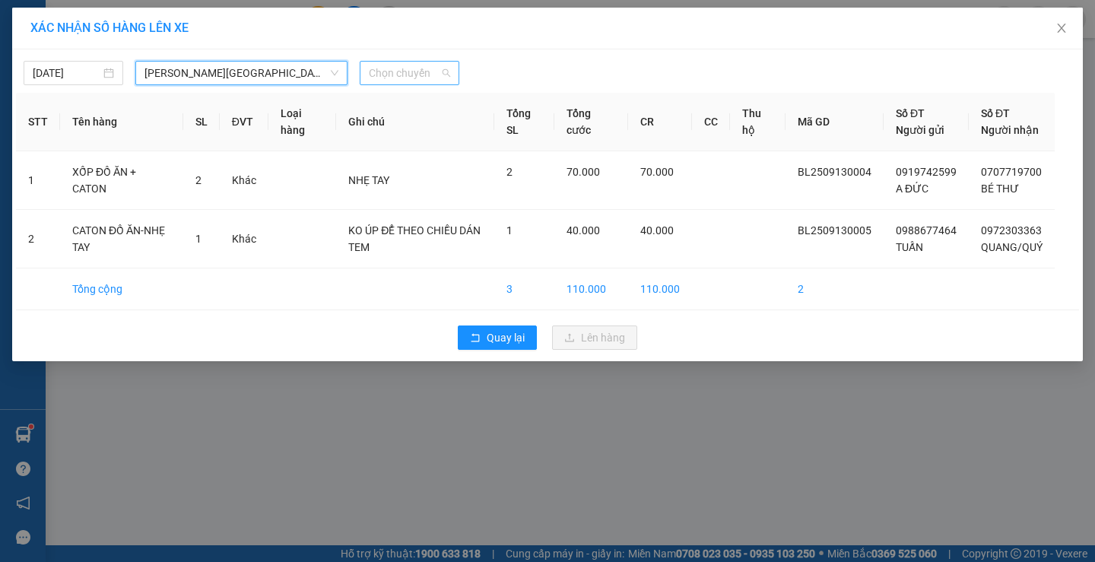
click at [414, 62] on span "Chọn chuyến" at bounding box center [409, 73] width 81 height 23
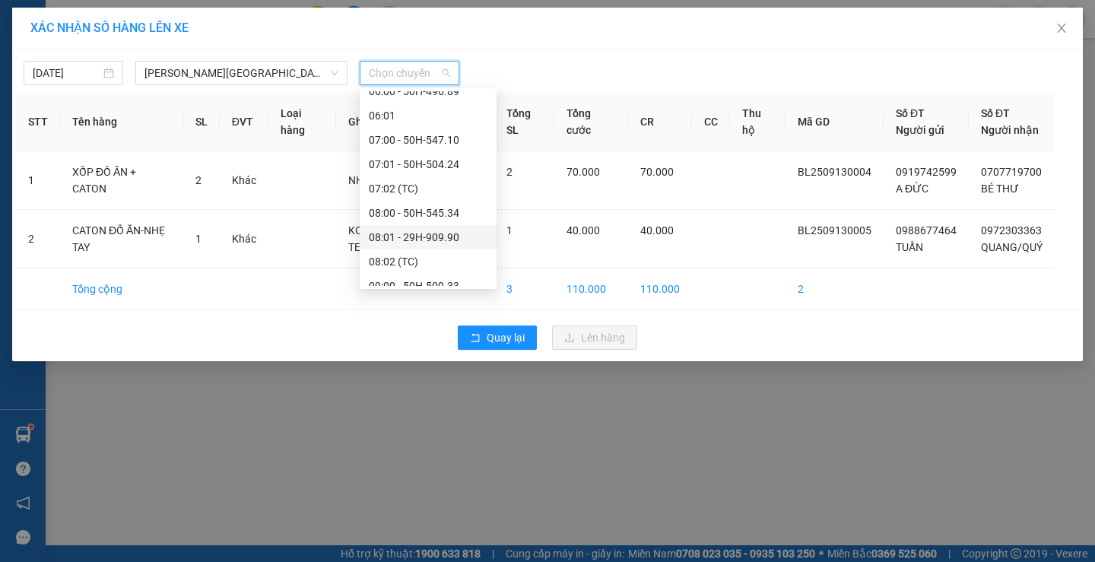
scroll to position [456, 0]
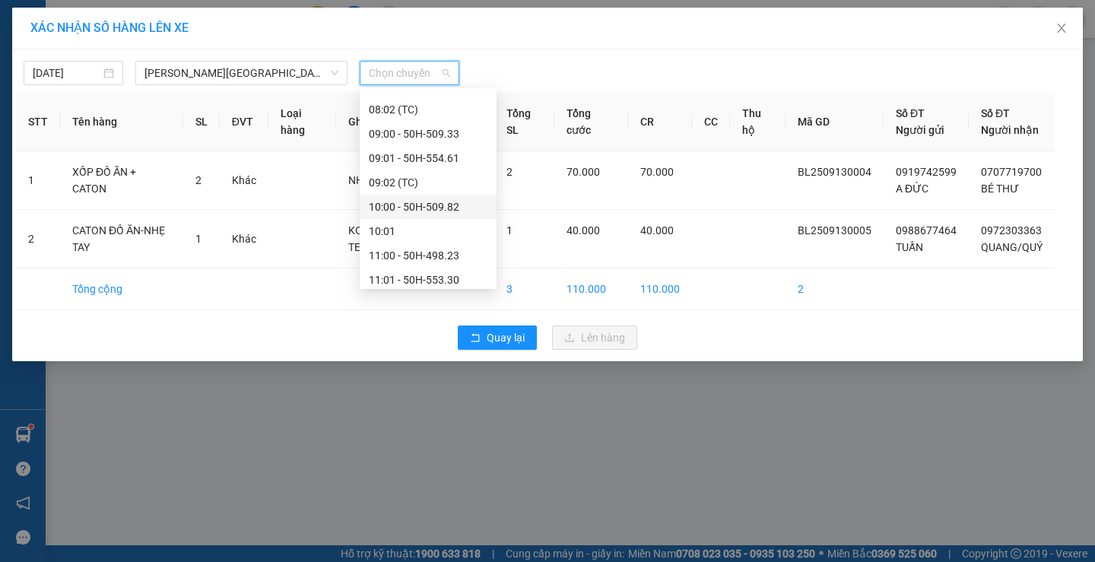
click at [423, 210] on div "10:00 - 50H-509.82" at bounding box center [428, 207] width 119 height 17
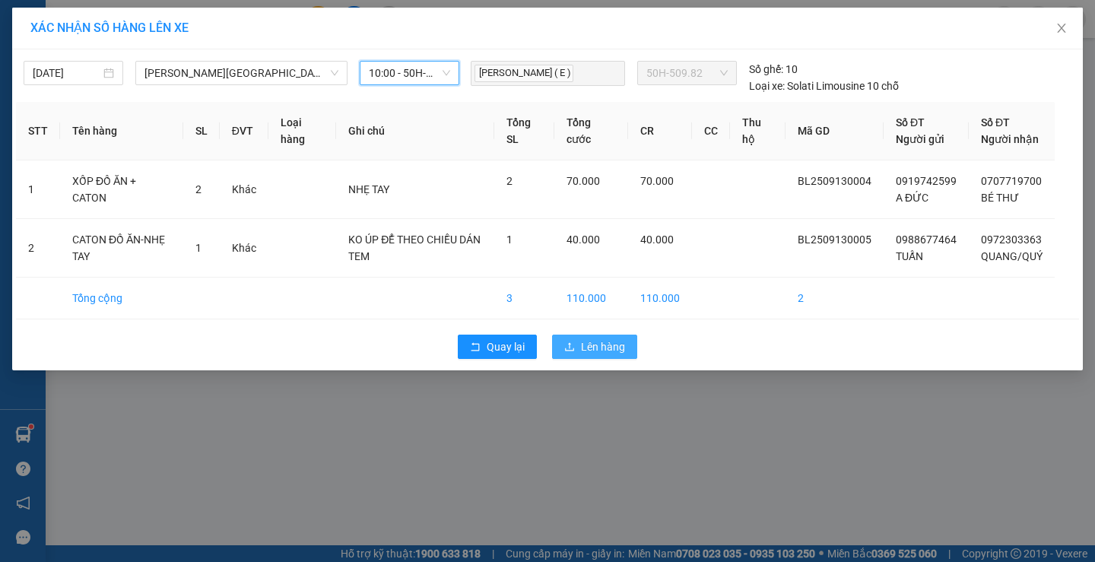
click at [594, 346] on span "Lên hàng" at bounding box center [603, 347] width 44 height 17
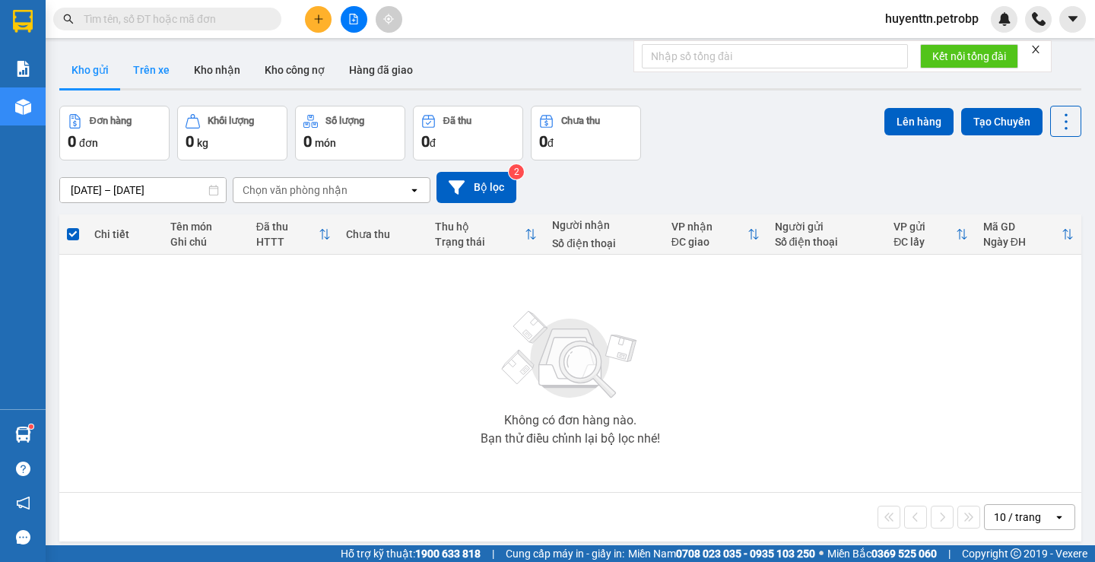
click at [152, 73] on button "Trên xe" at bounding box center [151, 70] width 61 height 37
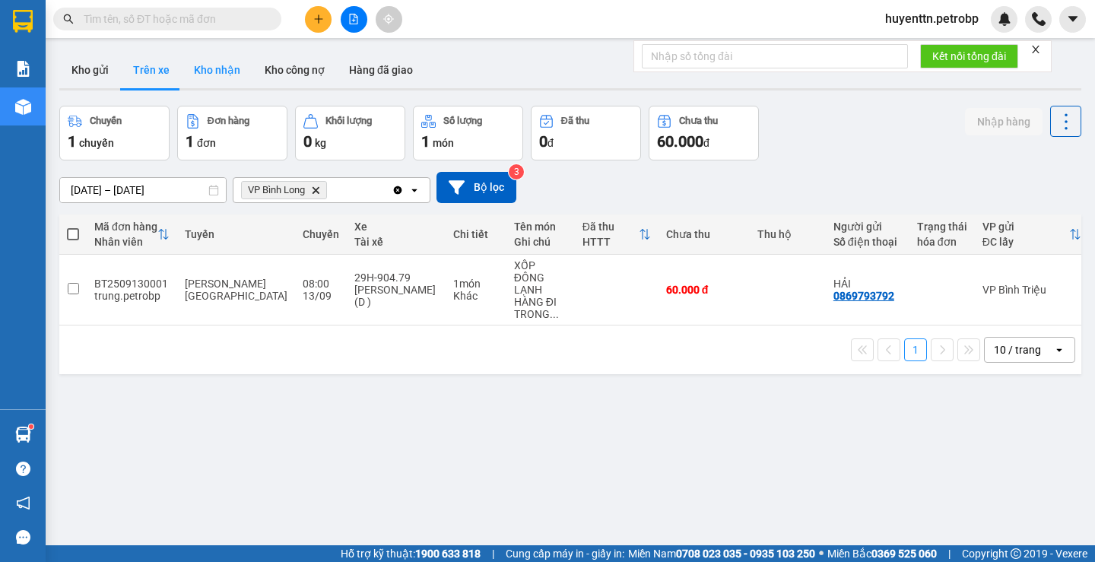
click at [199, 60] on button "Kho nhận" at bounding box center [217, 70] width 71 height 37
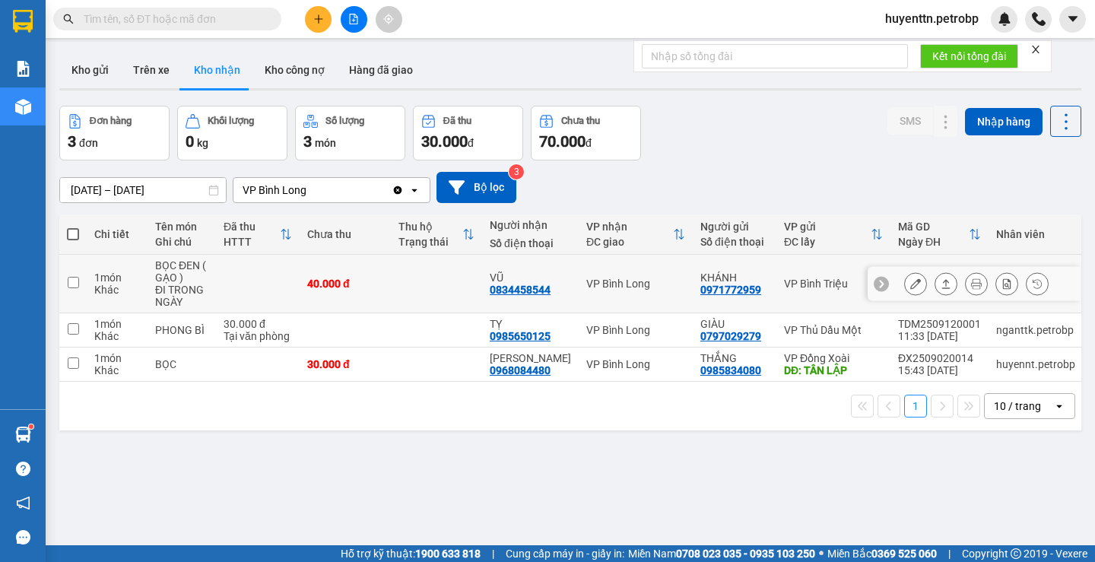
click at [911, 288] on button at bounding box center [915, 284] width 21 height 27
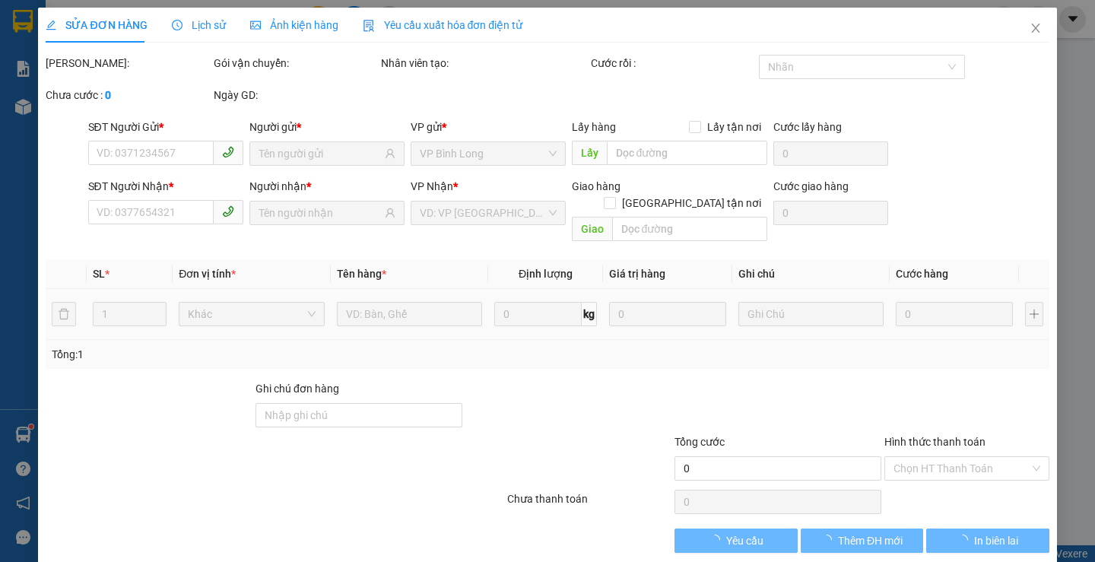
type input "0971772959"
type input "KHÁNH"
type input "0834458544"
type input "VŨ"
type input "40.000"
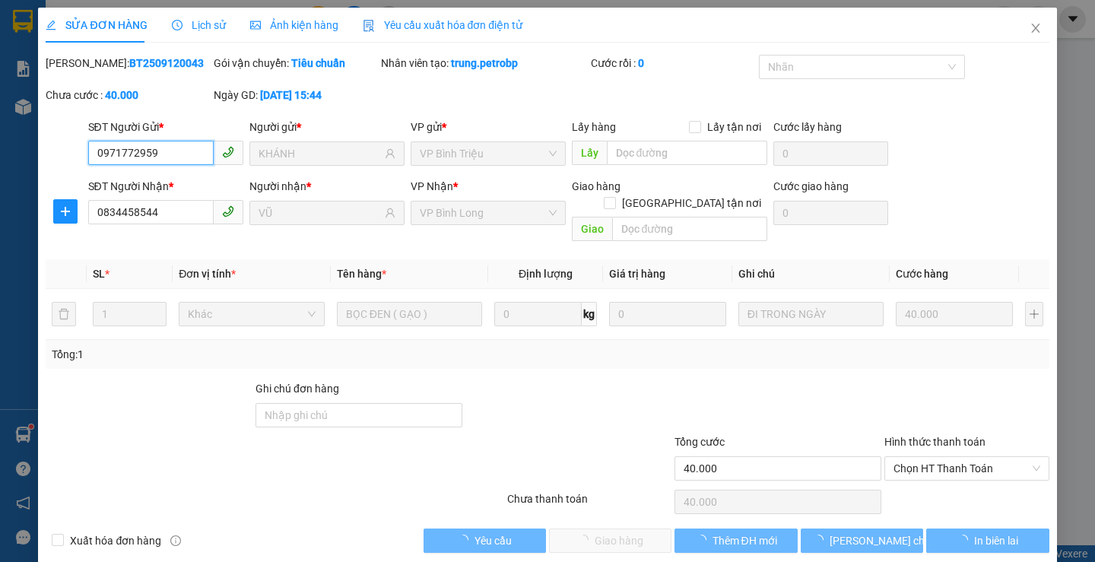
click at [933, 457] on span "Chọn HT Thanh Toán" at bounding box center [967, 468] width 147 height 23
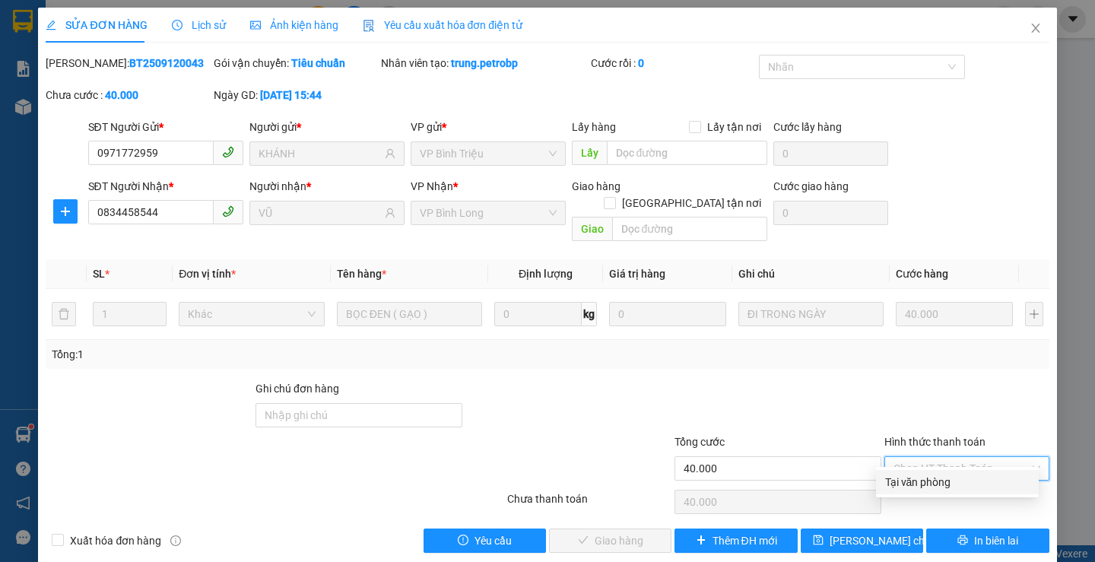
click at [931, 476] on div "Tại văn phòng" at bounding box center [958, 482] width 145 height 17
type input "0"
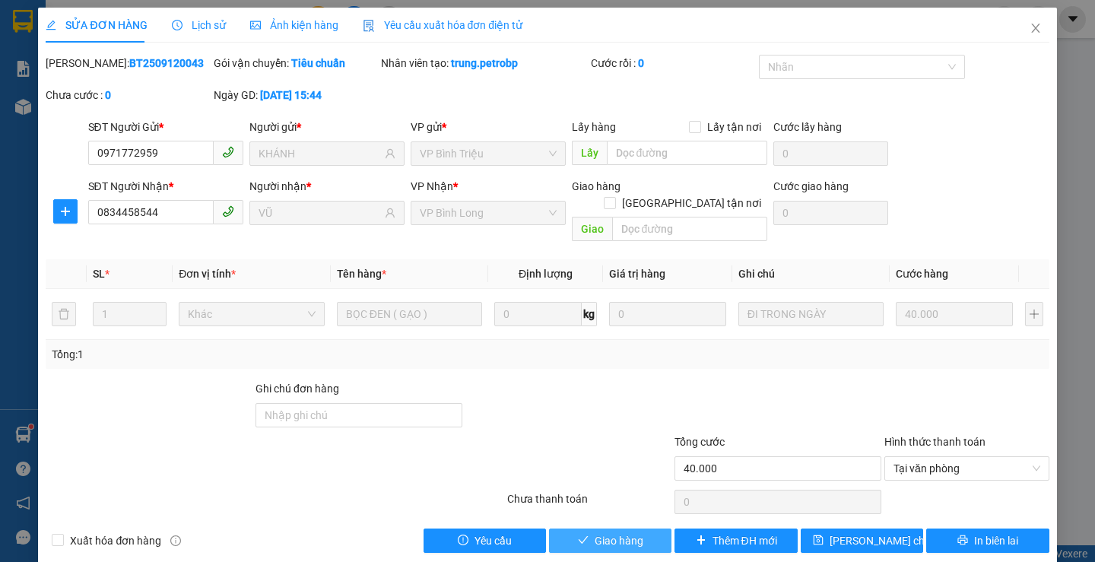
click at [631, 510] on span "Giao hàng" at bounding box center [619, 541] width 49 height 17
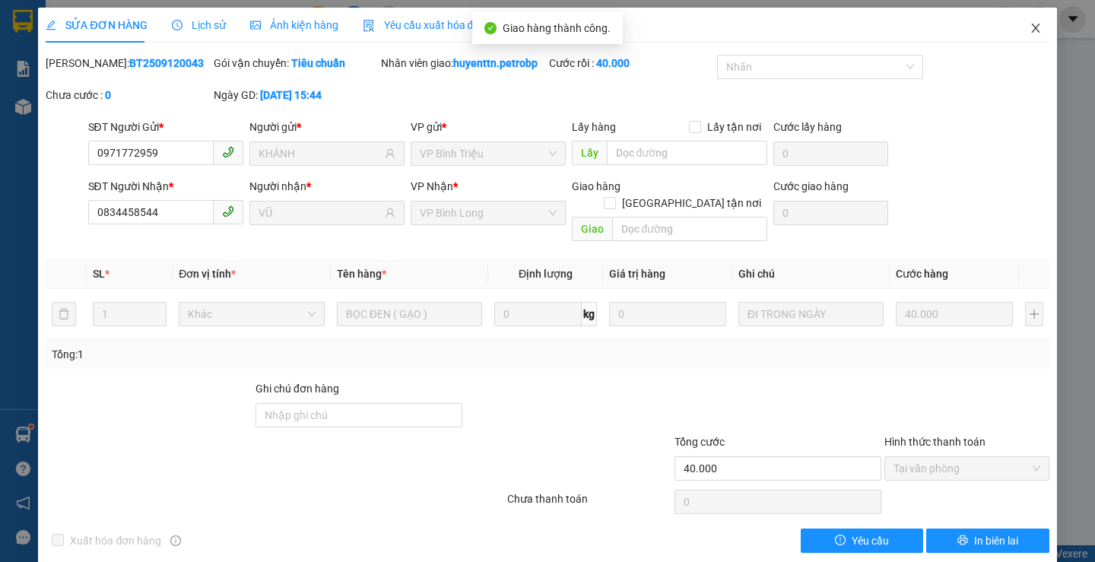
click at [995, 27] on span "Close" at bounding box center [1036, 29] width 43 height 43
